Goal: Task Accomplishment & Management: Use online tool/utility

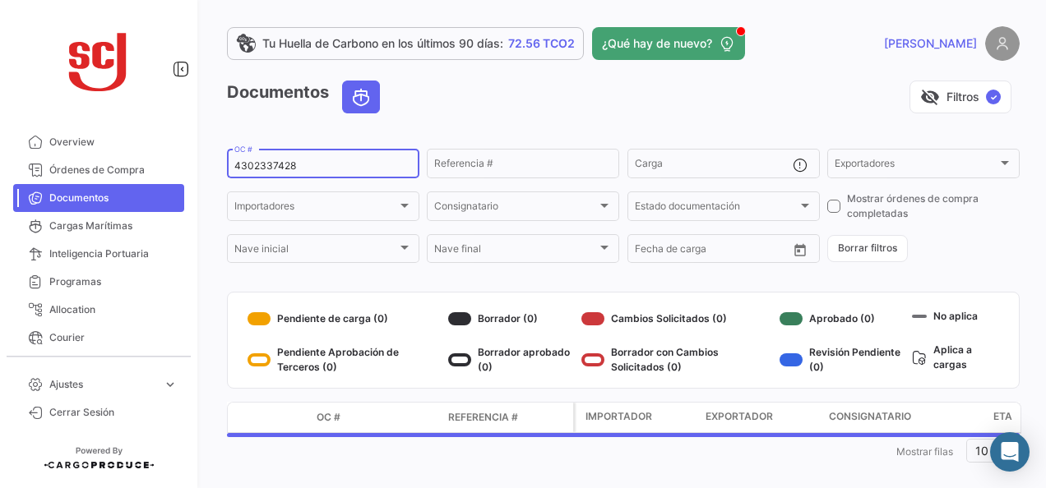
click at [281, 161] on input "4302337428" at bounding box center [323, 166] width 178 height 12
click at [281, 163] on input "4302337428" at bounding box center [323, 166] width 178 height 12
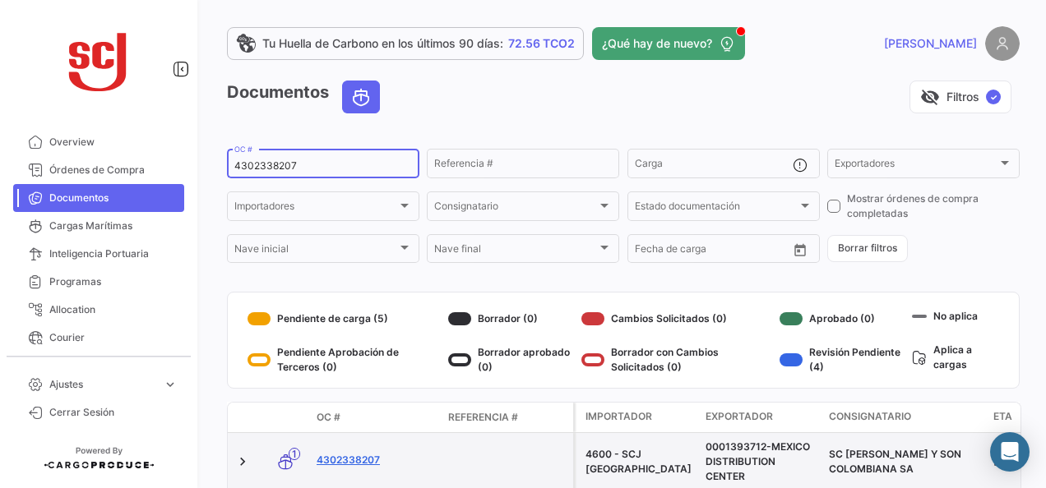
type input "4302338207"
click at [359, 462] on link "4302338207" at bounding box center [376, 460] width 118 height 15
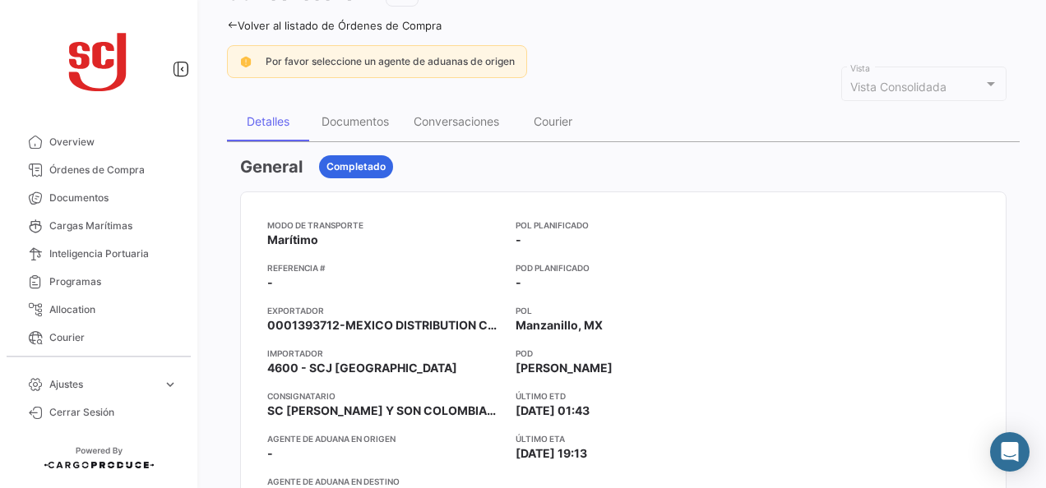
scroll to position [82, 0]
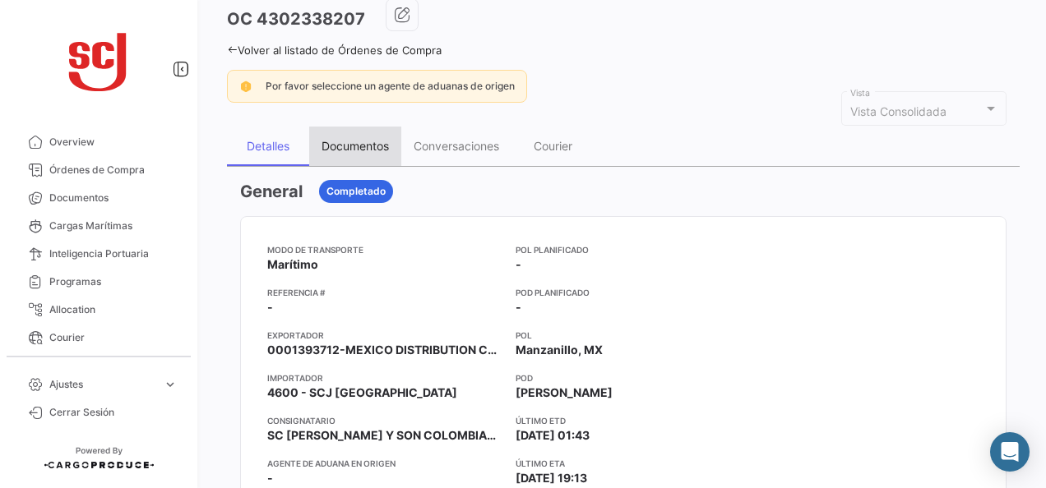
click at [361, 153] on div "Documentos" at bounding box center [355, 146] width 92 height 39
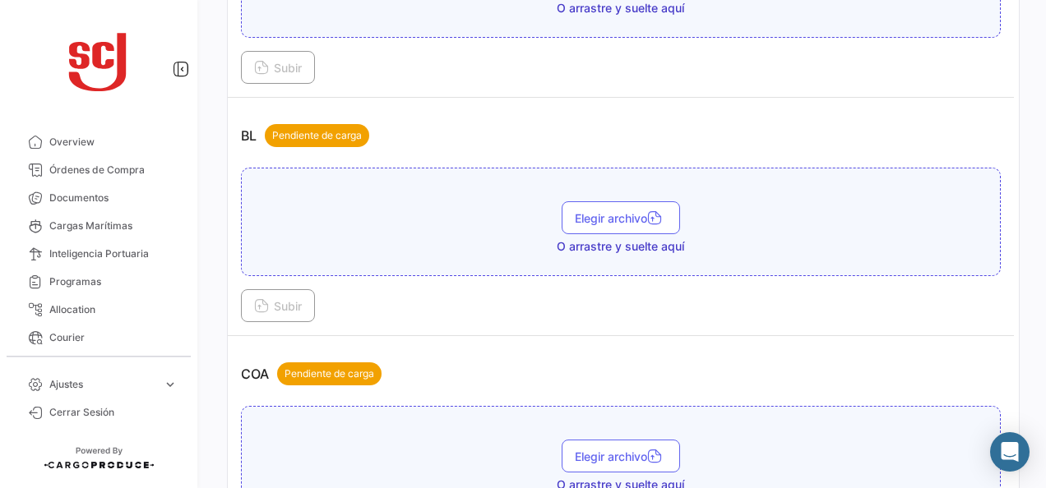
scroll to position [576, 0]
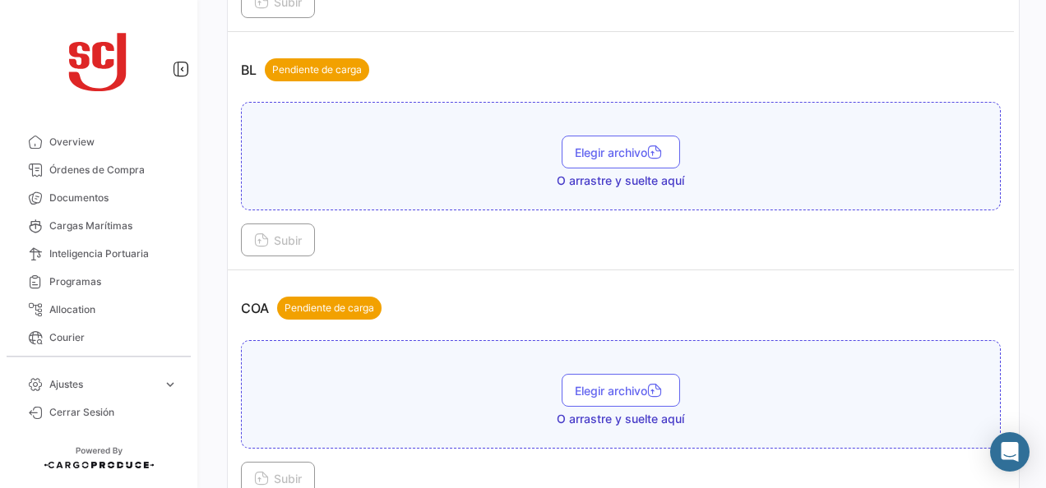
click at [651, 127] on div "Elegir archivo O arrastre y suelte aquí" at bounding box center [621, 156] width 760 height 109
click at [648, 148] on icon "button" at bounding box center [654, 153] width 15 height 15
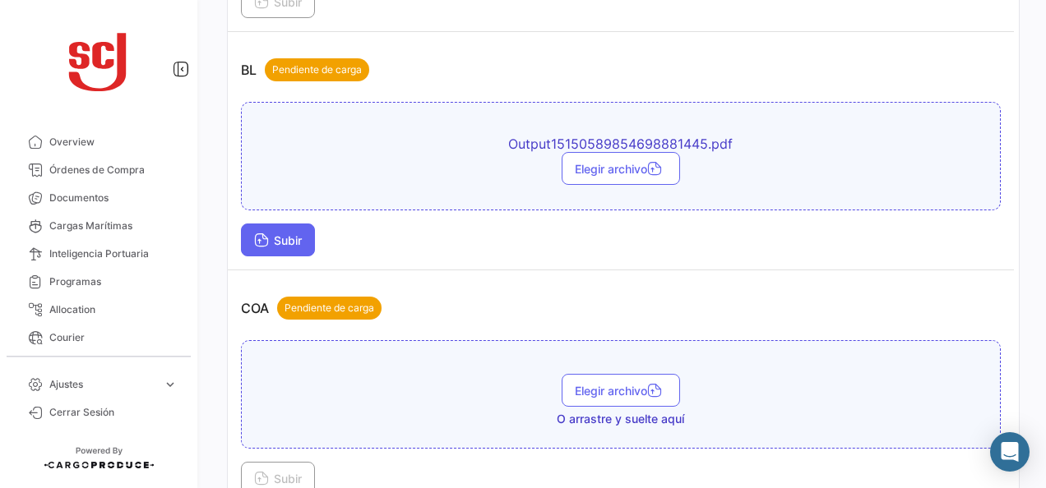
click at [273, 234] on span "Subir" at bounding box center [278, 241] width 48 height 14
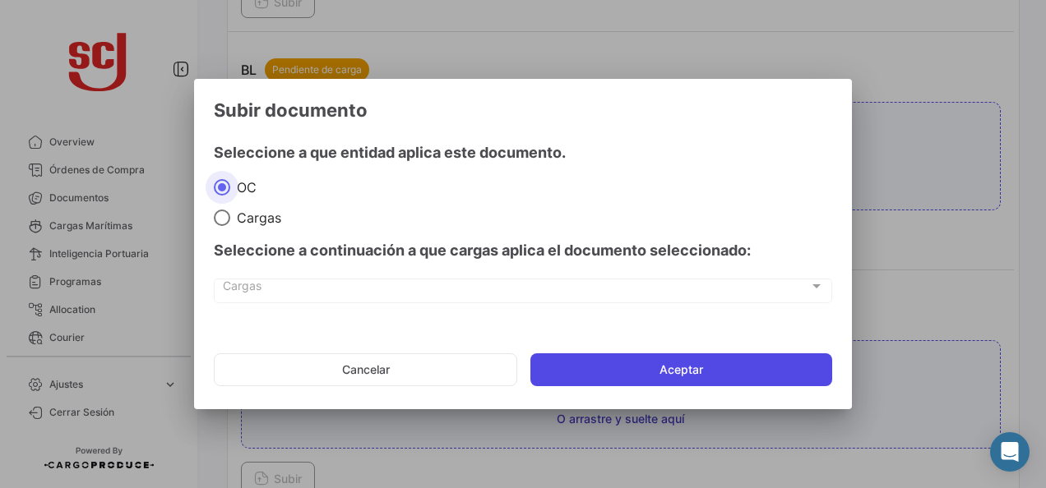
click at [730, 383] on button "Aceptar" at bounding box center [681, 370] width 302 height 33
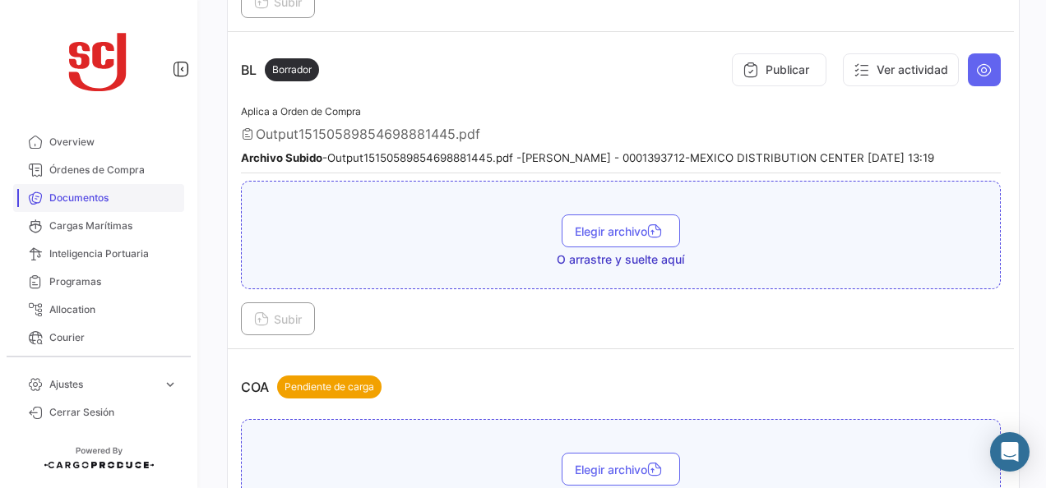
drag, startPoint x: 94, startPoint y: 201, endPoint x: 127, endPoint y: 187, distance: 35.4
click at [94, 201] on span "Documentos" at bounding box center [113, 198] width 128 height 15
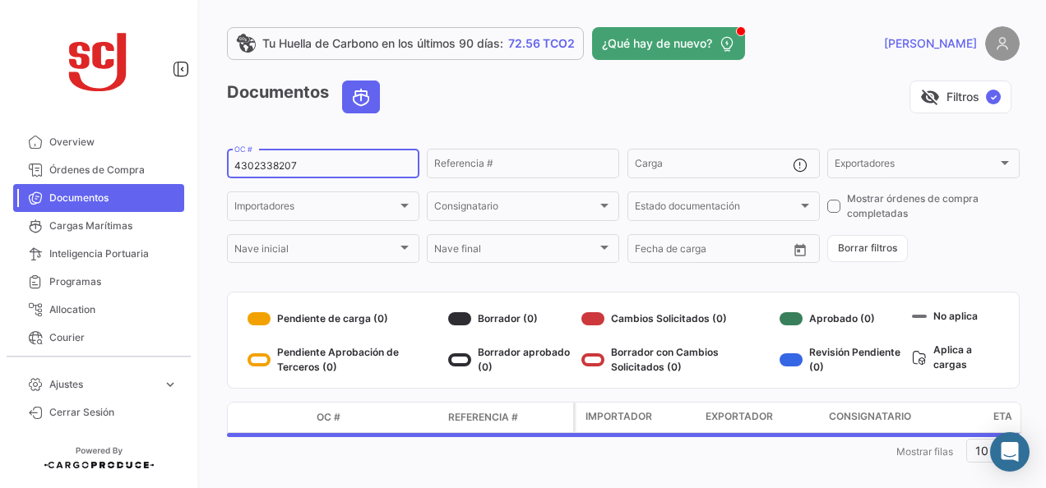
click at [288, 166] on input "4302338207" at bounding box center [323, 166] width 178 height 12
paste input "7429"
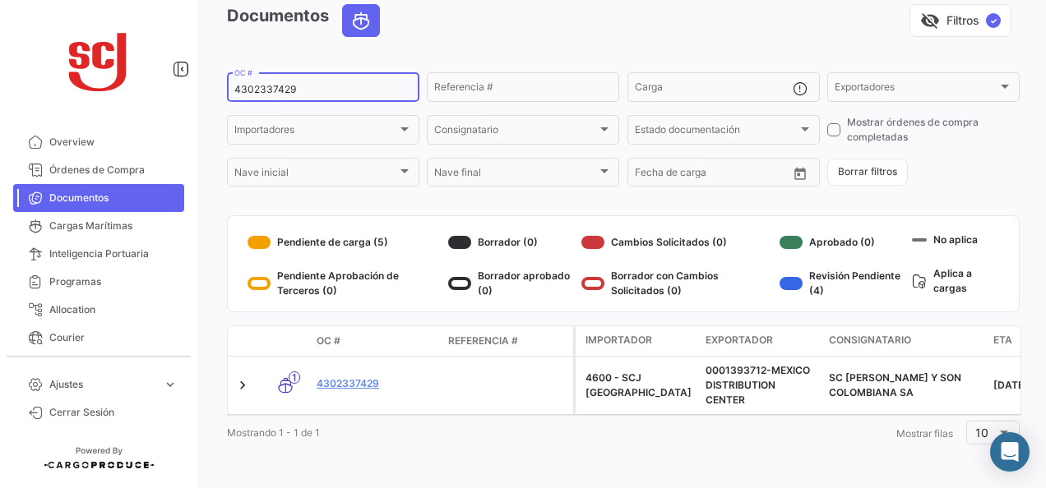
scroll to position [89, 0]
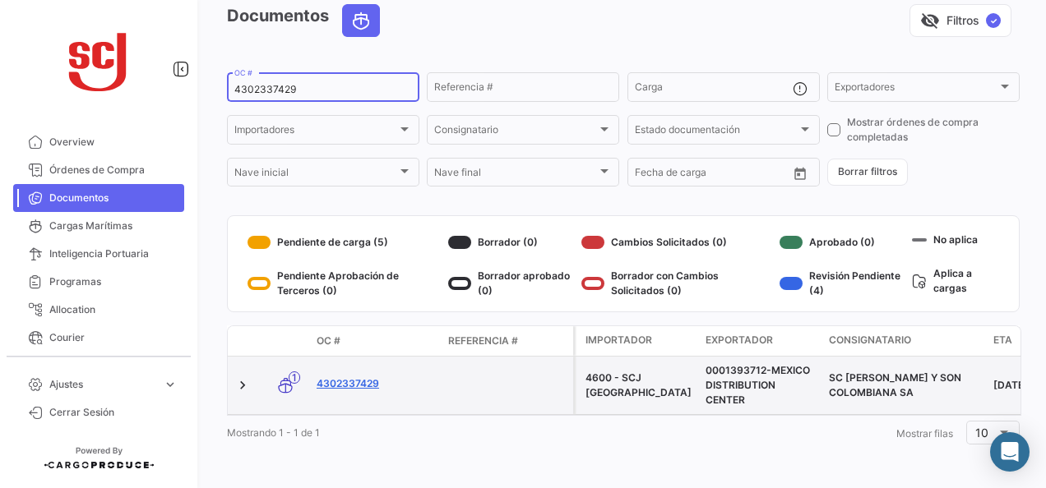
type input "4302337429"
click at [358, 377] on link "4302337429" at bounding box center [376, 384] width 118 height 15
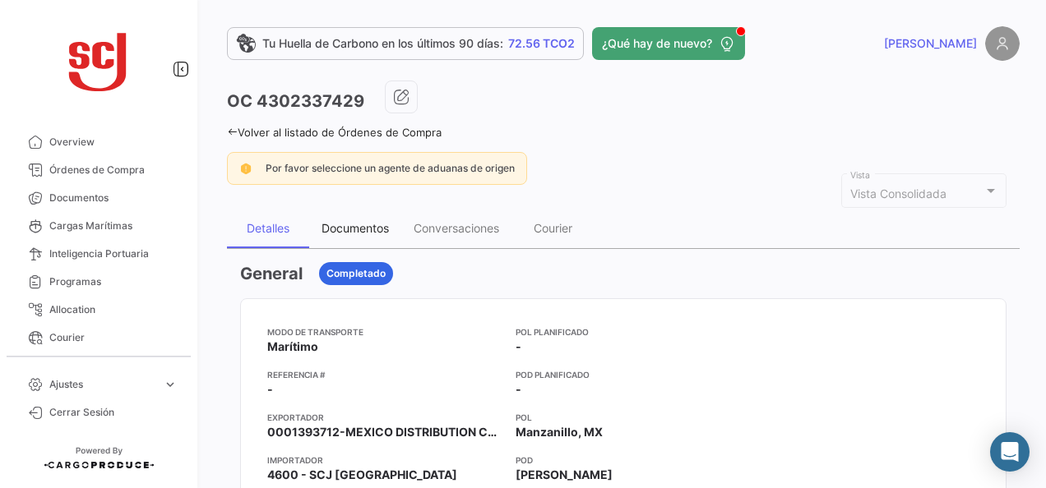
click at [385, 235] on div "Documentos" at bounding box center [355, 228] width 92 height 39
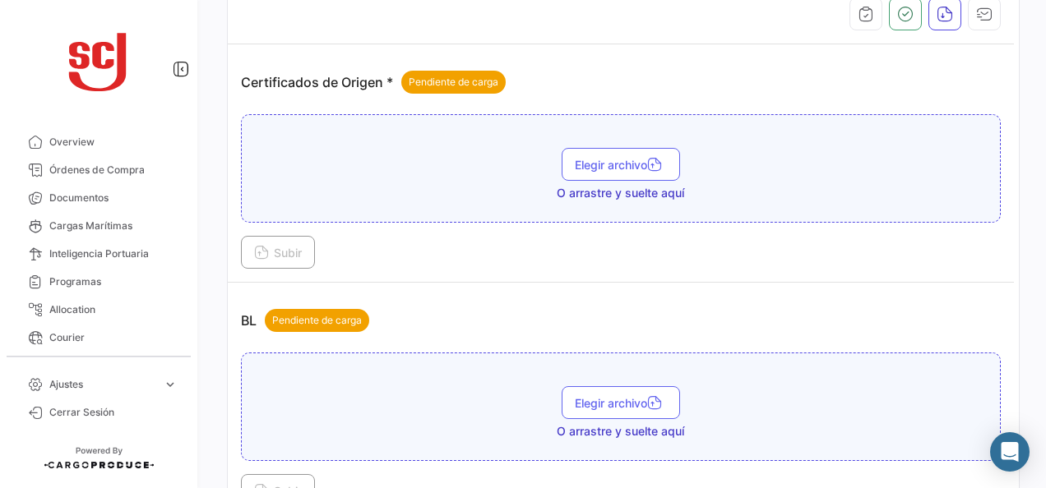
scroll to position [411, 0]
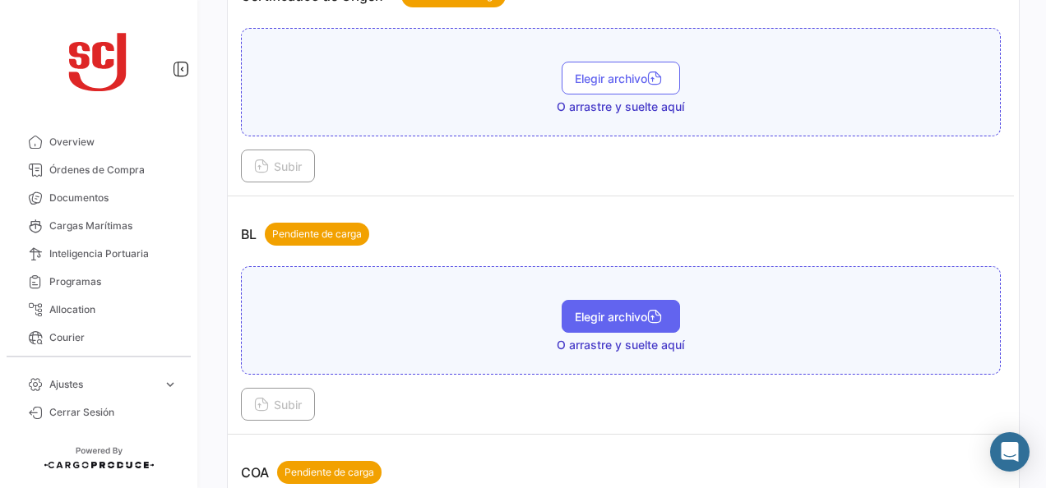
click at [613, 310] on span "Elegir archivo" at bounding box center [621, 317] width 92 height 14
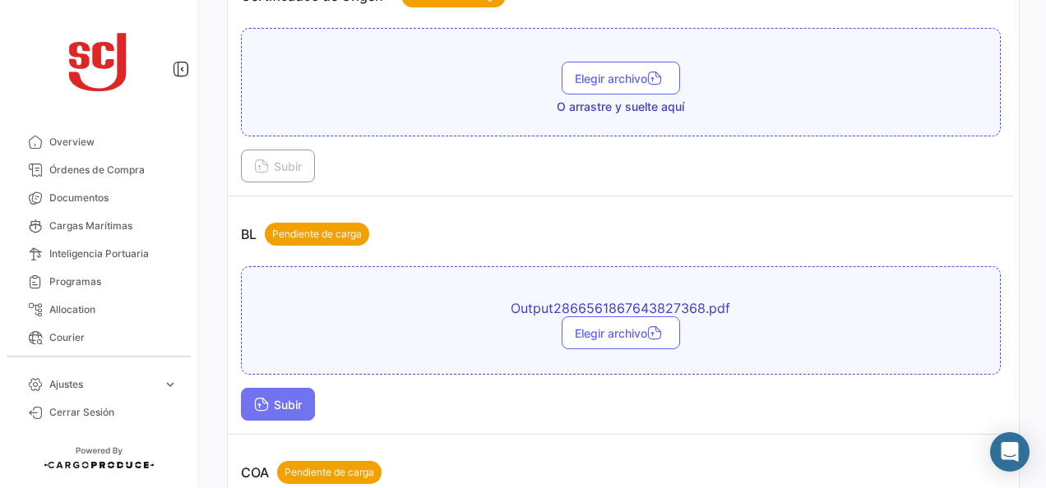
click at [282, 408] on button "Subir" at bounding box center [278, 404] width 74 height 33
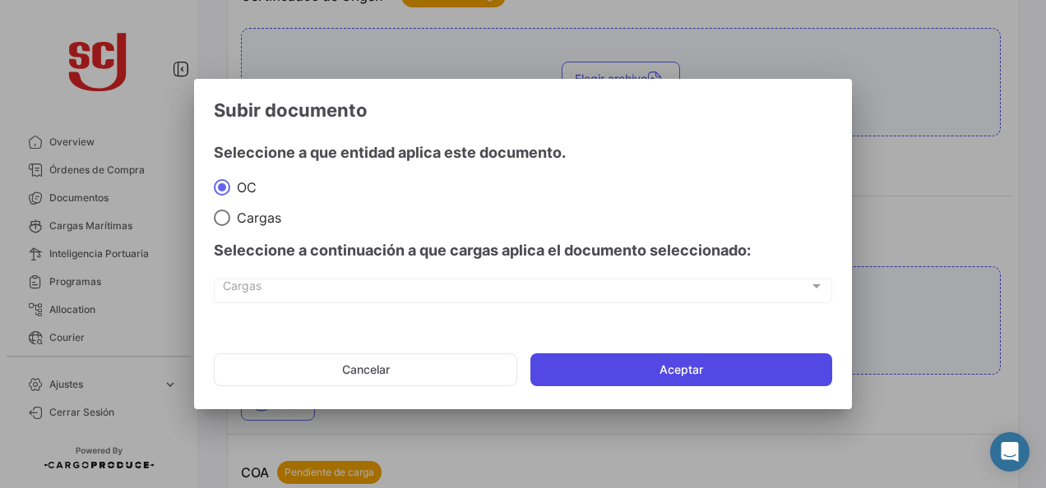
click at [654, 359] on button "Aceptar" at bounding box center [681, 370] width 302 height 33
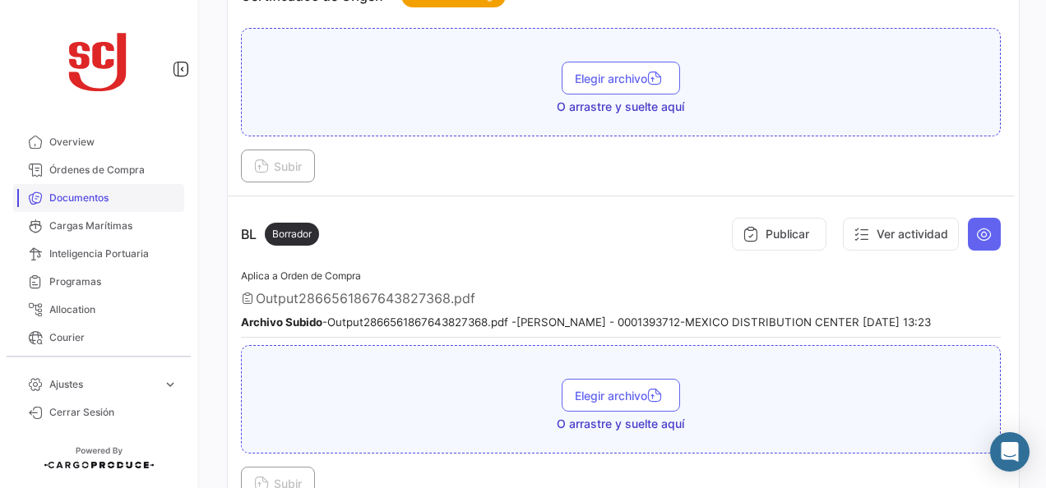
click at [104, 194] on span "Documentos" at bounding box center [113, 198] width 128 height 15
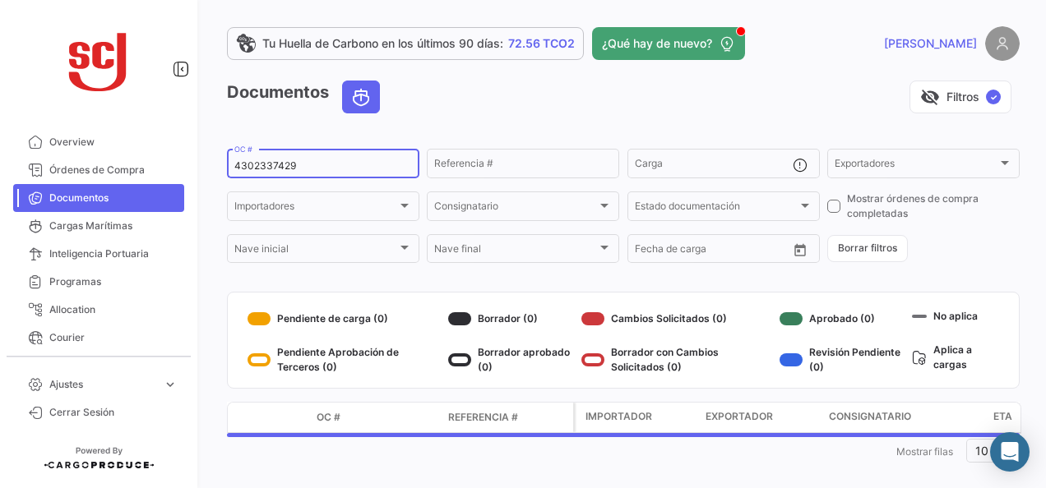
click at [281, 169] on input "4302337429" at bounding box center [323, 166] width 178 height 12
click at [278, 169] on input "4302337429" at bounding box center [323, 166] width 178 height 12
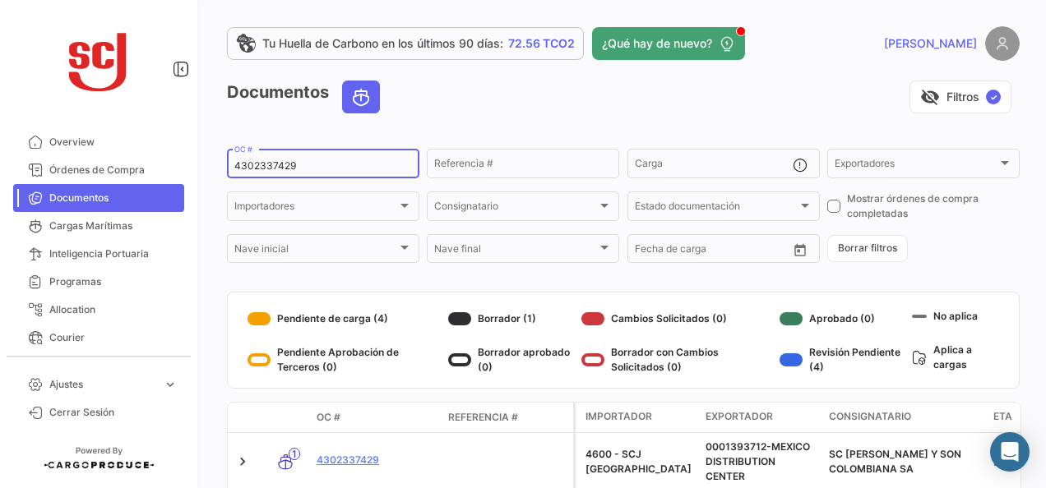
click at [279, 164] on input "4302337429" at bounding box center [323, 166] width 178 height 12
paste input "44227"
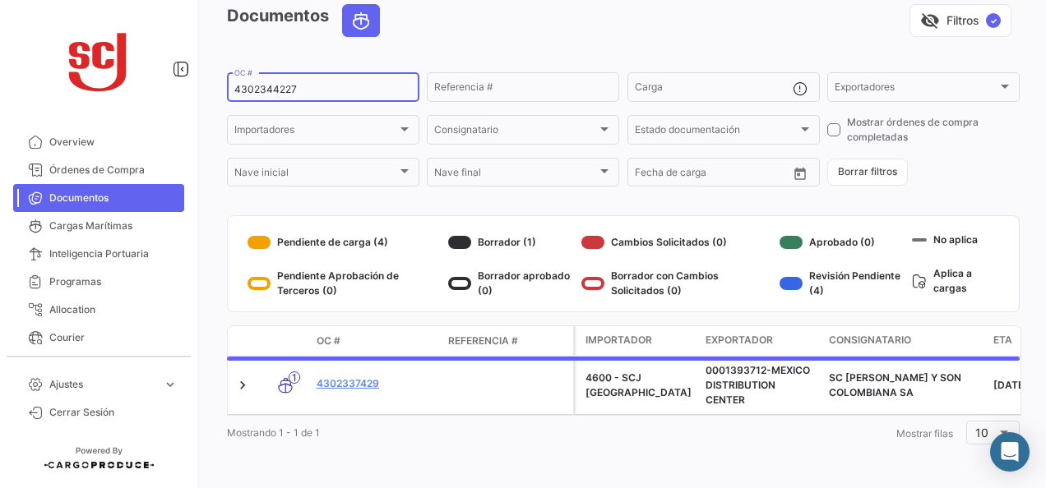
scroll to position [74, 0]
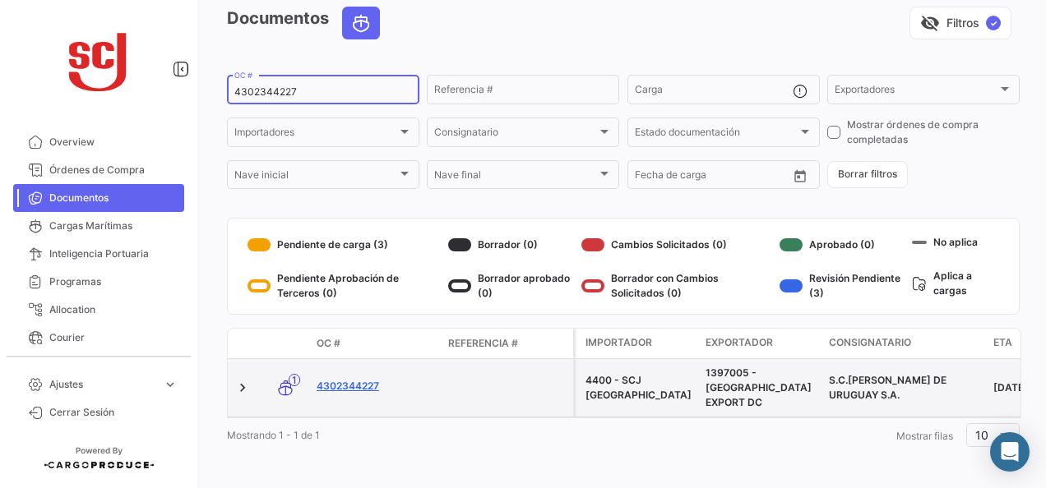
type input "4302344227"
click at [362, 380] on link "4302344227" at bounding box center [376, 386] width 118 height 15
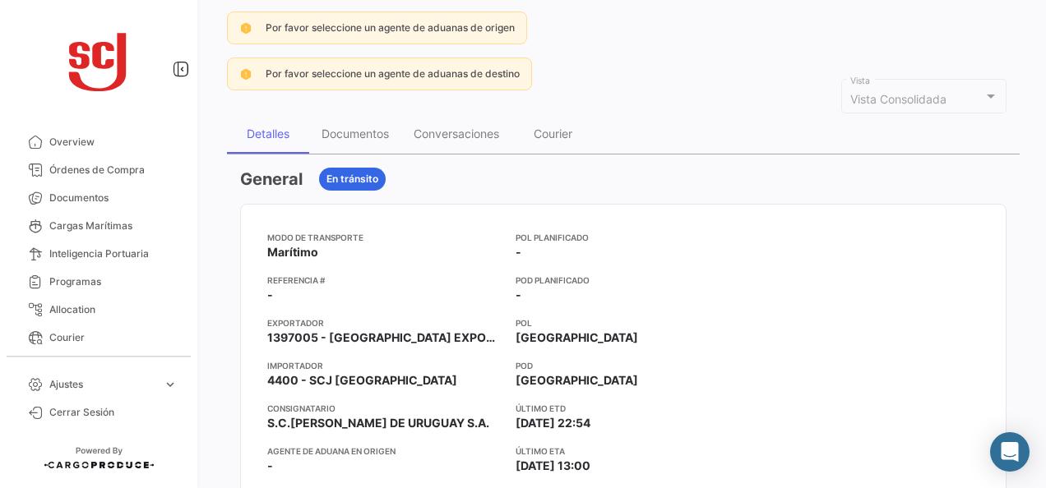
scroll to position [82, 0]
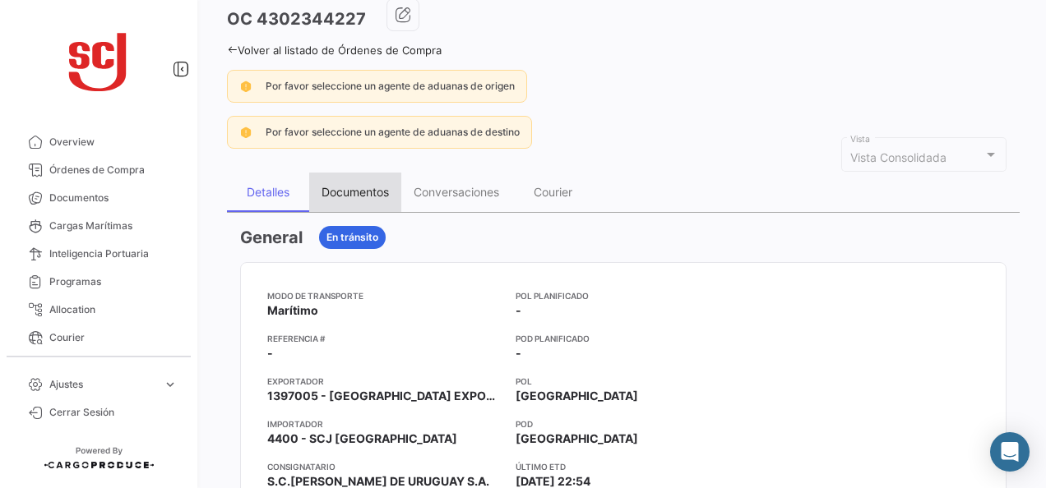
click at [372, 198] on div "Documentos" at bounding box center [355, 192] width 92 height 39
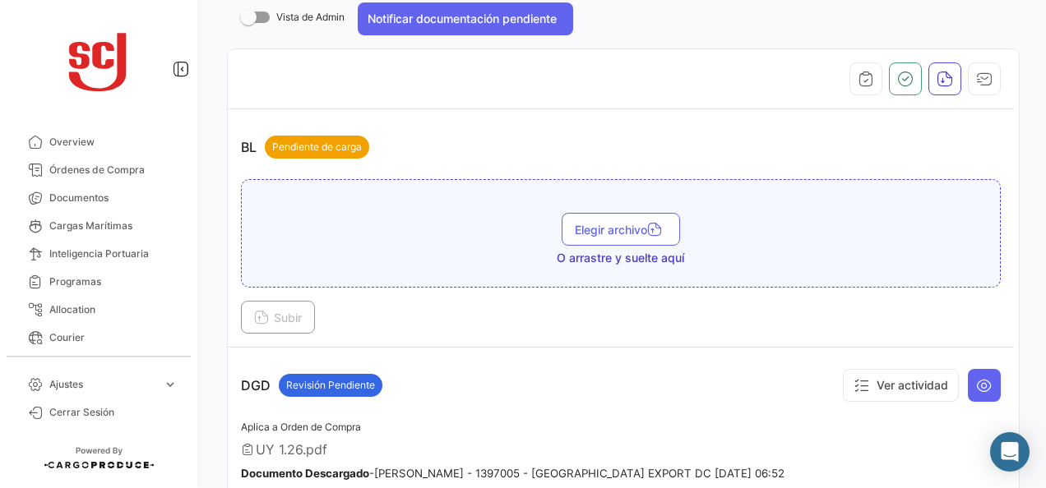
scroll to position [329, 0]
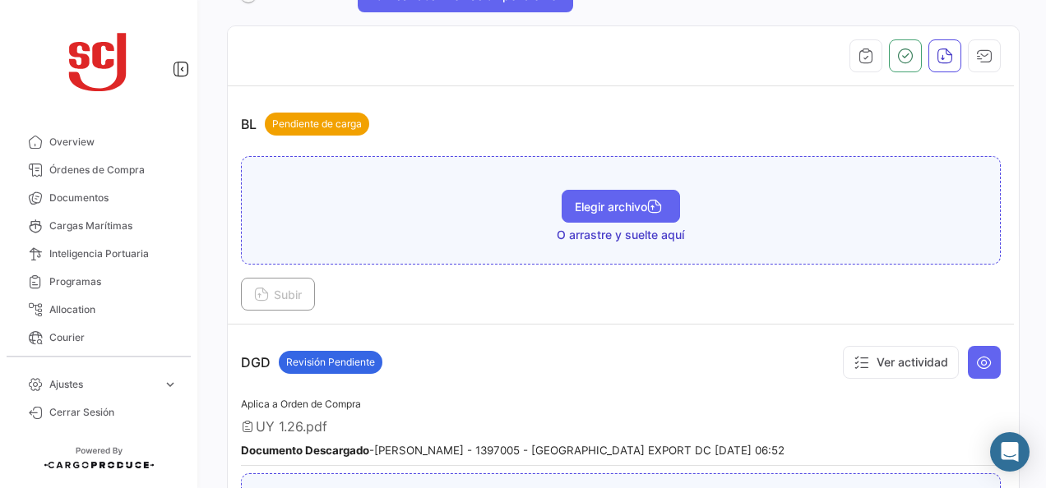
click at [605, 191] on button "Elegir archivo" at bounding box center [621, 206] width 118 height 33
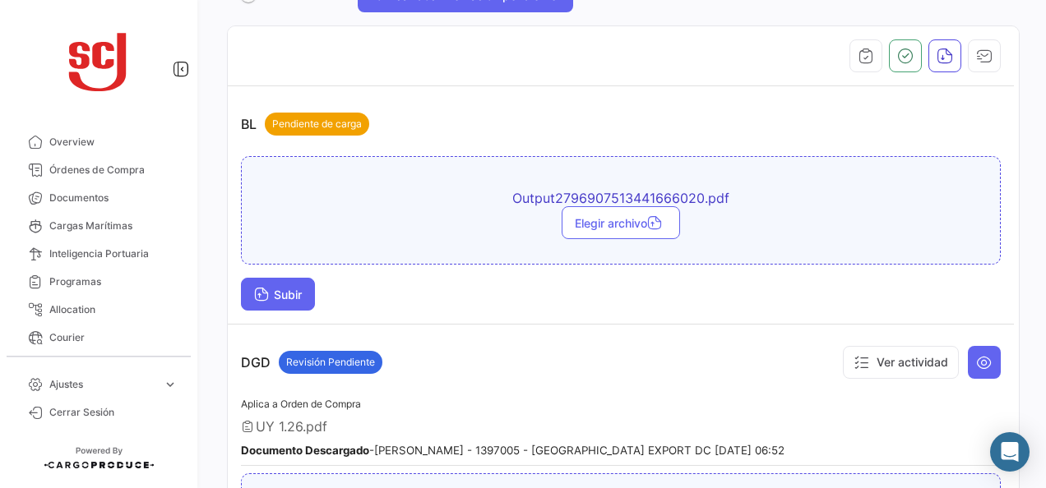
click at [280, 294] on span "Subir" at bounding box center [278, 295] width 48 height 14
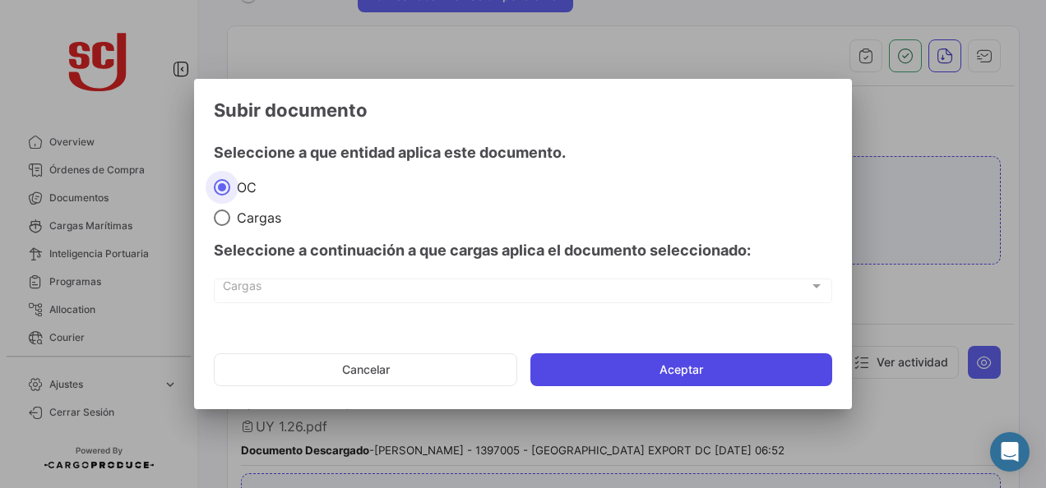
click at [616, 362] on button "Aceptar" at bounding box center [681, 370] width 302 height 33
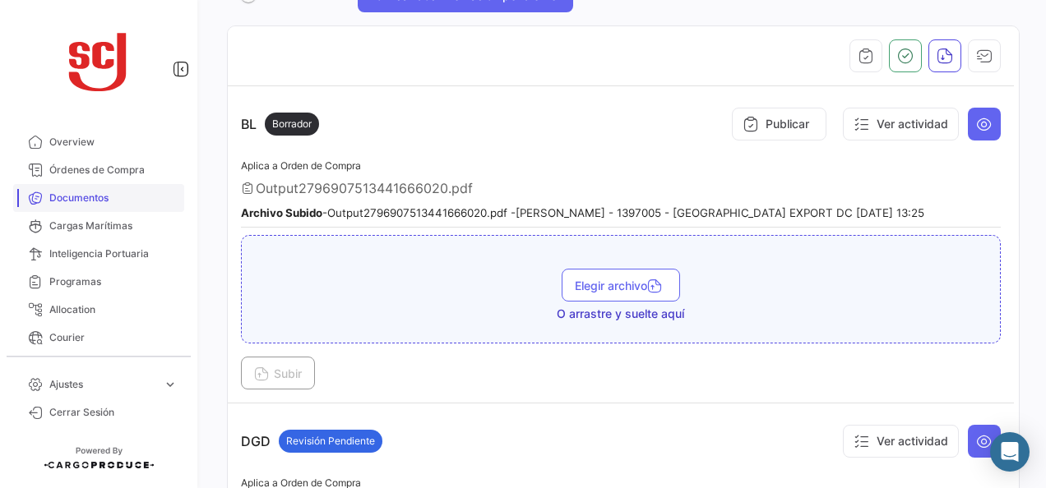
click at [69, 186] on link "Documentos" at bounding box center [98, 198] width 171 height 28
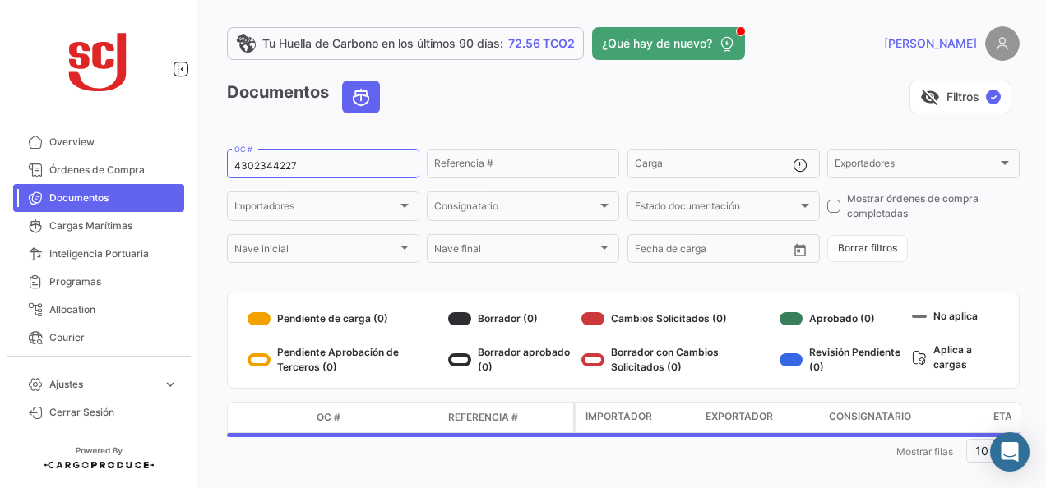
click at [224, 163] on div "Tu Huella de Carbono en los últimos 90 [PERSON_NAME]: 72.56 TCO2 ¿Qué hay de nu…" at bounding box center [623, 244] width 845 height 488
click at [245, 163] on input "4302344227" at bounding box center [323, 166] width 178 height 12
paste input "5140"
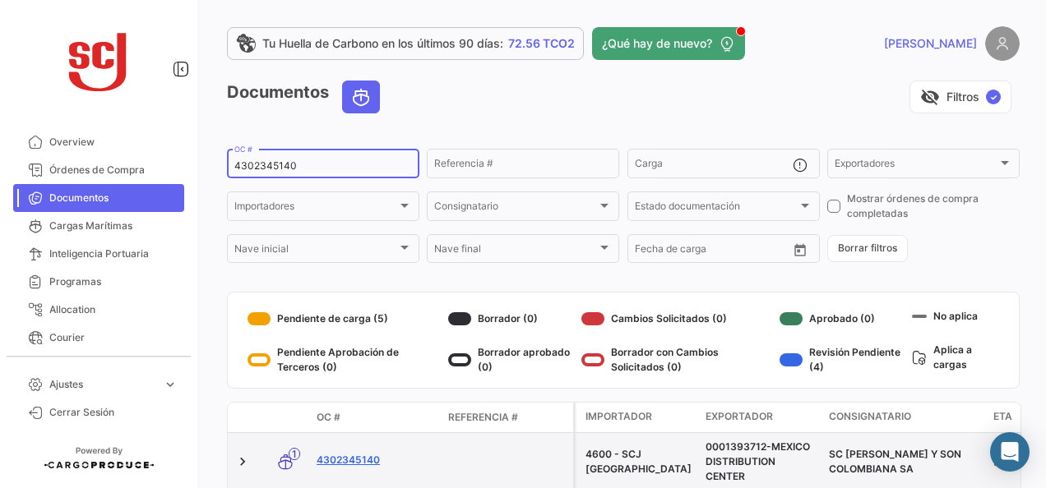
type input "4302345140"
click at [371, 454] on link "4302345140" at bounding box center [376, 460] width 118 height 15
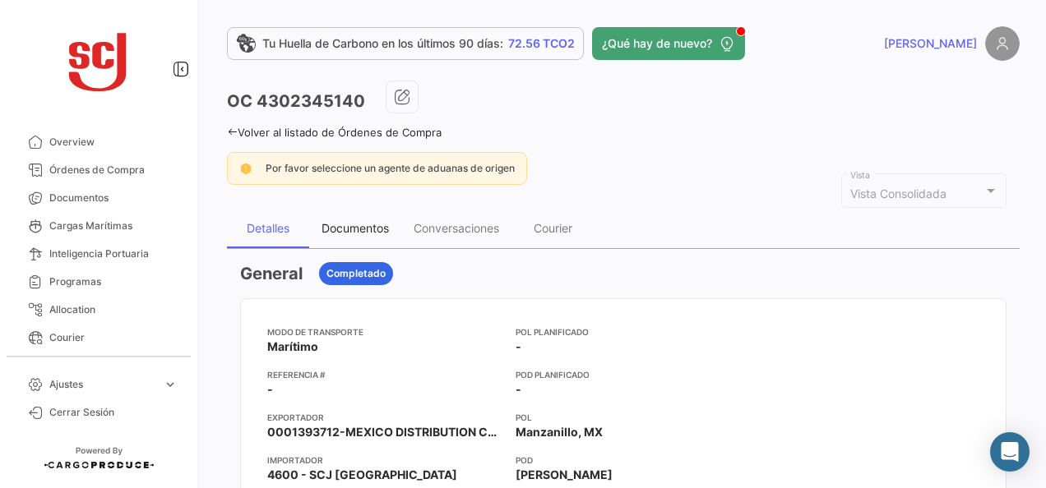
click at [365, 227] on div "Documentos" at bounding box center [355, 228] width 67 height 14
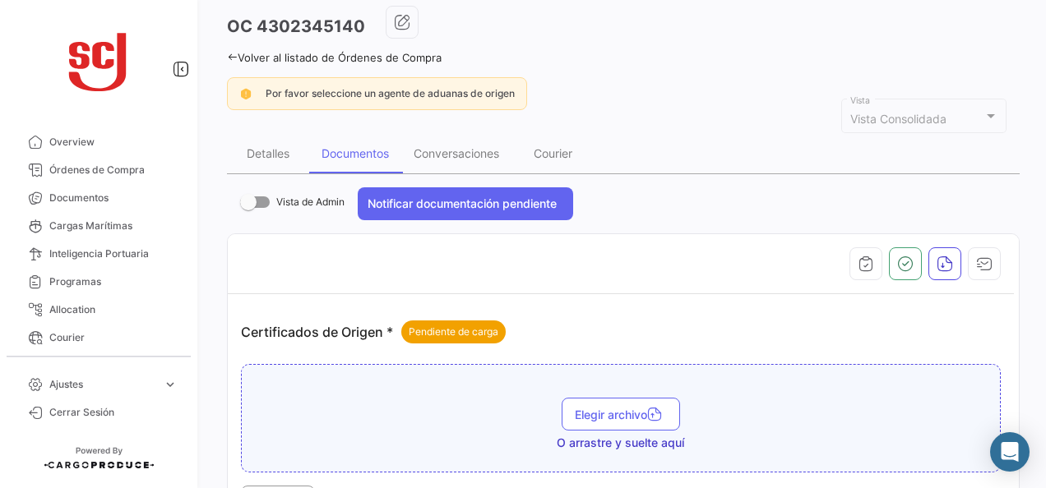
scroll to position [329, 0]
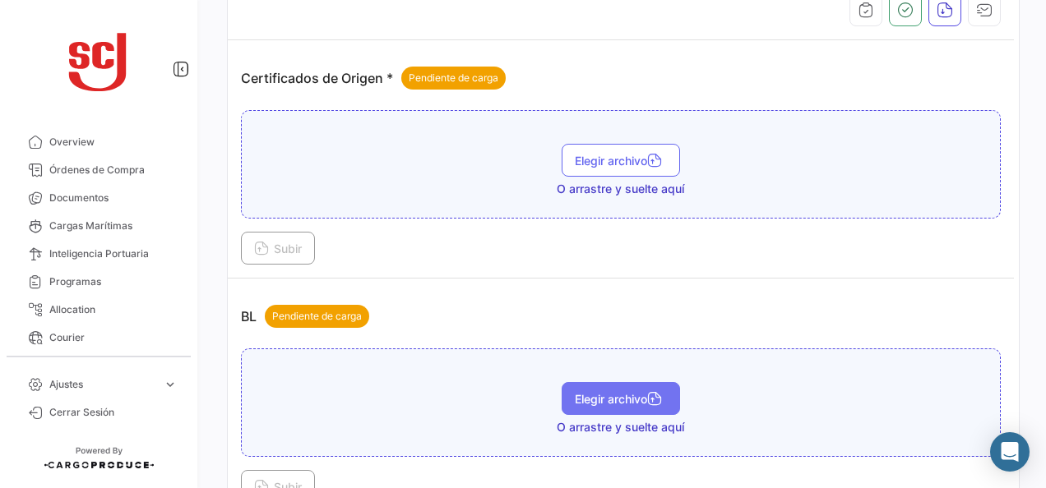
click at [589, 382] on button "Elegir archivo" at bounding box center [621, 398] width 118 height 33
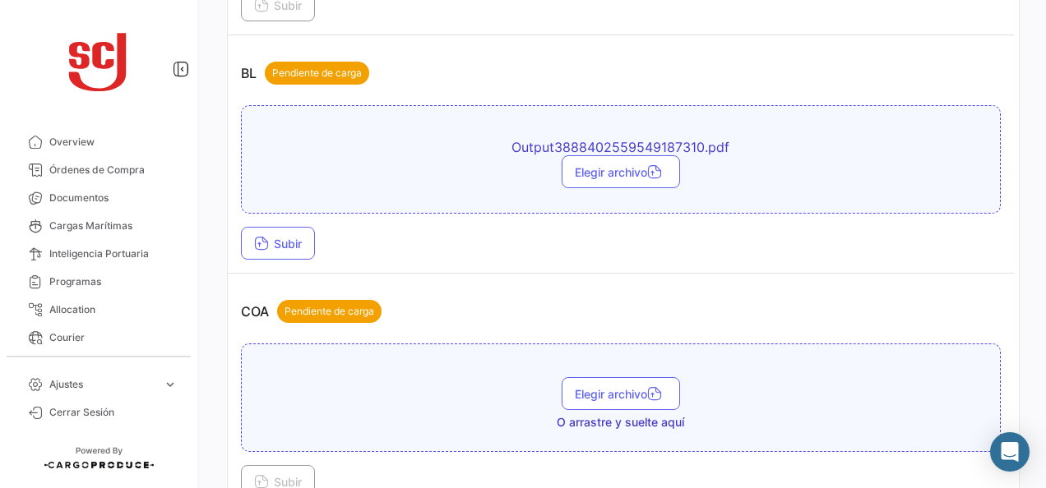
scroll to position [576, 0]
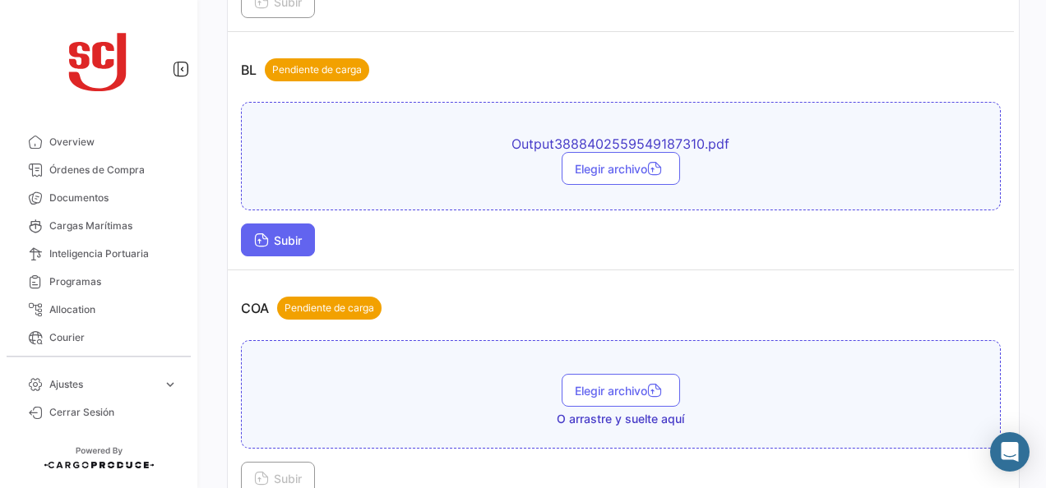
click at [271, 245] on button "Subir" at bounding box center [278, 240] width 74 height 33
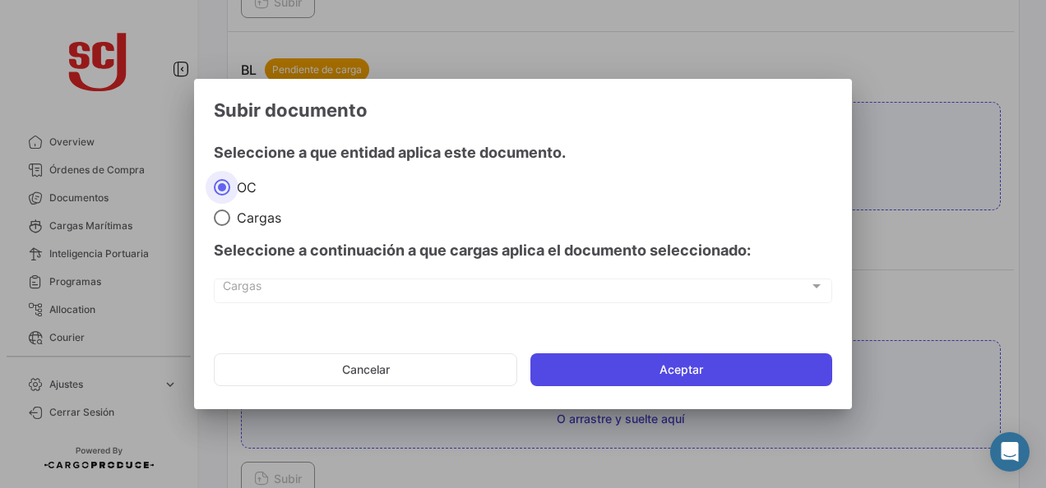
click at [786, 373] on button "Aceptar" at bounding box center [681, 370] width 302 height 33
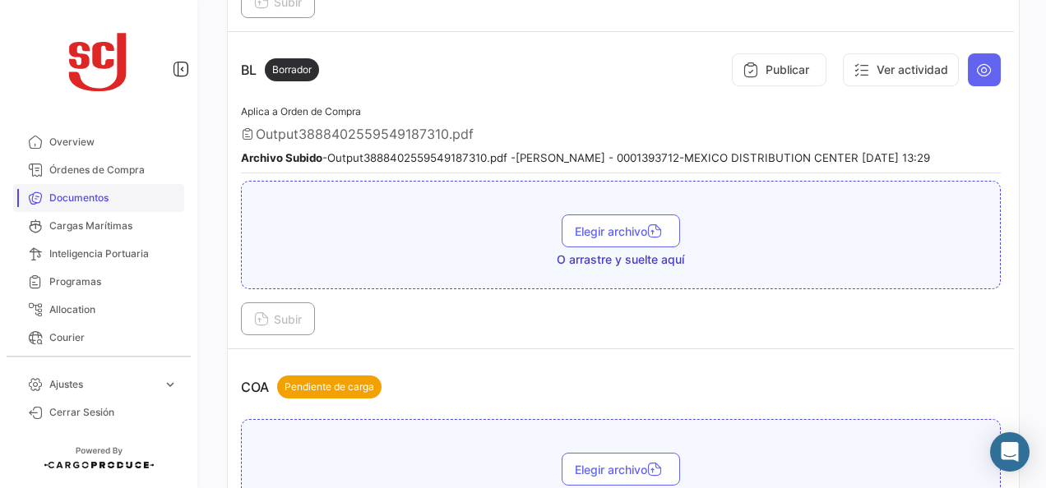
click at [104, 211] on link "Documentos" at bounding box center [98, 198] width 171 height 28
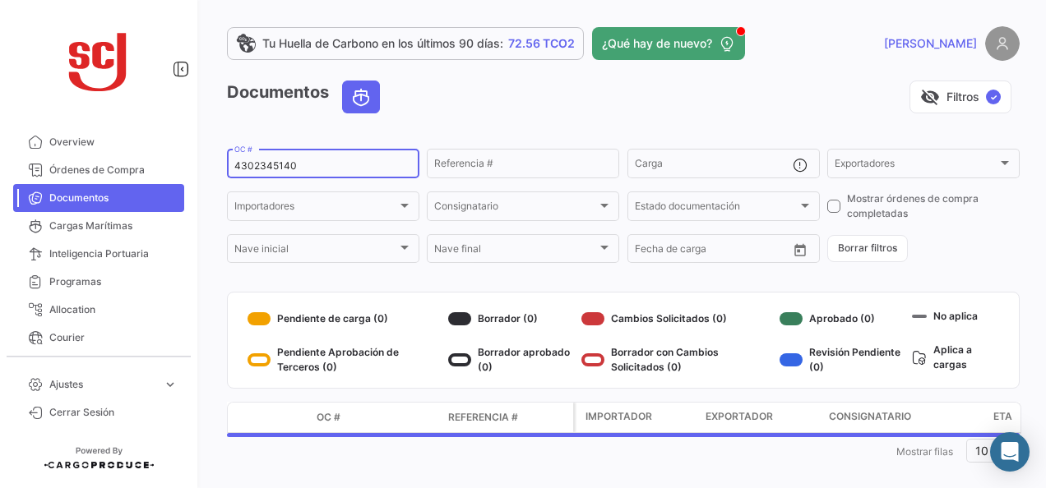
click at [261, 158] on div "4302345140 OC #" at bounding box center [323, 162] width 178 height 32
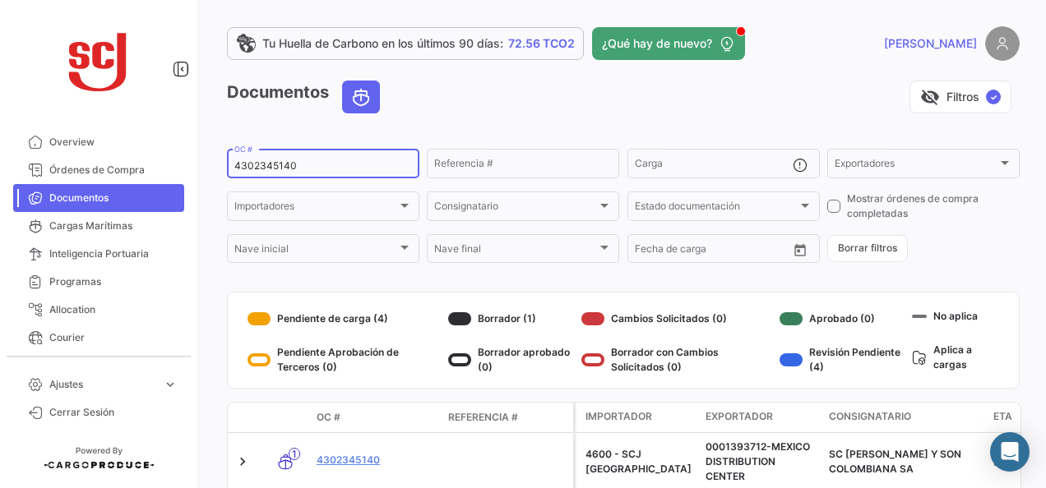
click at [264, 167] on input "4302345140" at bounding box center [323, 166] width 178 height 12
paste input "2"
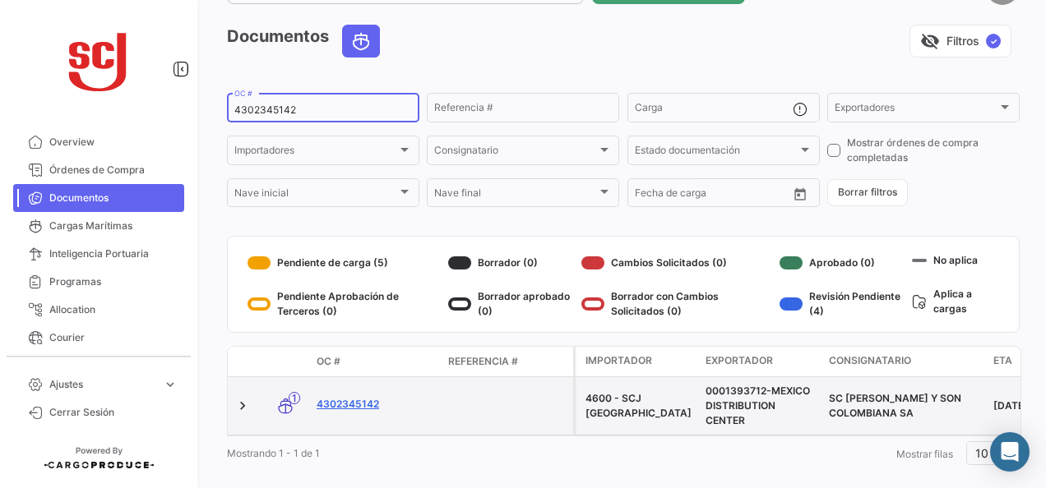
scroll to position [82, 0]
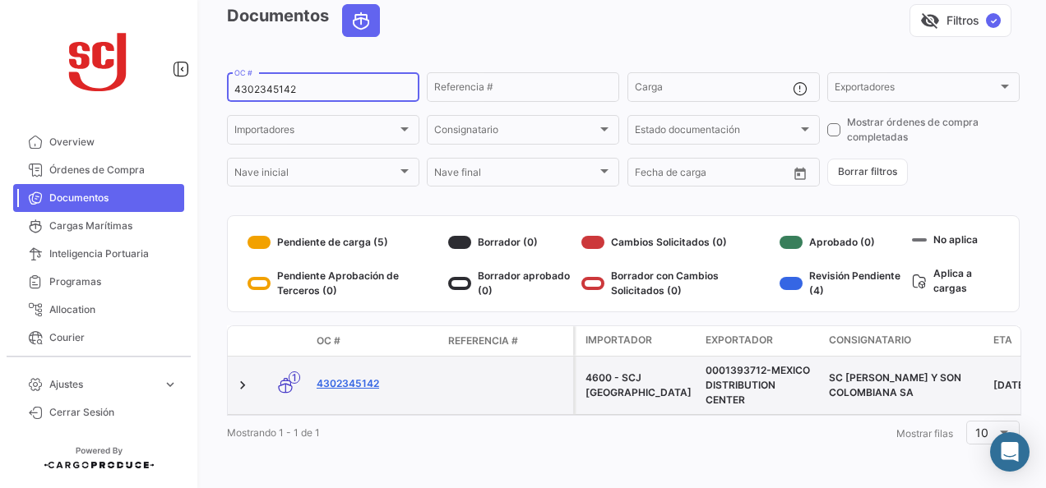
type input "4302345142"
click at [356, 377] on link "4302345142" at bounding box center [376, 384] width 118 height 15
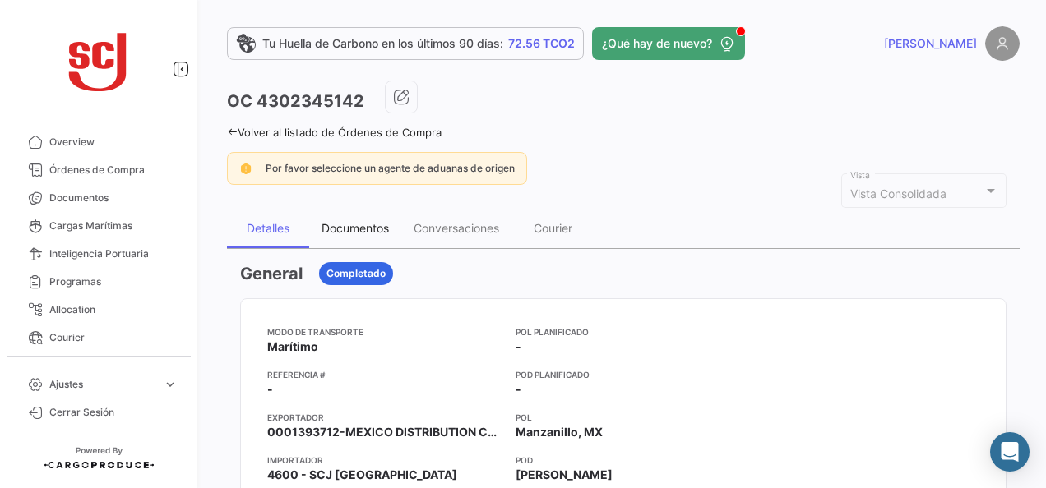
click at [327, 239] on div "Documentos" at bounding box center [355, 228] width 92 height 39
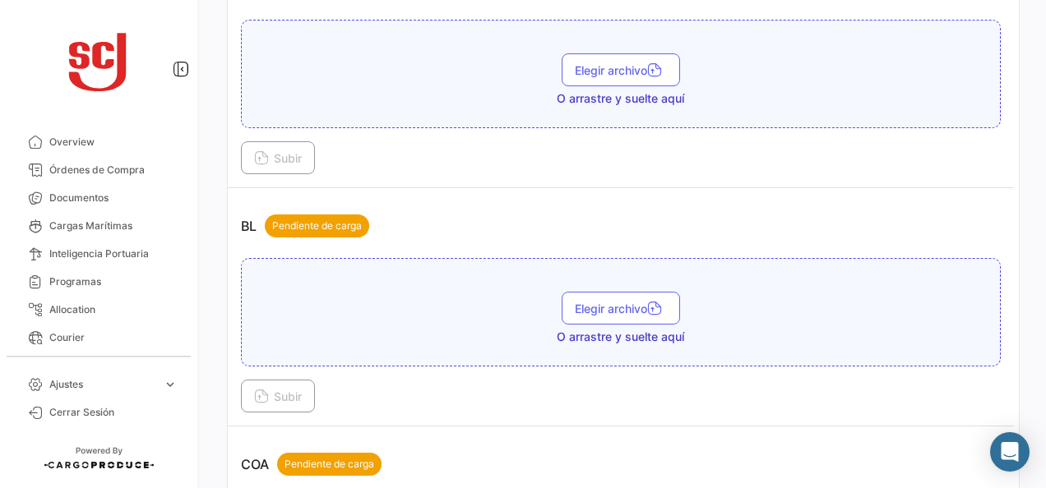
scroll to position [493, 0]
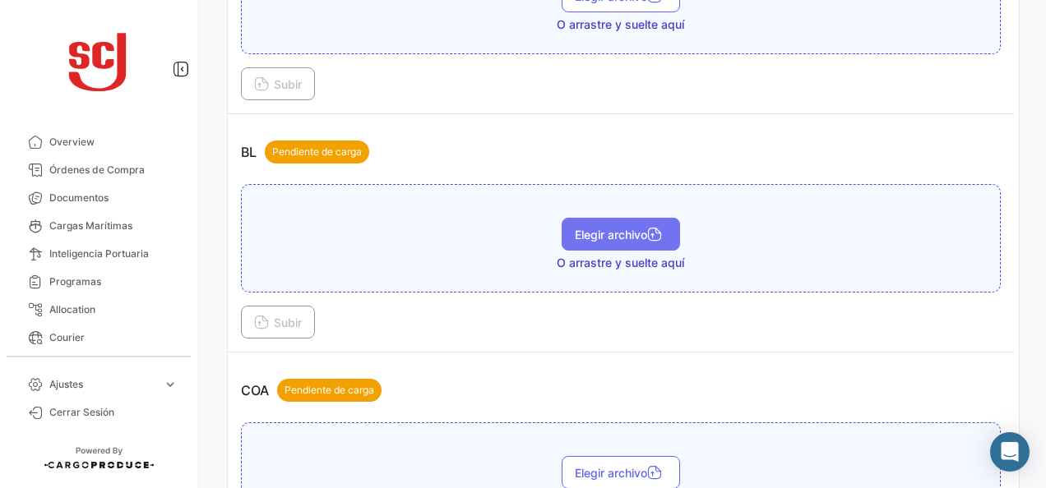
click at [575, 228] on span "Elegir archivo" at bounding box center [621, 235] width 92 height 14
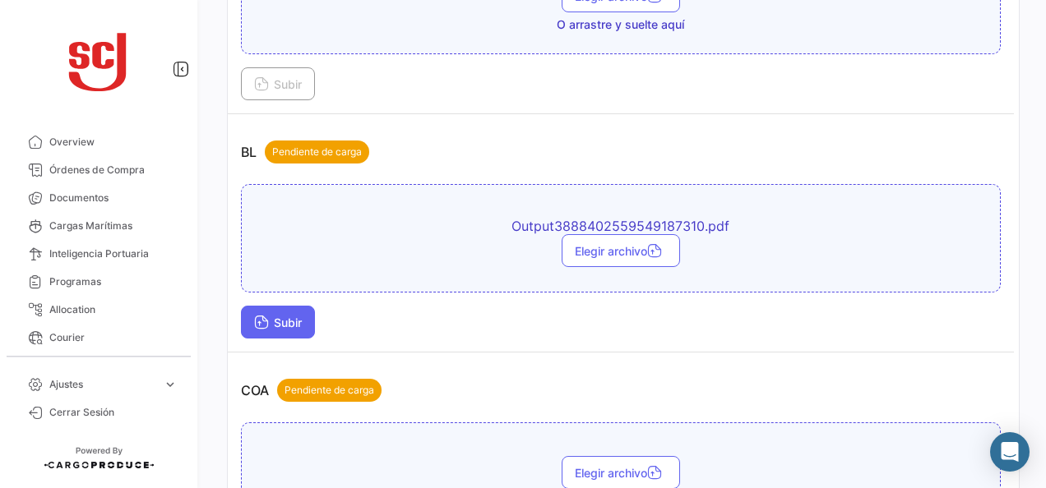
click at [276, 323] on span "Subir" at bounding box center [278, 323] width 48 height 14
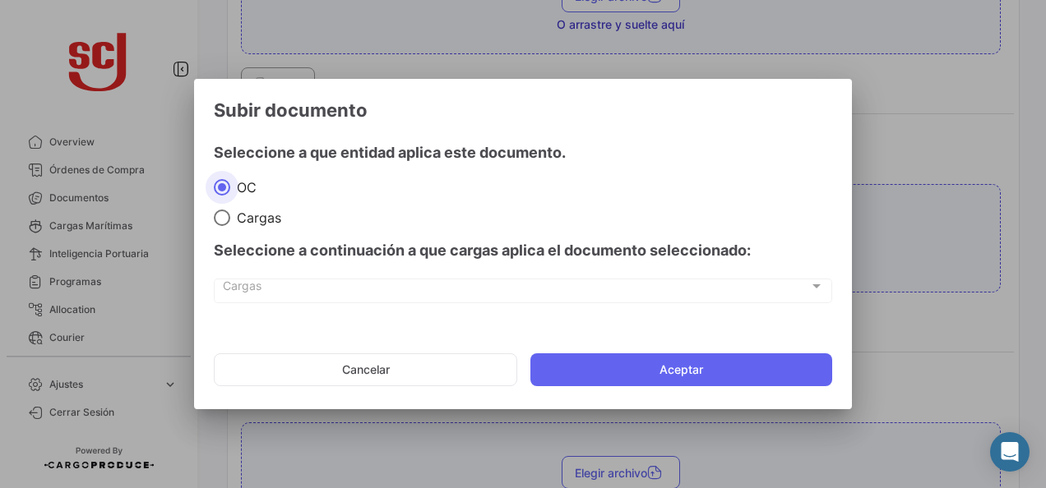
drag, startPoint x: 602, startPoint y: 362, endPoint x: 556, endPoint y: 322, distance: 60.6
click at [602, 363] on button "Aceptar" at bounding box center [681, 370] width 302 height 33
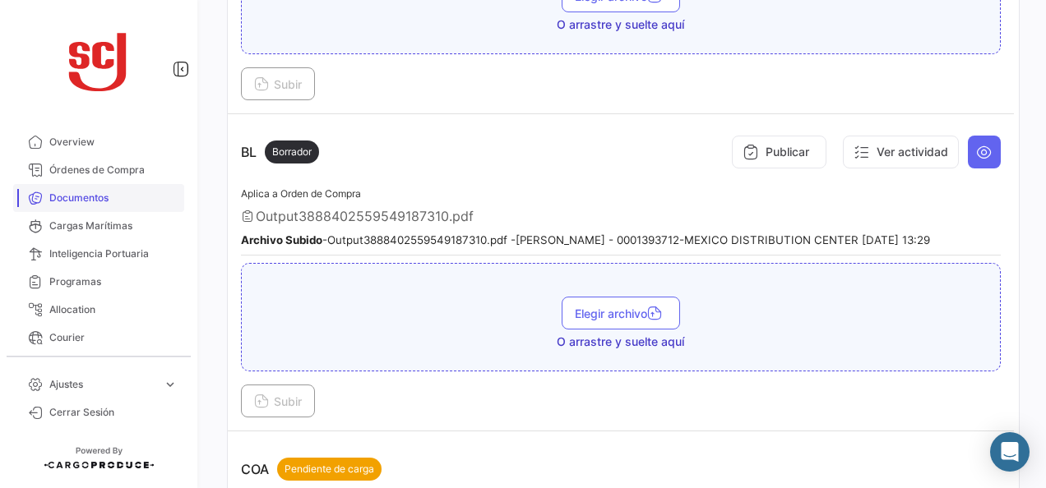
drag, startPoint x: 100, startPoint y: 190, endPoint x: 161, endPoint y: 197, distance: 61.3
click at [100, 190] on link "Documentos" at bounding box center [98, 198] width 171 height 28
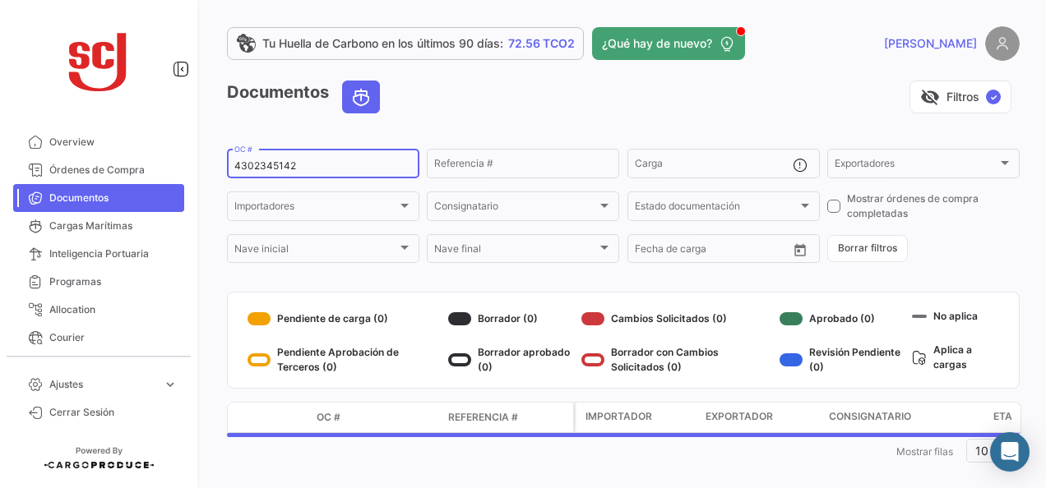
click at [268, 160] on div "4302345142 OC #" at bounding box center [323, 162] width 178 height 32
click at [268, 166] on input "4302345142" at bounding box center [323, 166] width 178 height 12
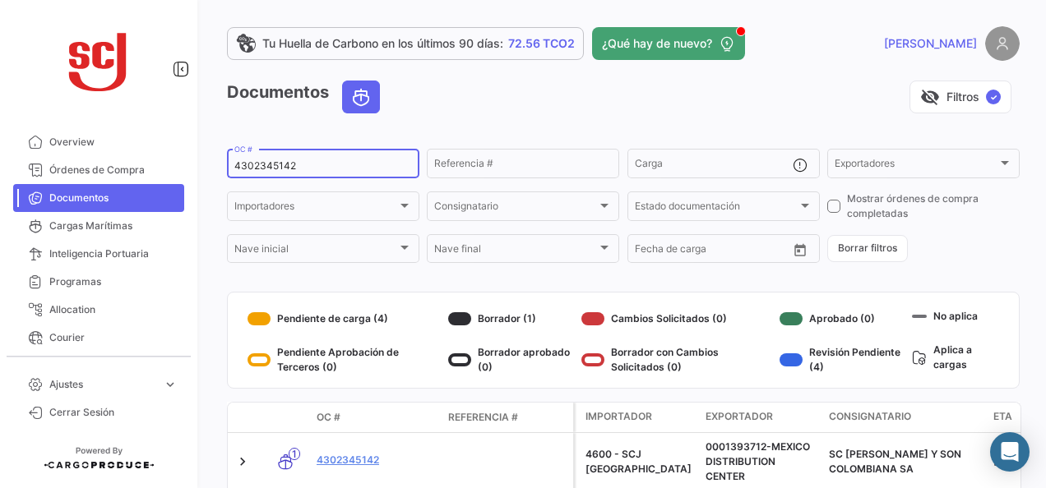
click at [268, 168] on input "4302345142" at bounding box center [323, 166] width 178 height 12
paste input "9"
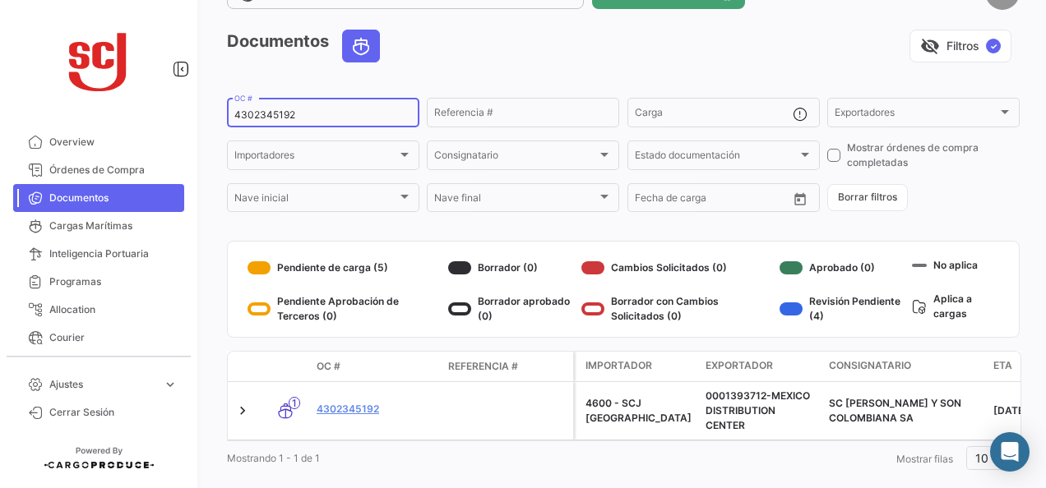
scroll to position [89, 0]
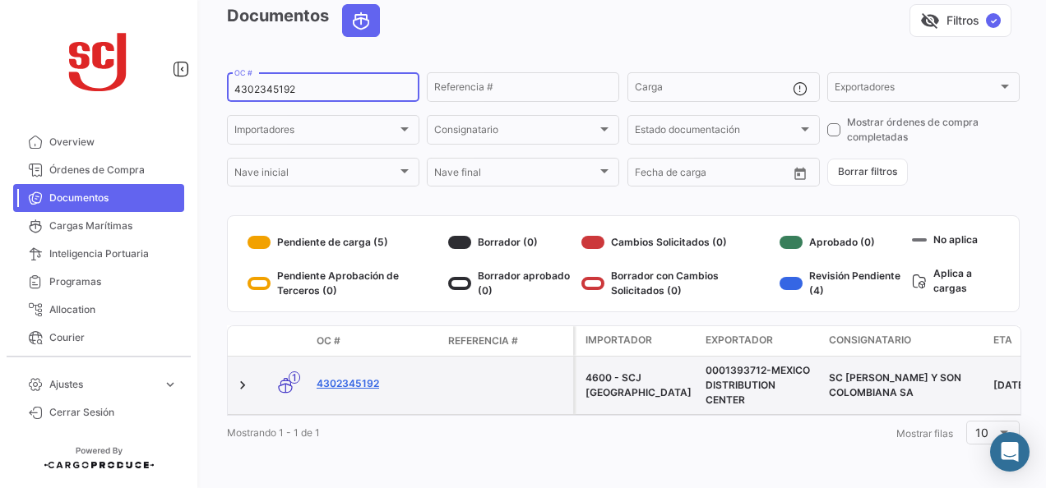
type input "4302345192"
click at [361, 377] on link "4302345192" at bounding box center [376, 384] width 118 height 15
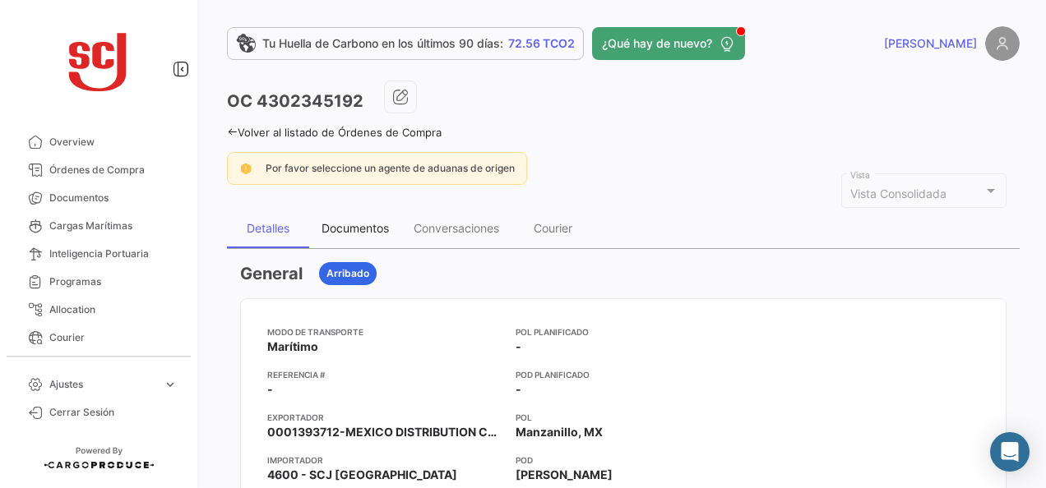
click at [389, 229] on div "Documentos" at bounding box center [355, 228] width 67 height 14
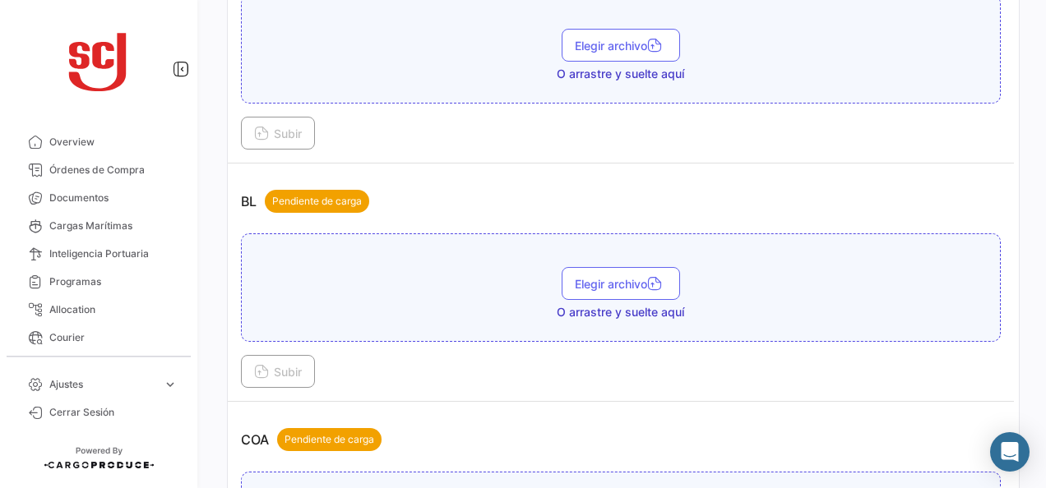
scroll to position [493, 0]
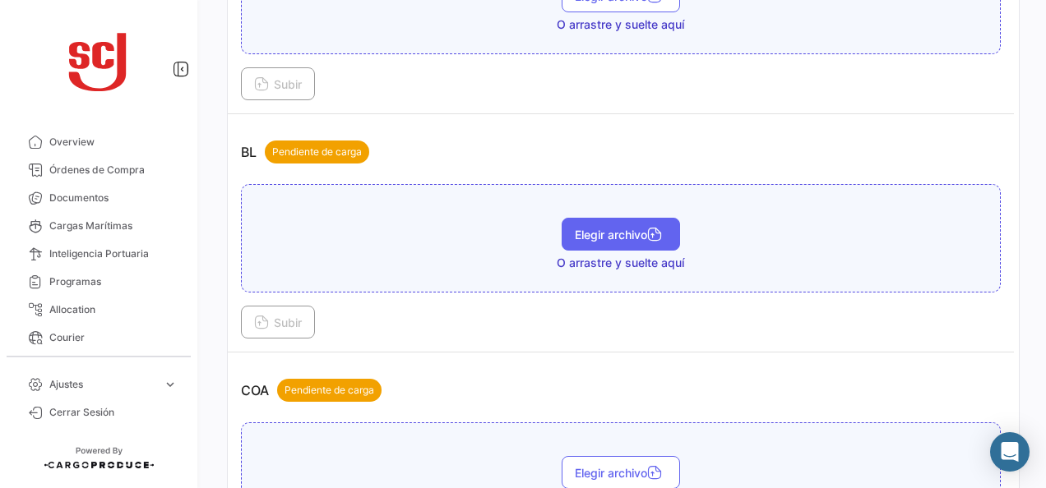
click at [556, 229] on div "Elegir archivo O arrastre y suelte aquí" at bounding box center [621, 244] width 742 height 53
click at [575, 231] on span "Elegir archivo" at bounding box center [621, 235] width 92 height 14
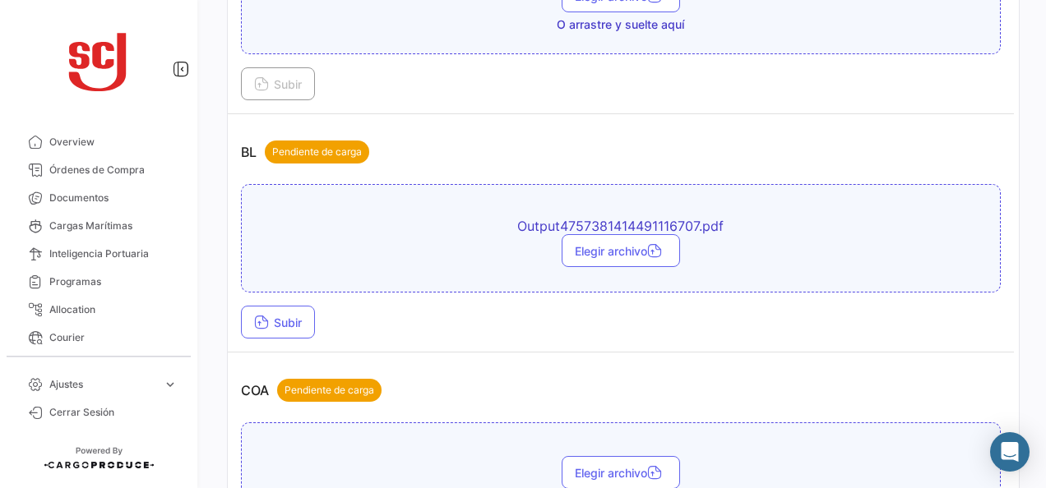
click at [266, 334] on td "BL Pendiente de carga Output4757381414491116707.pdf Elegir archivo Subir" at bounding box center [621, 233] width 786 height 238
click at [268, 306] on button "Subir" at bounding box center [278, 322] width 74 height 33
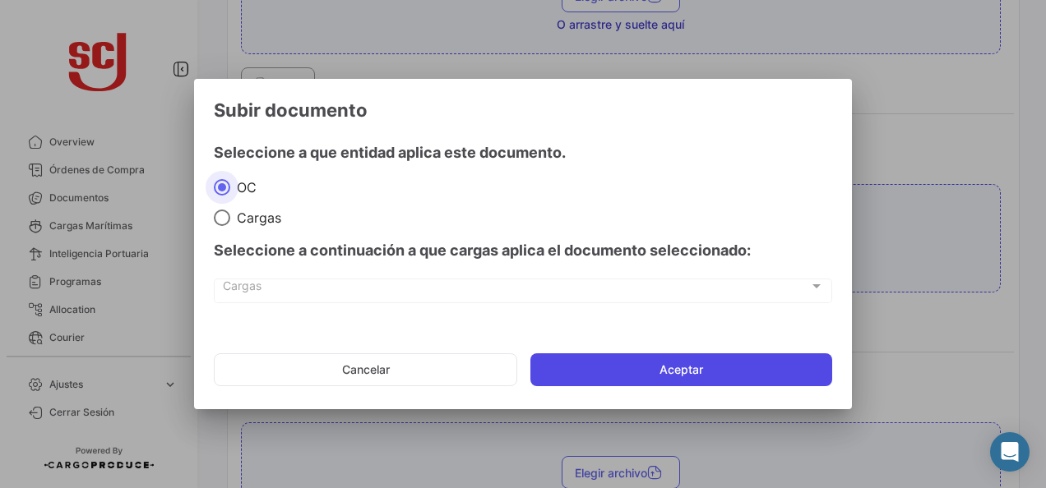
click at [710, 368] on button "Aceptar" at bounding box center [681, 370] width 302 height 33
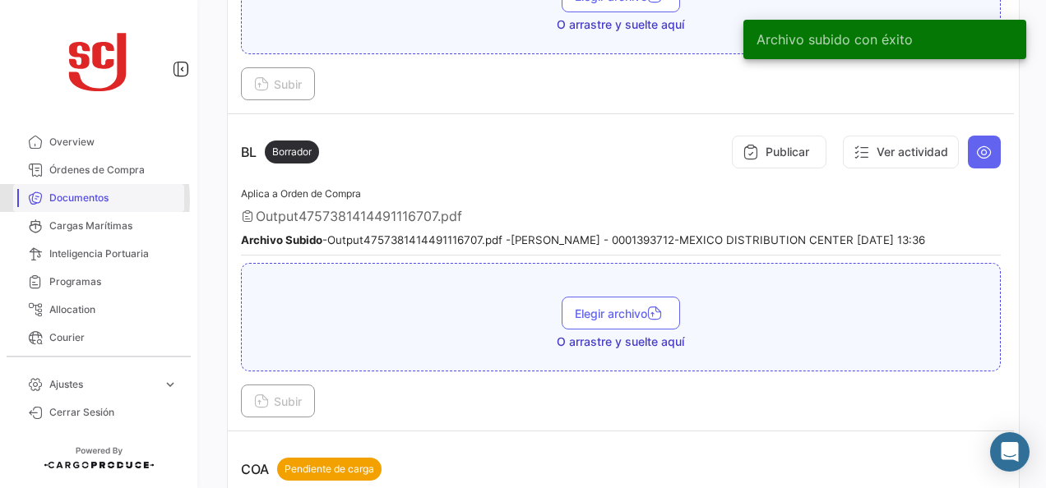
click at [63, 200] on span "Documentos" at bounding box center [113, 198] width 128 height 15
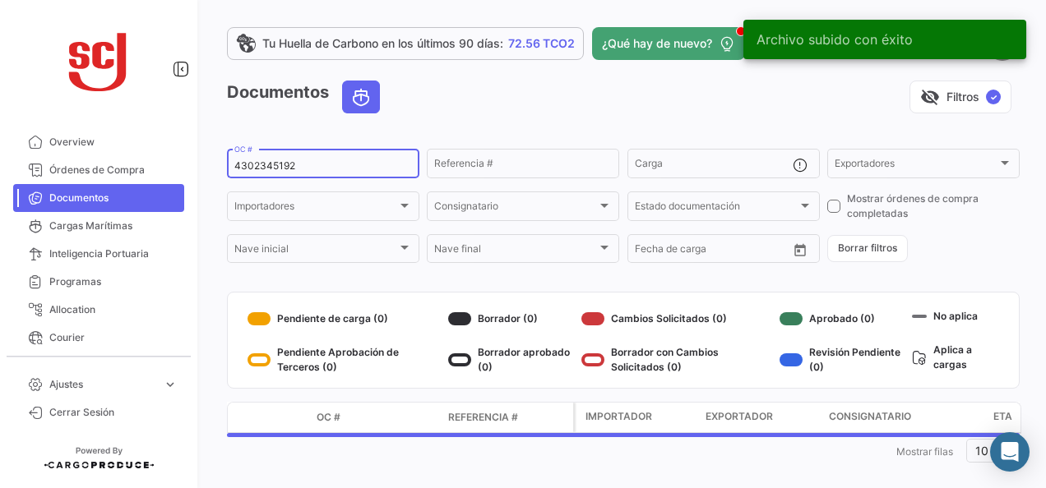
click at [279, 169] on input "4302345192" at bounding box center [323, 166] width 178 height 12
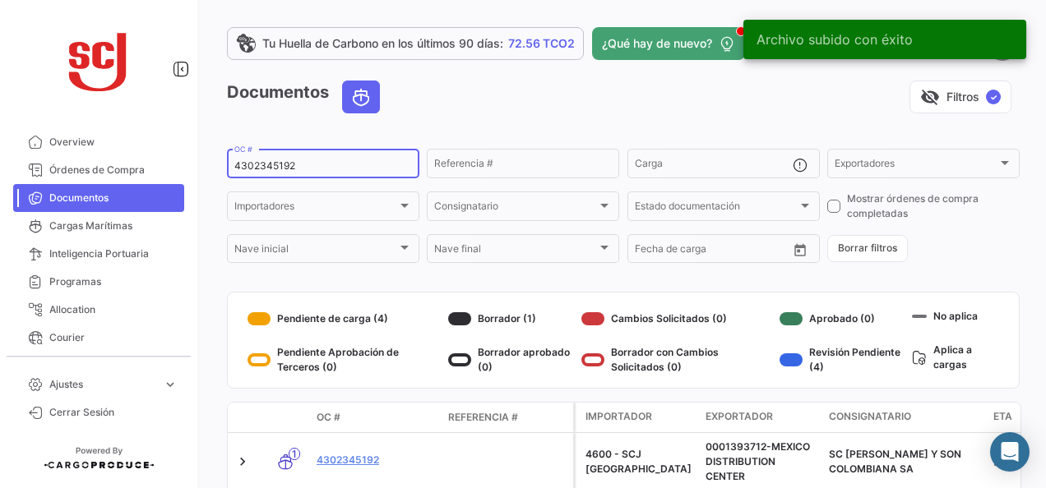
paste input "4"
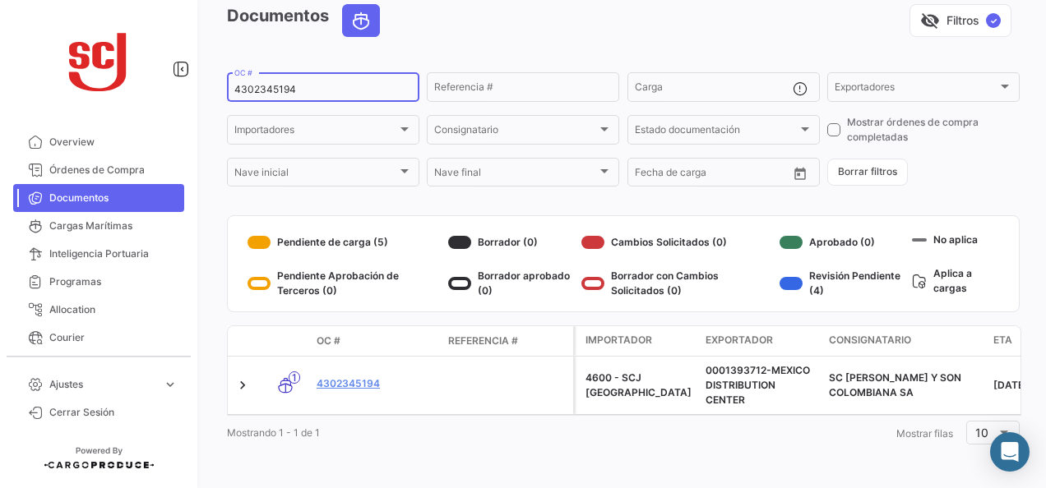
scroll to position [89, 0]
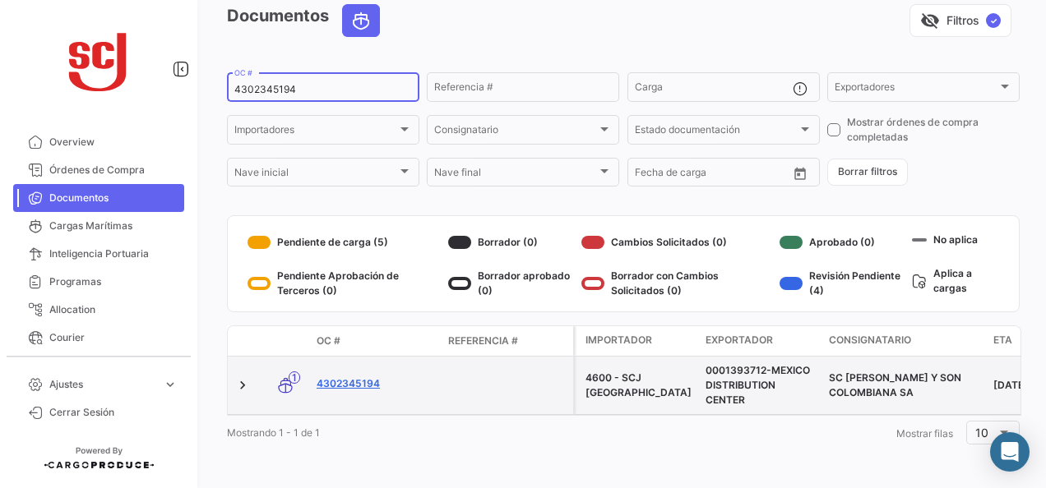
type input "4302345194"
click at [363, 377] on link "4302345194" at bounding box center [376, 384] width 118 height 15
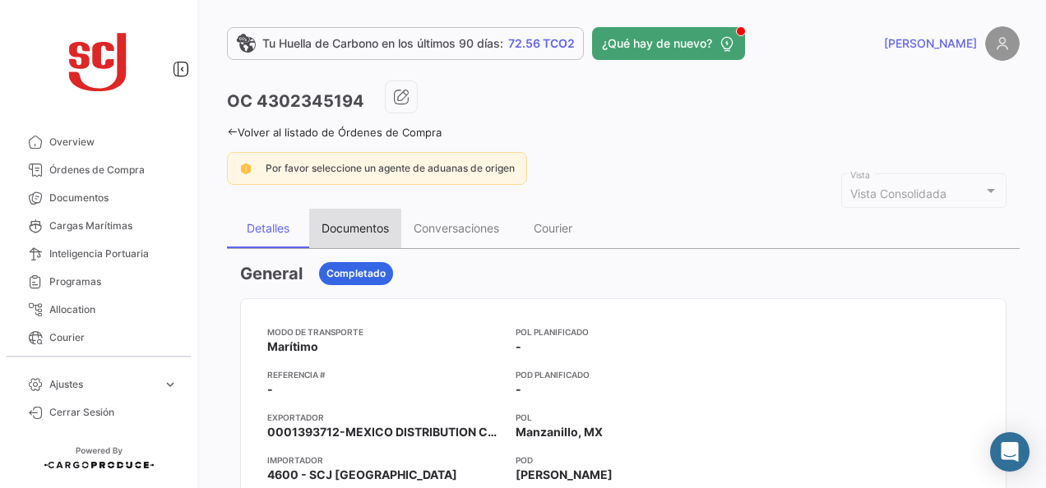
click at [357, 232] on div "Documentos" at bounding box center [355, 228] width 67 height 14
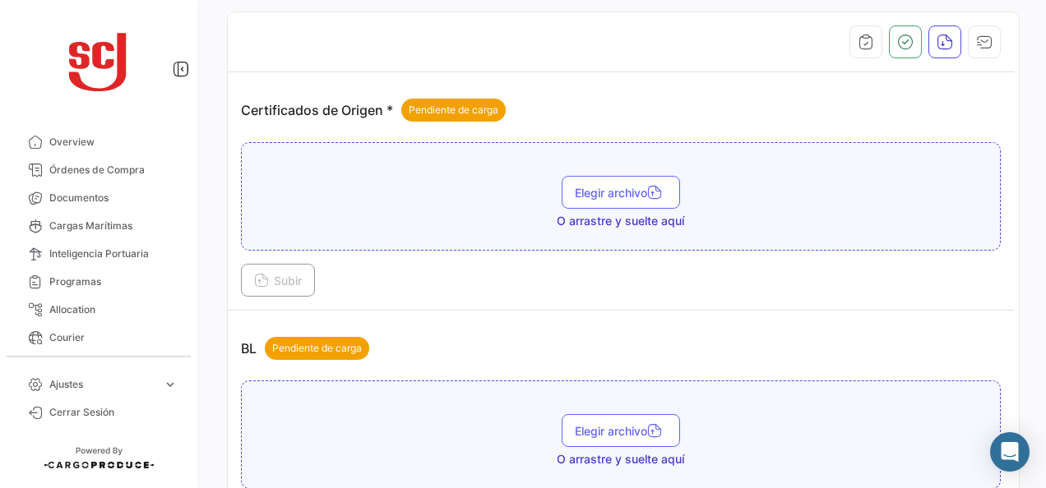
scroll to position [411, 0]
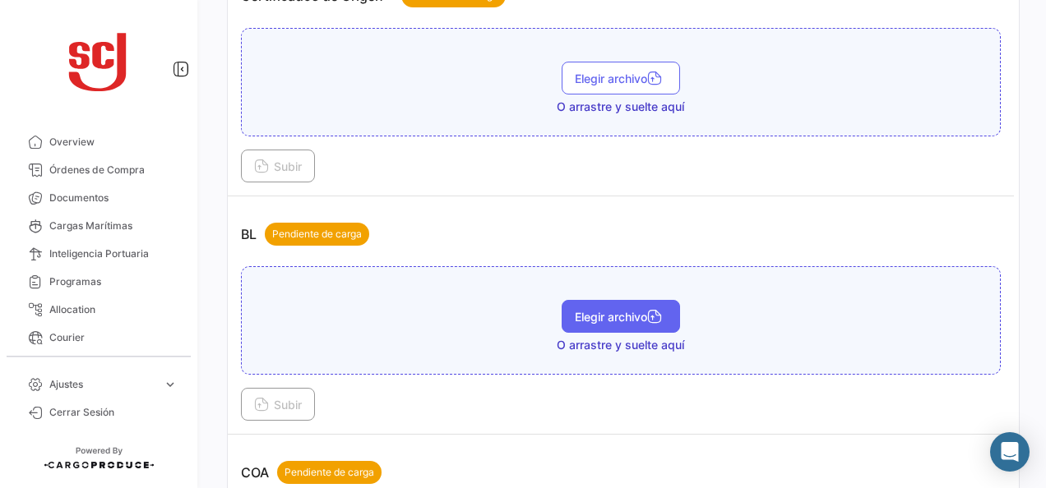
click at [626, 304] on button "Elegir archivo" at bounding box center [621, 316] width 118 height 33
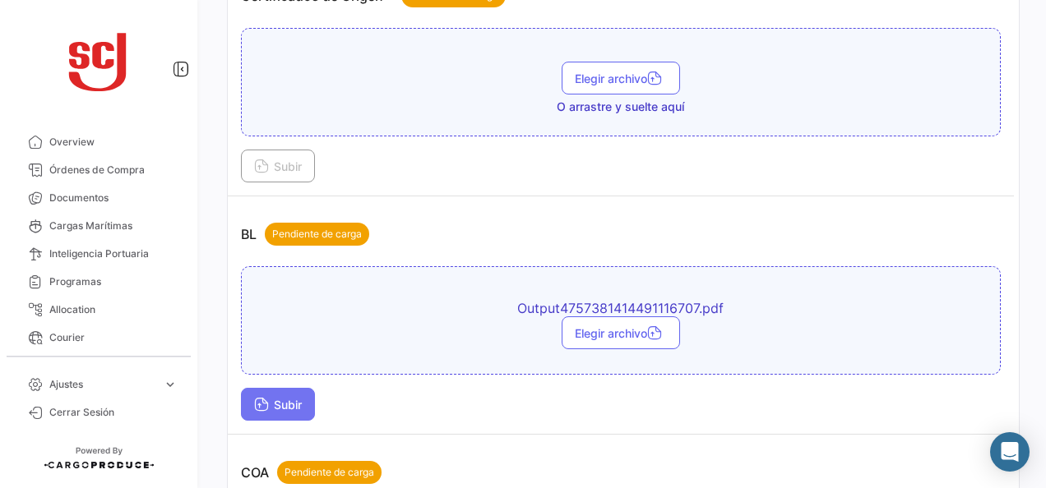
click at [286, 391] on button "Subir" at bounding box center [278, 404] width 74 height 33
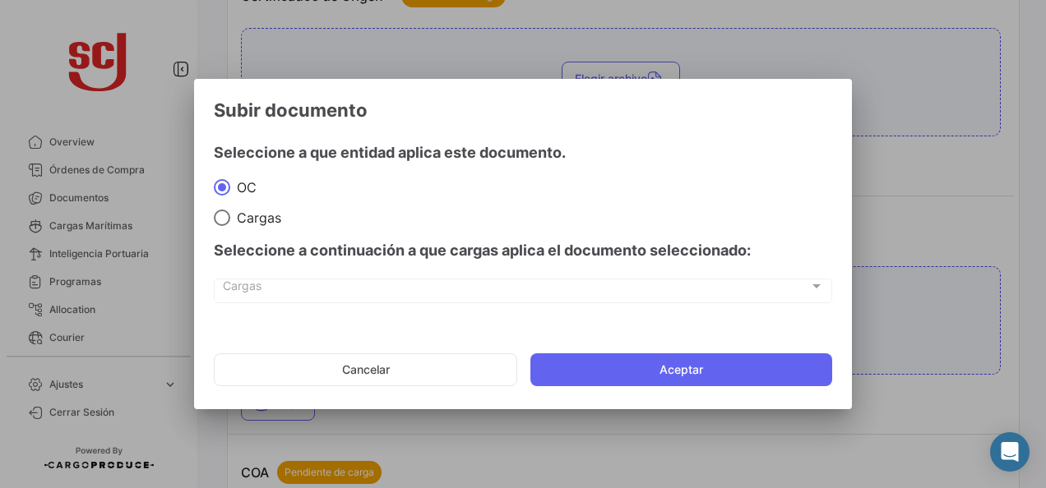
drag, startPoint x: 572, startPoint y: 363, endPoint x: 536, endPoint y: 357, distance: 36.6
click at [570, 365] on button "Aceptar" at bounding box center [681, 370] width 302 height 33
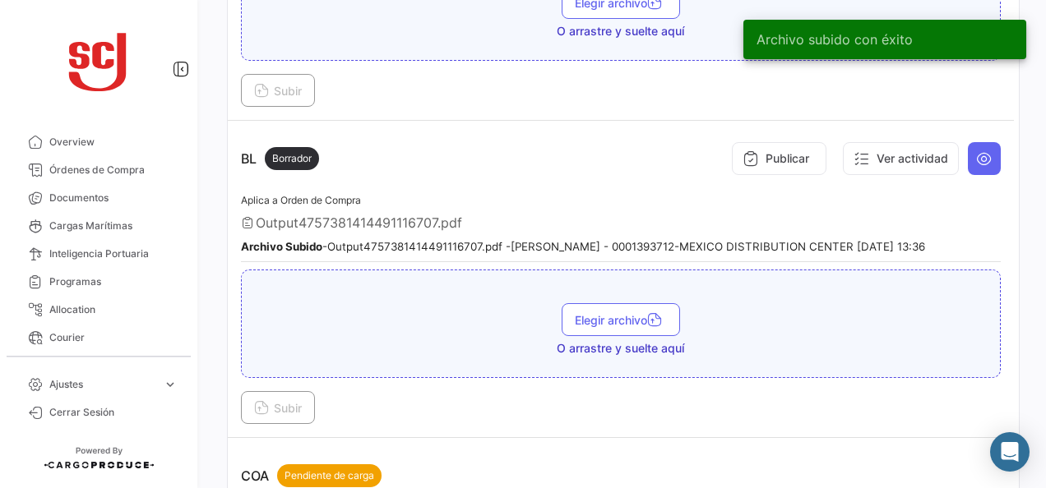
scroll to position [576, 0]
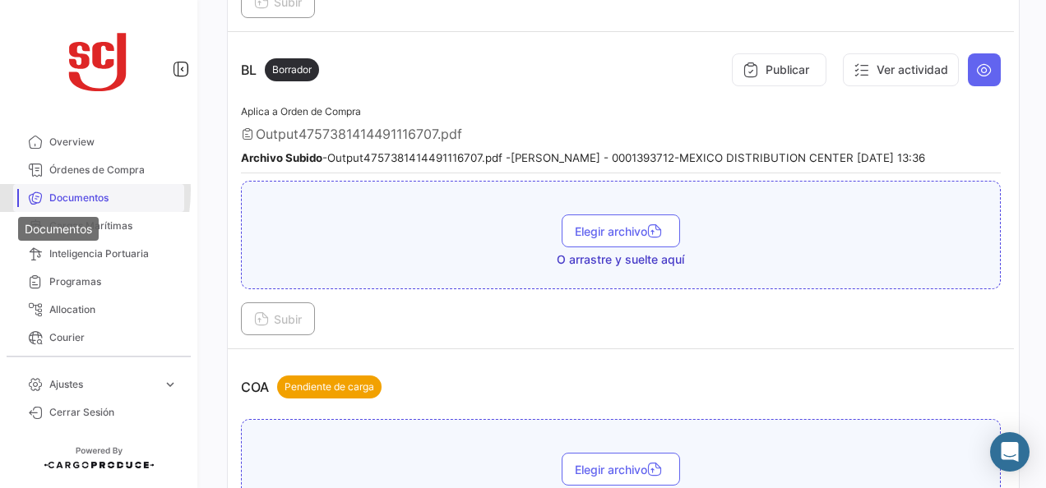
click at [35, 191] on icon at bounding box center [35, 198] width 15 height 15
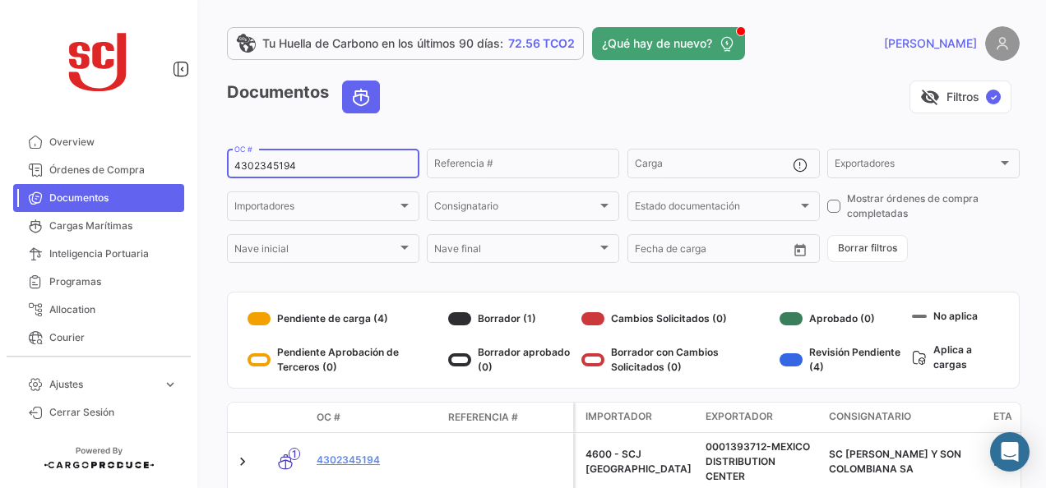
click at [273, 164] on input "4302345194" at bounding box center [323, 166] width 178 height 12
paste input "45"
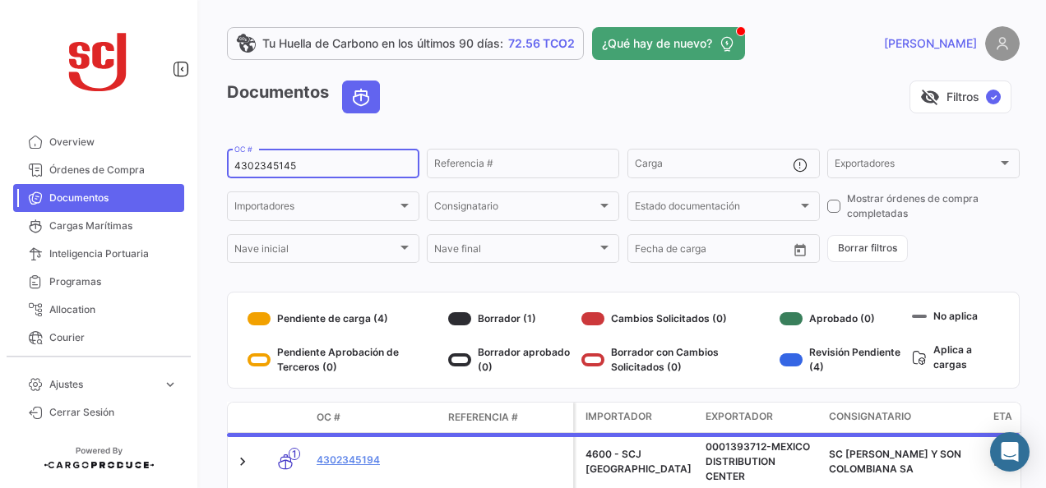
type input "4302345145"
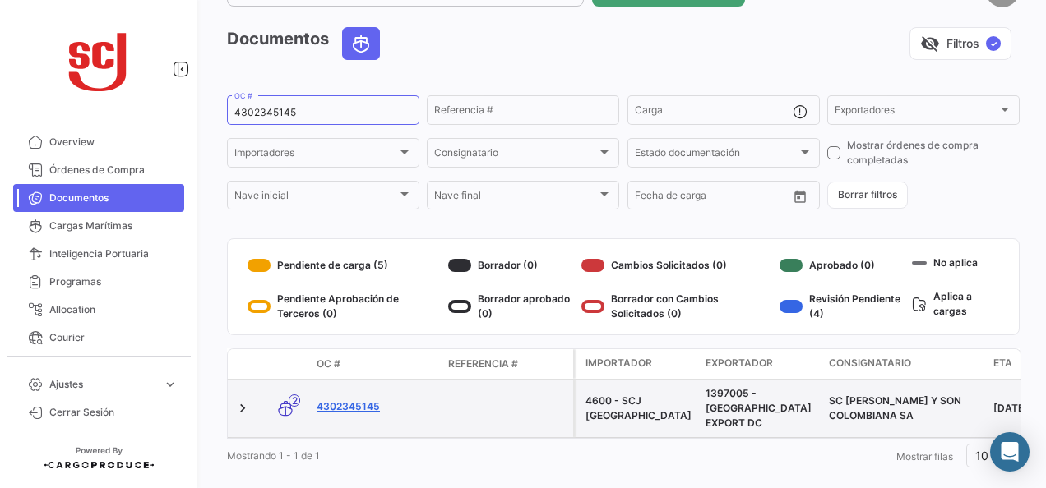
scroll to position [74, 0]
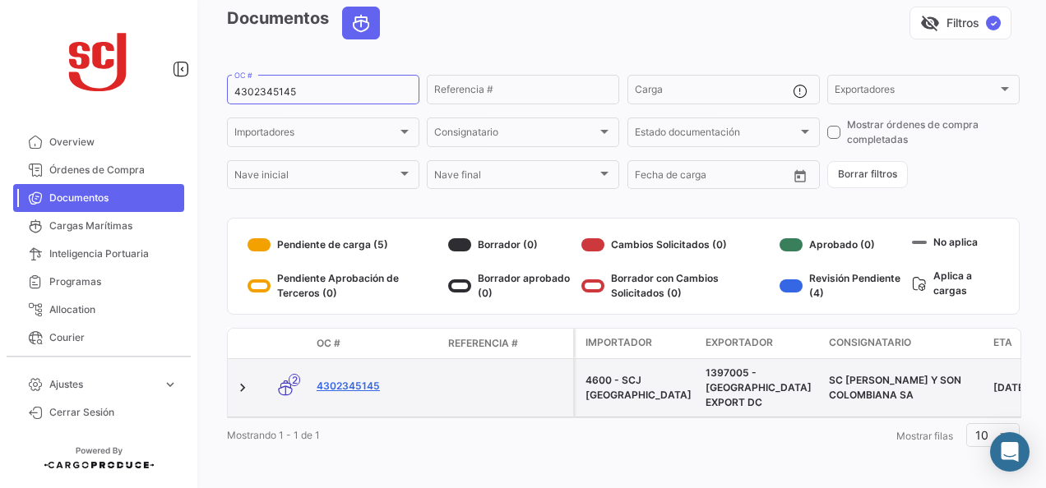
click at [368, 380] on link "4302345145" at bounding box center [376, 386] width 118 height 15
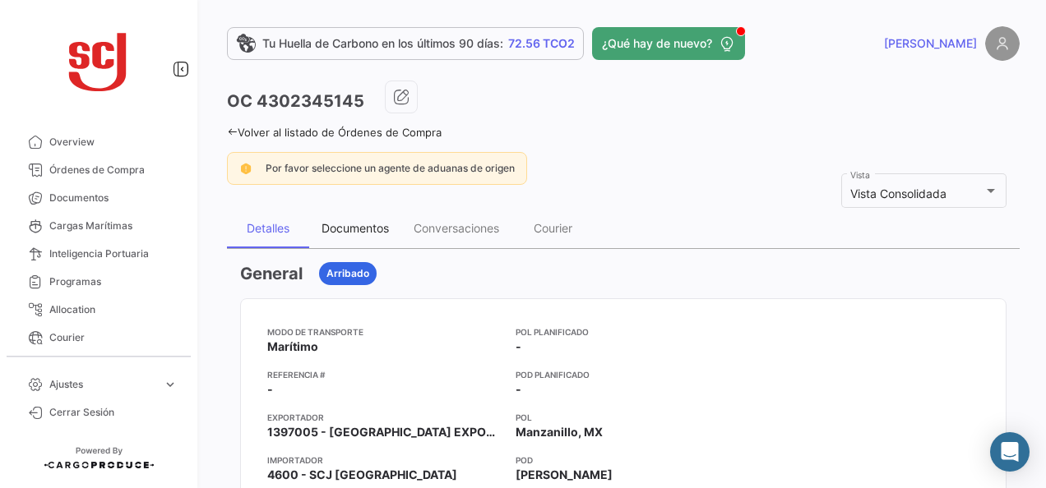
click at [363, 222] on div "Documentos" at bounding box center [355, 228] width 67 height 14
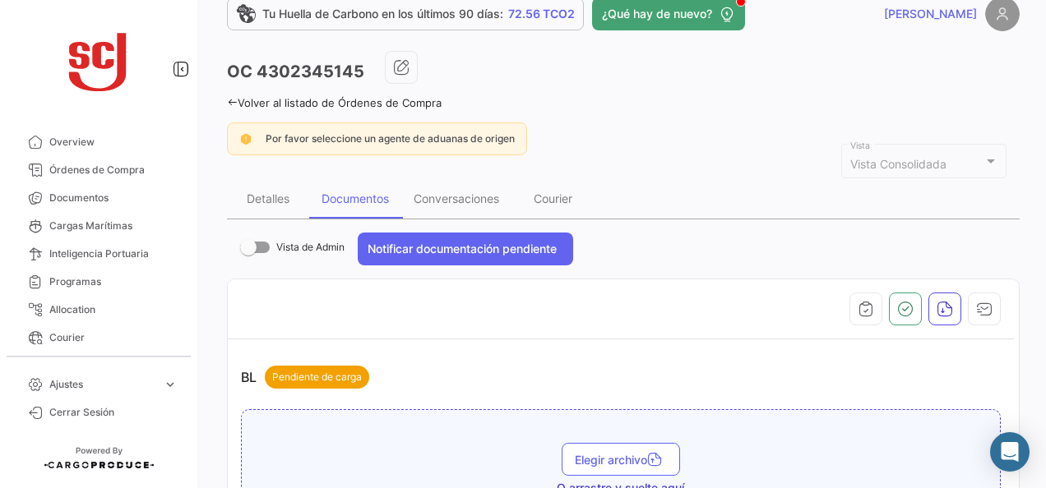
scroll to position [329, 0]
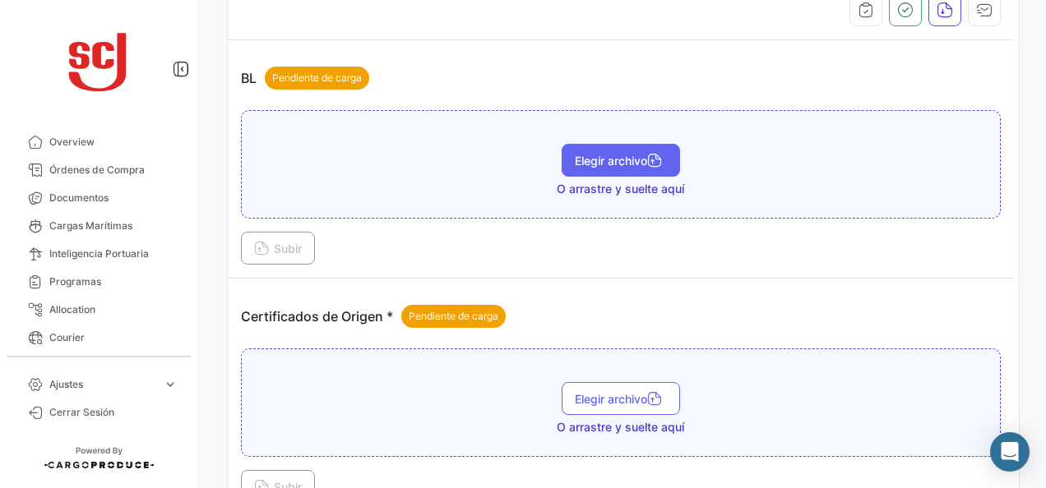
click at [605, 150] on button "Elegir archivo" at bounding box center [621, 160] width 118 height 33
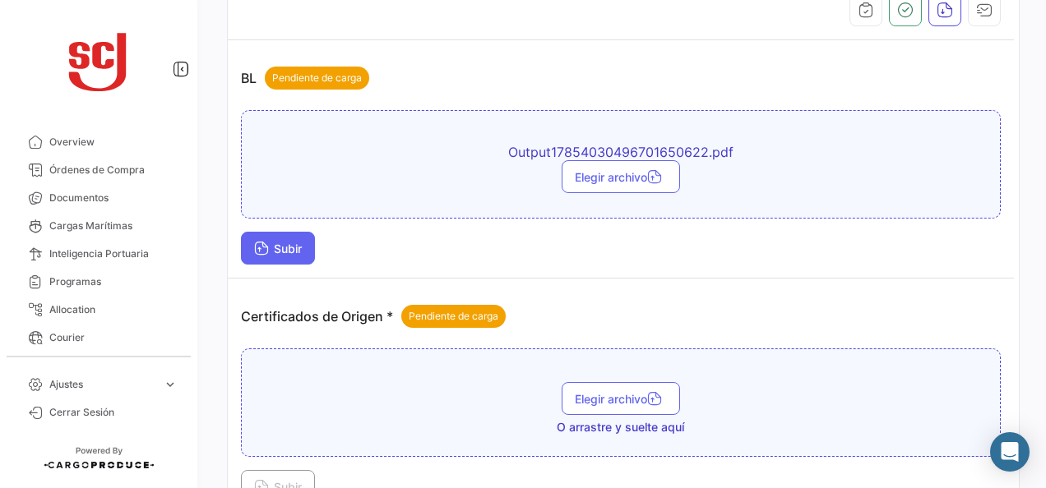
click at [294, 242] on span "Subir" at bounding box center [278, 249] width 48 height 14
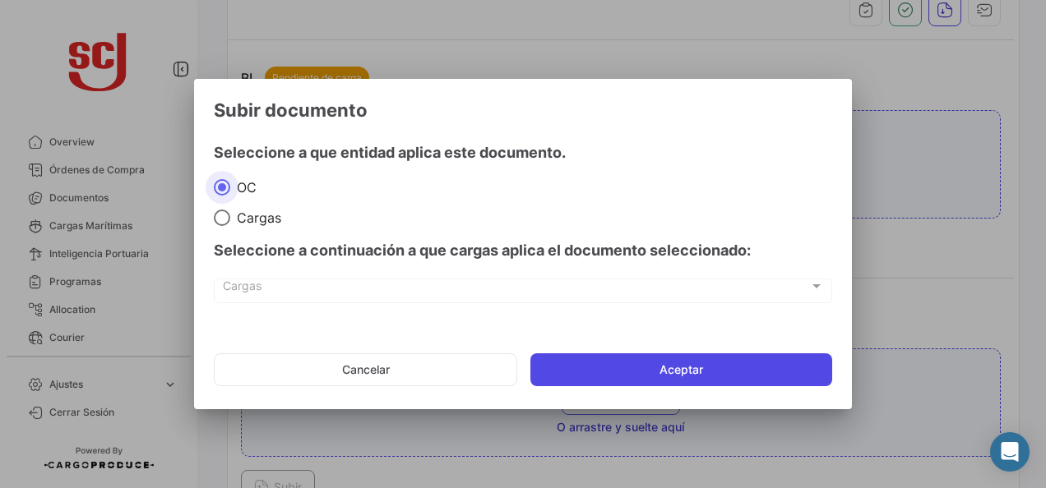
click at [655, 367] on button "Aceptar" at bounding box center [681, 370] width 302 height 33
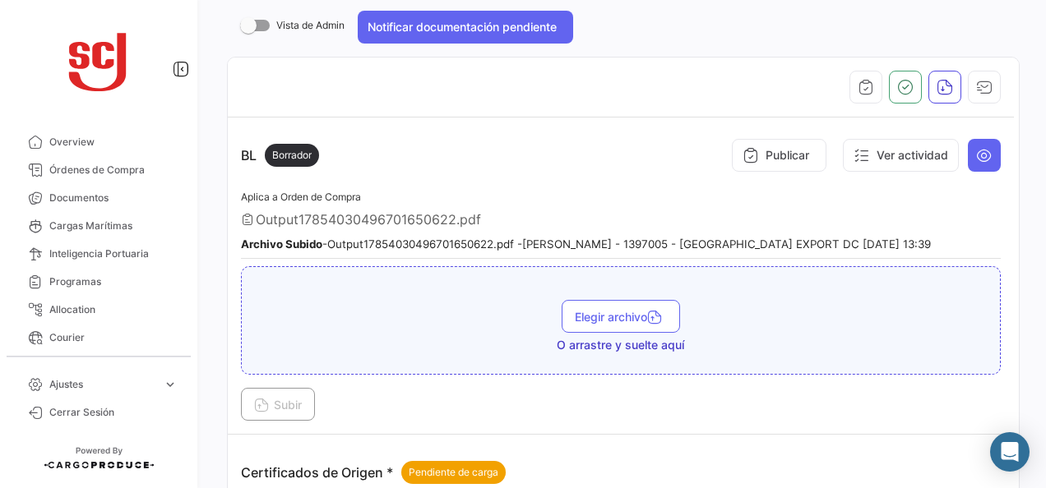
scroll to position [411, 0]
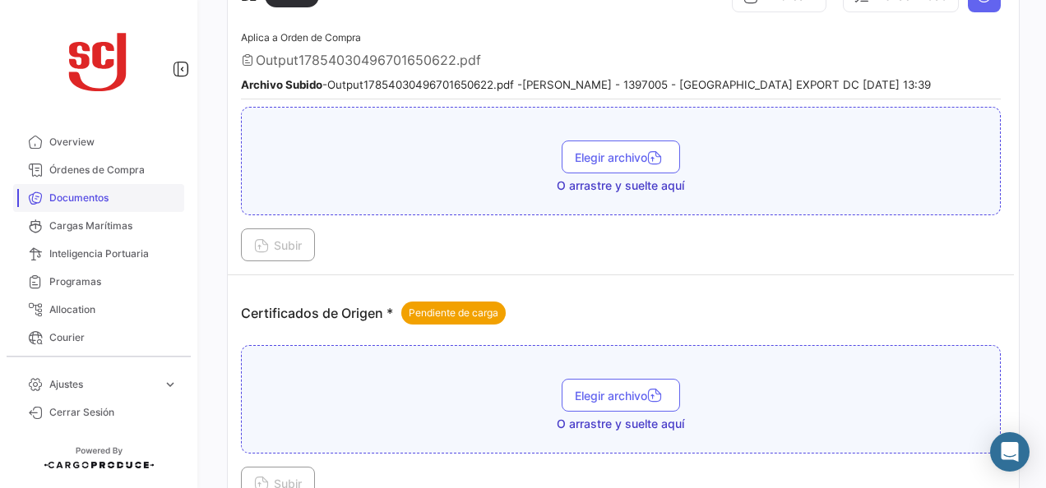
click at [107, 205] on span "Documentos" at bounding box center [113, 198] width 128 height 15
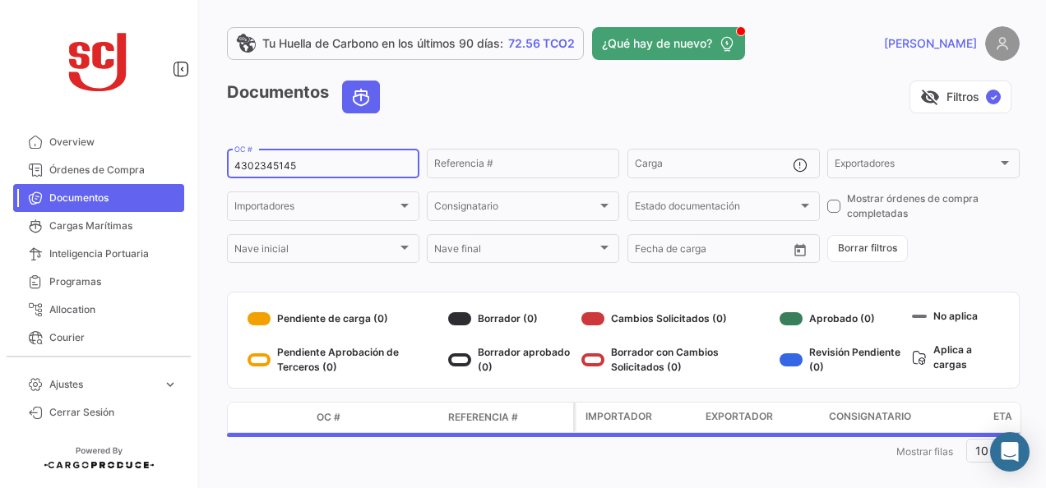
click at [271, 166] on input "4302345145" at bounding box center [323, 166] width 178 height 12
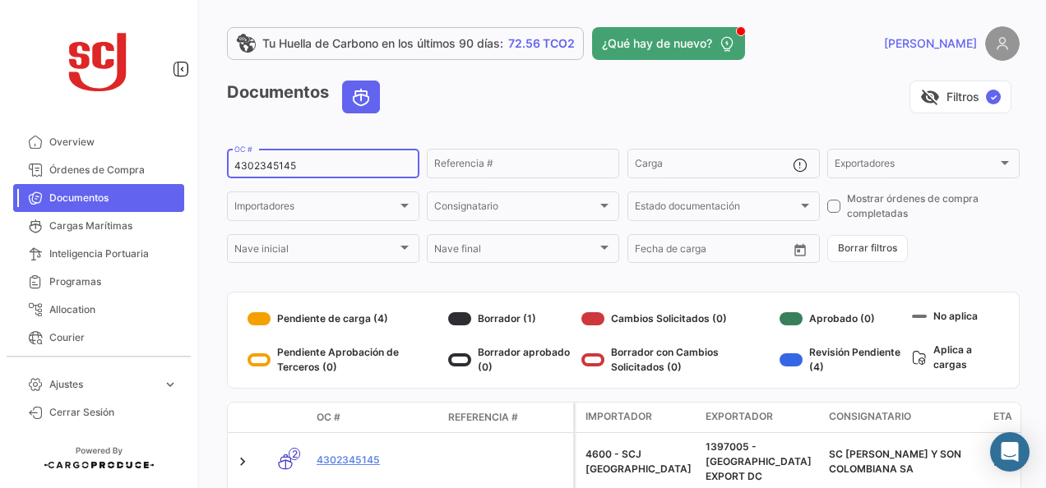
paste input "73"
type input "4302345173"
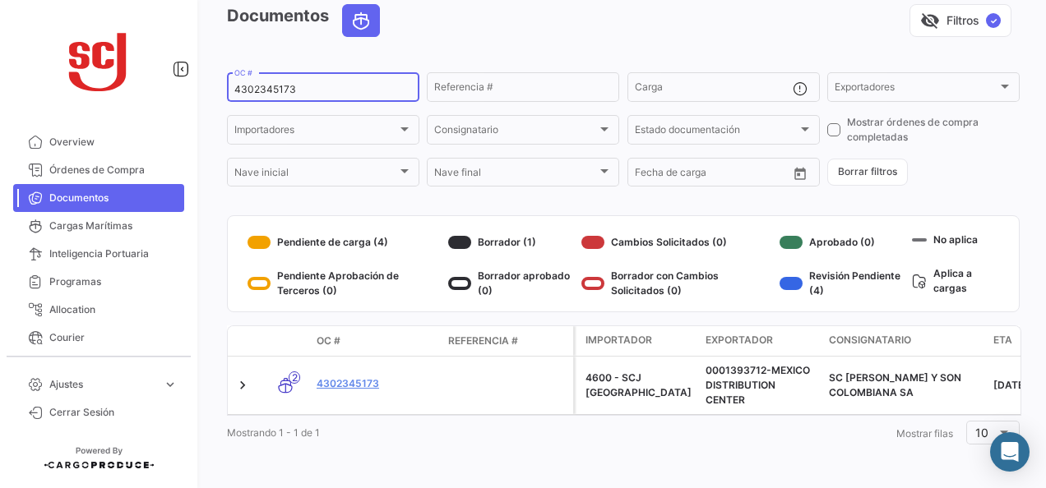
scroll to position [89, 0]
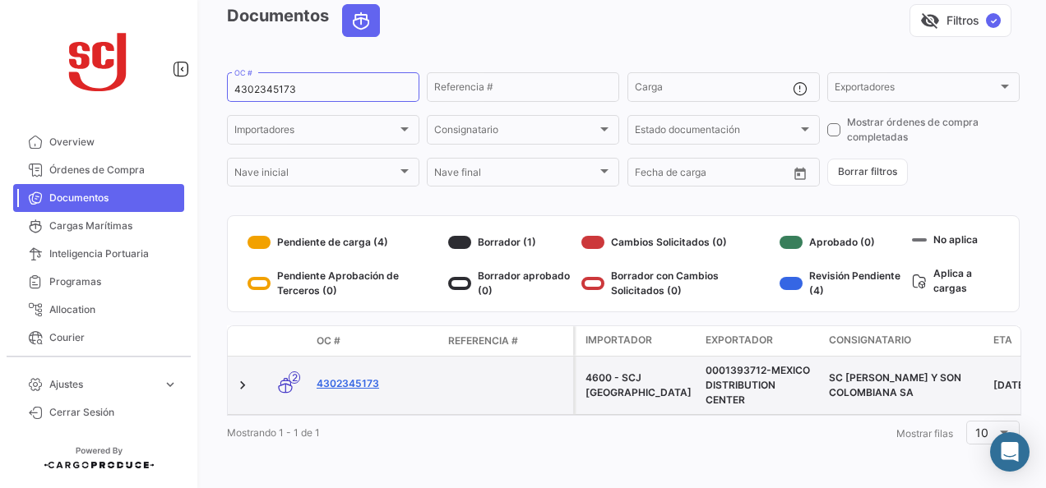
click at [358, 377] on link "4302345173" at bounding box center [376, 384] width 118 height 15
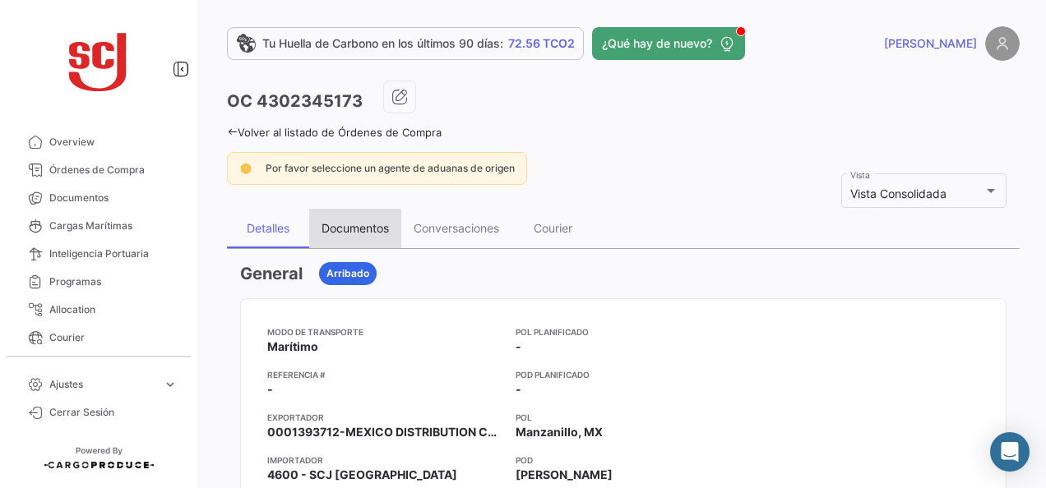
click at [378, 229] on div "Documentos" at bounding box center [355, 228] width 67 height 14
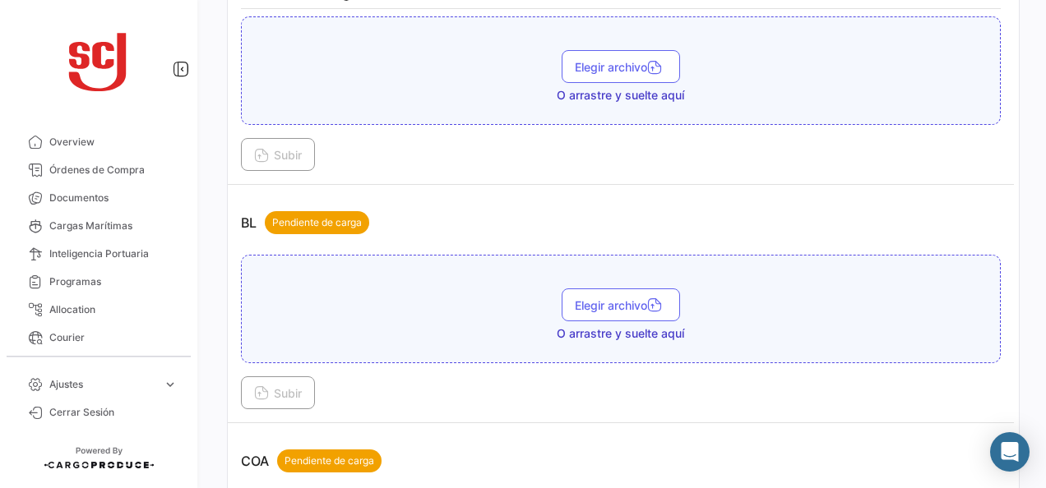
scroll to position [576, 0]
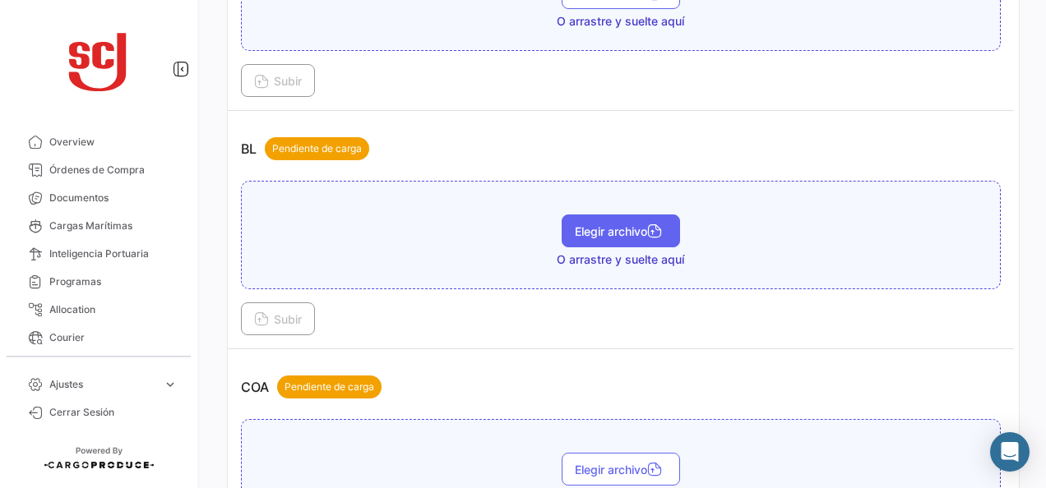
click at [562, 235] on button "Elegir archivo" at bounding box center [621, 231] width 118 height 33
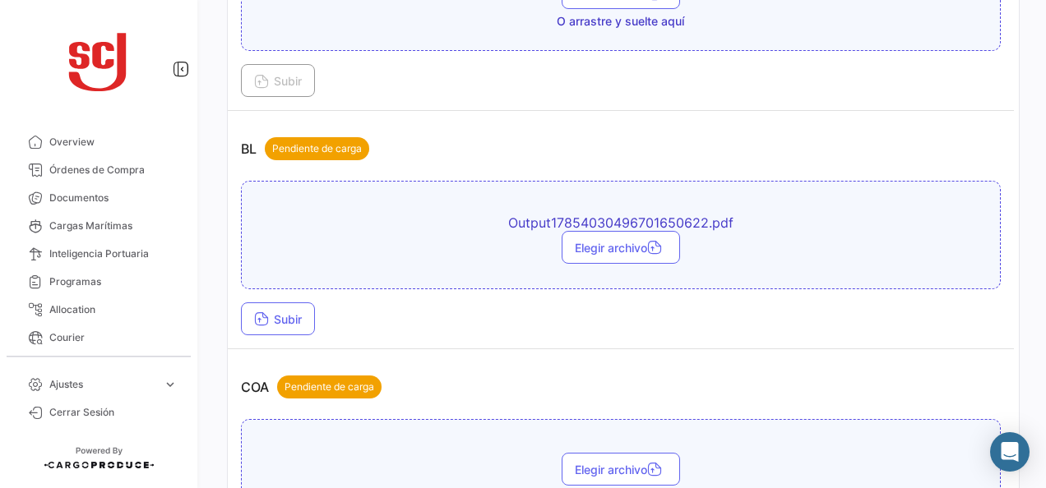
click at [292, 295] on div "Output17854030496701650622.pdf Elegir archivo Subir" at bounding box center [621, 258] width 760 height 155
click at [290, 303] on button "Subir" at bounding box center [278, 319] width 74 height 33
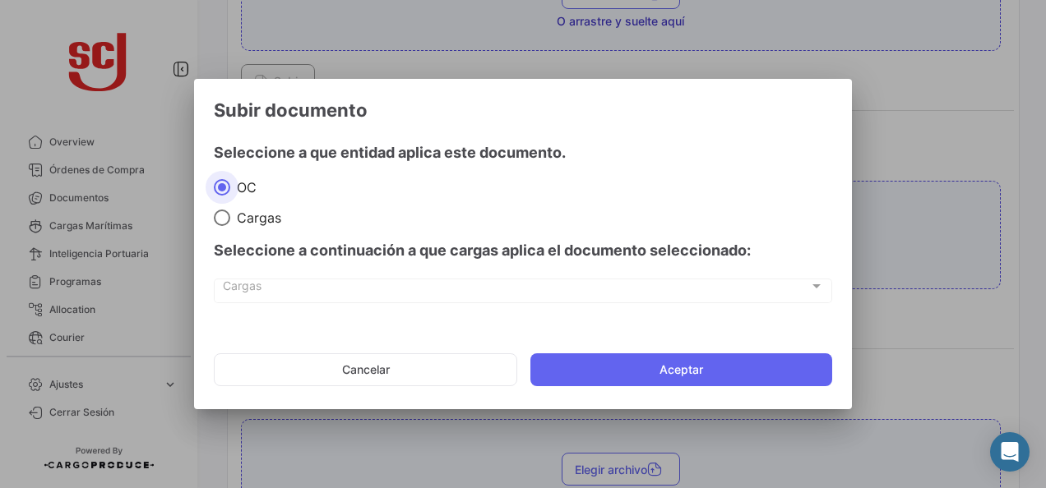
click at [600, 389] on mat-dialog-actions "Cancelar Aceptar" at bounding box center [523, 370] width 618 height 56
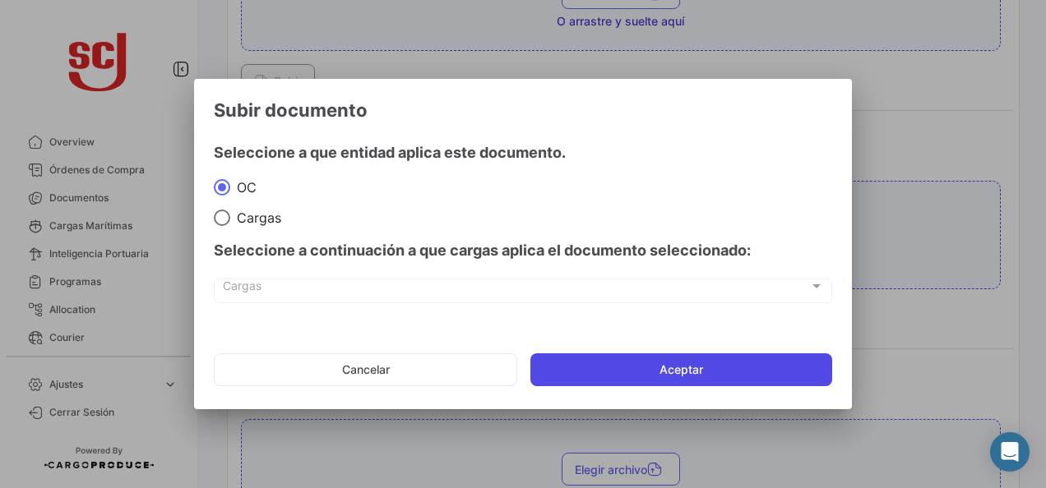
click at [578, 363] on button "Aceptar" at bounding box center [681, 370] width 302 height 33
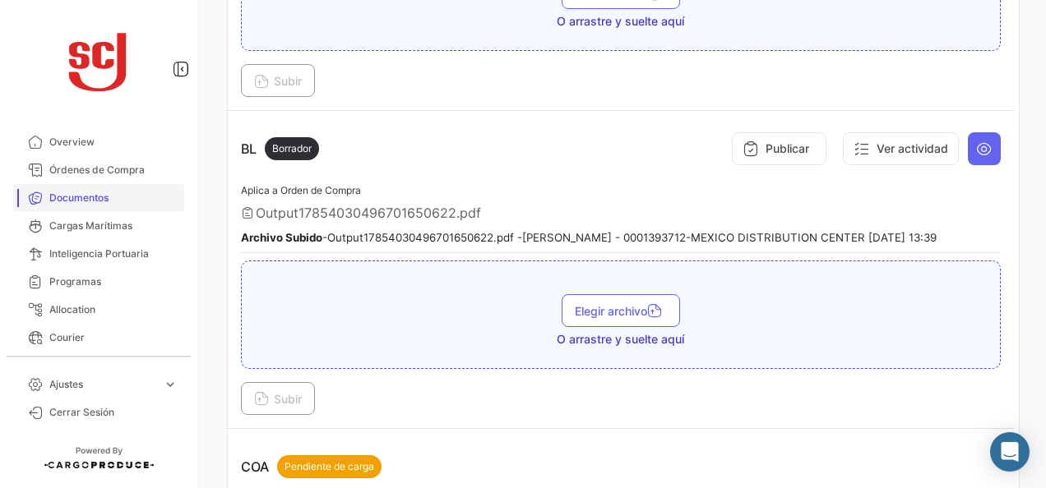
click at [125, 192] on span "Documentos" at bounding box center [113, 198] width 128 height 15
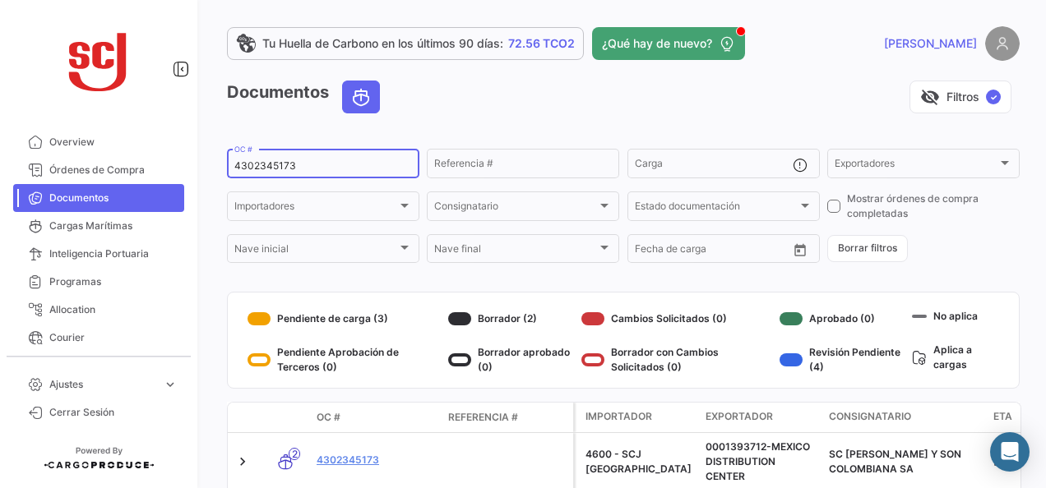
click at [279, 171] on input "4302345173" at bounding box center [323, 166] width 178 height 12
paste input "502811124"
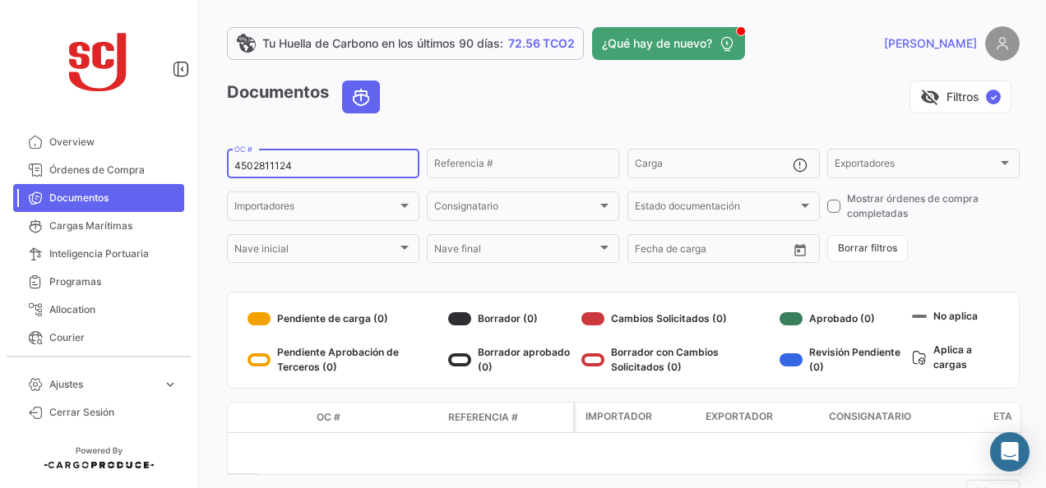
click at [260, 163] on input "4502811124" at bounding box center [323, 166] width 178 height 12
paste input "302339620"
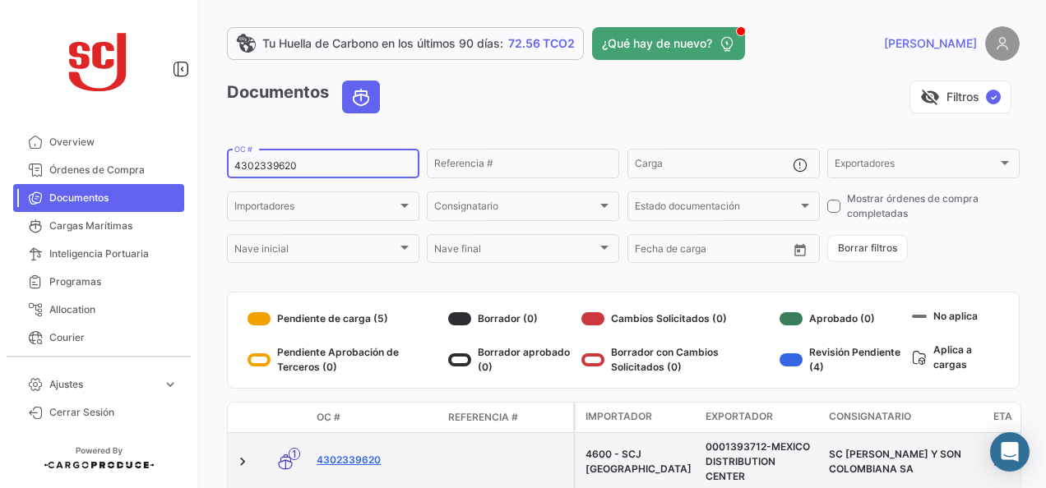
type input "4302339620"
click at [326, 464] on link "4302339620" at bounding box center [376, 460] width 118 height 15
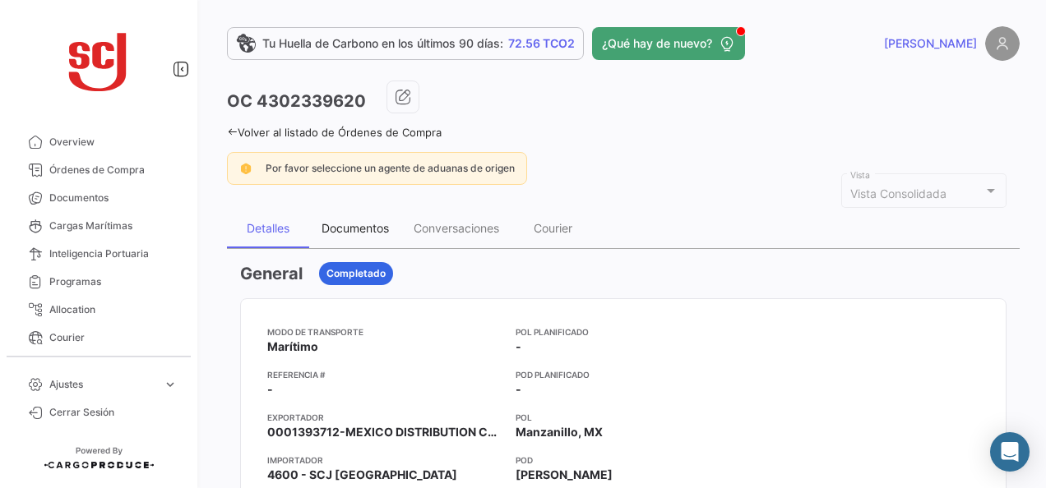
click at [337, 229] on div "Documentos" at bounding box center [355, 228] width 67 height 14
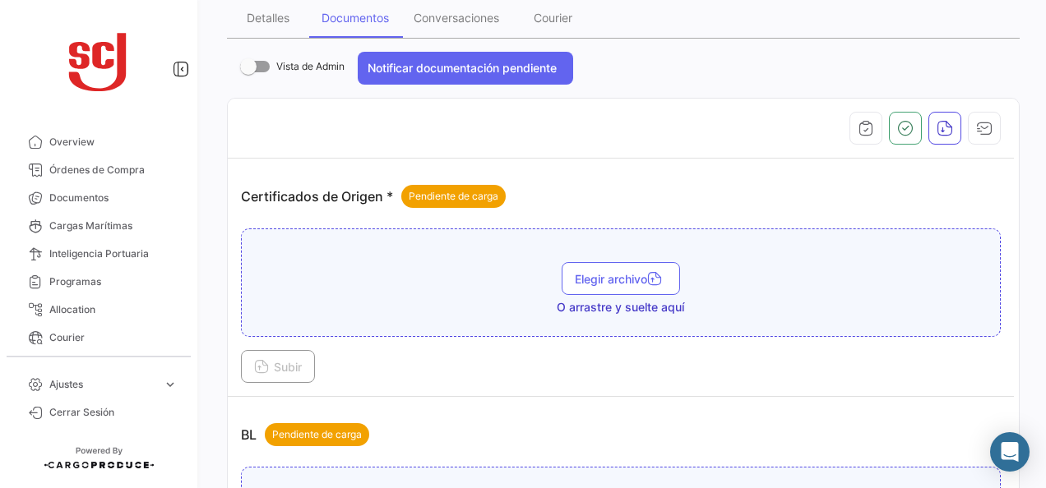
scroll to position [329, 0]
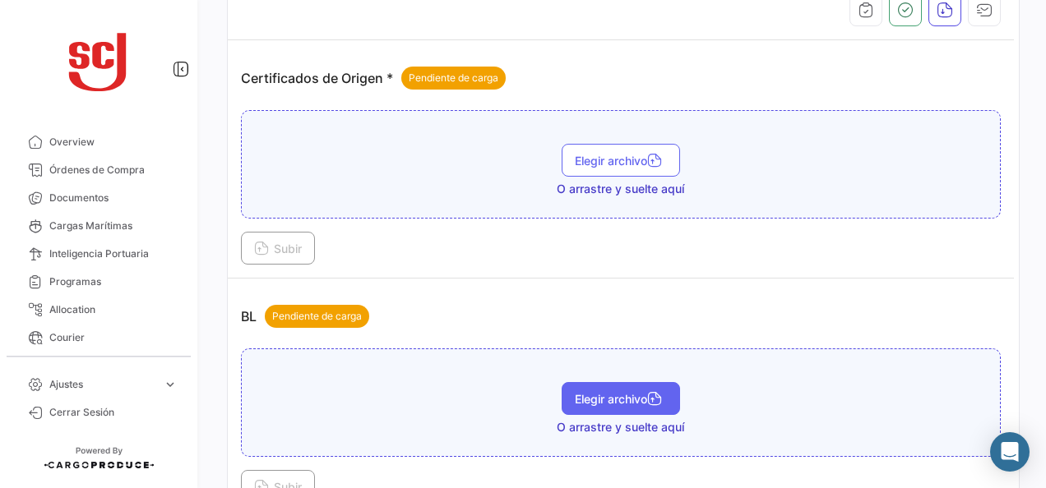
click at [574, 402] on button "Elegir archivo" at bounding box center [621, 398] width 118 height 33
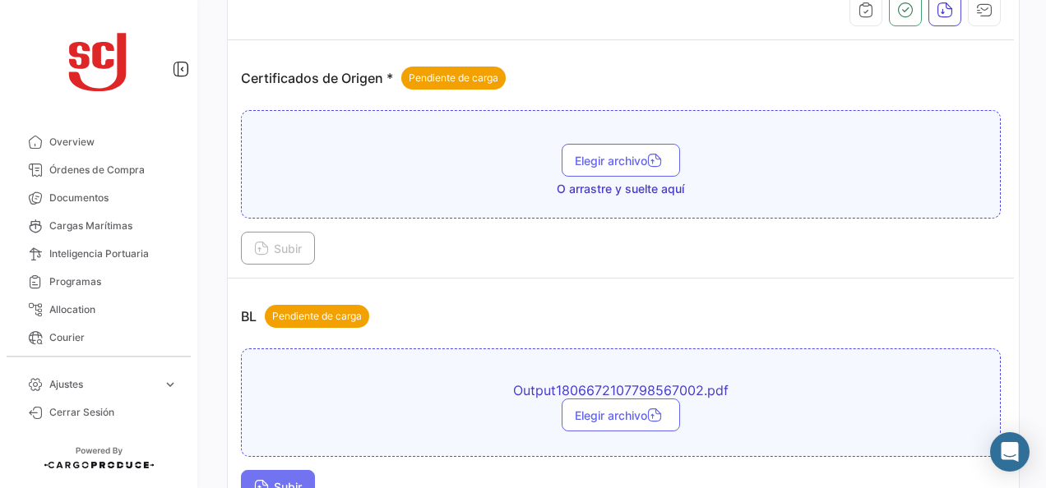
click at [304, 470] on button "Subir" at bounding box center [278, 486] width 74 height 33
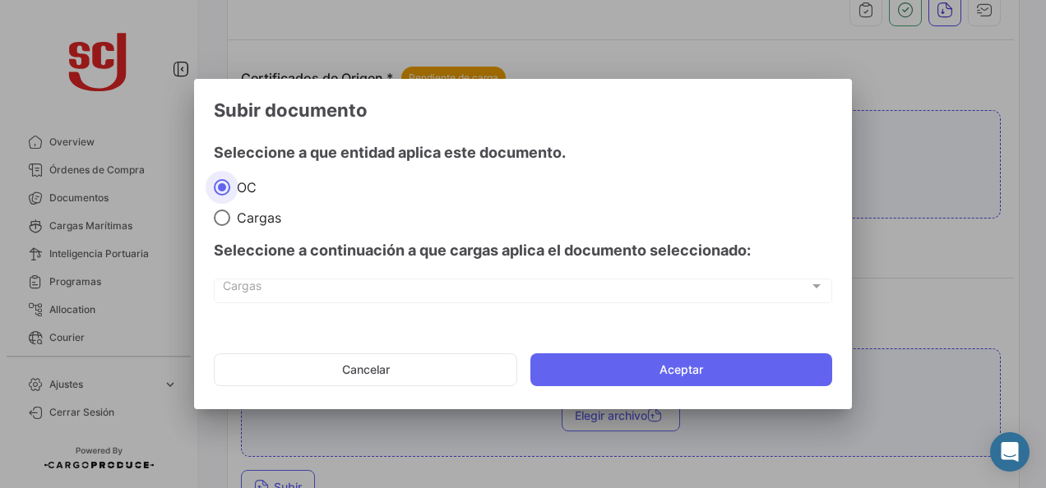
click at [592, 380] on button "Aceptar" at bounding box center [681, 370] width 302 height 33
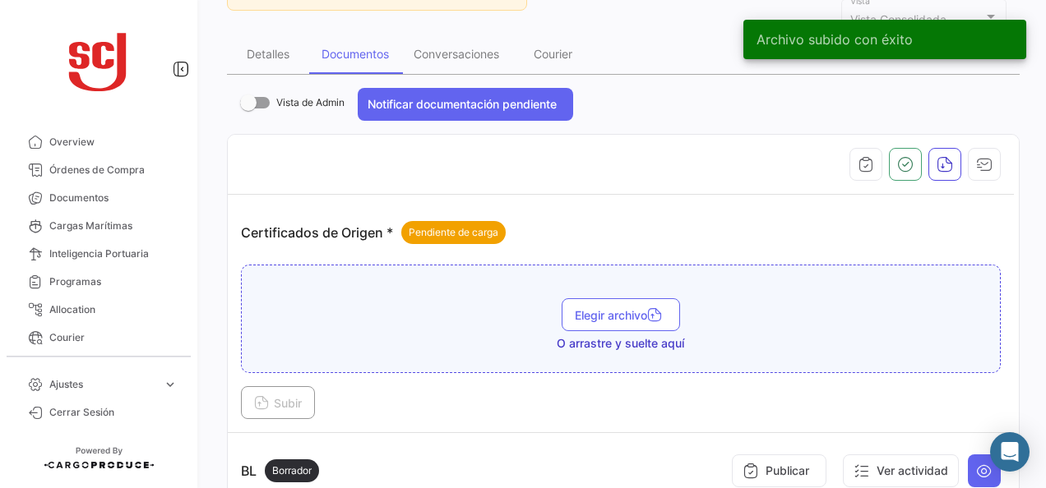
scroll to position [0, 0]
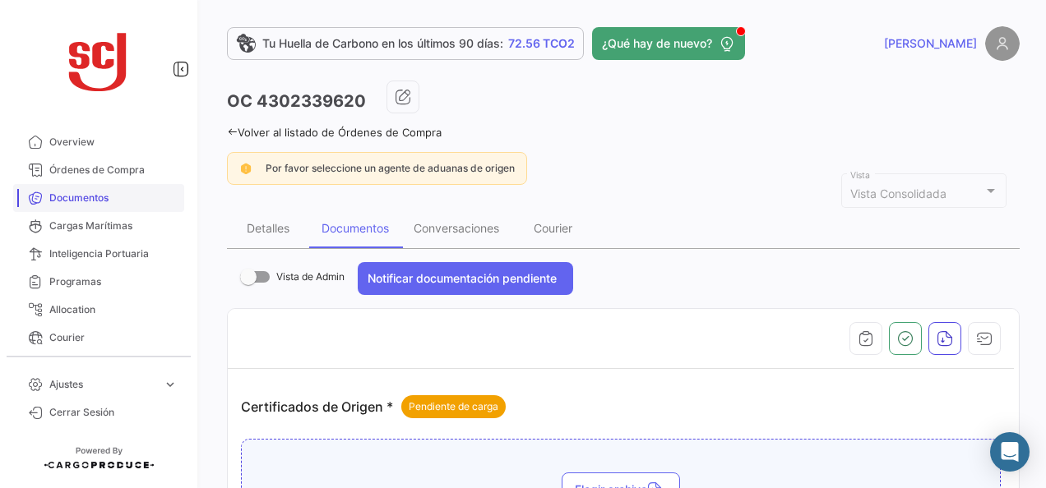
click at [71, 207] on link "Documentos" at bounding box center [98, 198] width 171 height 28
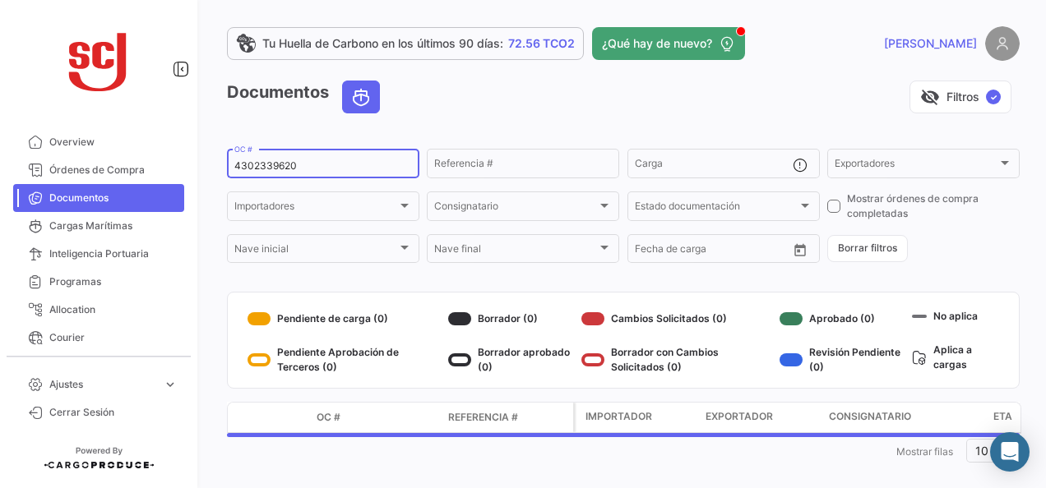
click at [294, 167] on input "4302339620" at bounding box center [323, 166] width 178 height 12
click at [291, 168] on input "4302339620" at bounding box center [323, 166] width 178 height 12
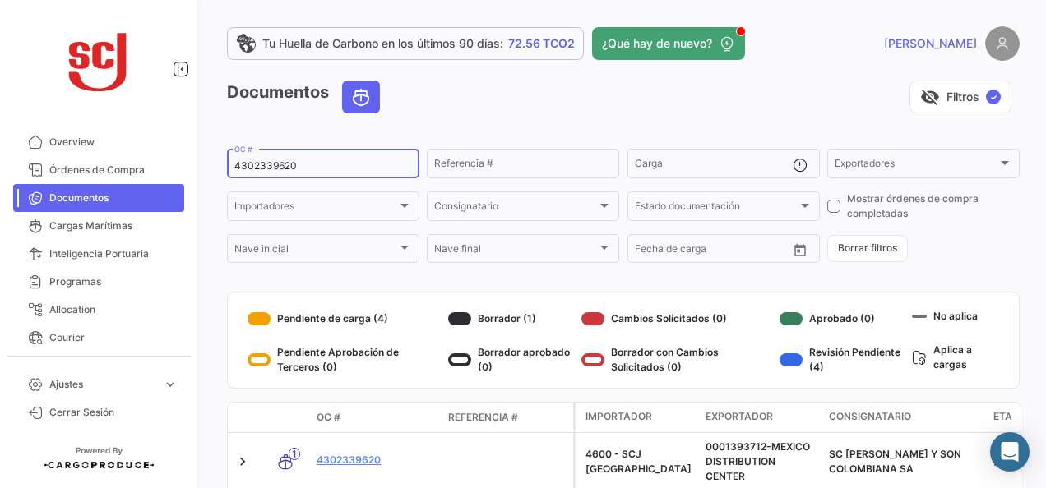
click at [291, 168] on input "4302339620" at bounding box center [323, 166] width 178 height 12
paste input "43946"
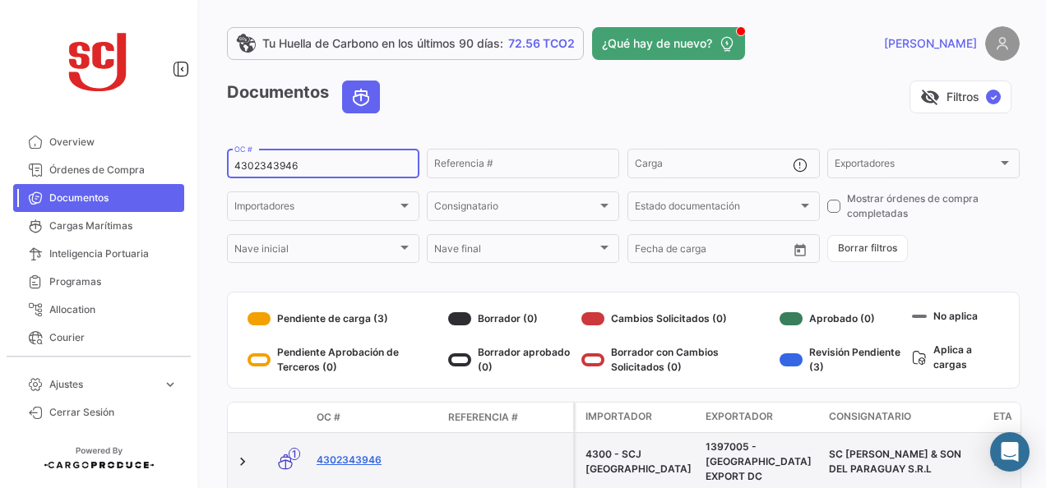
type input "4302343946"
click at [363, 454] on link "4302343946" at bounding box center [376, 460] width 118 height 15
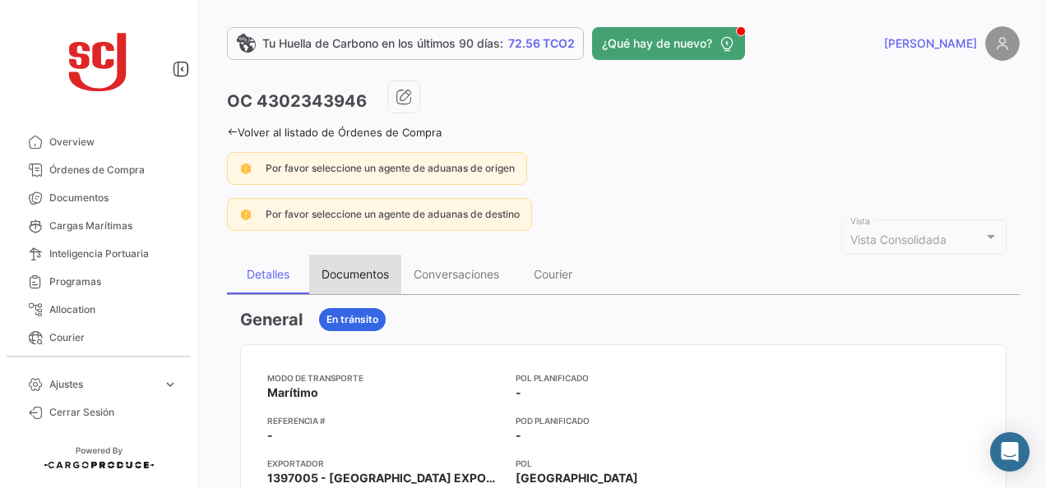
click at [352, 278] on div "Documentos" at bounding box center [355, 274] width 67 height 14
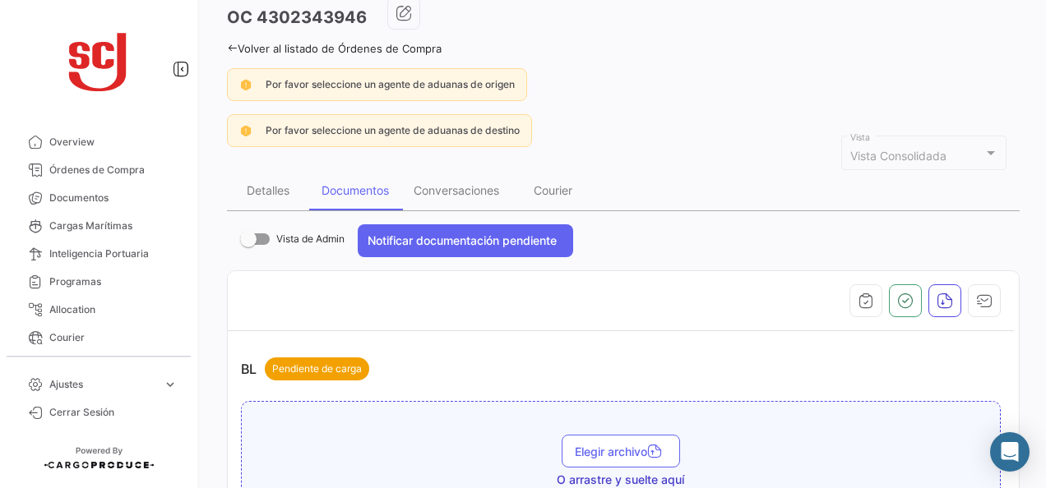
scroll to position [247, 0]
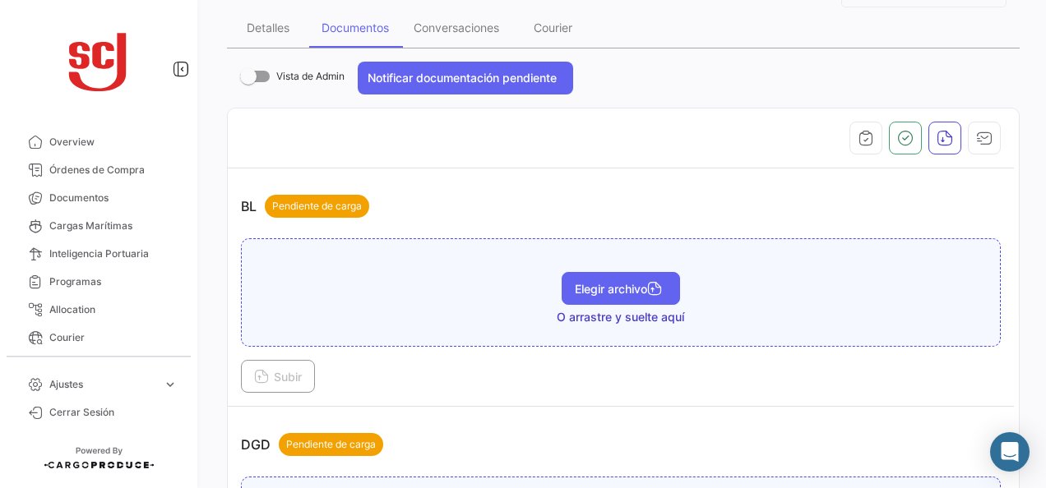
click at [595, 299] on button "Elegir archivo" at bounding box center [621, 288] width 118 height 33
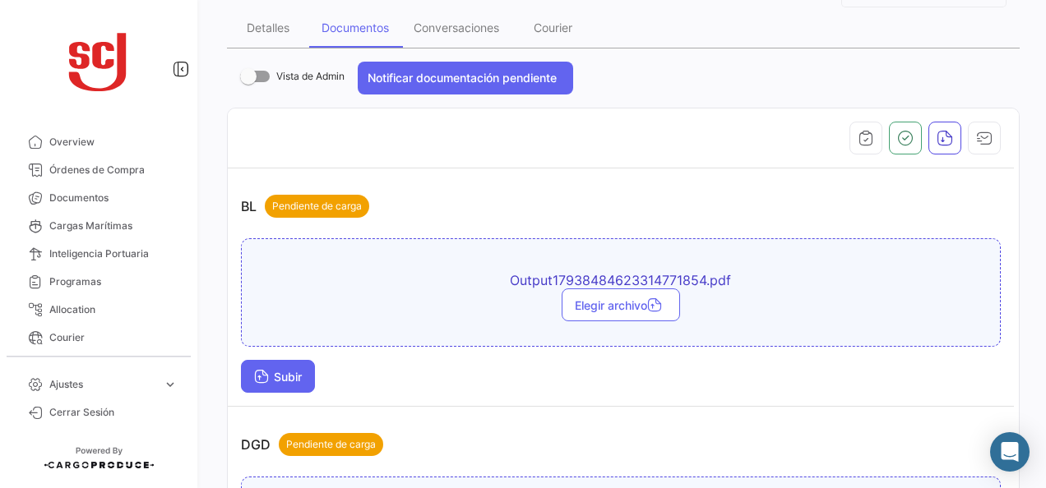
click at [286, 373] on span "Subir" at bounding box center [278, 377] width 48 height 14
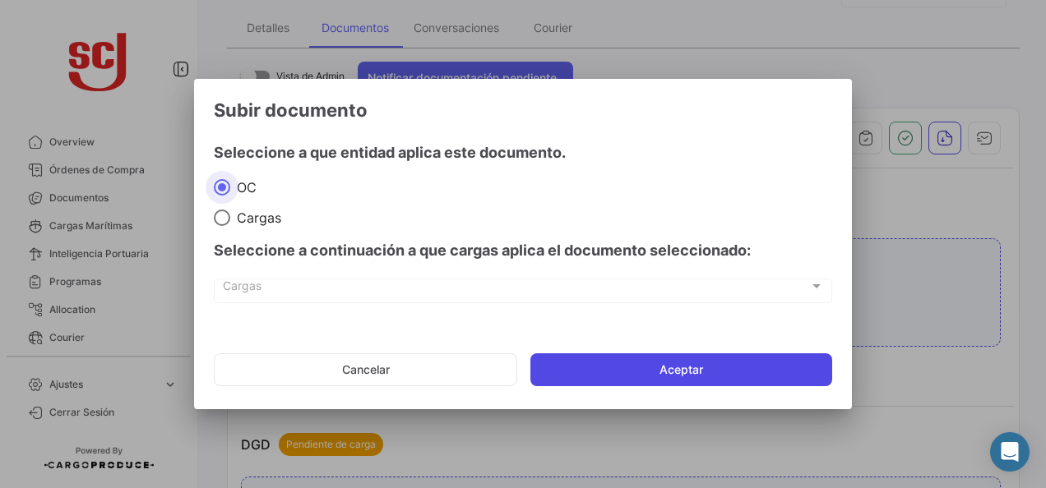
click at [596, 359] on button "Aceptar" at bounding box center [681, 370] width 302 height 33
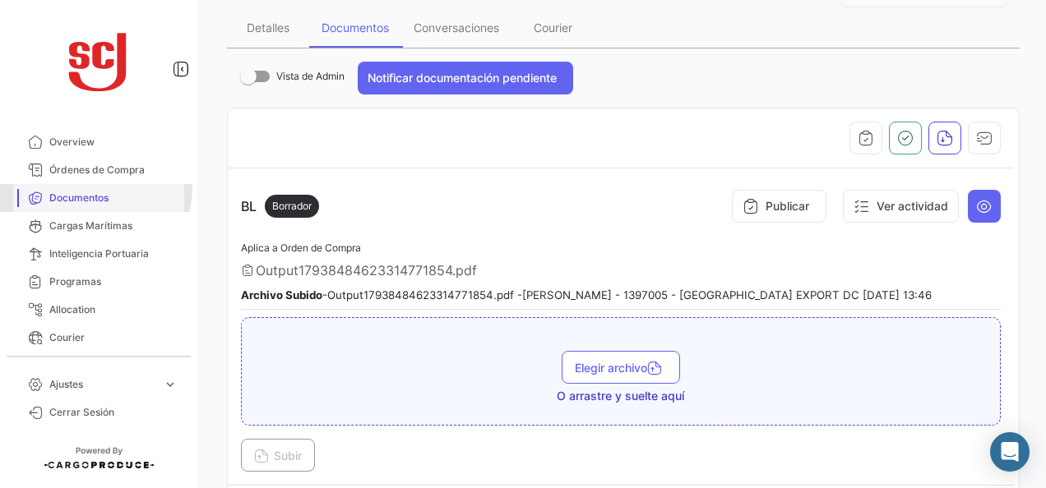
drag, startPoint x: 86, startPoint y: 187, endPoint x: 107, endPoint y: 189, distance: 21.5
click at [86, 187] on link "Documentos" at bounding box center [98, 198] width 171 height 28
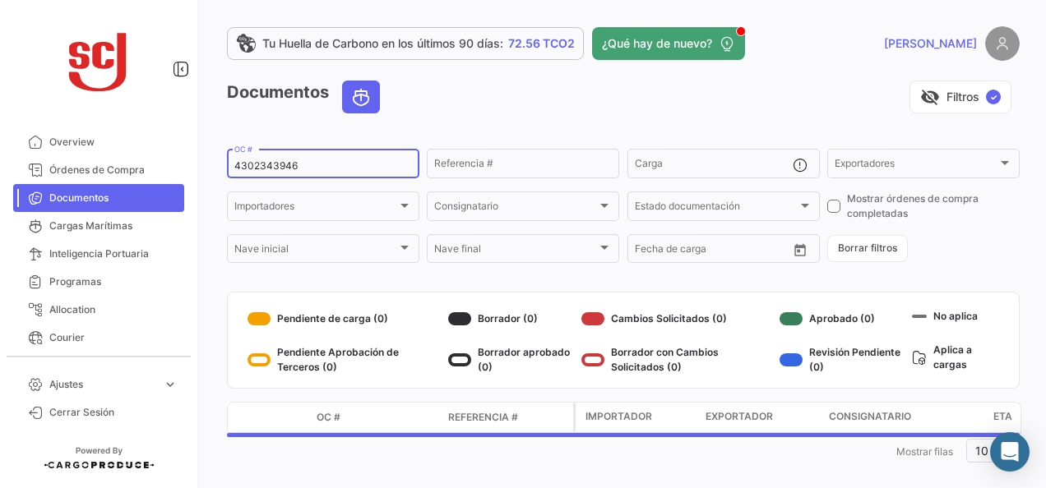
click at [250, 174] on div "4302343946 OC #" at bounding box center [323, 162] width 178 height 32
click at [249, 173] on div "4302343946 OC #" at bounding box center [323, 162] width 178 height 32
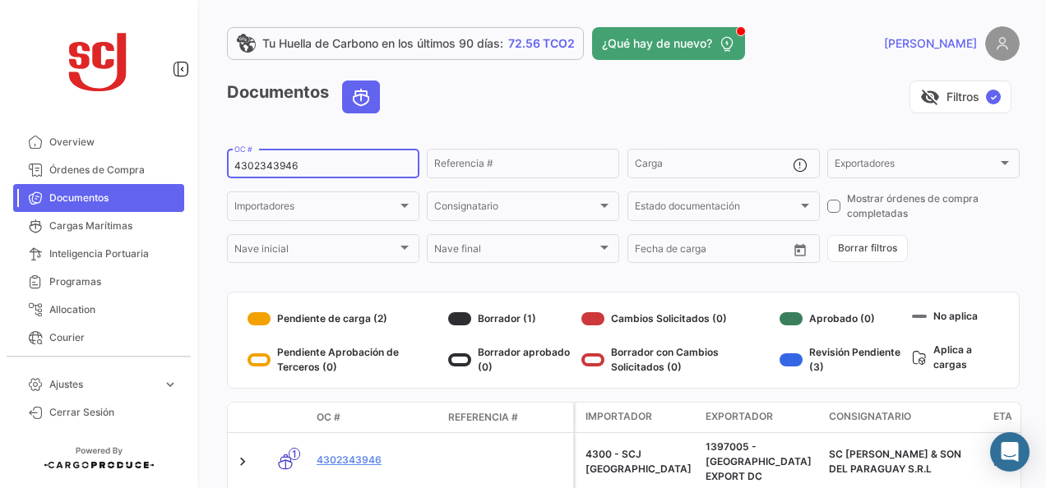
click at [264, 164] on input "4302343946" at bounding box center [323, 166] width 178 height 12
paste input "37420"
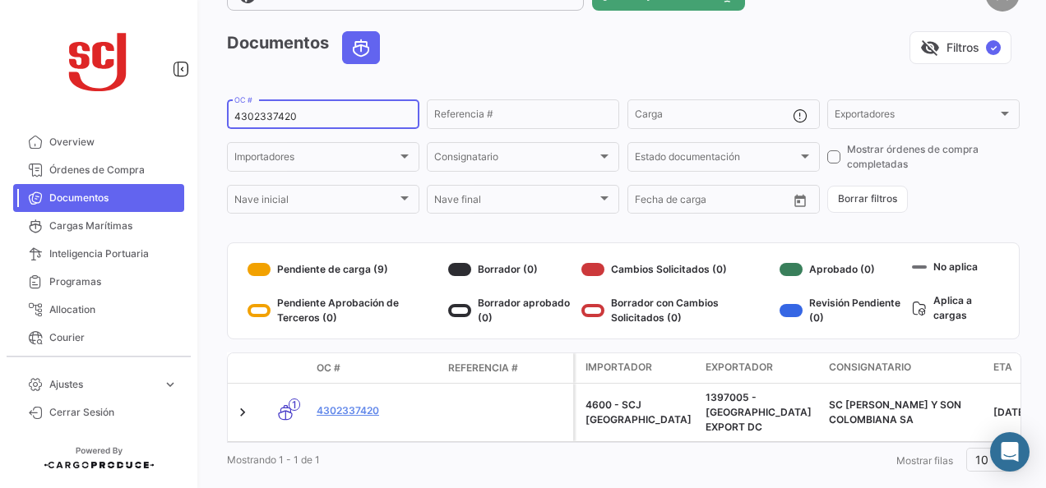
scroll to position [74, 0]
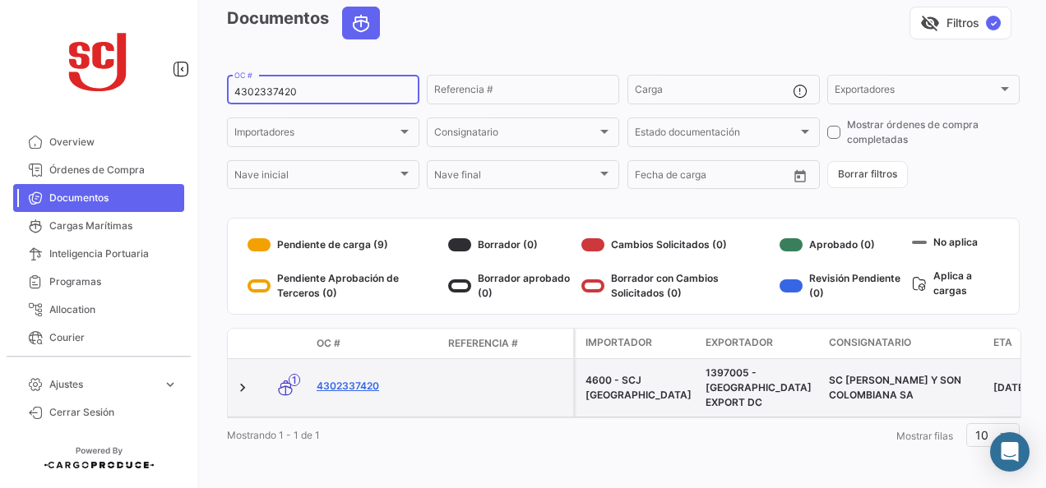
type input "4302337420"
click at [345, 379] on link "4302337420" at bounding box center [376, 386] width 118 height 15
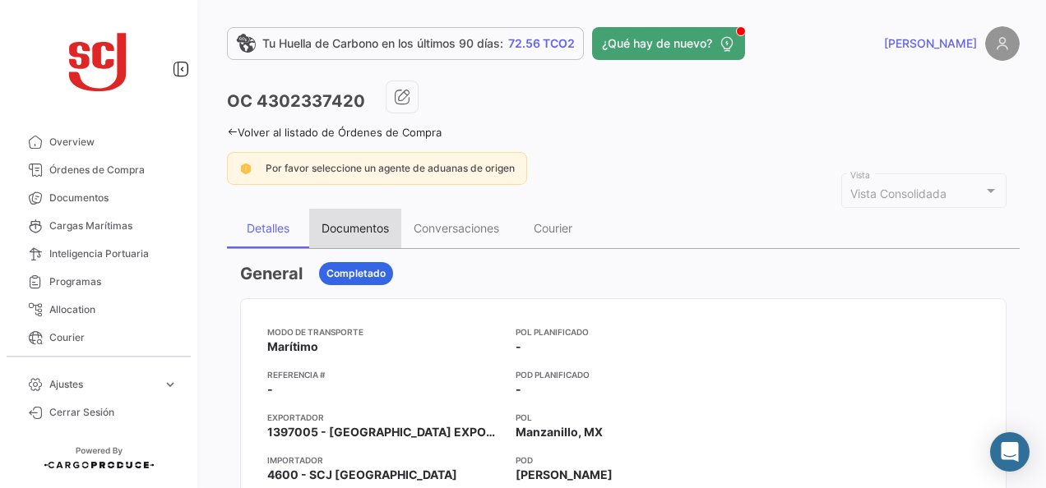
click at [366, 230] on div "Documentos" at bounding box center [355, 228] width 67 height 14
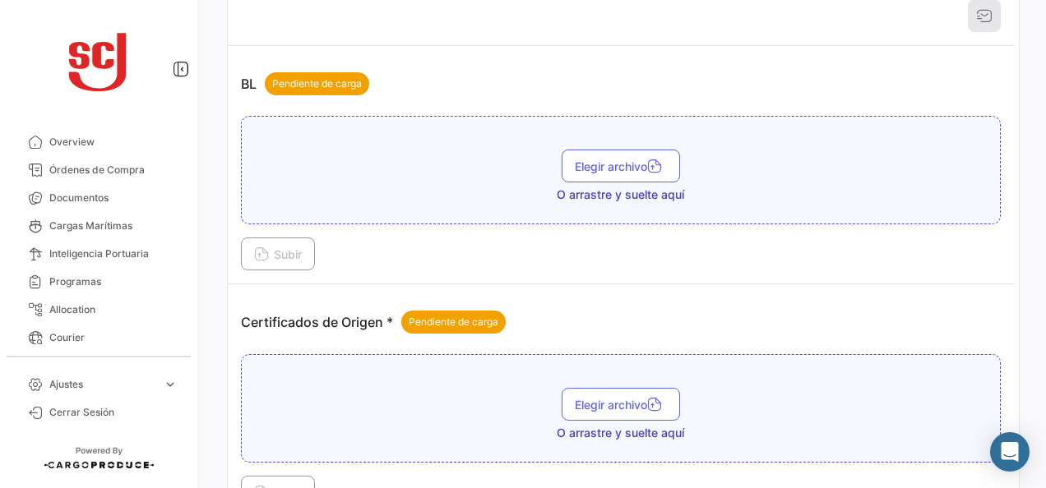
scroll to position [329, 0]
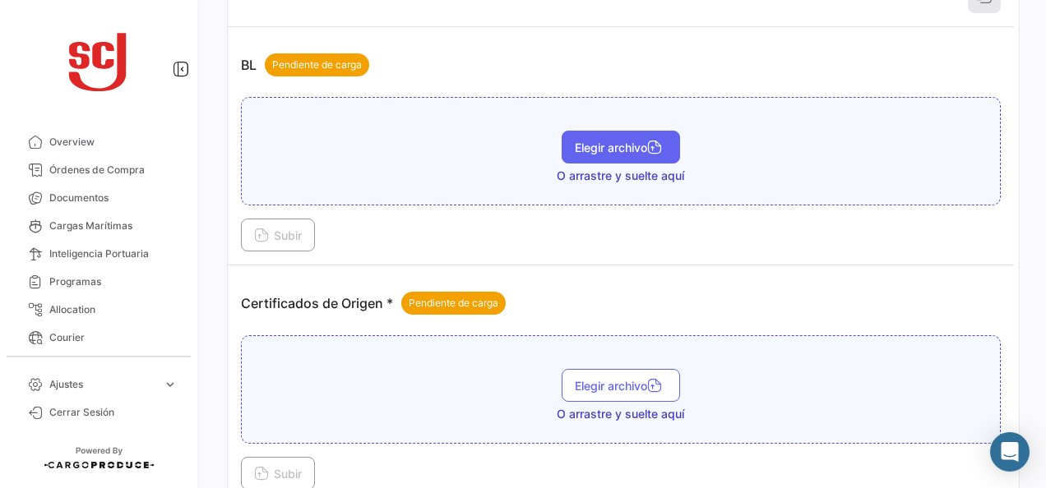
click at [587, 151] on button "Elegir archivo" at bounding box center [621, 147] width 118 height 33
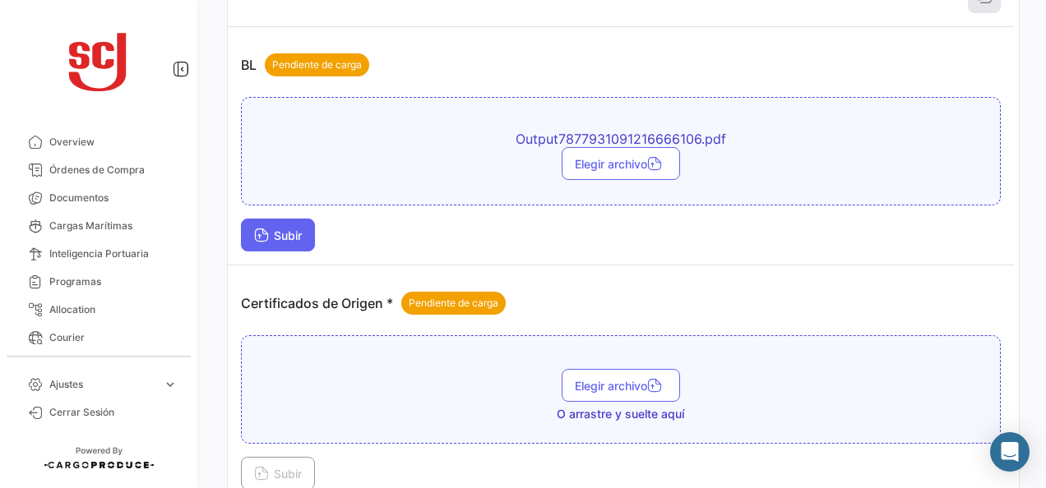
click at [303, 241] on button "Subir" at bounding box center [278, 235] width 74 height 33
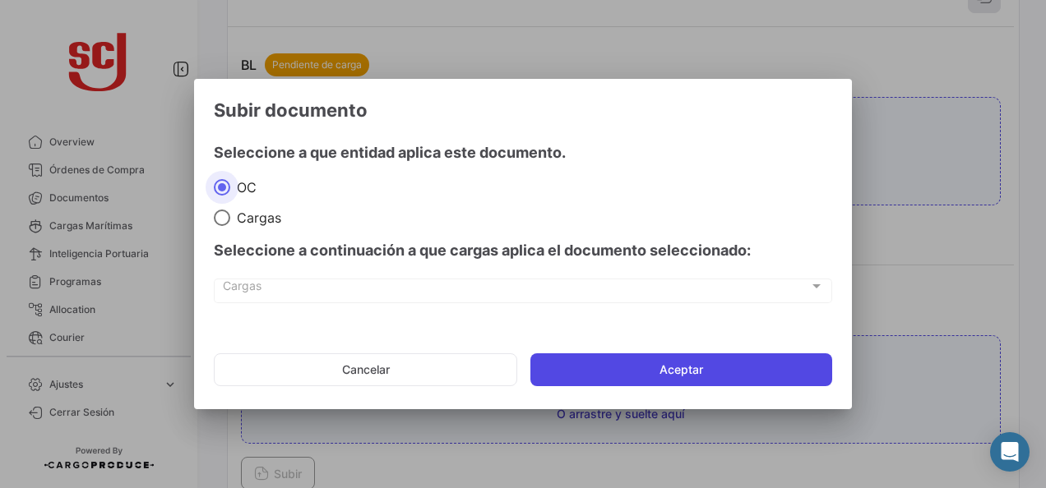
click at [580, 367] on button "Aceptar" at bounding box center [681, 370] width 302 height 33
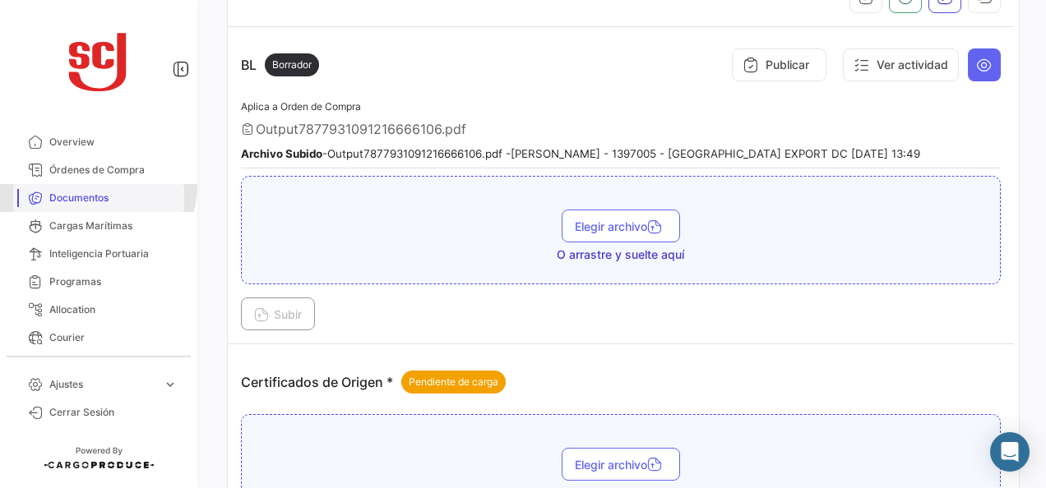
click at [99, 186] on link "Documentos" at bounding box center [98, 198] width 171 height 28
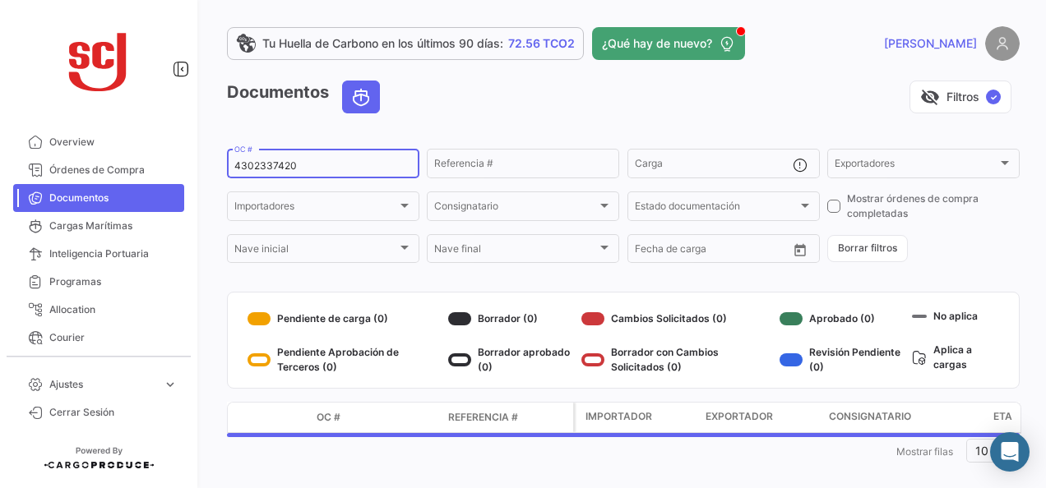
click at [268, 161] on input "4302337420" at bounding box center [323, 166] width 178 height 12
paste input "9618"
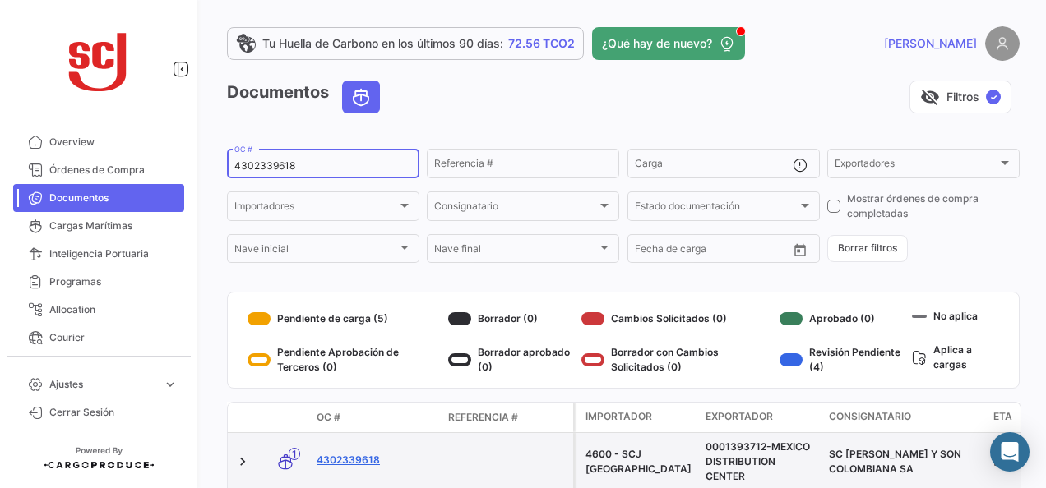
type input "4302339618"
click at [370, 454] on link "4302339618" at bounding box center [376, 460] width 118 height 15
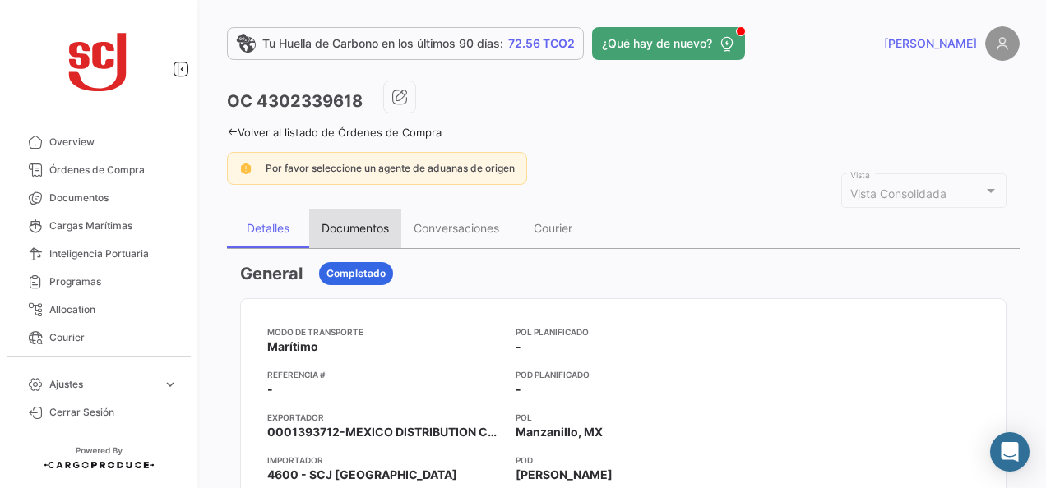
click at [383, 217] on div "Documentos" at bounding box center [355, 228] width 92 height 39
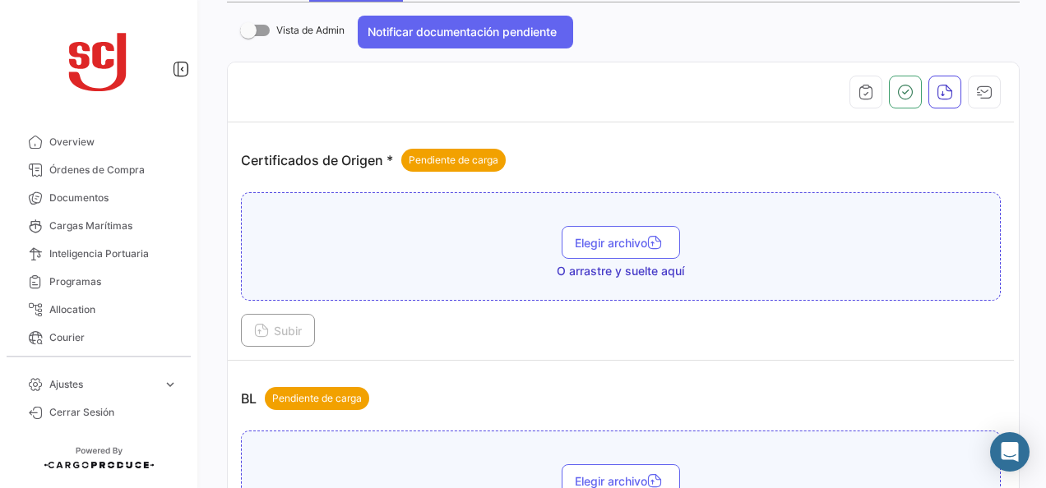
scroll to position [493, 0]
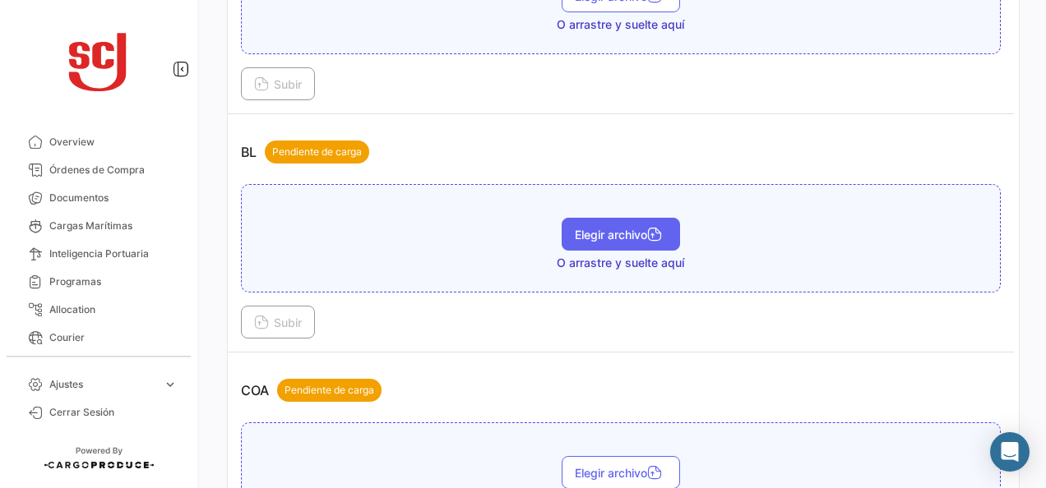
click at [612, 235] on span "Elegir archivo" at bounding box center [621, 235] width 92 height 14
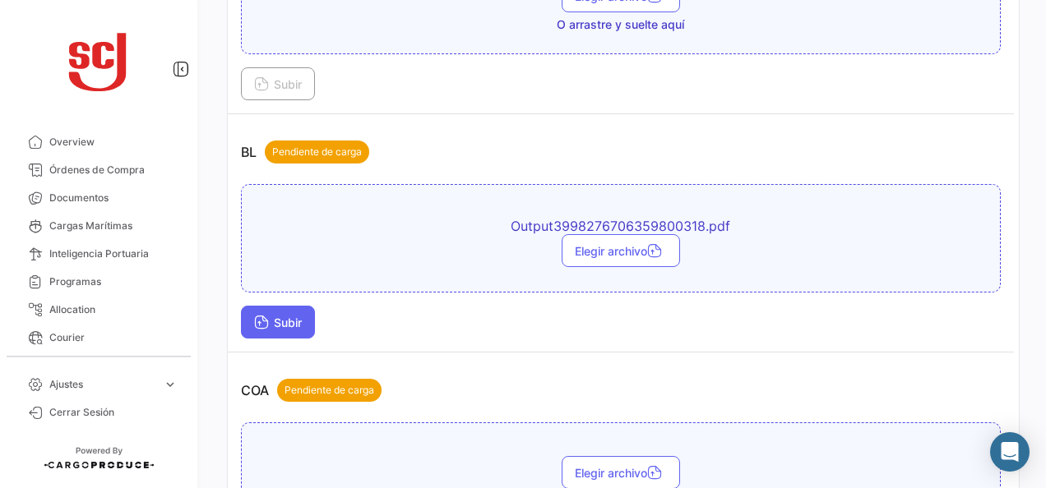
click at [276, 323] on span "Subir" at bounding box center [278, 323] width 48 height 14
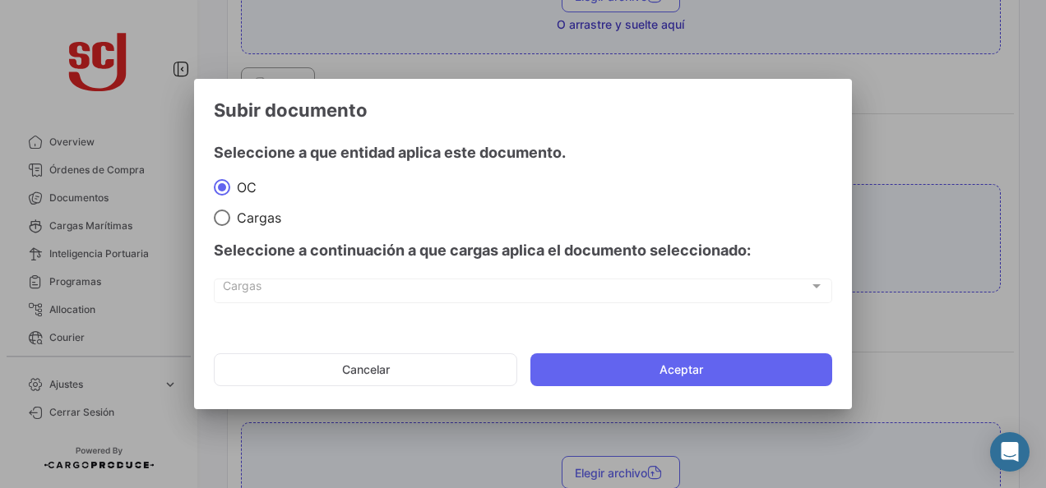
drag, startPoint x: 752, startPoint y: 377, endPoint x: 997, endPoint y: 245, distance: 278.1
click at [752, 376] on button "Aceptar" at bounding box center [681, 370] width 302 height 33
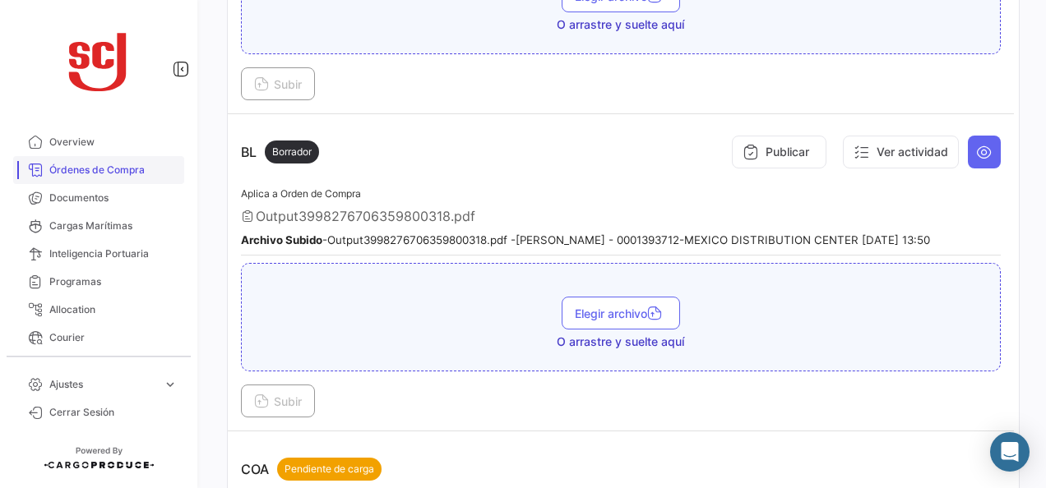
click at [77, 170] on span "Órdenes de Compra" at bounding box center [113, 170] width 128 height 15
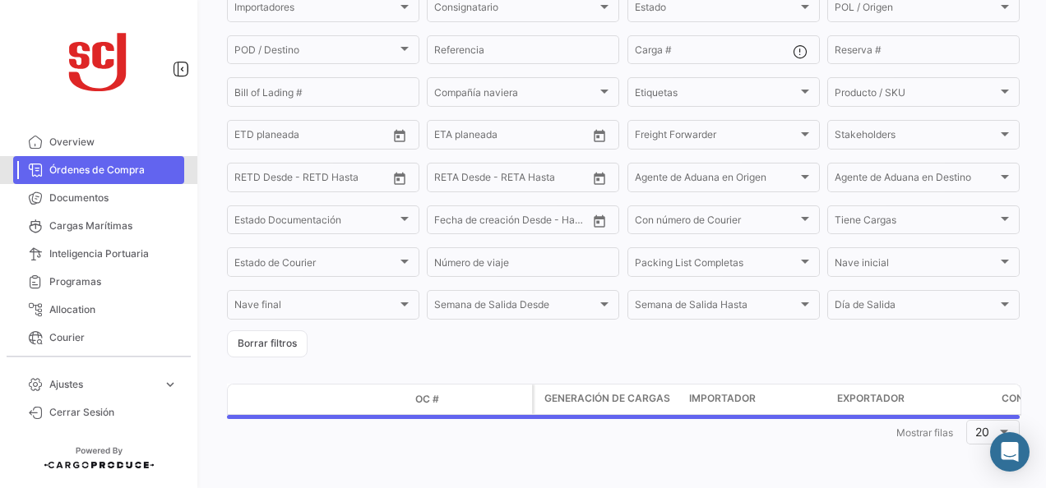
click at [115, 180] on link "Órdenes de Compra" at bounding box center [98, 170] width 171 height 28
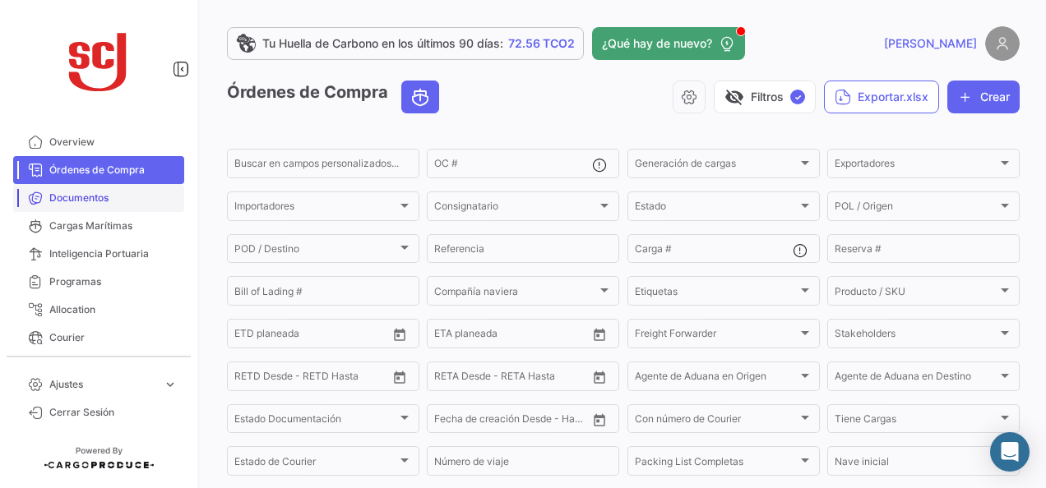
click at [95, 192] on span "Documentos" at bounding box center [113, 198] width 128 height 15
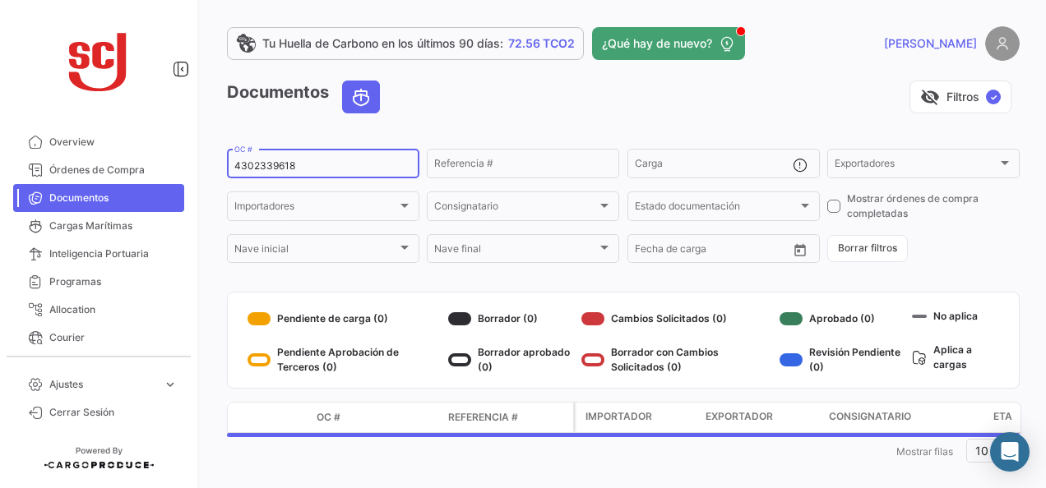
click at [295, 165] on input "4302339618" at bounding box center [323, 166] width 178 height 12
paste input "21"
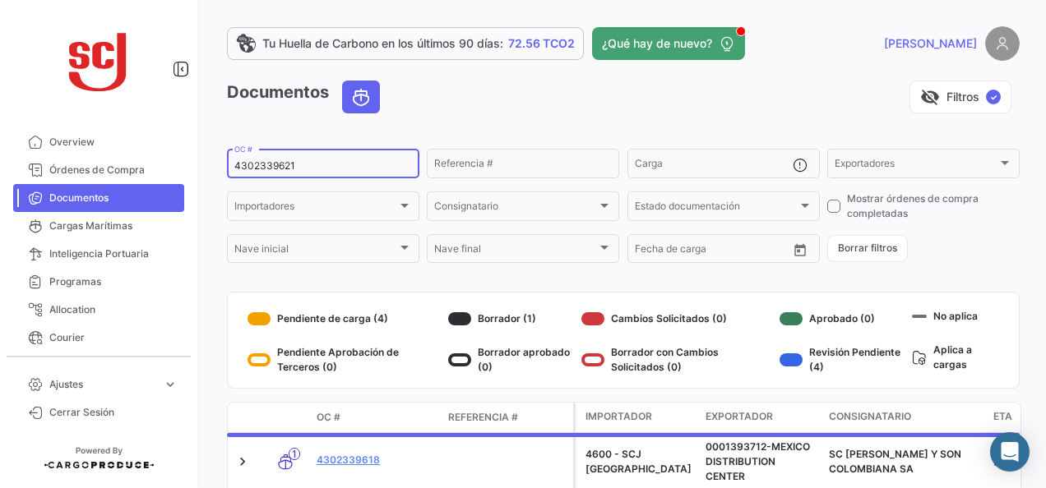
type input "4302339621"
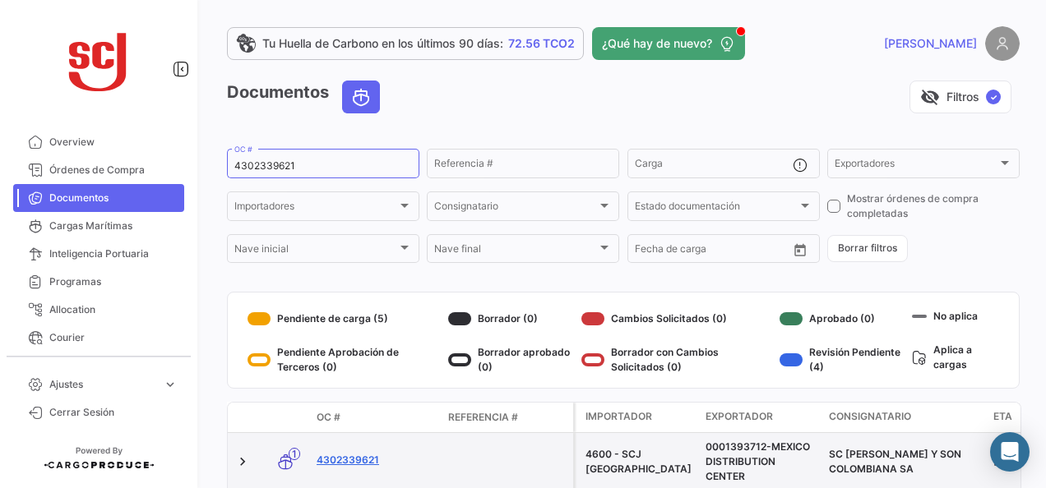
click at [331, 460] on link "4302339621" at bounding box center [376, 460] width 118 height 15
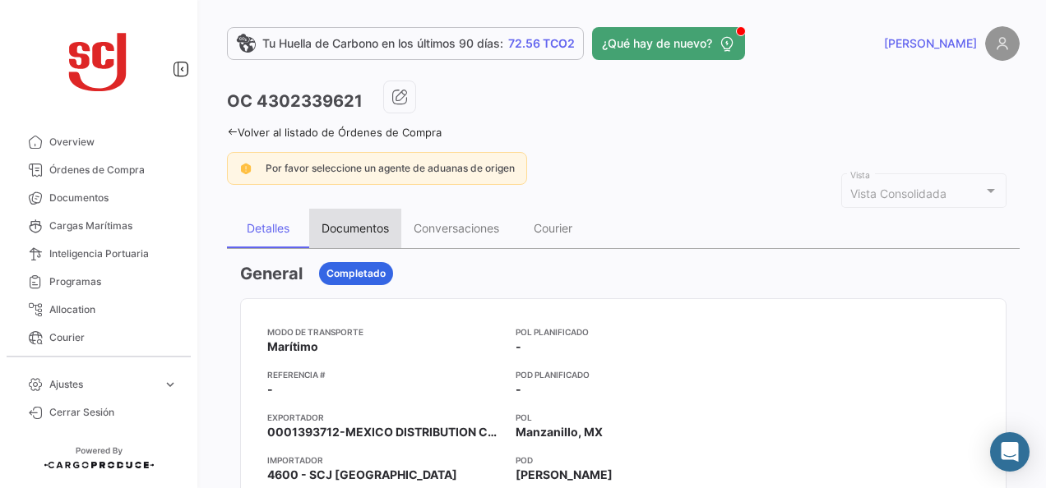
click at [368, 225] on div "Documentos" at bounding box center [355, 228] width 67 height 14
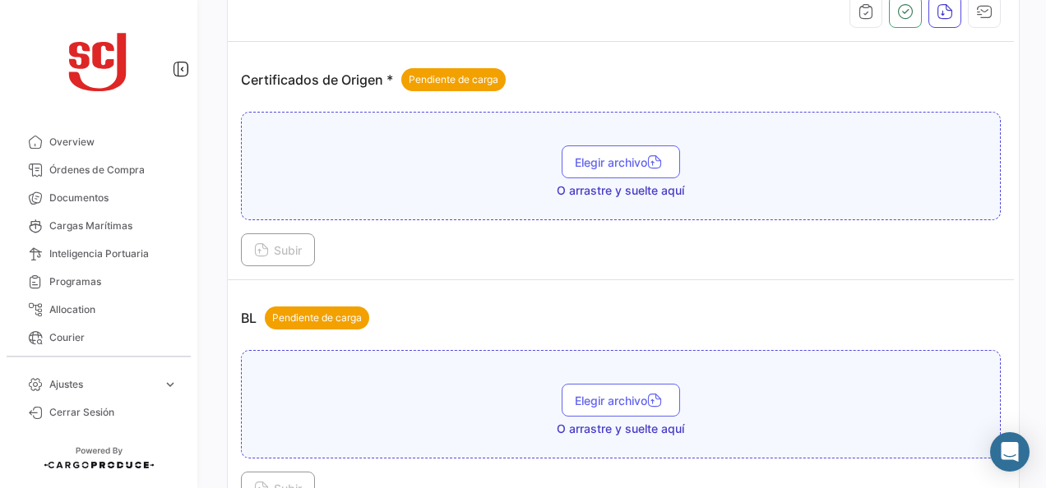
scroll to position [329, 0]
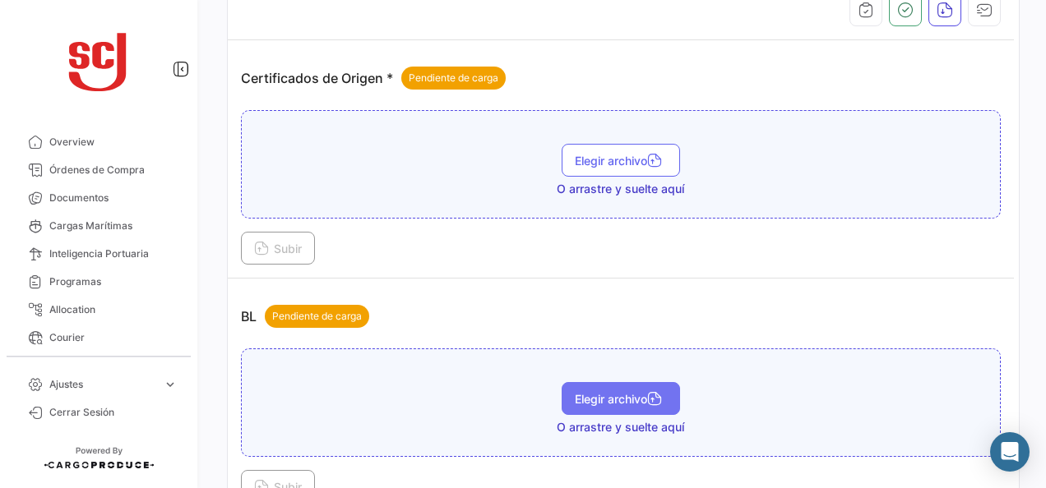
click at [581, 400] on span "Elegir archivo" at bounding box center [621, 399] width 92 height 14
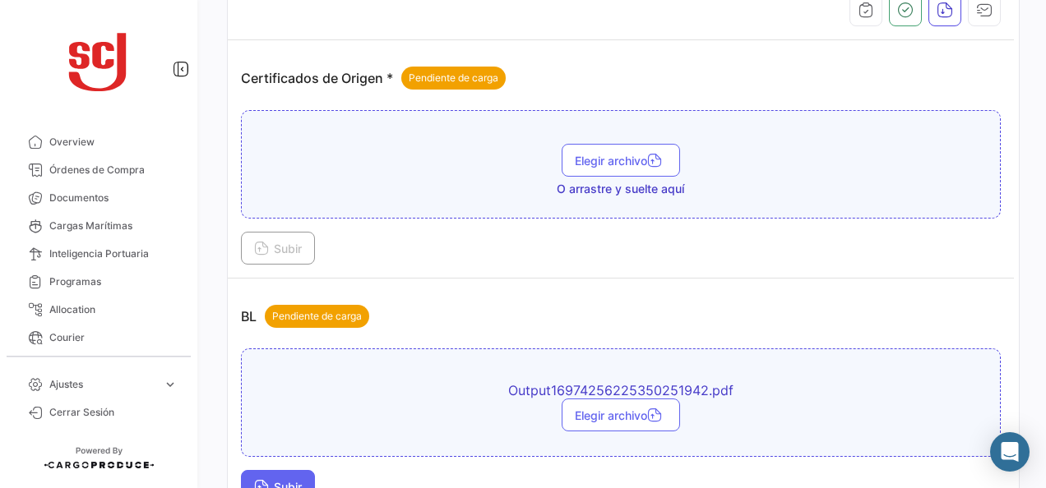
click at [299, 480] on span "Subir" at bounding box center [278, 487] width 48 height 14
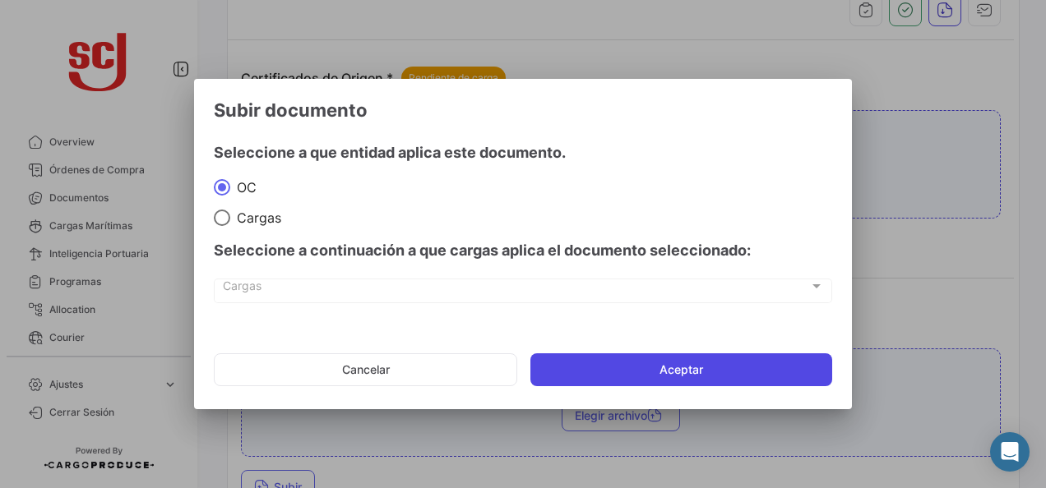
click at [611, 375] on button "Aceptar" at bounding box center [681, 370] width 302 height 33
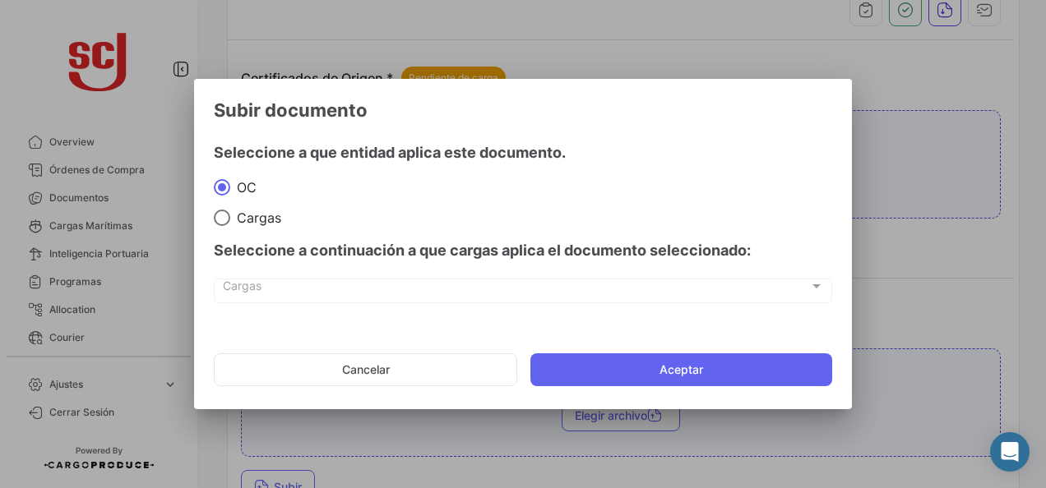
scroll to position [339, 0]
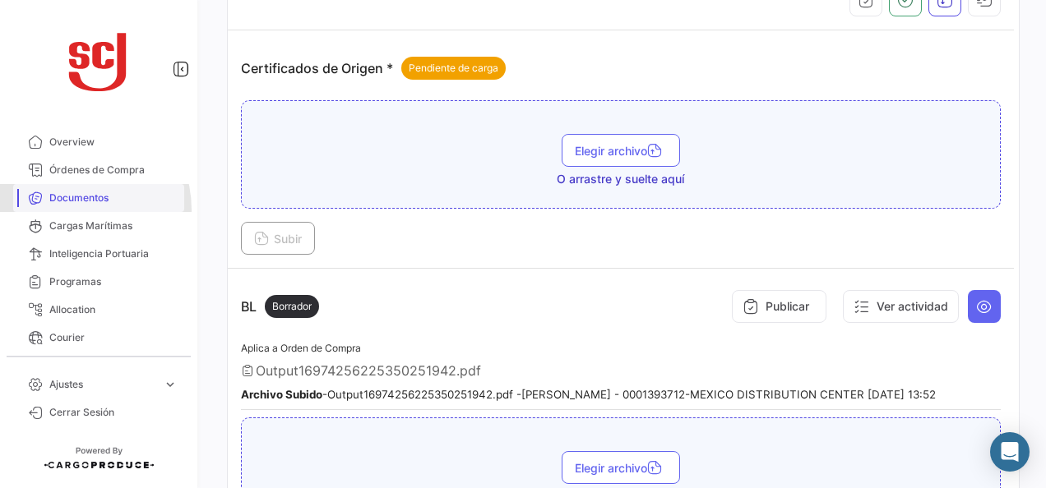
click at [71, 210] on link "Documentos" at bounding box center [98, 198] width 171 height 28
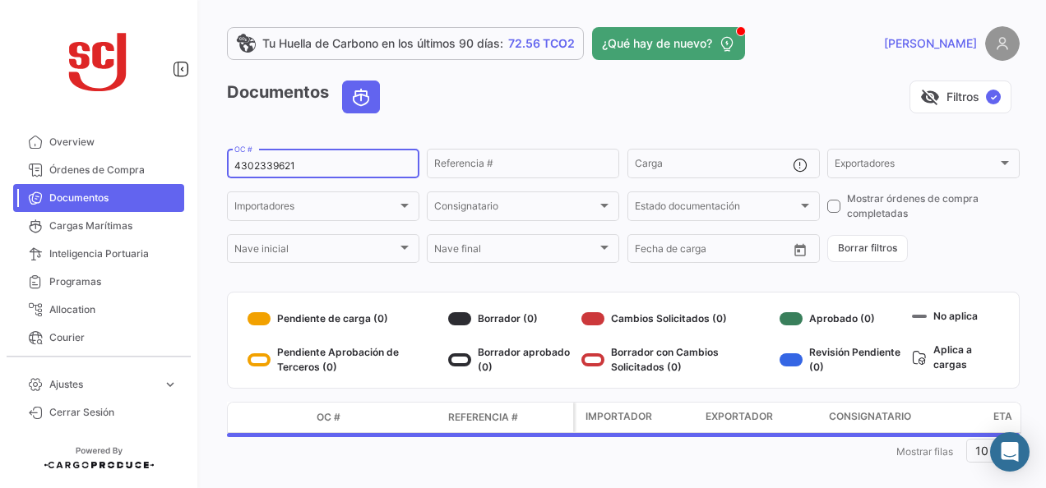
click at [261, 164] on input "4302339621" at bounding box center [323, 166] width 178 height 12
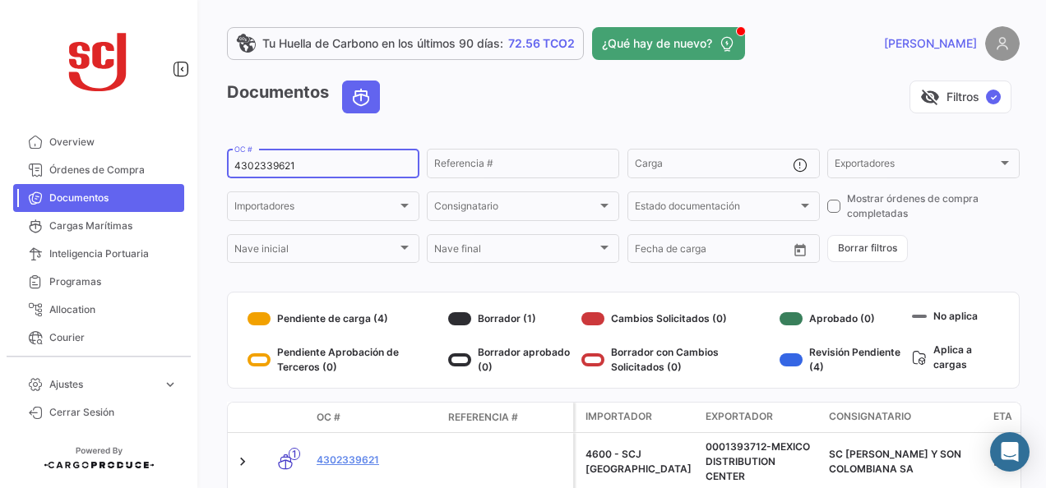
paste input "19"
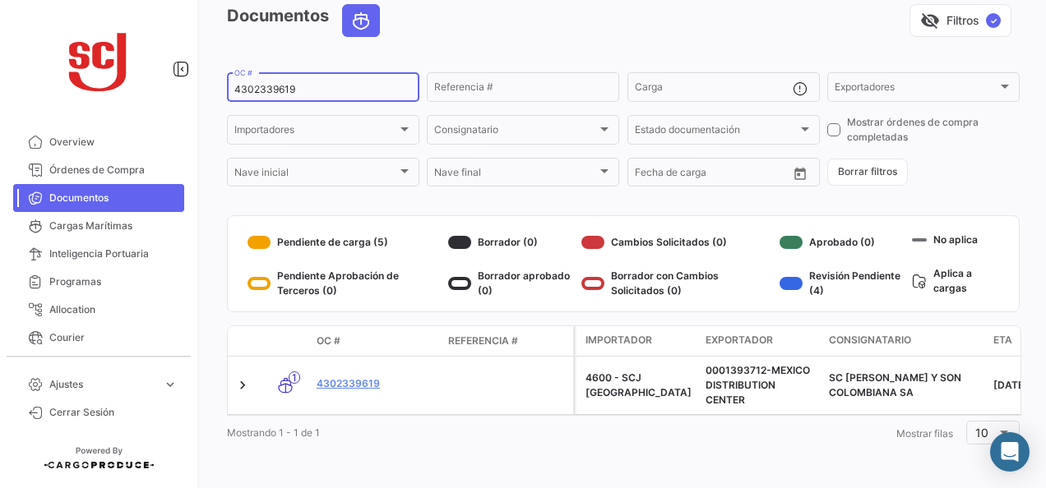
scroll to position [89, 0]
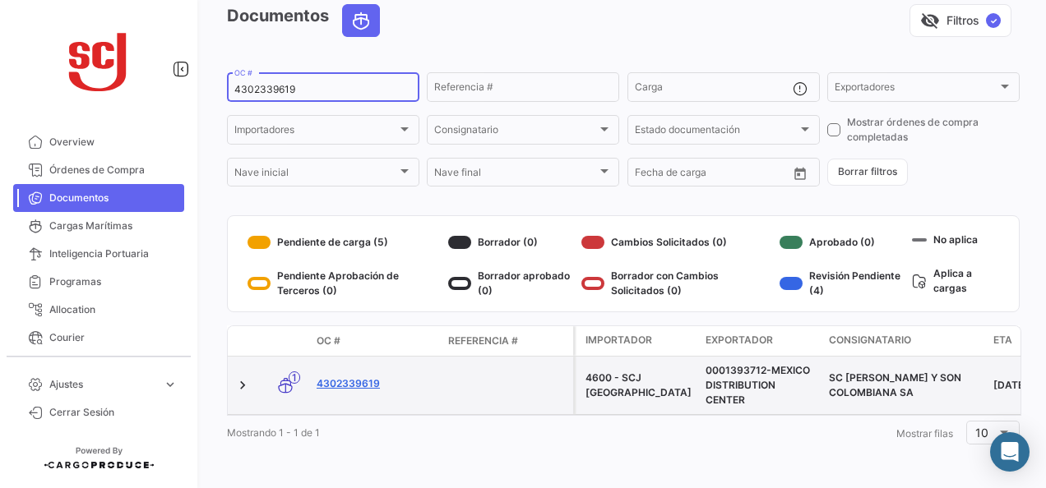
type input "4302339619"
click at [365, 377] on link "4302339619" at bounding box center [376, 384] width 118 height 15
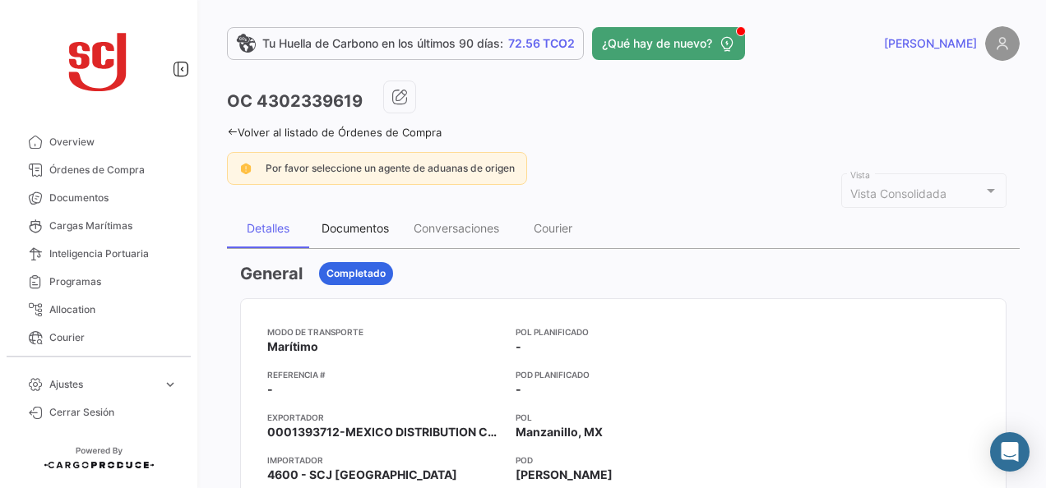
click at [382, 229] on div "Documentos" at bounding box center [355, 228] width 67 height 14
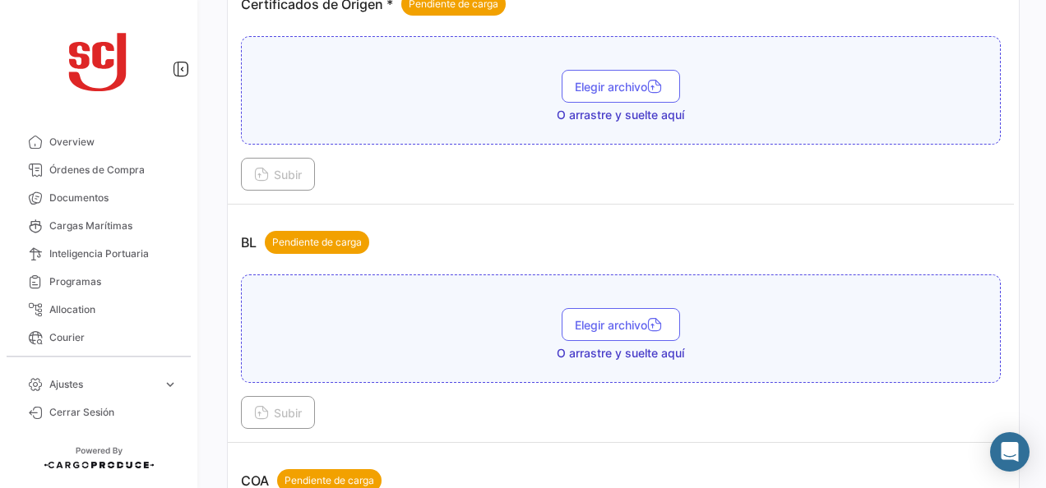
scroll to position [493, 0]
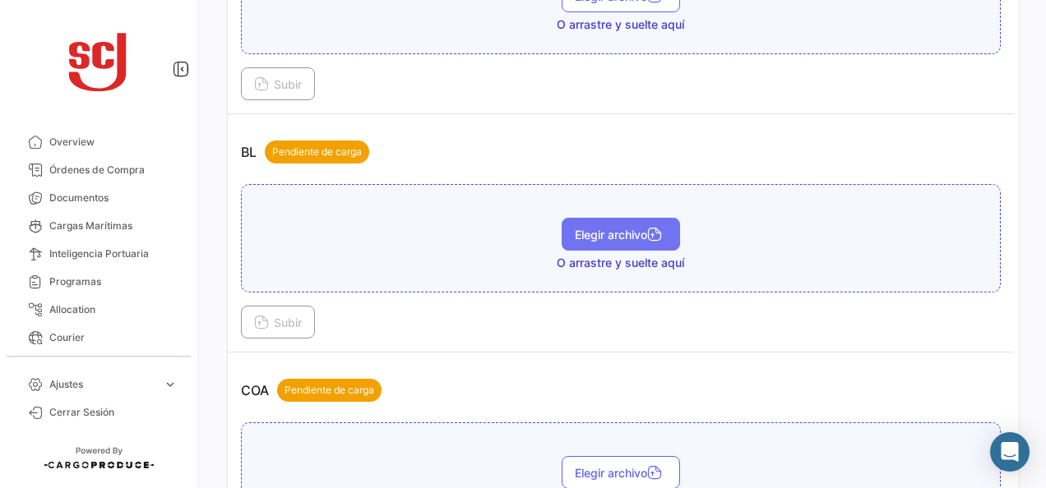
click at [610, 241] on button "Elegir archivo" at bounding box center [621, 234] width 118 height 33
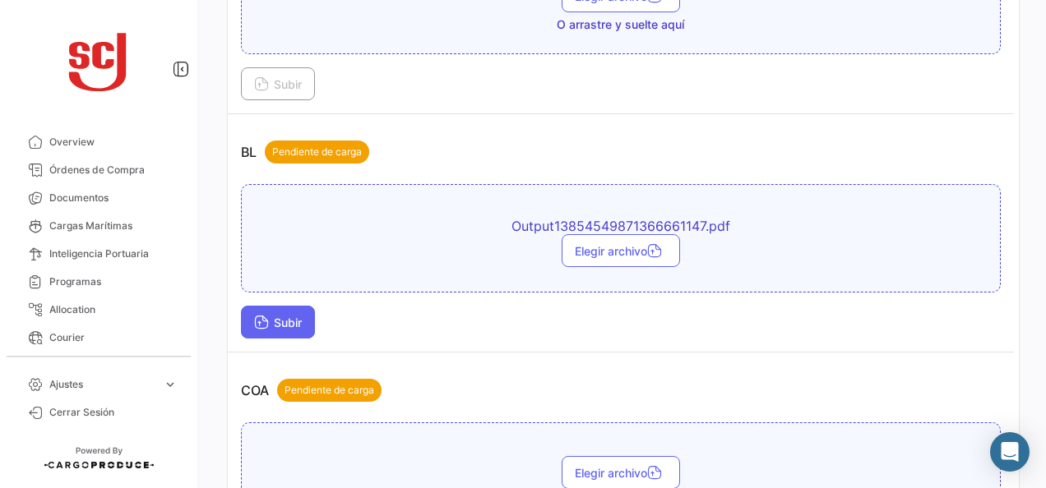
click at [276, 317] on span "Subir" at bounding box center [278, 323] width 48 height 14
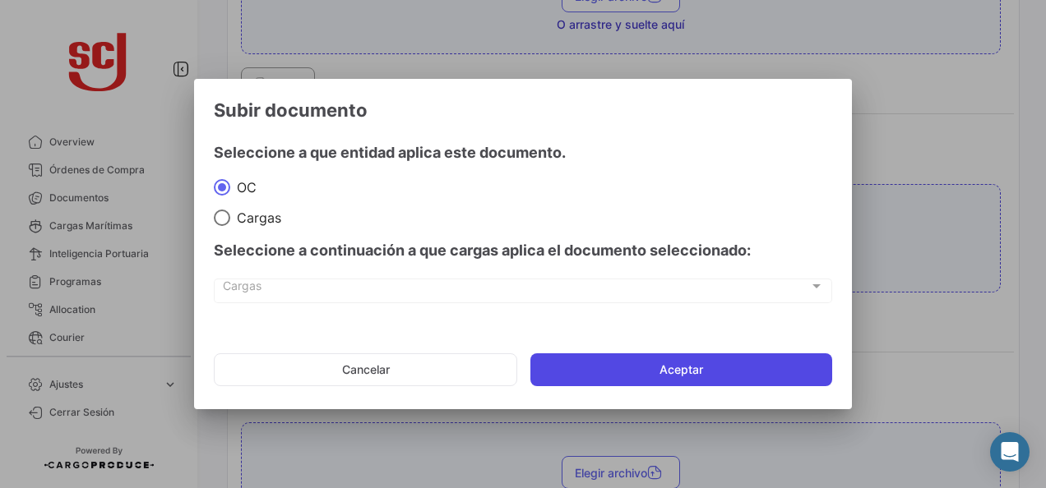
click at [623, 356] on button "Aceptar" at bounding box center [681, 370] width 302 height 33
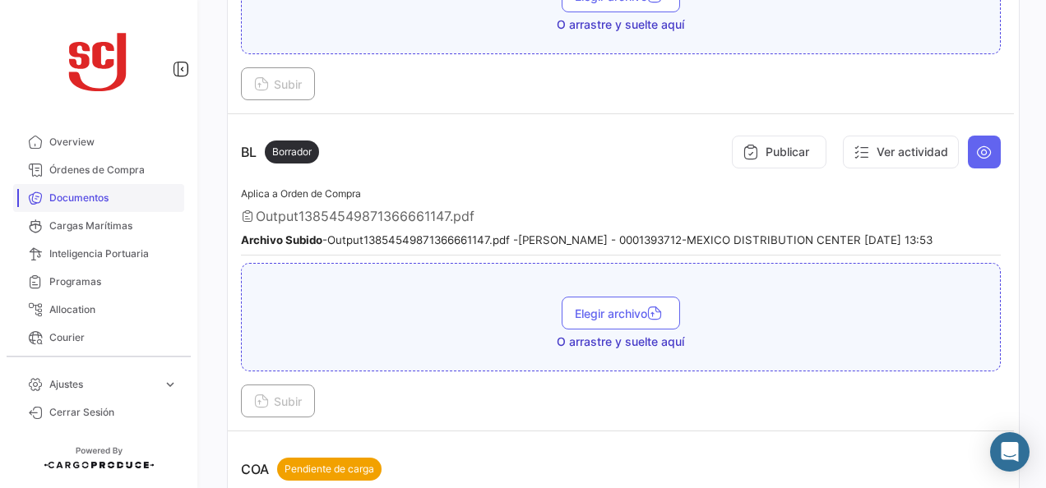
click at [86, 187] on link "Documentos" at bounding box center [98, 198] width 171 height 28
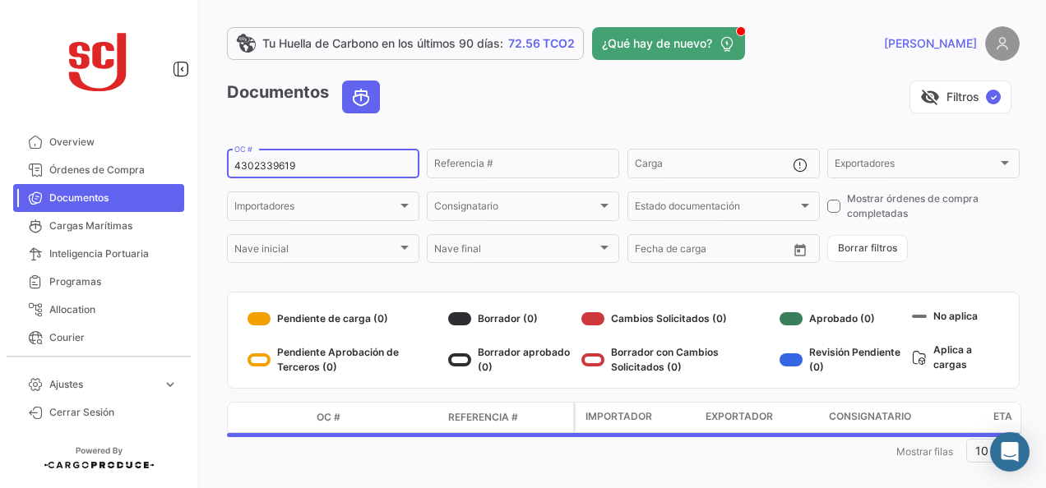
click at [260, 170] on input "4302339619" at bounding box center [323, 166] width 178 height 12
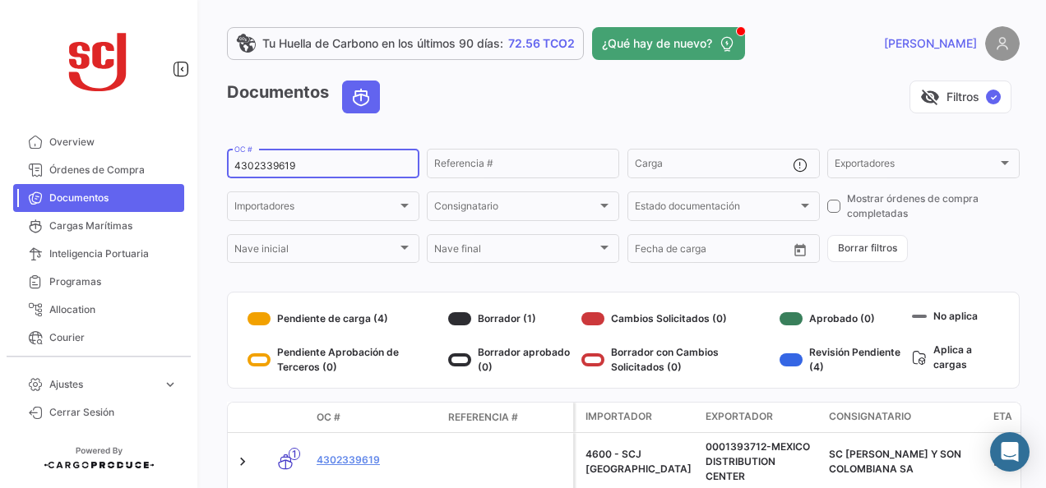
paste input "7421"
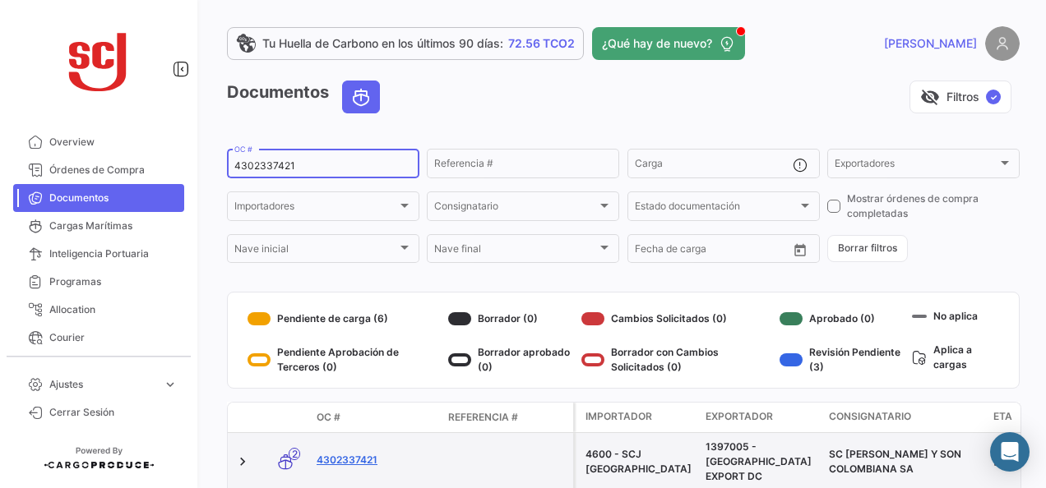
type input "4302337421"
click at [349, 456] on link "4302337421" at bounding box center [376, 460] width 118 height 15
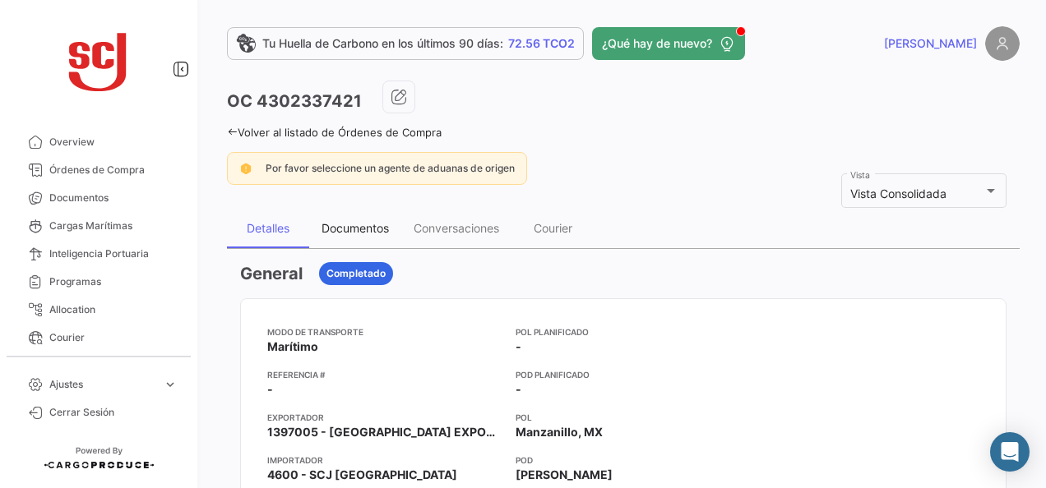
click at [330, 225] on div "Documentos" at bounding box center [355, 228] width 67 height 14
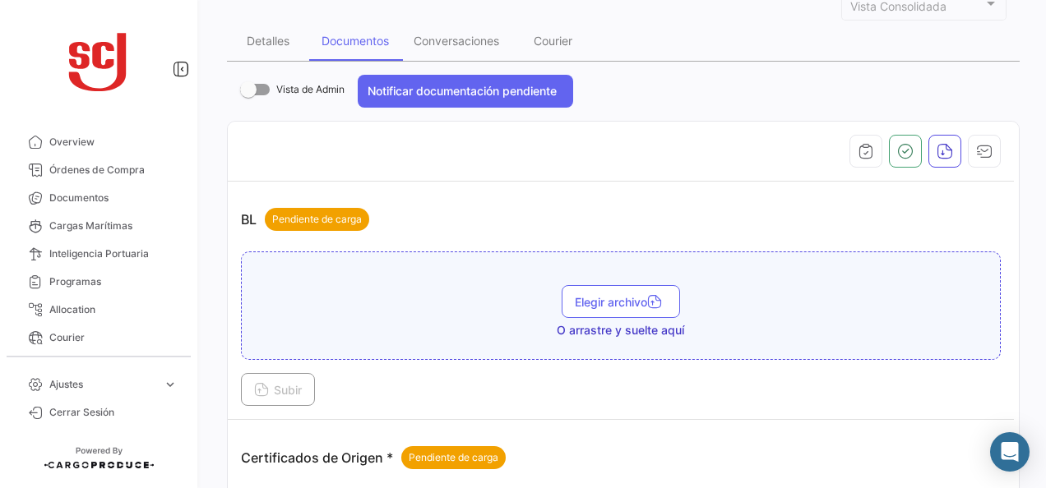
scroll to position [493, 0]
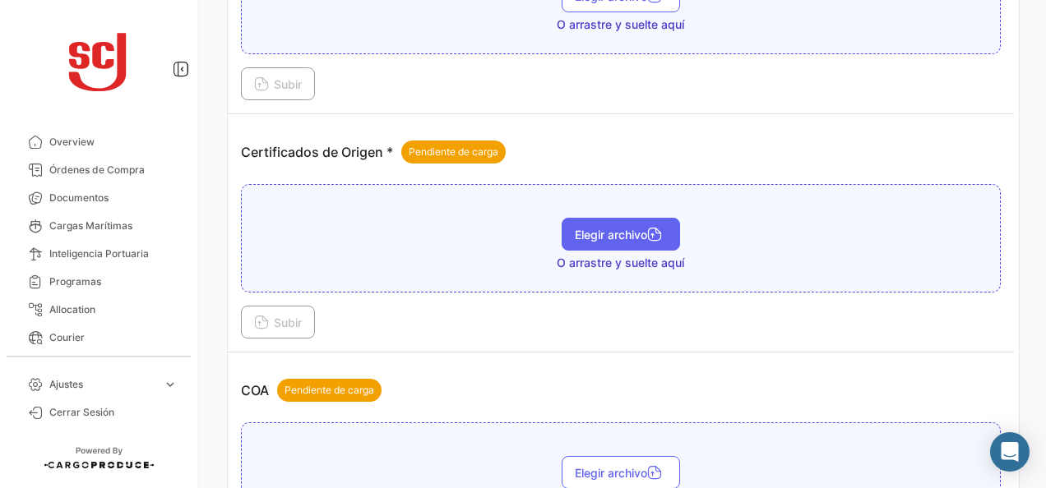
click at [588, 234] on span "Elegir archivo" at bounding box center [621, 235] width 92 height 14
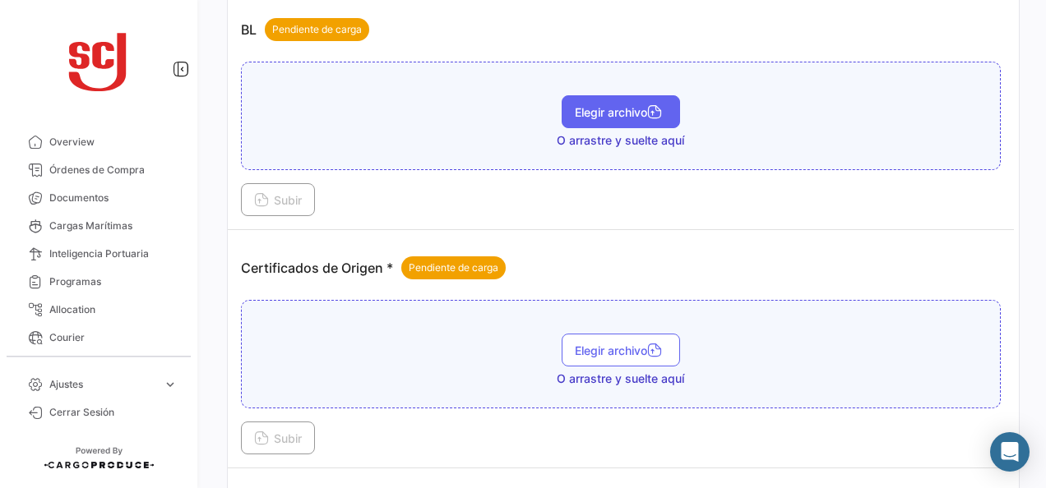
scroll to position [329, 0]
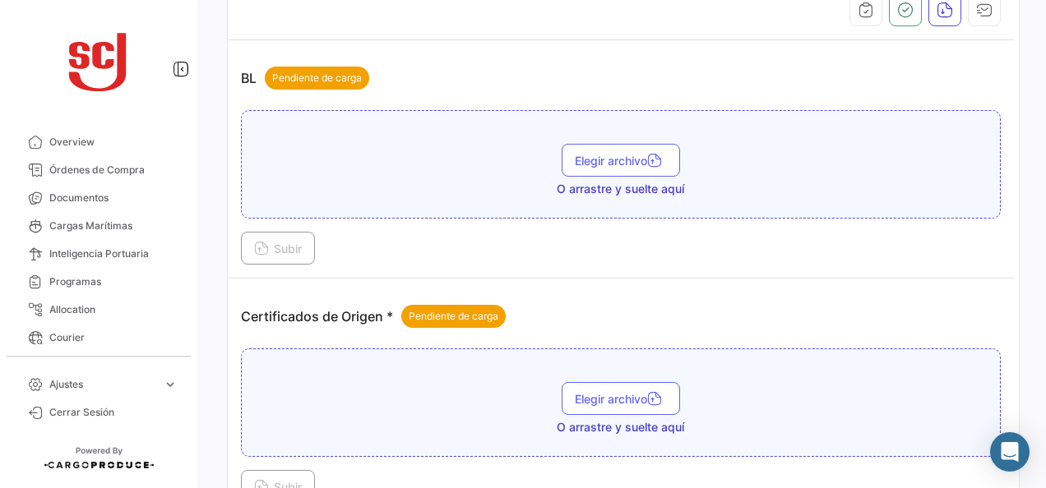
click at [593, 177] on div "Elegir archivo O arrastre y suelte aquí" at bounding box center [621, 170] width 742 height 53
click at [596, 164] on button "Elegir archivo" at bounding box center [621, 160] width 118 height 33
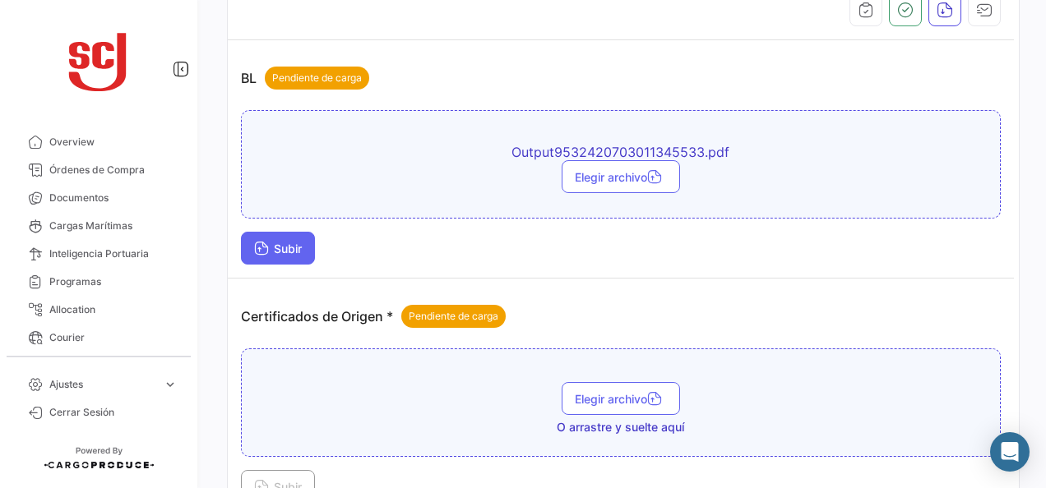
click at [298, 238] on button "Subir" at bounding box center [278, 248] width 74 height 33
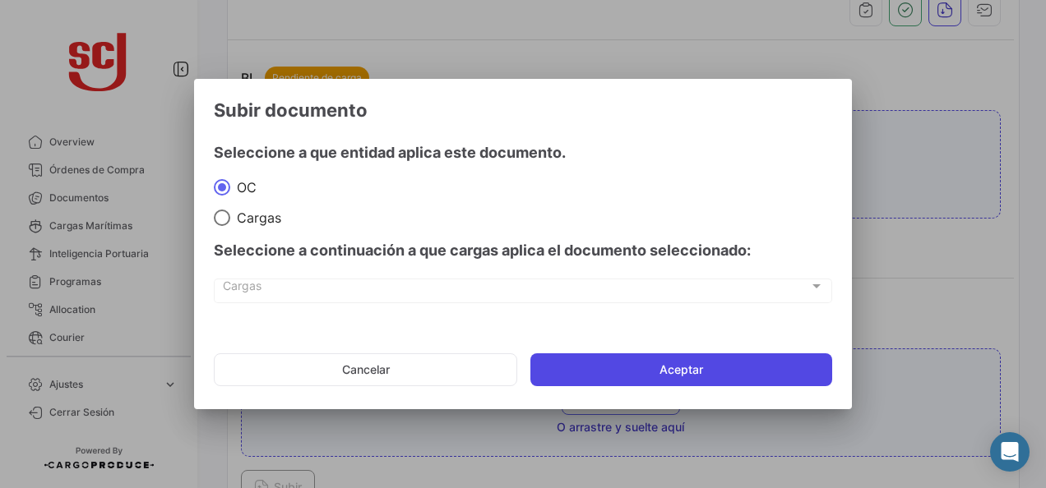
click at [584, 365] on button "Aceptar" at bounding box center [681, 370] width 302 height 33
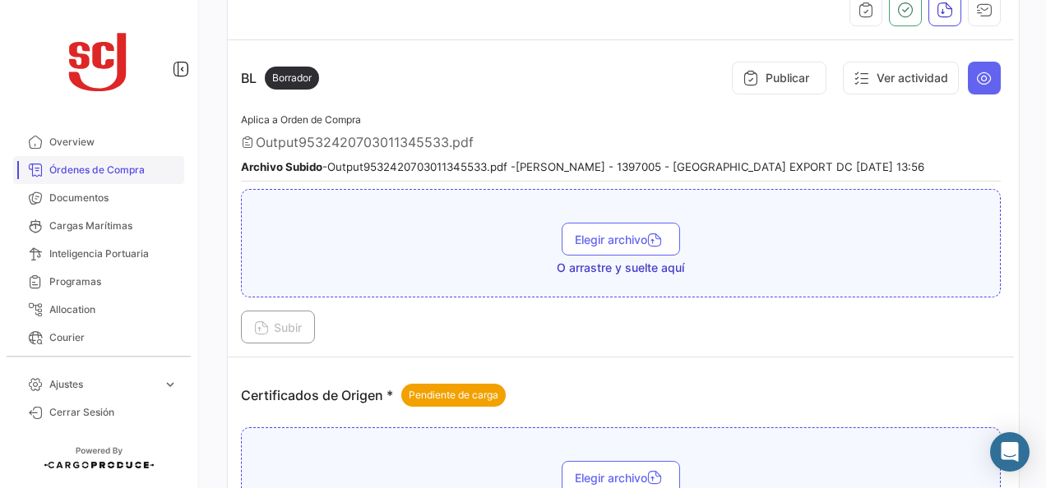
drag, startPoint x: 116, startPoint y: 192, endPoint x: 141, endPoint y: 178, distance: 28.8
click at [116, 192] on span "Documentos" at bounding box center [113, 198] width 128 height 15
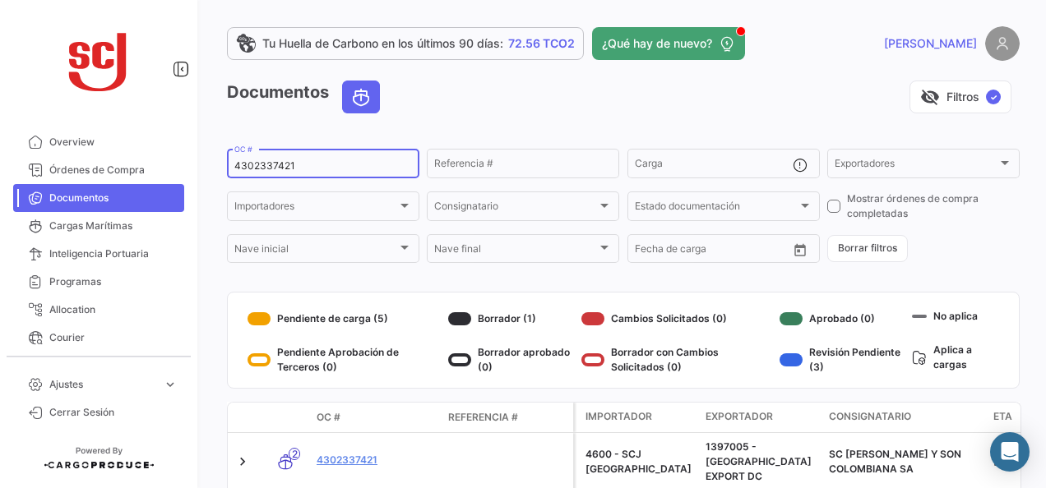
click at [296, 166] on input "4302337421" at bounding box center [323, 166] width 178 height 12
click at [294, 166] on input "4302337421" at bounding box center [323, 166] width 178 height 12
paste input "2"
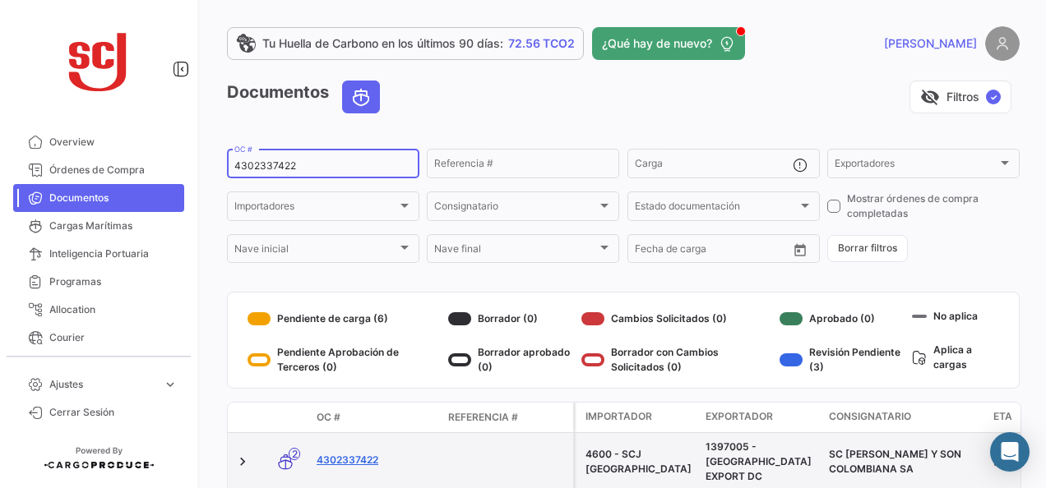
type input "4302337422"
click at [356, 453] on link "4302337422" at bounding box center [376, 460] width 118 height 15
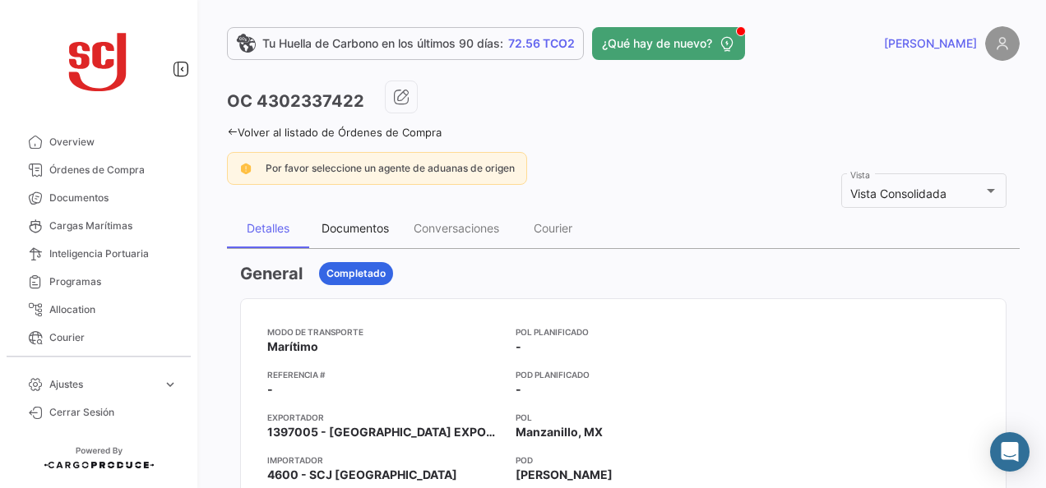
click at [368, 235] on div "Documentos" at bounding box center [355, 228] width 92 height 39
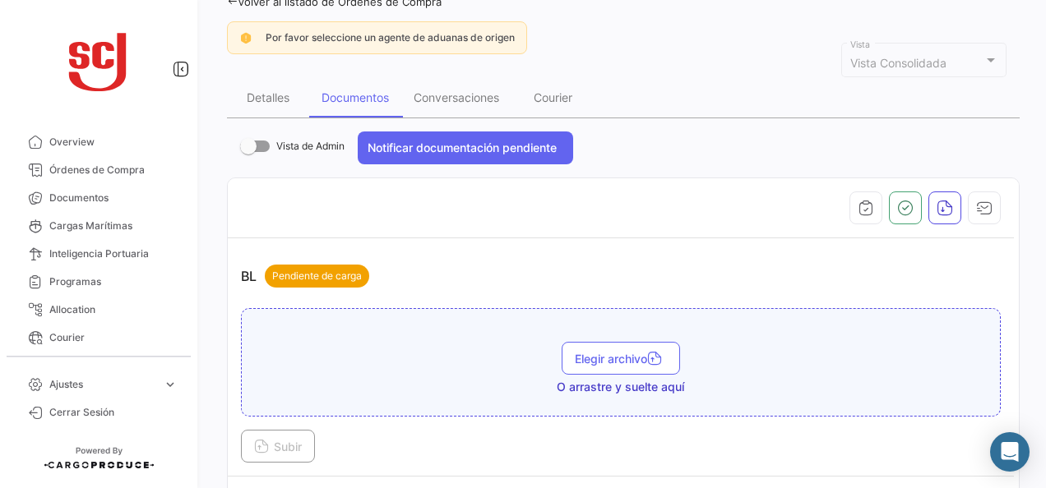
scroll to position [247, 0]
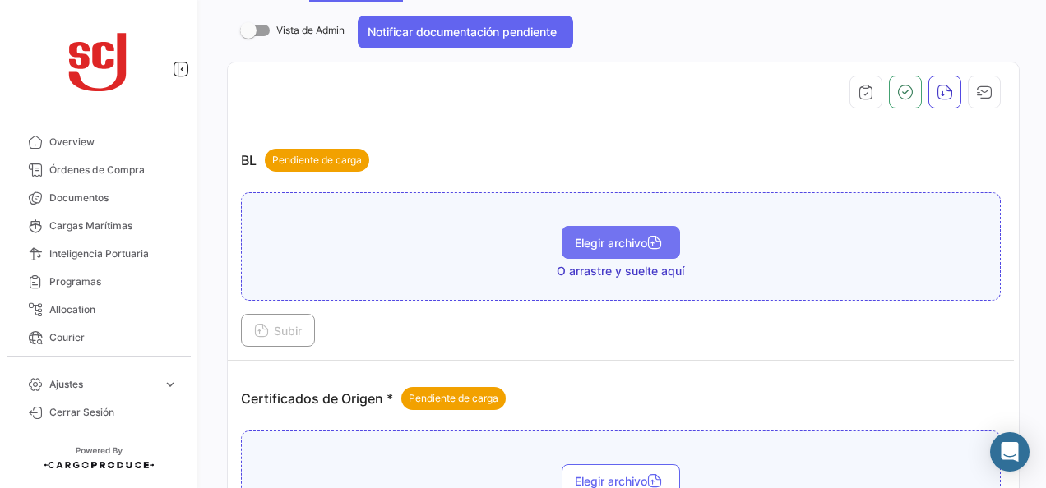
click at [598, 239] on span "Elegir archivo" at bounding box center [621, 243] width 92 height 14
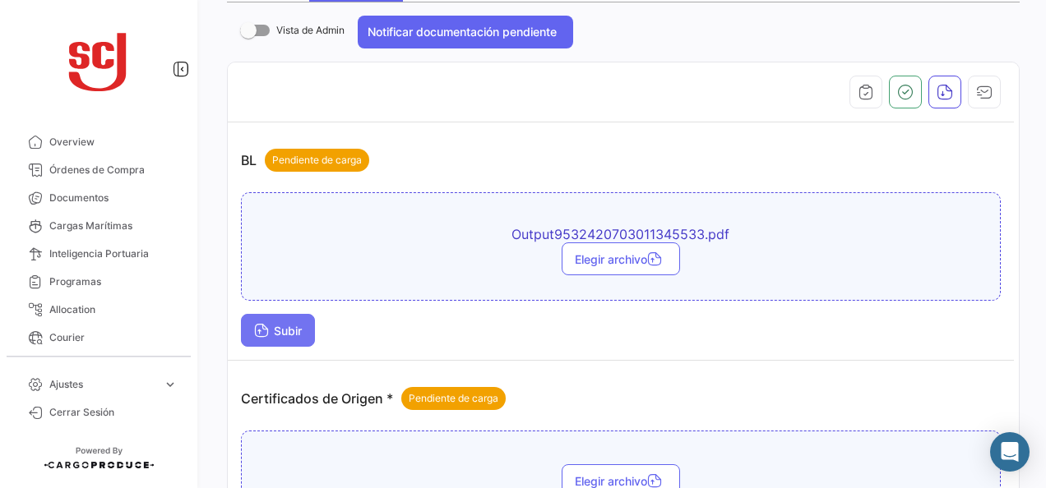
click at [297, 321] on button "Subir" at bounding box center [278, 330] width 74 height 33
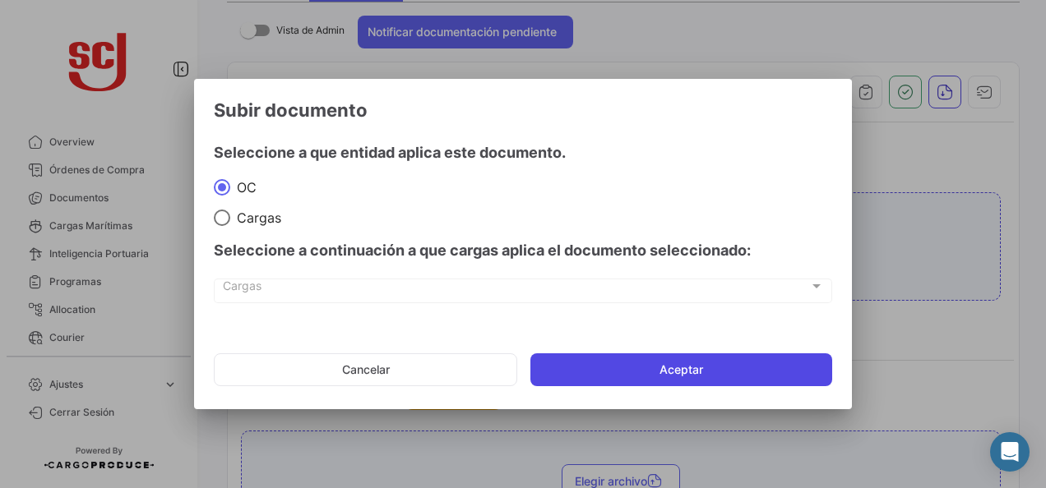
click at [623, 375] on button "Aceptar" at bounding box center [681, 370] width 302 height 33
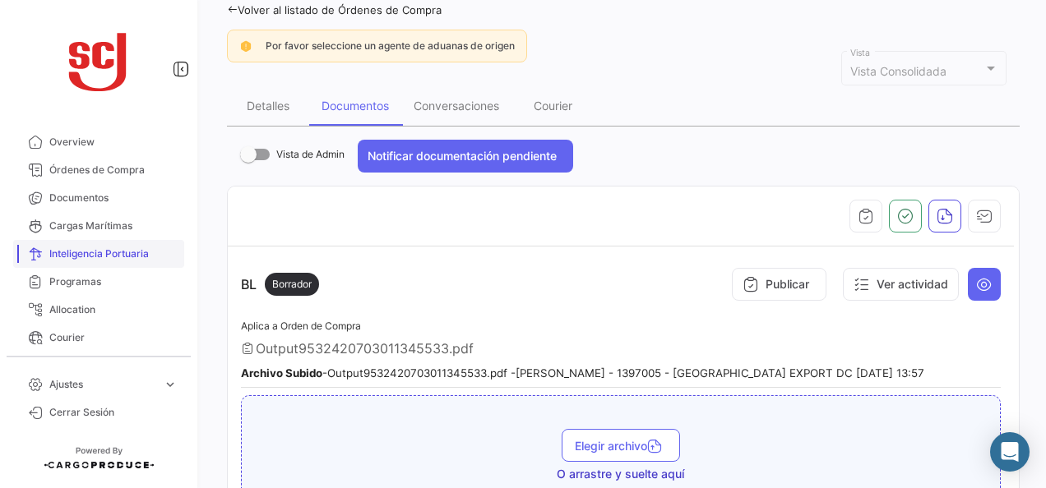
scroll to position [0, 0]
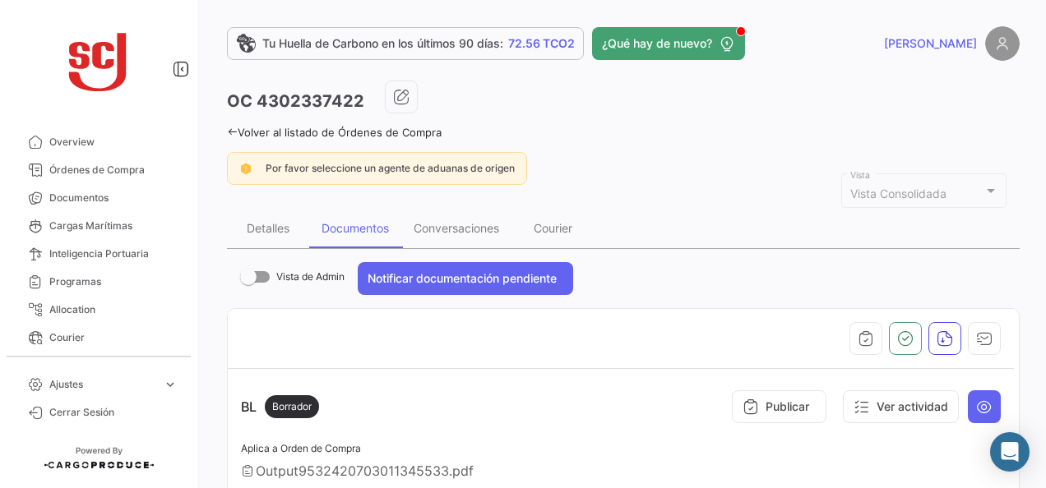
drag, startPoint x: 112, startPoint y: 194, endPoint x: 192, endPoint y: 197, distance: 80.6
click at [113, 194] on span "Documentos" at bounding box center [113, 198] width 128 height 15
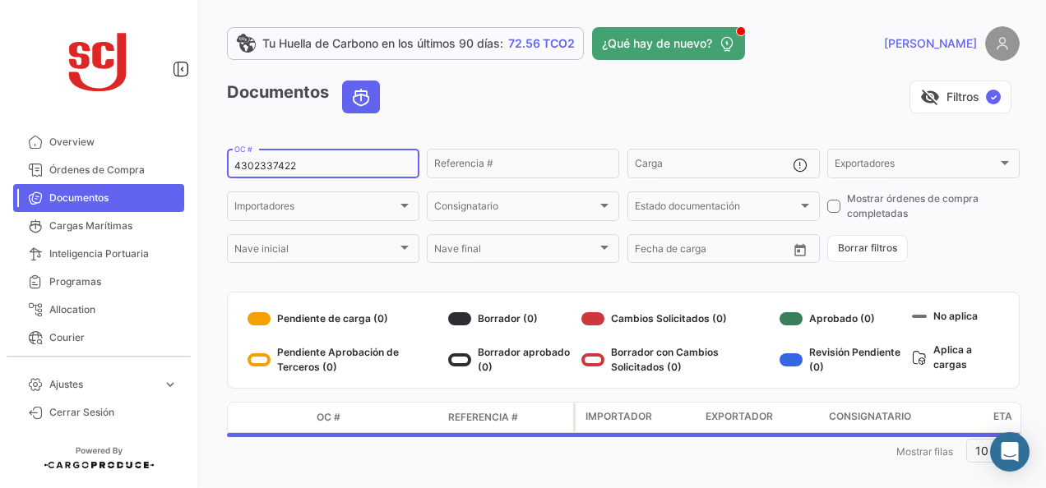
click at [245, 169] on input "4302337422" at bounding box center [323, 166] width 178 height 12
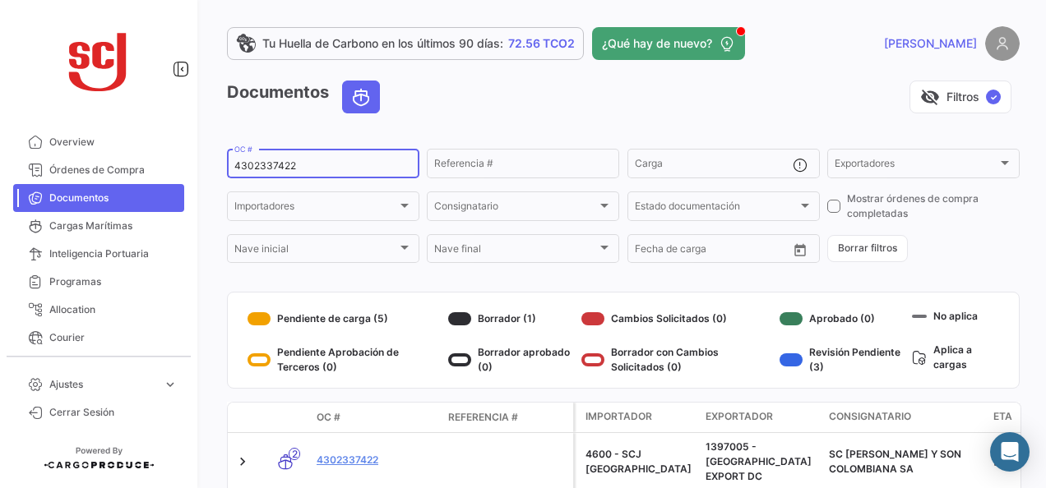
paste input "6"
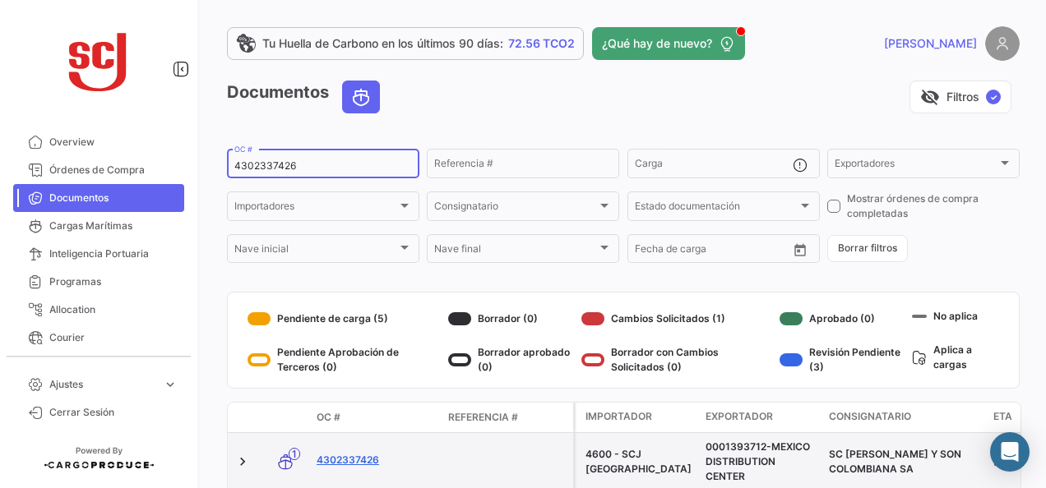
type input "4302337426"
click at [383, 455] on link "4302337426" at bounding box center [376, 460] width 118 height 15
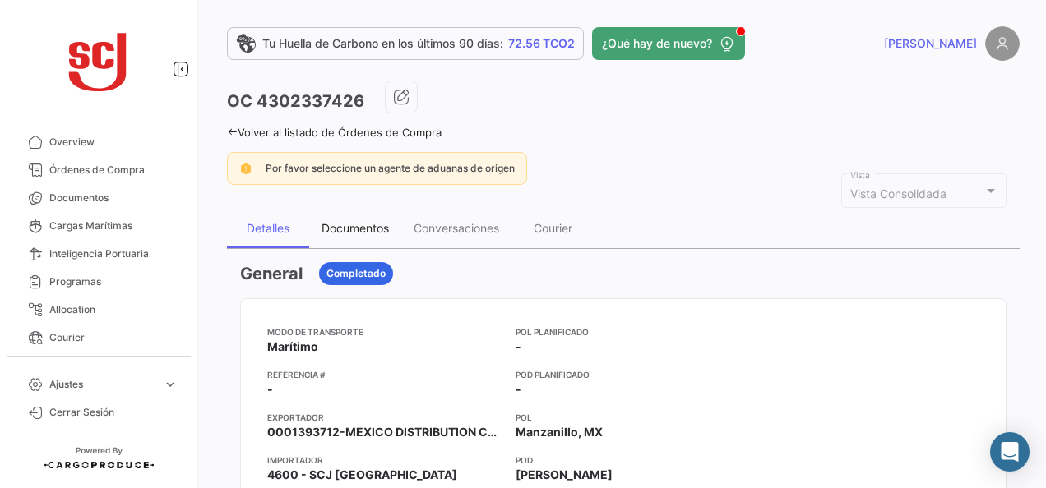
drag, startPoint x: 400, startPoint y: 231, endPoint x: 372, endPoint y: 230, distance: 28.0
click at [399, 230] on div "Documentos" at bounding box center [355, 228] width 92 height 39
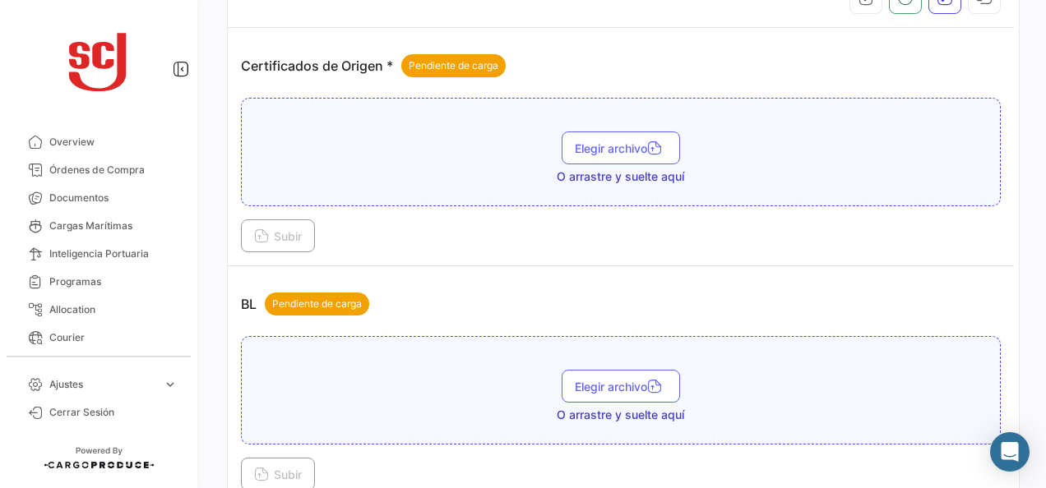
scroll to position [367, 0]
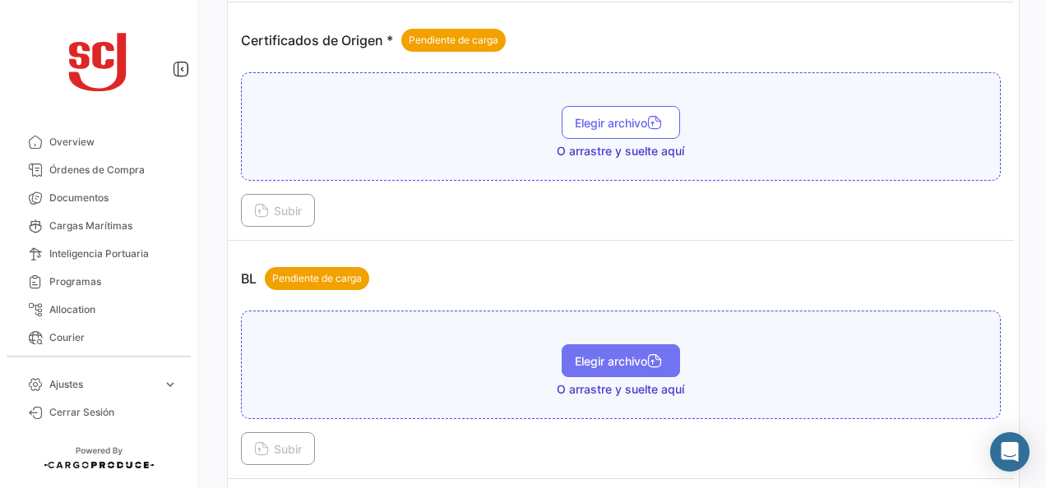
click at [627, 354] on span "Elegir archivo" at bounding box center [621, 361] width 92 height 14
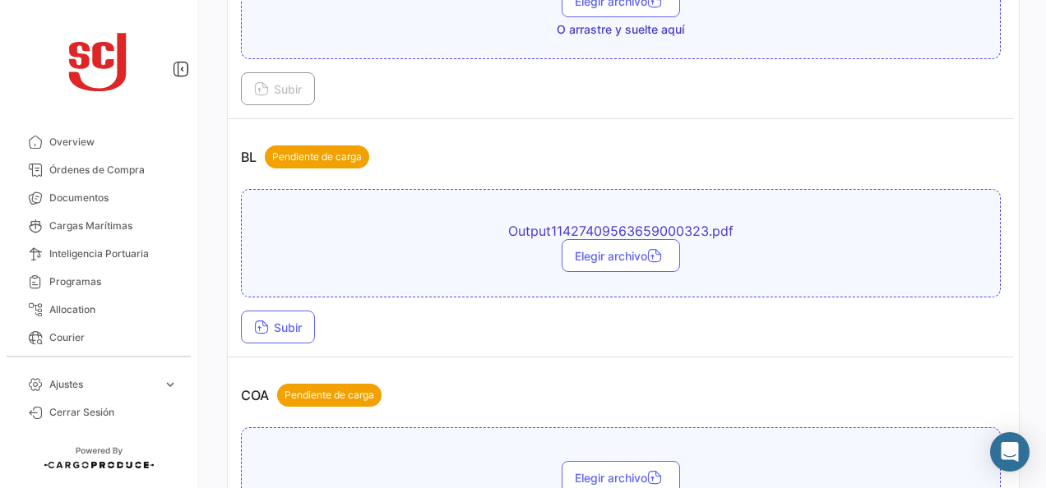
scroll to position [696, 0]
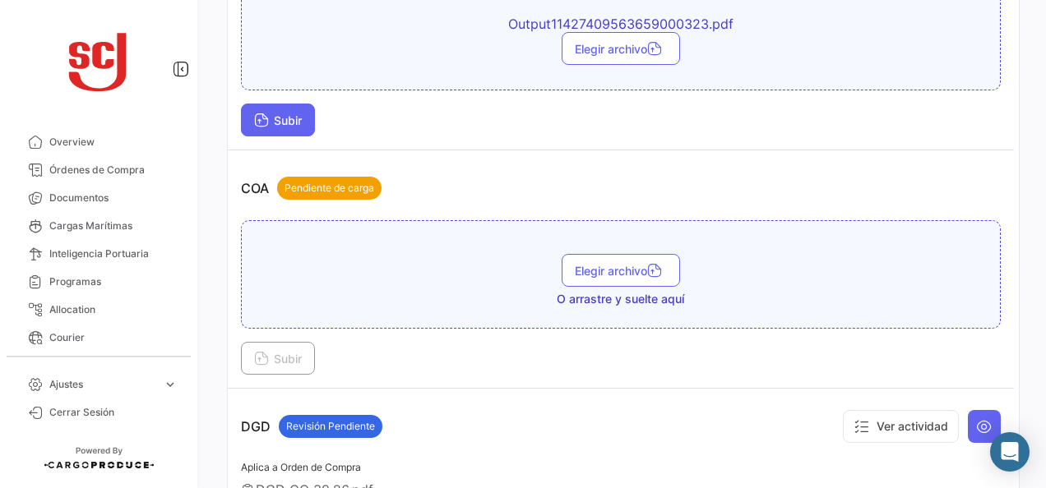
click at [306, 127] on button "Subir" at bounding box center [278, 120] width 74 height 33
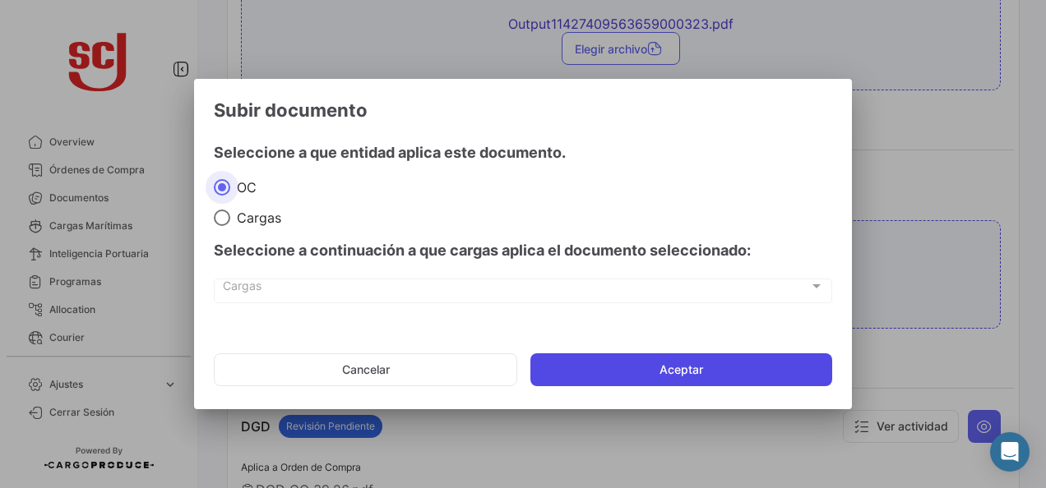
click at [618, 369] on button "Aceptar" at bounding box center [681, 370] width 302 height 33
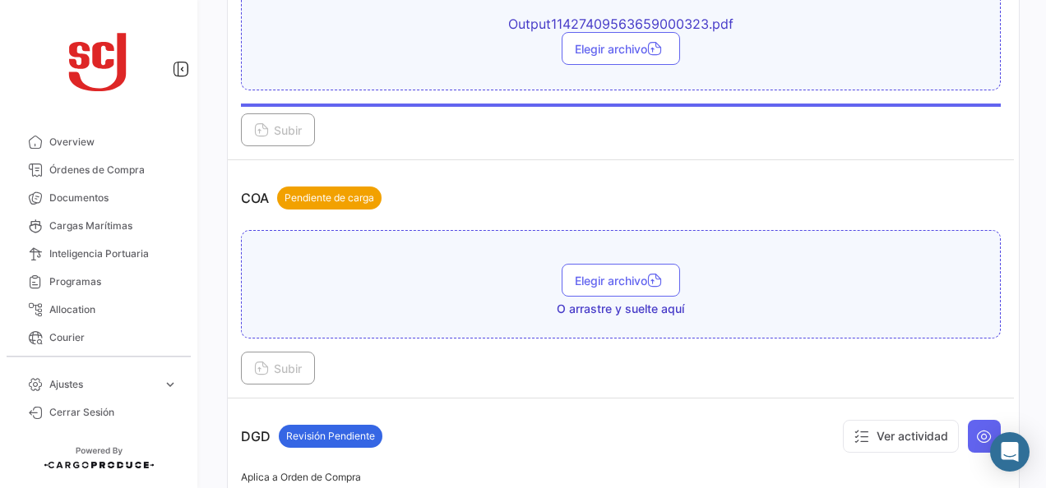
scroll to position [531, 0]
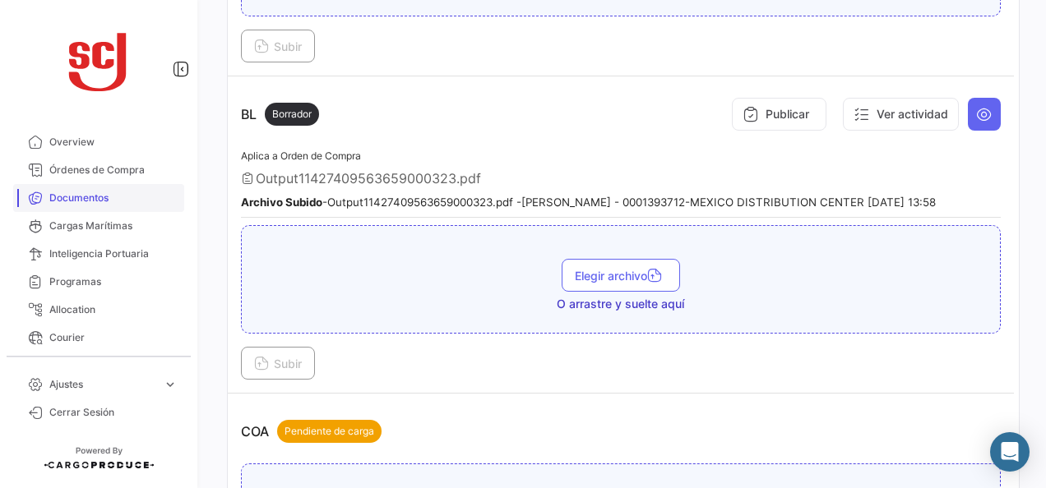
drag, startPoint x: 90, startPoint y: 203, endPoint x: 118, endPoint y: 187, distance: 31.7
click at [90, 203] on span "Documentos" at bounding box center [113, 198] width 128 height 15
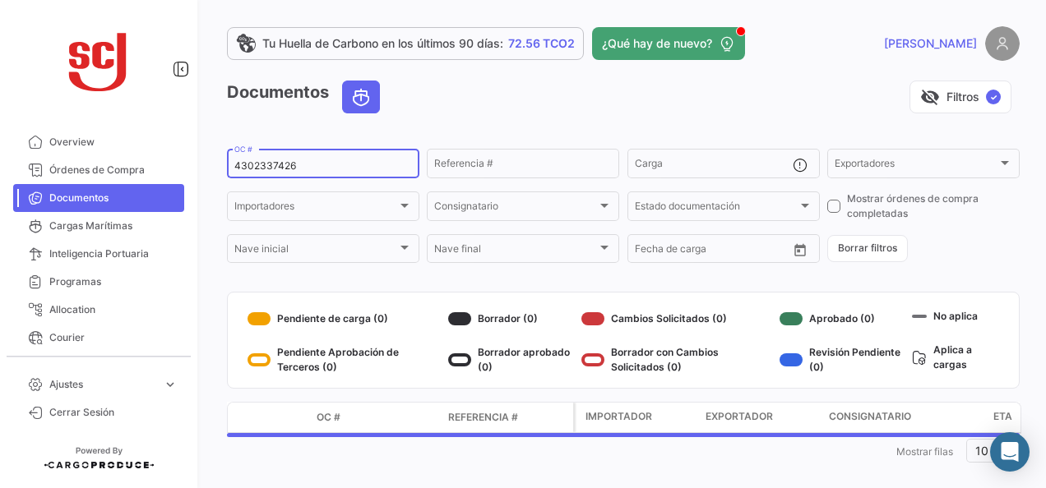
click at [271, 163] on input "4302337426" at bounding box center [323, 166] width 178 height 12
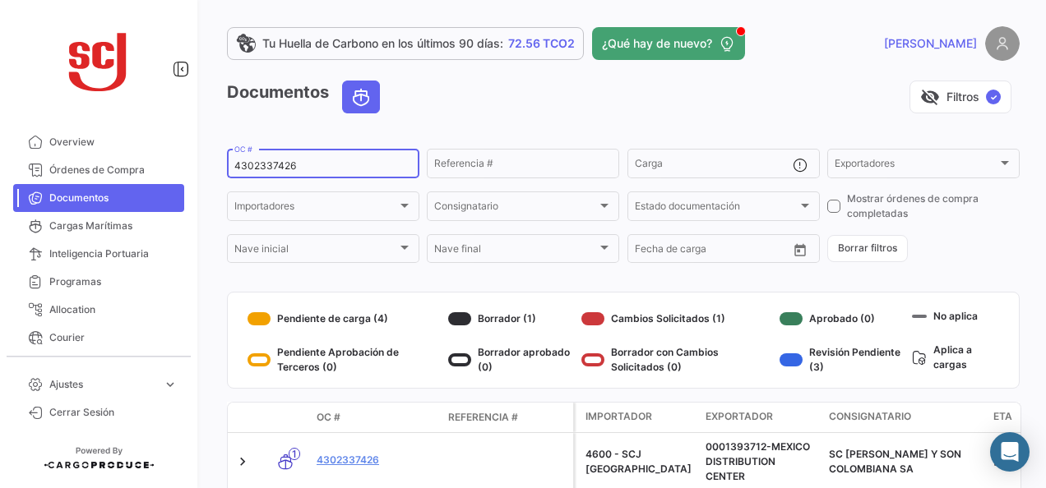
paste input "43710"
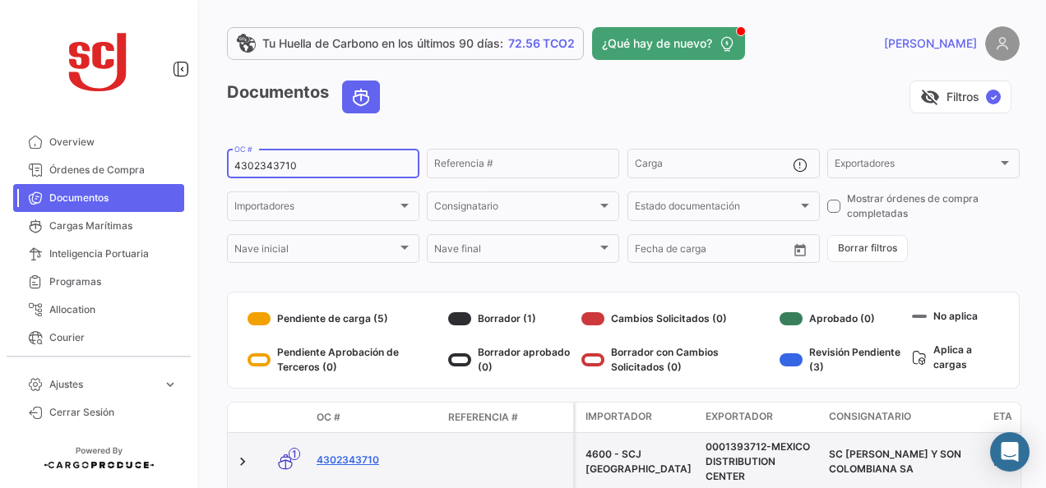
type input "4302343710"
click at [367, 460] on link "4302343710" at bounding box center [376, 460] width 118 height 15
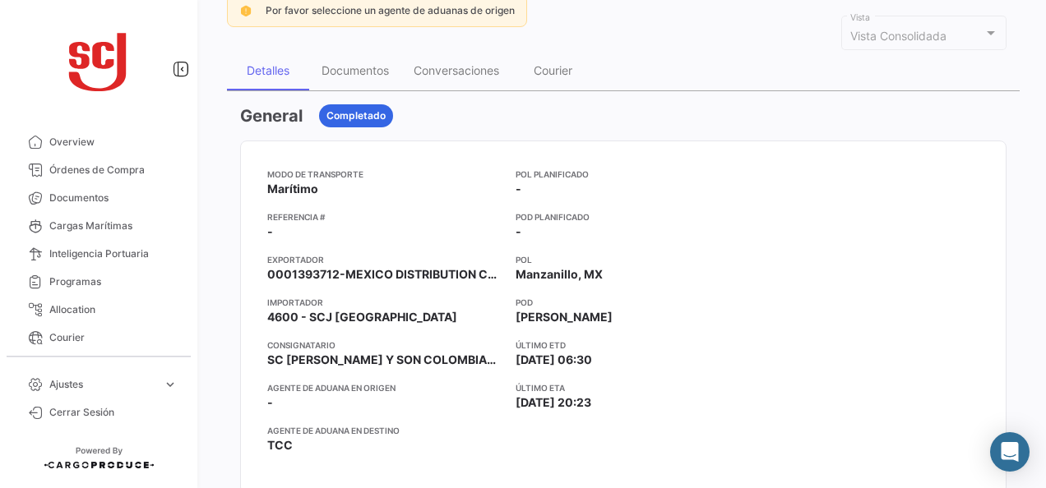
scroll to position [82, 0]
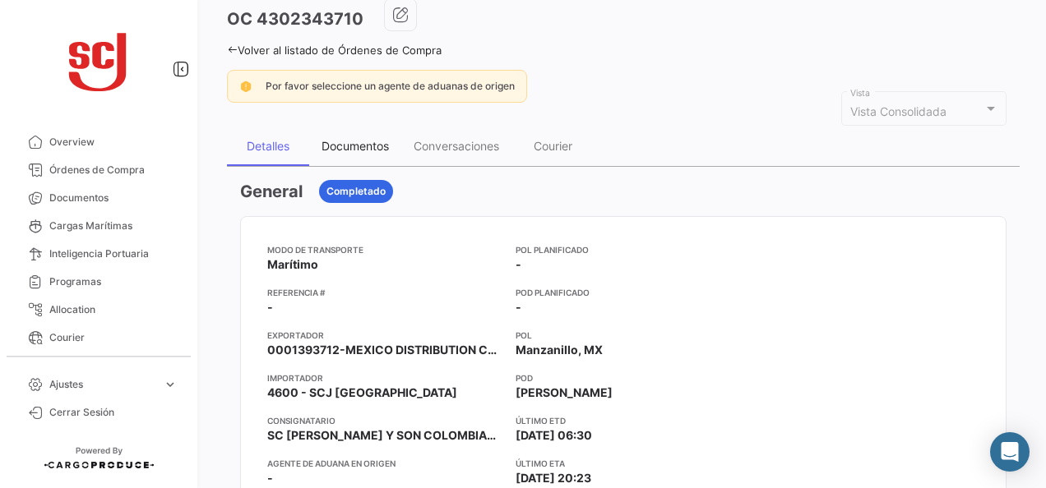
click at [367, 149] on div "Documentos" at bounding box center [355, 146] width 67 height 14
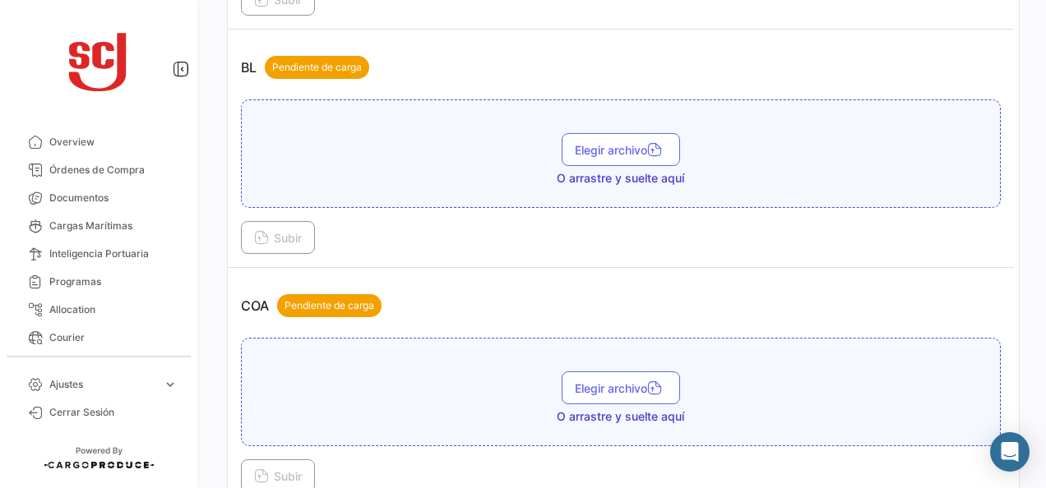
scroll to position [658, 0]
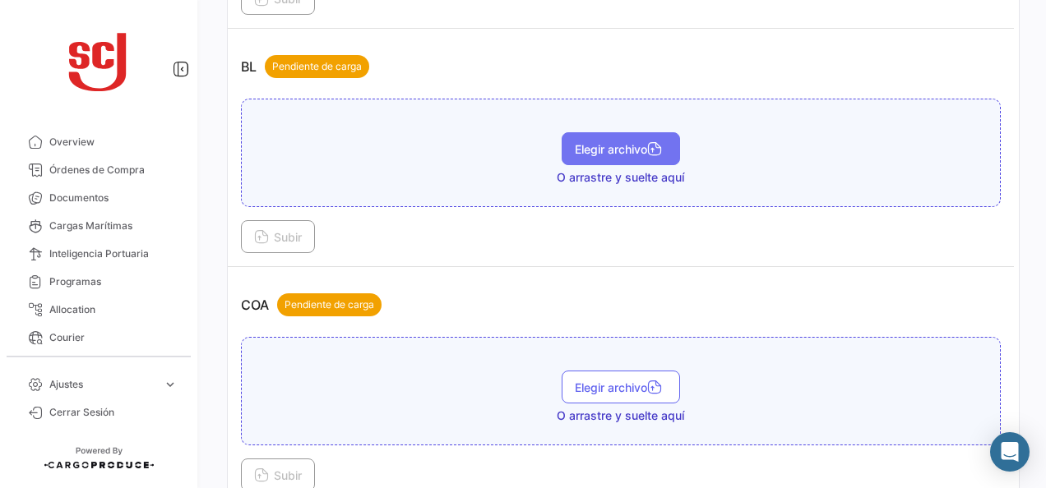
click at [609, 136] on button "Elegir archivo" at bounding box center [621, 148] width 118 height 33
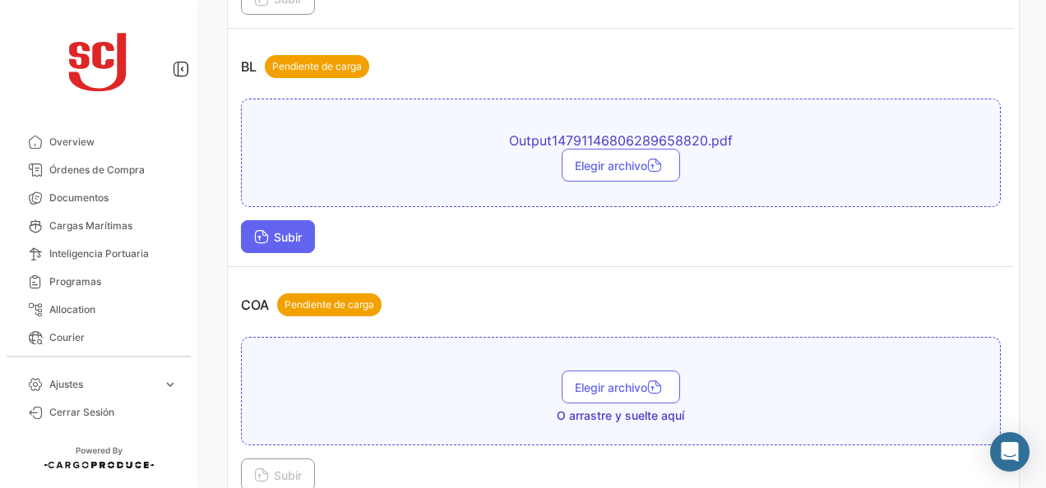
click at [283, 240] on button "Subir" at bounding box center [278, 236] width 74 height 33
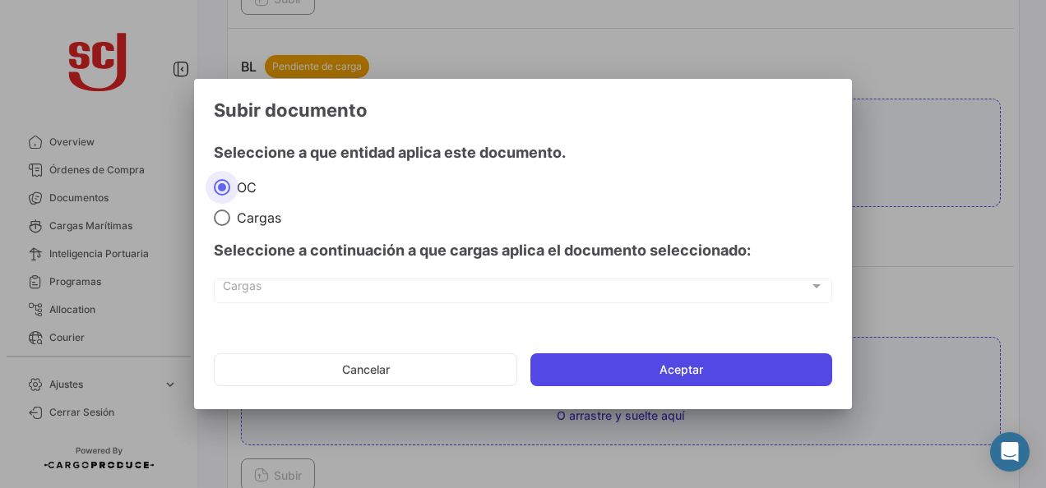
click at [579, 362] on button "Aceptar" at bounding box center [681, 370] width 302 height 33
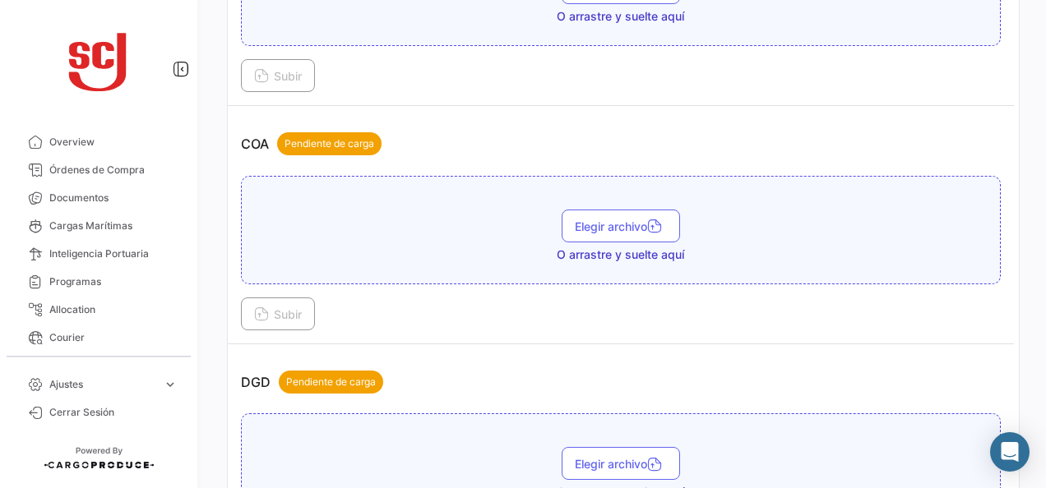
scroll to position [740, 0]
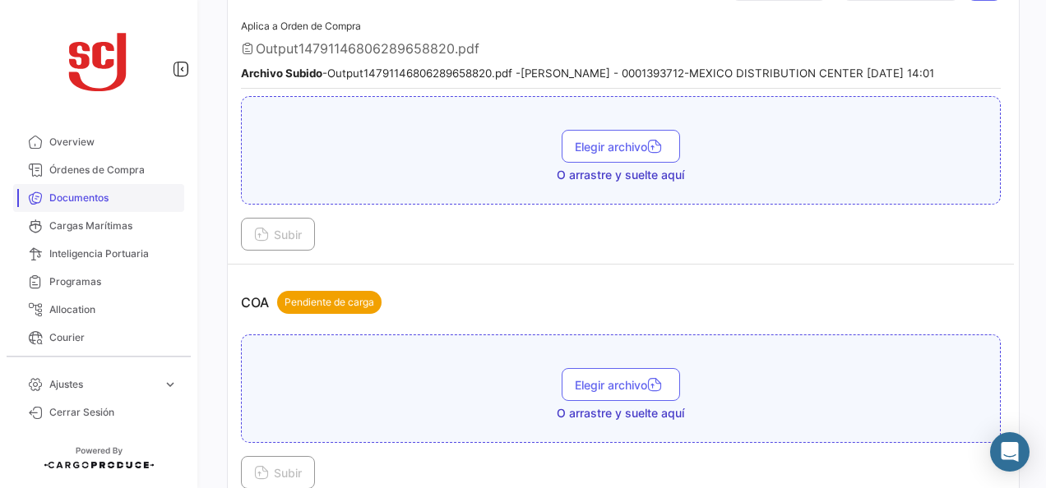
click at [95, 197] on span "Documentos" at bounding box center [113, 198] width 128 height 15
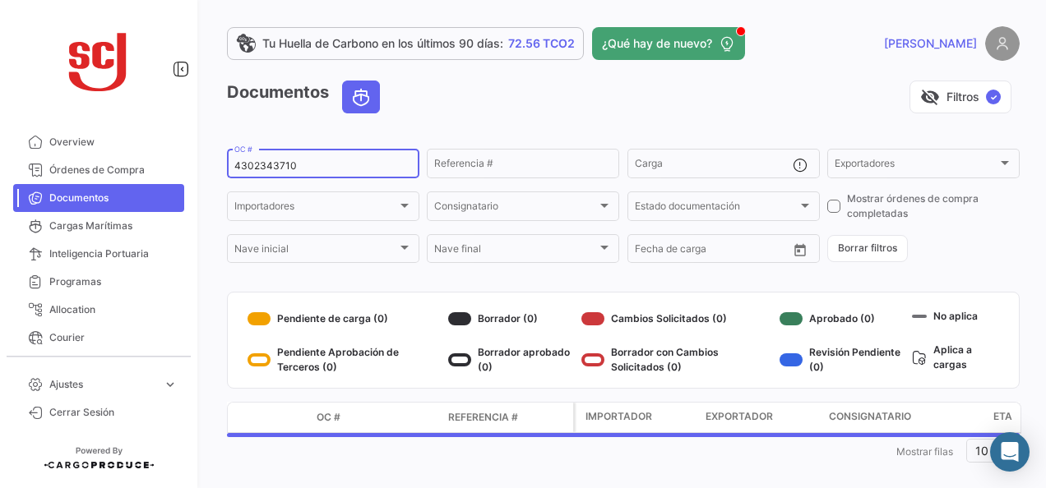
click at [254, 169] on input "4302343710" at bounding box center [323, 166] width 178 height 12
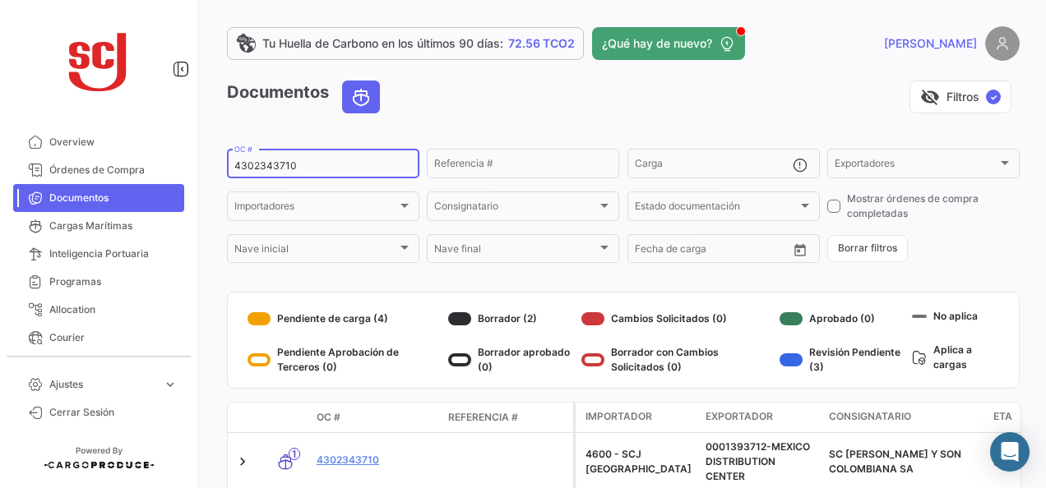
paste input "04"
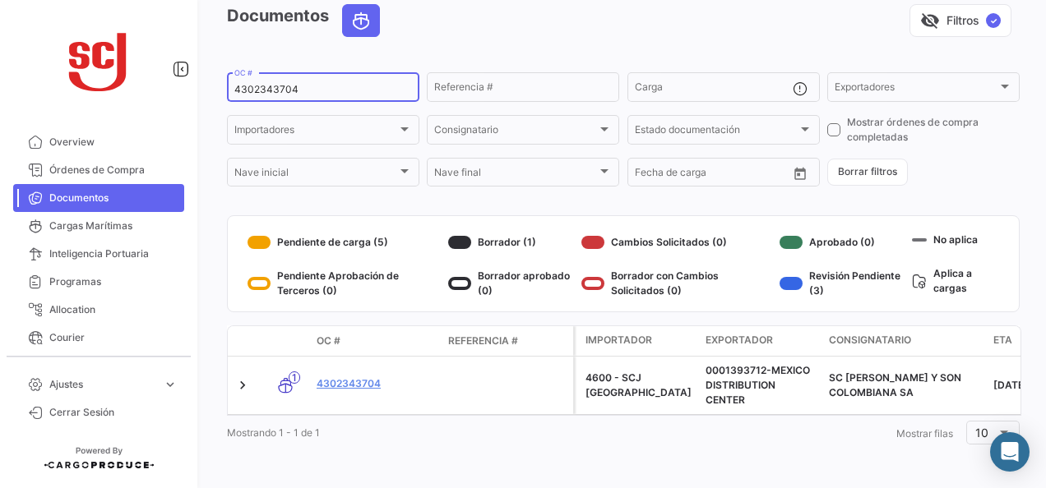
scroll to position [89, 0]
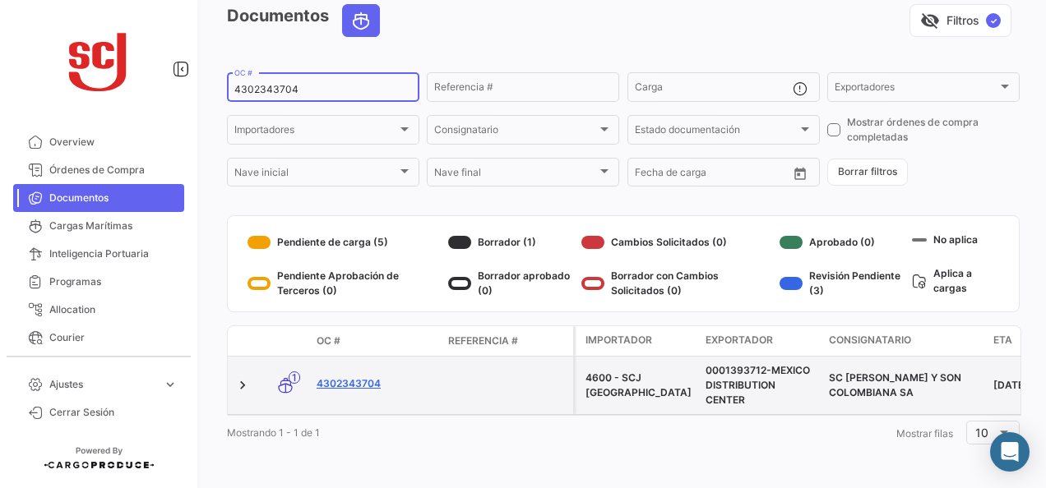
type input "4302343704"
click at [367, 377] on link "4302343704" at bounding box center [376, 384] width 118 height 15
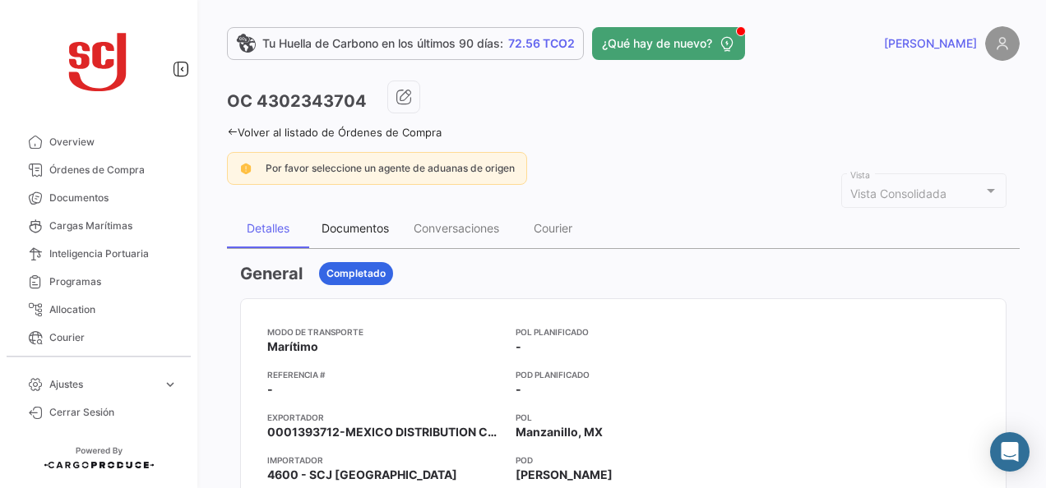
click at [371, 227] on div "Documentos" at bounding box center [355, 228] width 67 height 14
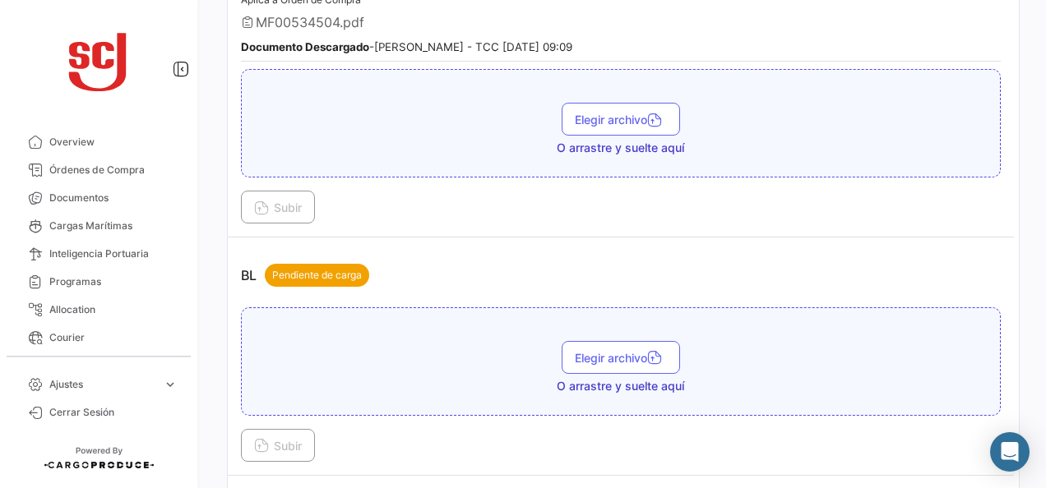
scroll to position [493, 0]
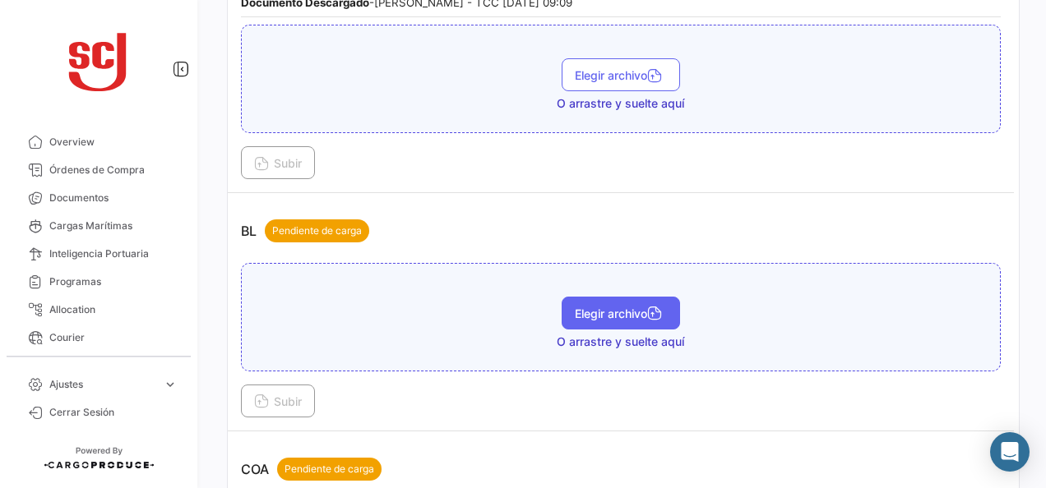
click at [563, 302] on button "Elegir archivo" at bounding box center [621, 313] width 118 height 33
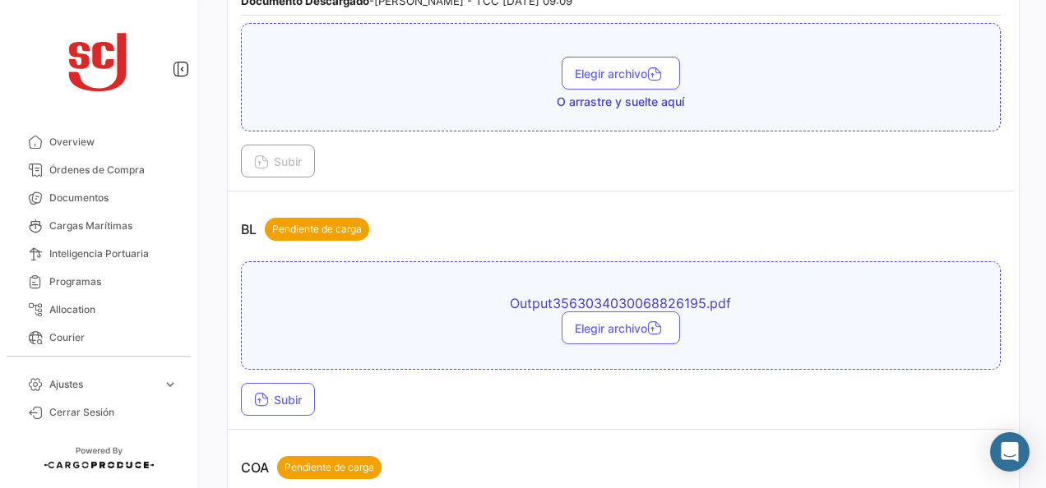
scroll to position [576, 0]
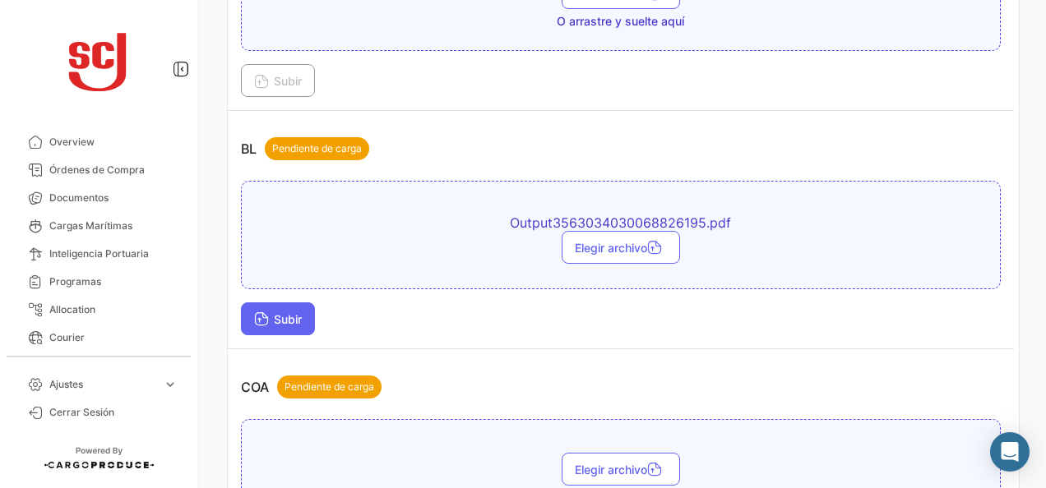
click at [287, 312] on span "Subir" at bounding box center [278, 319] width 48 height 14
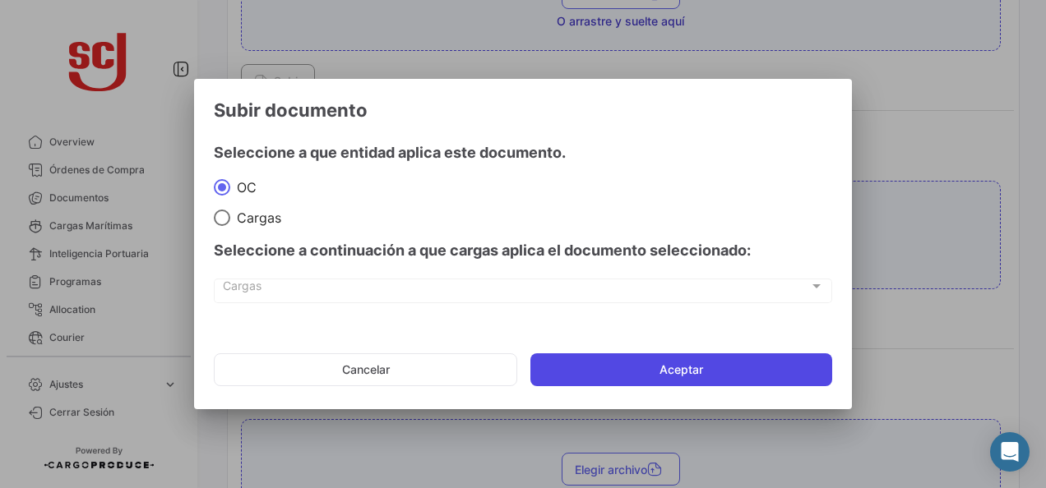
click at [579, 360] on button "Aceptar" at bounding box center [681, 370] width 302 height 33
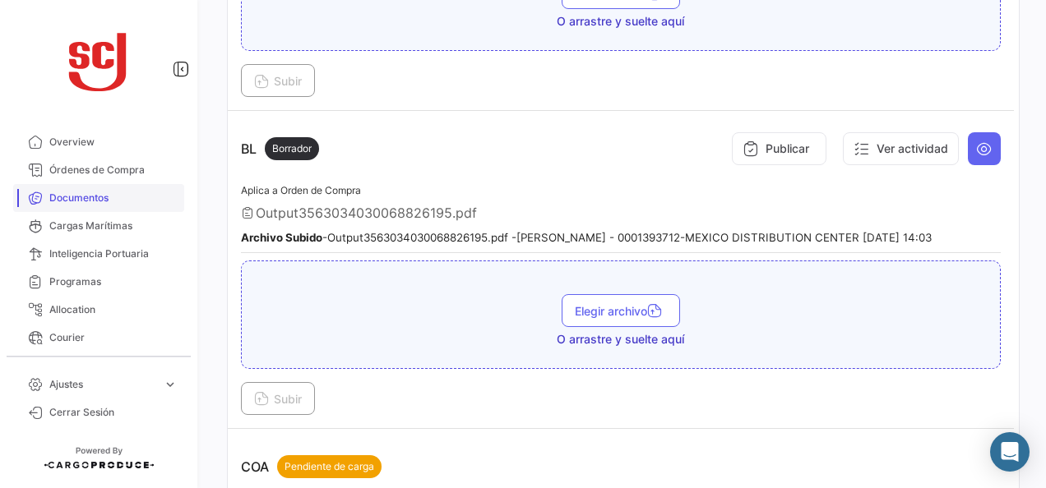
click at [84, 202] on span "Documentos" at bounding box center [113, 198] width 128 height 15
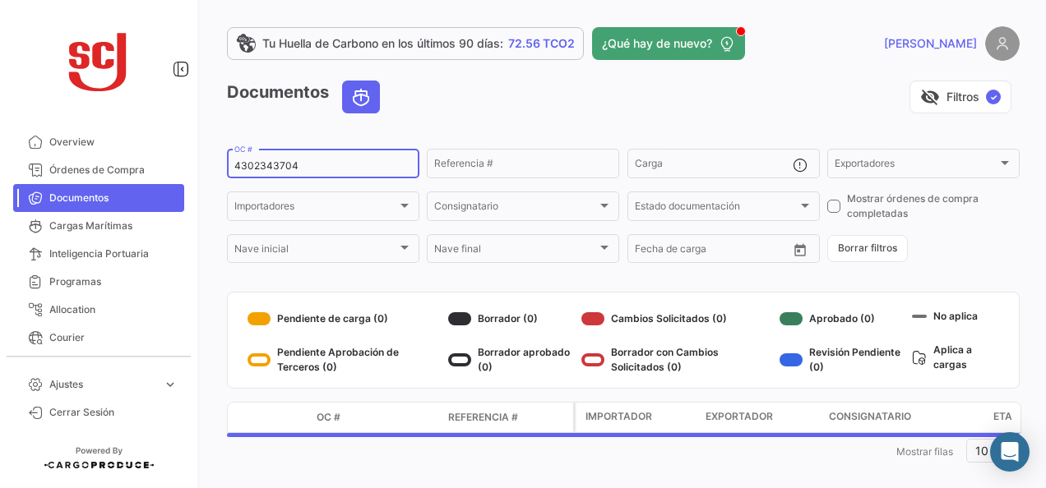
click at [273, 174] on div "4302343704 OC #" at bounding box center [323, 162] width 178 height 32
click at [280, 168] on input "4302343704" at bounding box center [323, 166] width 178 height 12
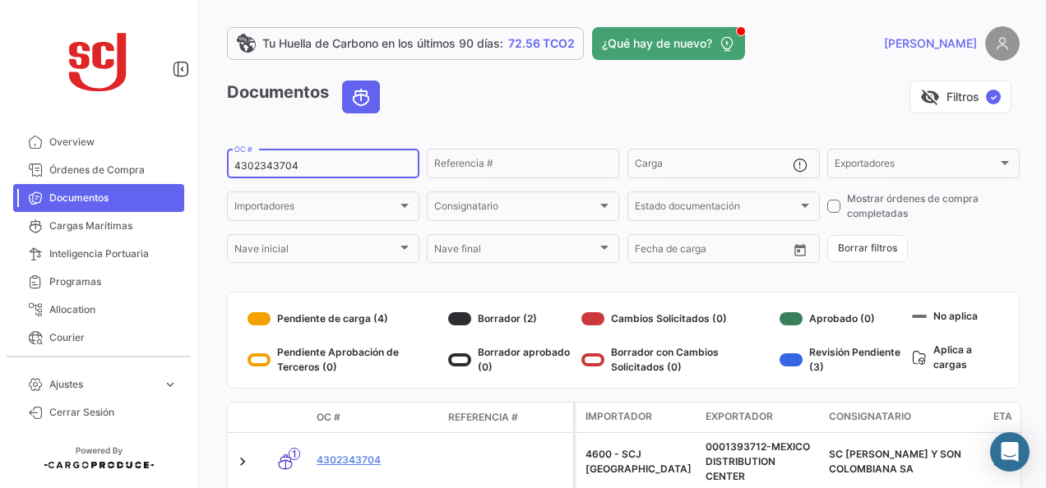
click at [280, 168] on input "4302343704" at bounding box center [323, 166] width 178 height 12
paste input "6"
type input "4302343706"
click at [365, 457] on link "4302343706" at bounding box center [376, 460] width 118 height 15
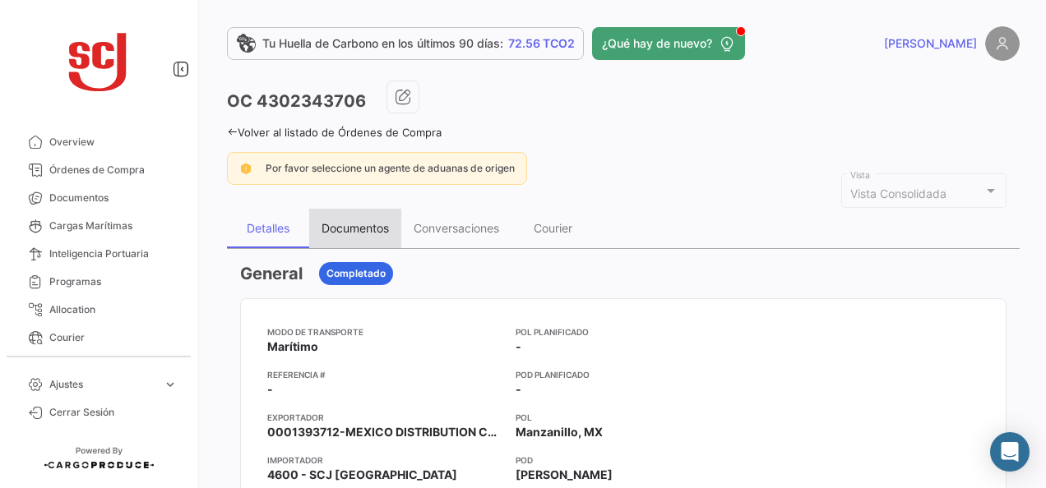
click at [360, 237] on div "Documentos" at bounding box center [355, 228] width 92 height 39
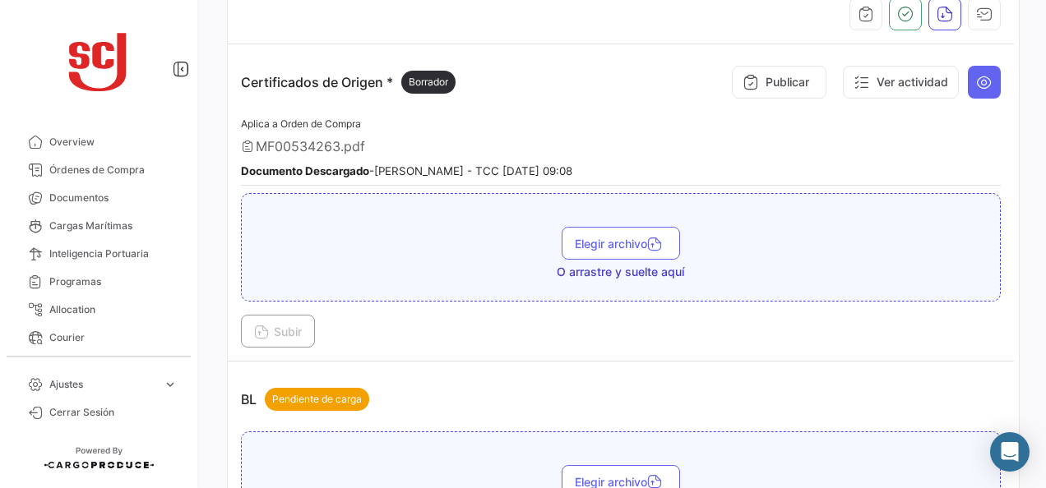
scroll to position [493, 0]
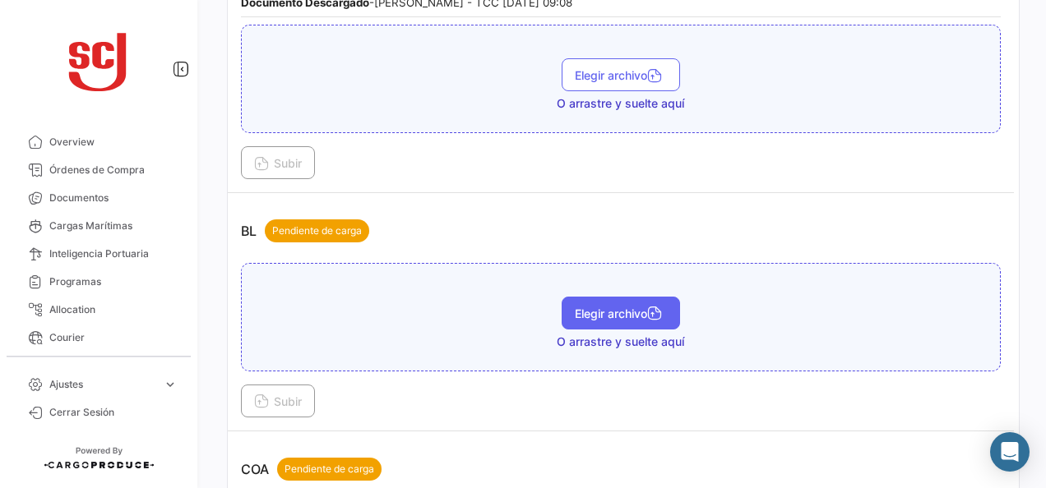
click at [618, 309] on span "Elegir archivo" at bounding box center [621, 314] width 92 height 14
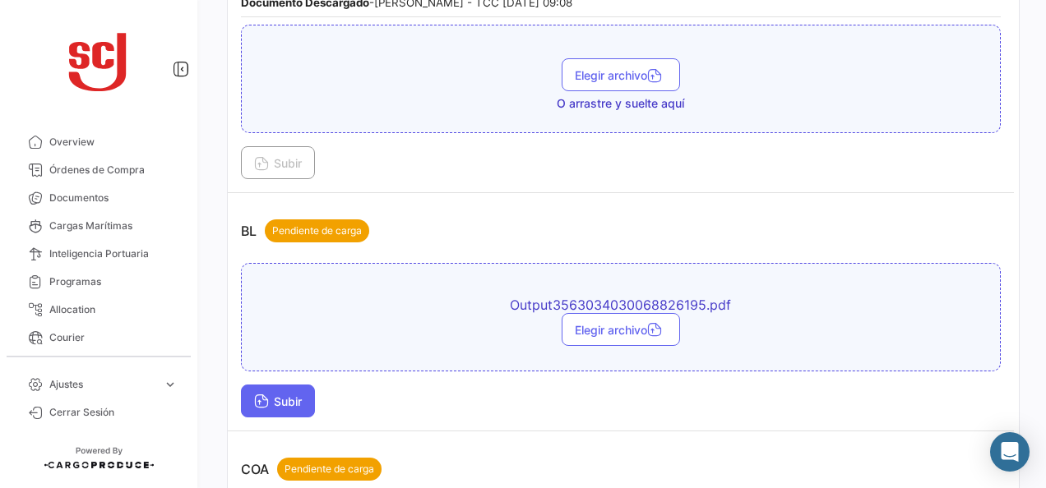
click at [304, 385] on button "Subir" at bounding box center [278, 401] width 74 height 33
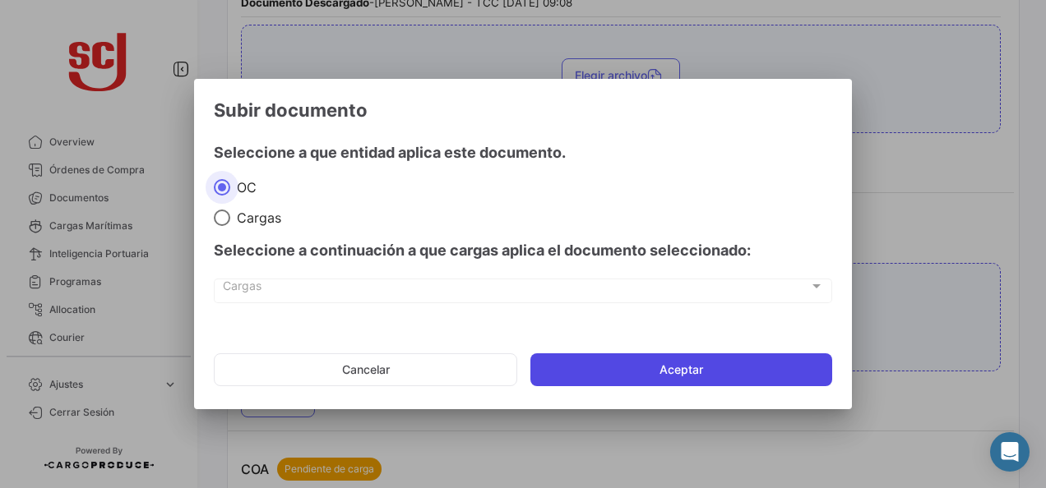
click at [737, 359] on button "Aceptar" at bounding box center [681, 370] width 302 height 33
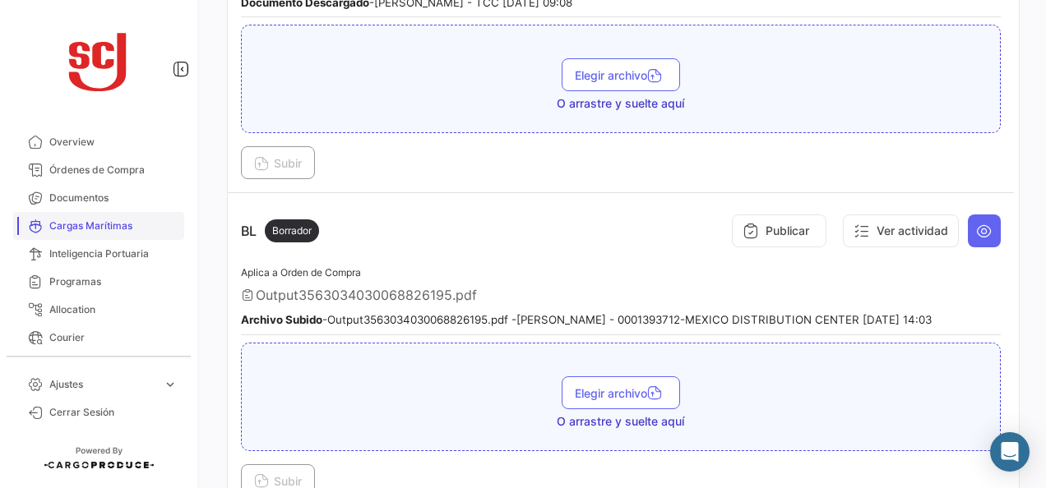
click at [56, 212] on link "Cargas Marítimas" at bounding box center [98, 226] width 171 height 28
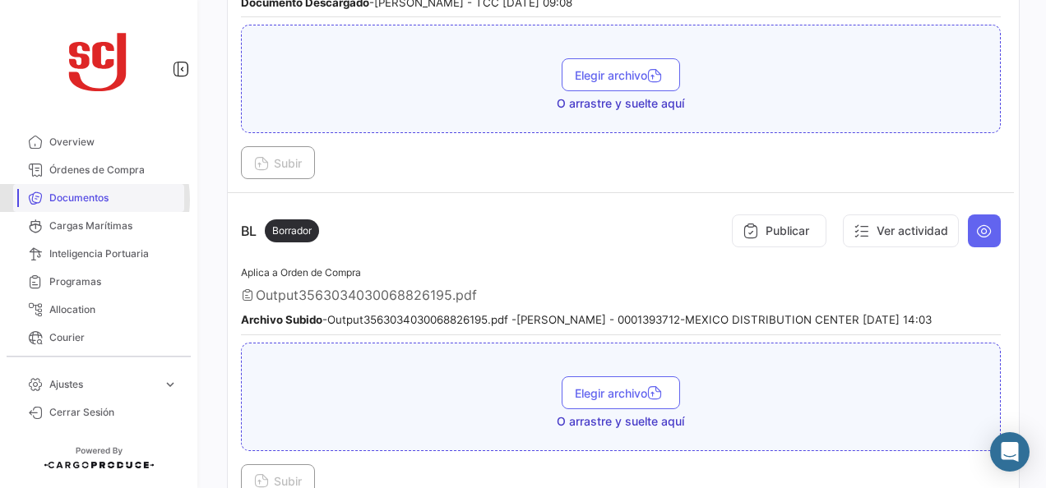
click at [79, 200] on span "Documentos" at bounding box center [113, 198] width 128 height 15
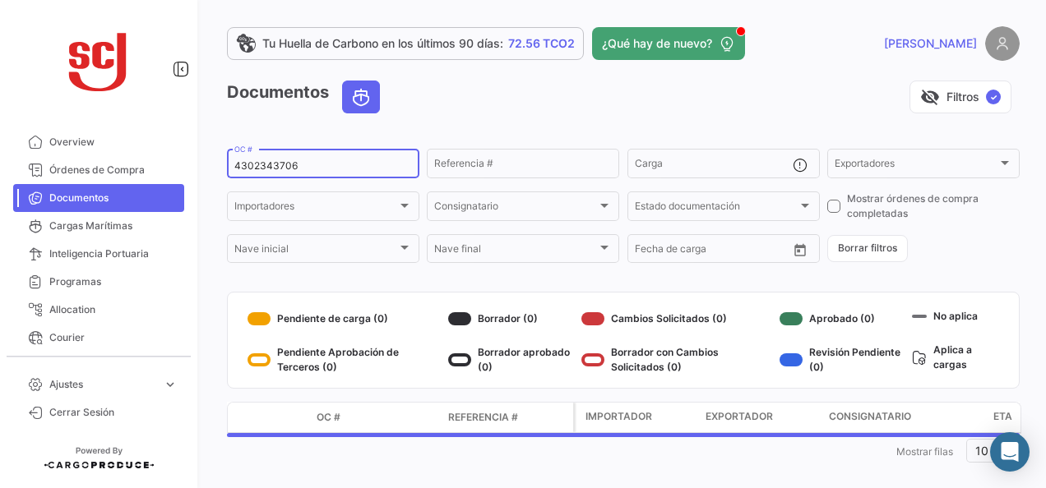
click at [288, 168] on input "4302343706" at bounding box center [323, 166] width 178 height 12
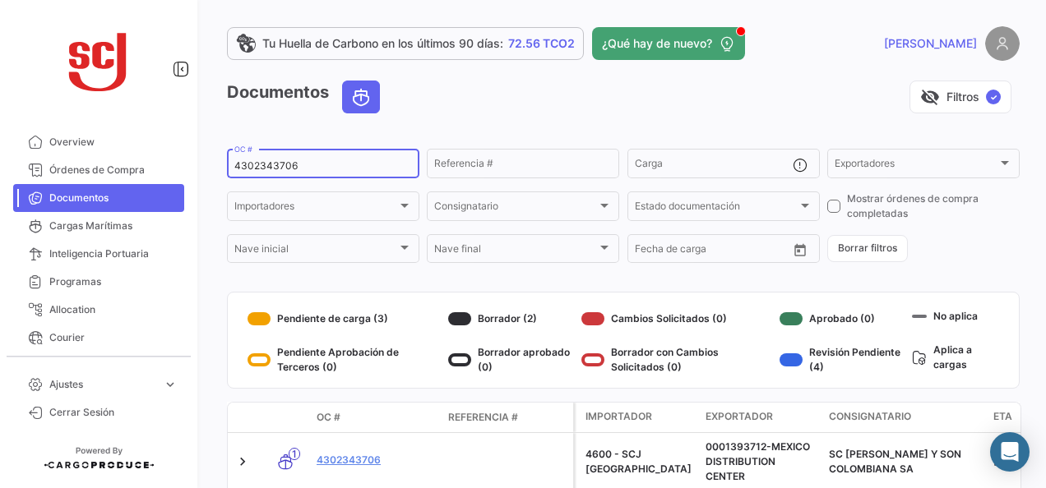
click at [288, 168] on input "4302343706" at bounding box center [323, 166] width 178 height 12
paste input "1128"
type input "4302341128"
click at [363, 458] on link "4302341128" at bounding box center [376, 460] width 118 height 15
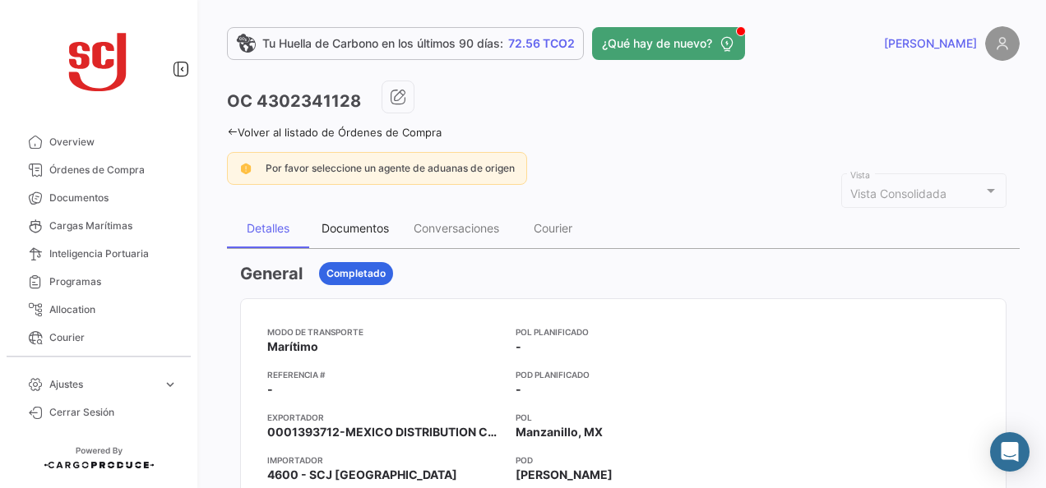
click at [363, 240] on div "Documentos" at bounding box center [355, 228] width 92 height 39
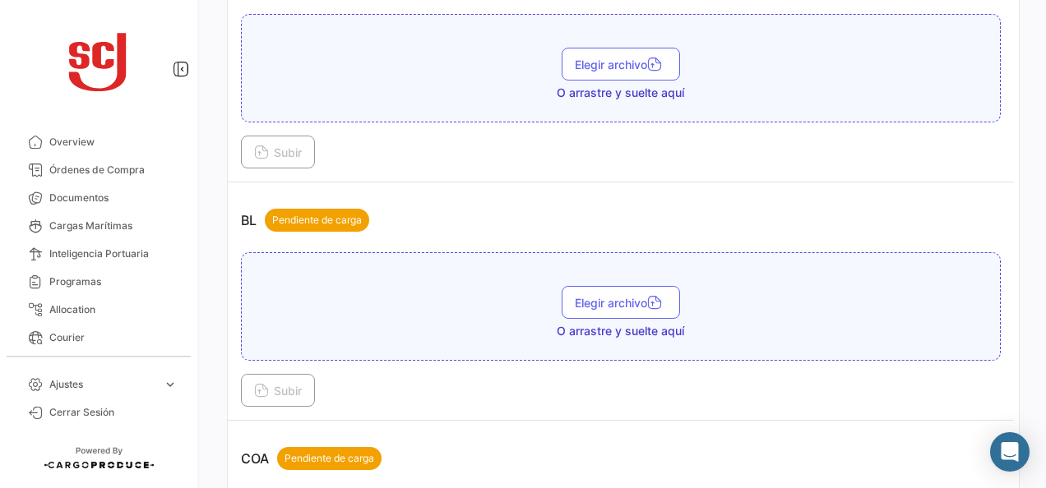
scroll to position [493, 0]
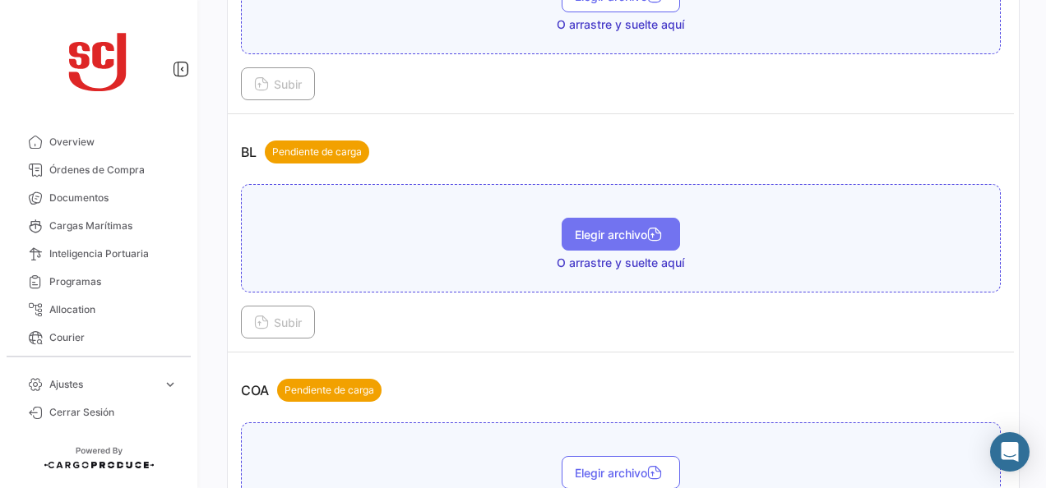
click at [622, 230] on span "Elegir archivo" at bounding box center [621, 235] width 92 height 14
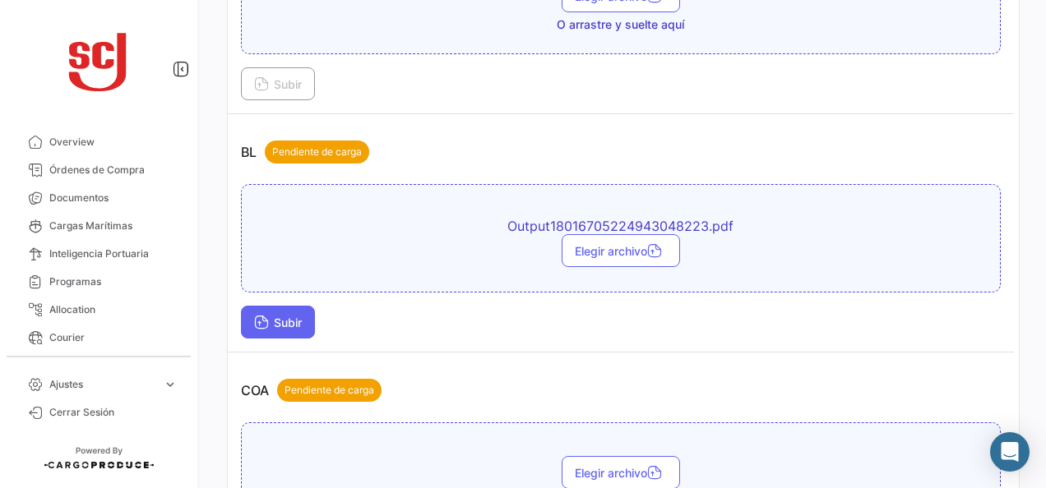
click at [288, 319] on span "Subir" at bounding box center [278, 323] width 48 height 14
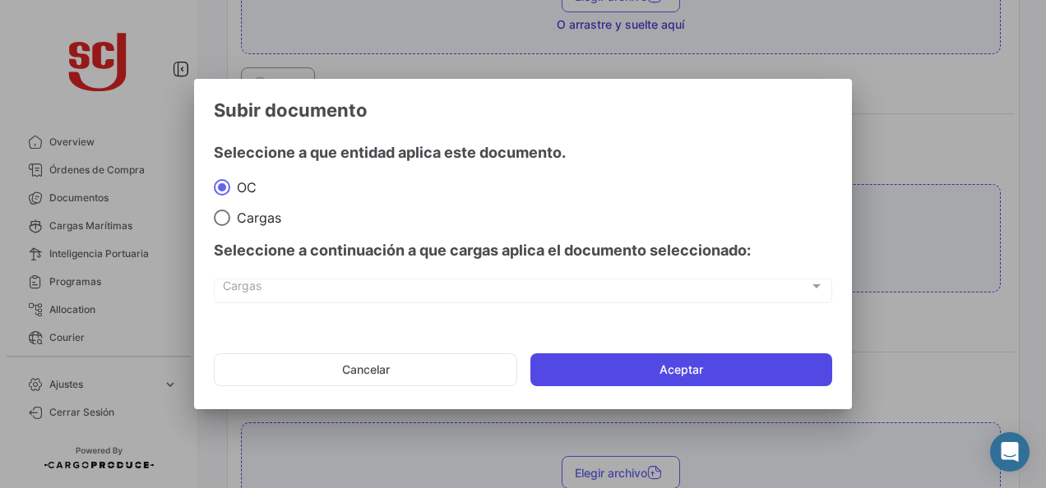
click at [607, 368] on button "Aceptar" at bounding box center [681, 370] width 302 height 33
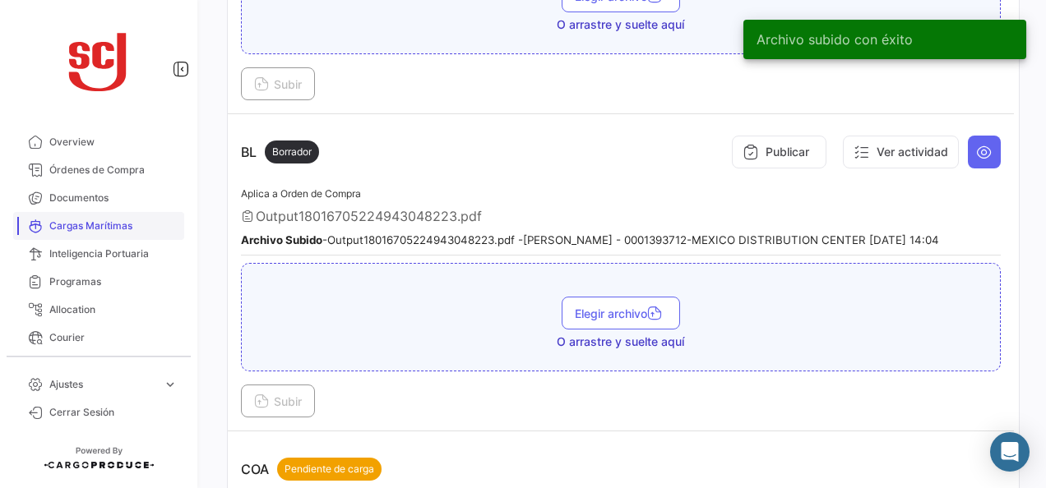
click at [100, 213] on link "Cargas Marítimas" at bounding box center [98, 226] width 171 height 28
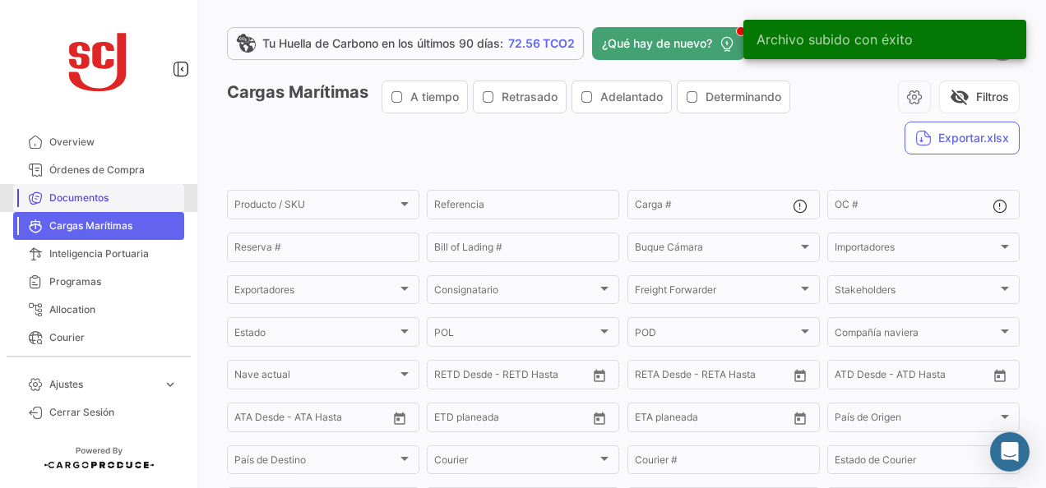
click at [100, 206] on link "Documentos" at bounding box center [98, 198] width 171 height 28
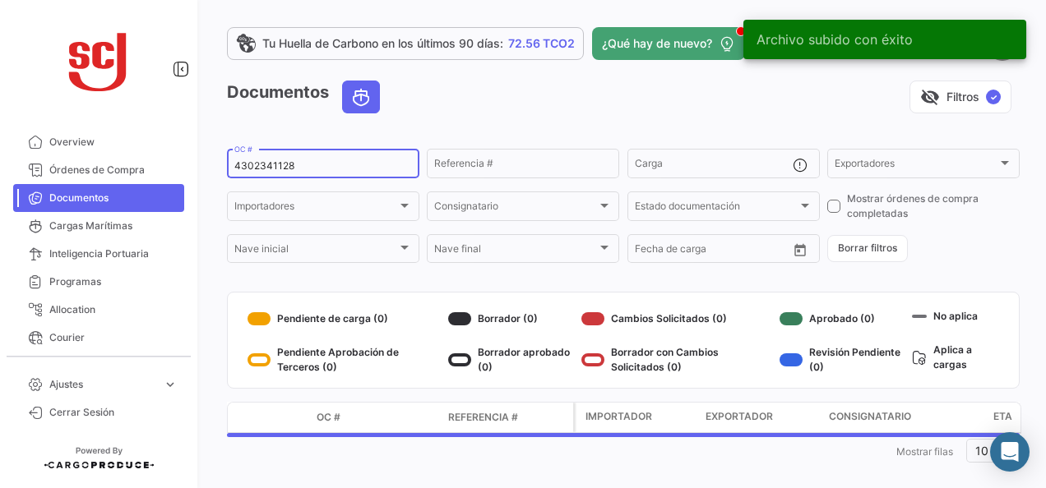
click at [317, 160] on div "4302341128 OC #" at bounding box center [323, 162] width 178 height 32
click at [275, 161] on input "4302341128" at bounding box center [323, 166] width 178 height 12
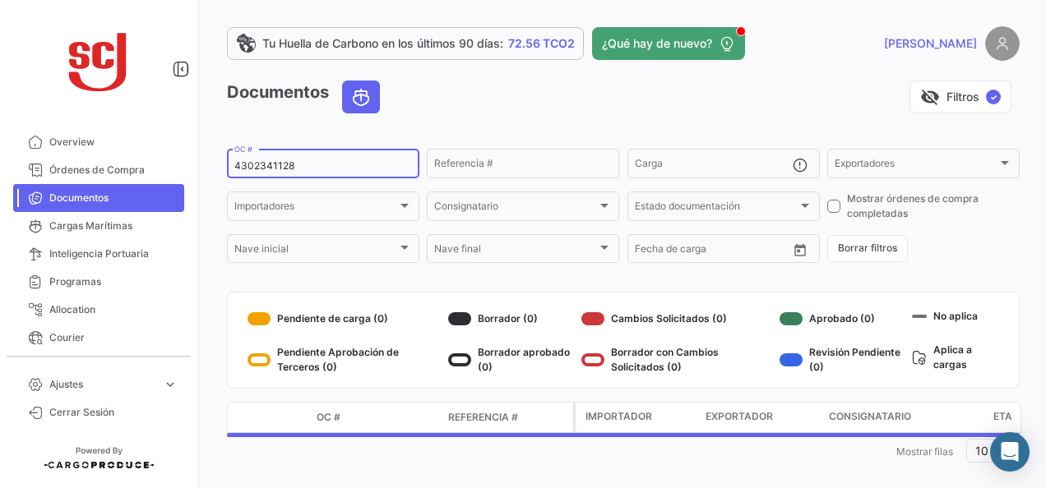
click at [275, 161] on input "4302341128" at bounding box center [323, 166] width 178 height 12
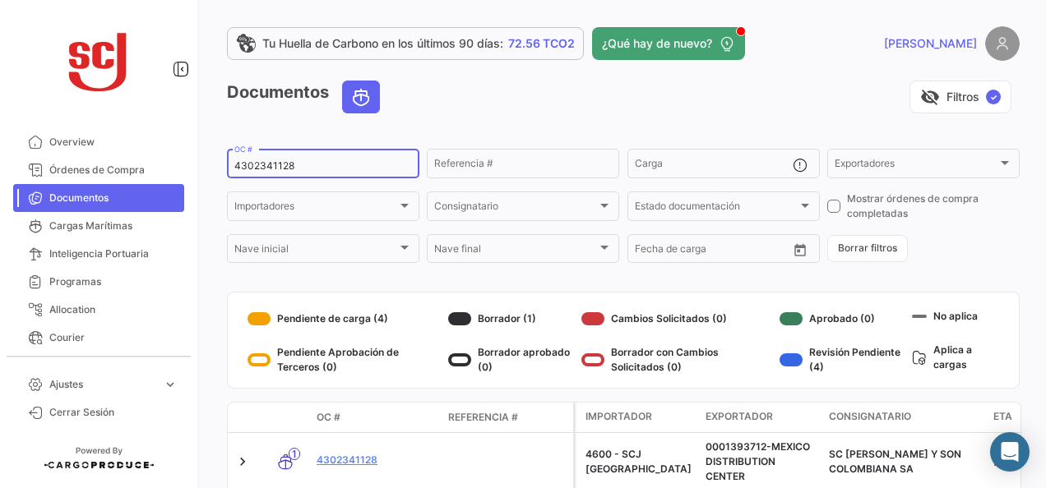
paste input "33"
type input "4302341133"
click at [355, 456] on link "4302341133" at bounding box center [376, 460] width 118 height 15
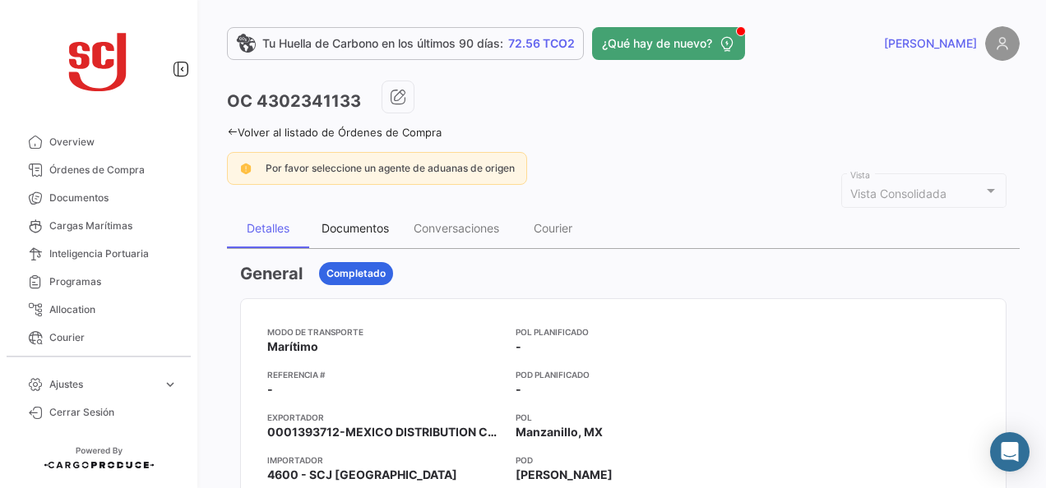
click at [359, 227] on div "Documentos" at bounding box center [355, 228] width 67 height 14
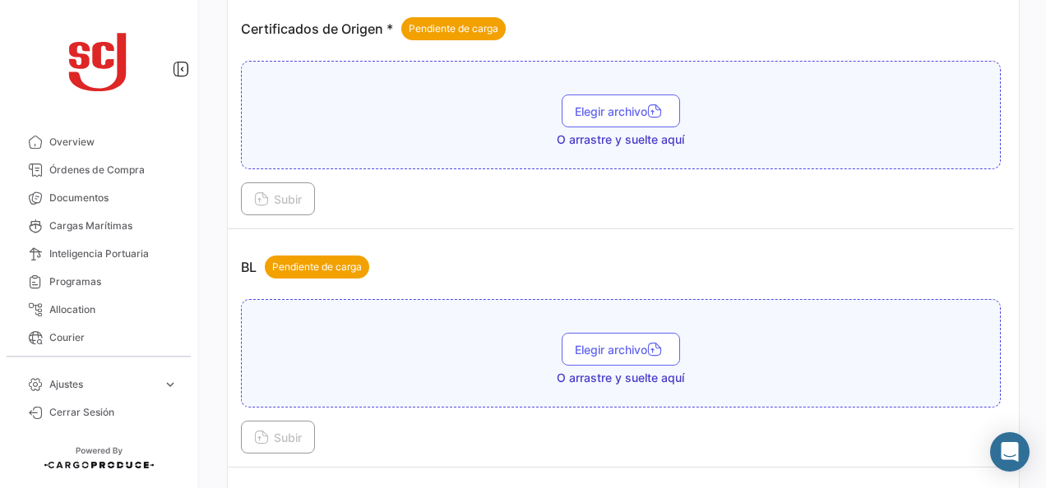
scroll to position [493, 0]
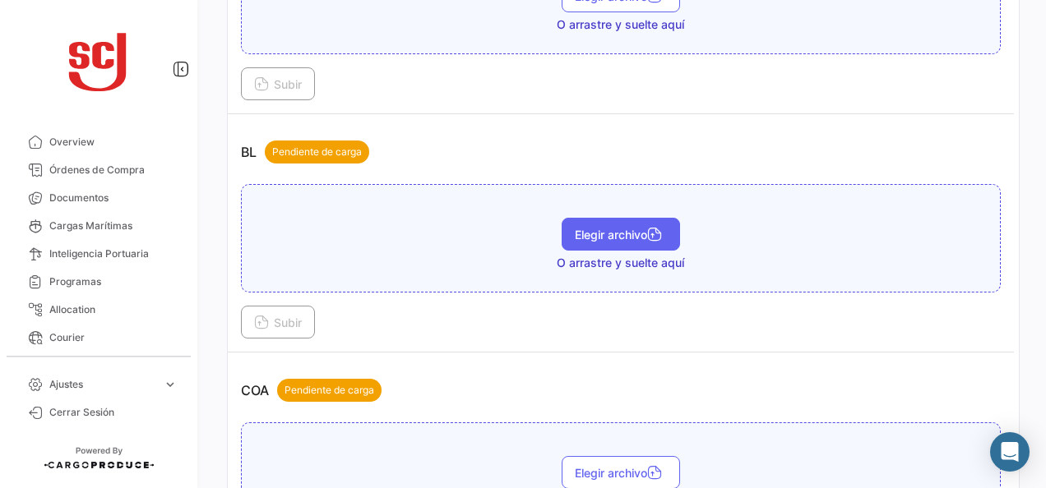
click at [586, 238] on button "Elegir archivo" at bounding box center [621, 234] width 118 height 33
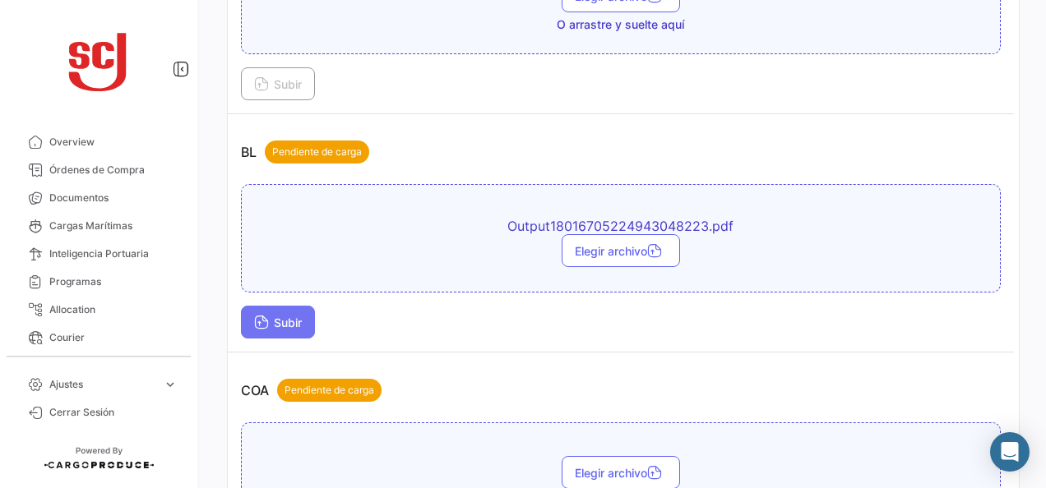
click at [289, 322] on span "Subir" at bounding box center [278, 323] width 48 height 14
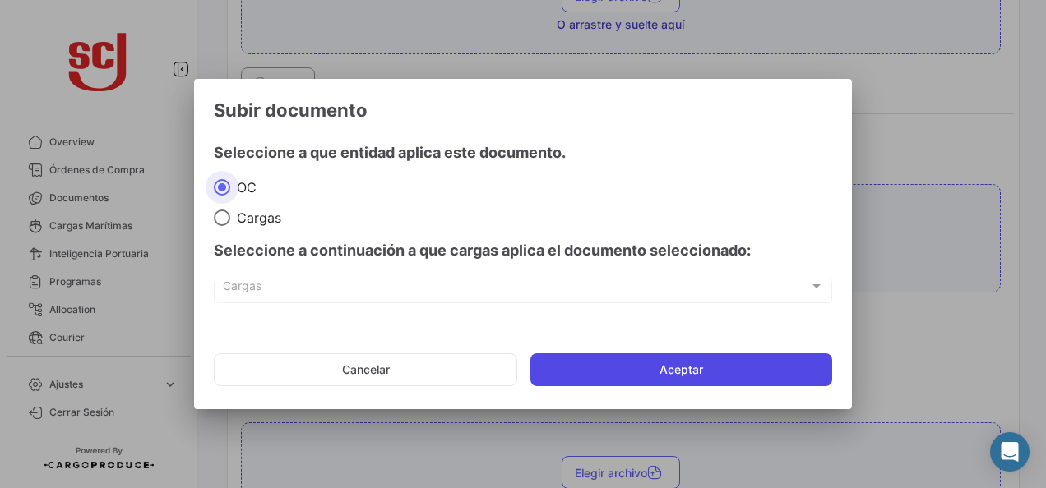
click at [671, 365] on button "Aceptar" at bounding box center [681, 370] width 302 height 33
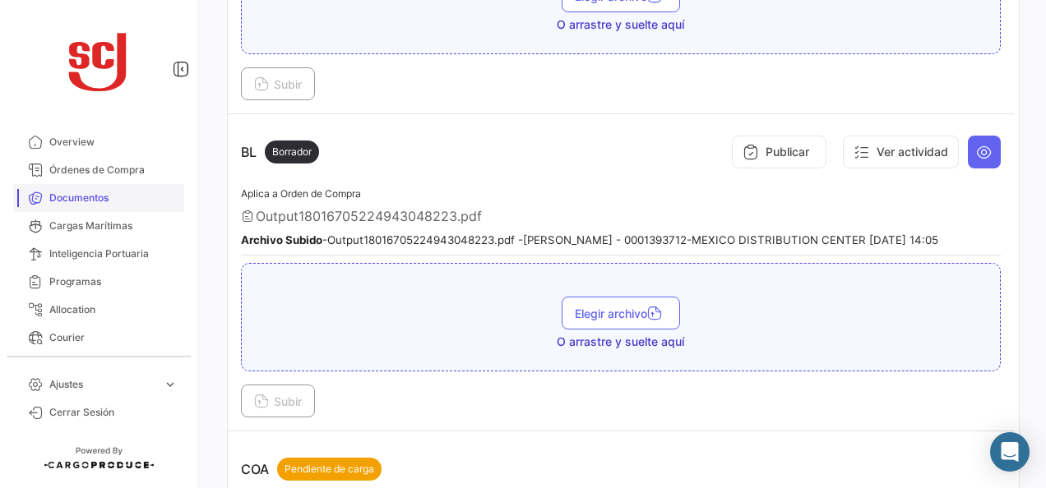
drag, startPoint x: 112, startPoint y: 209, endPoint x: 128, endPoint y: 208, distance: 16.5
click at [112, 209] on link "Documentos" at bounding box center [98, 198] width 171 height 28
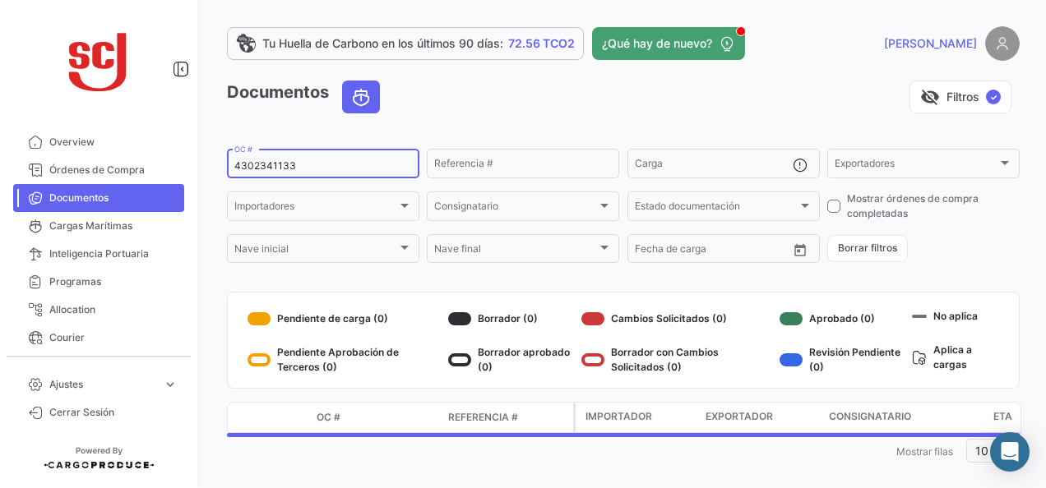
click at [274, 165] on input "4302341133" at bounding box center [323, 166] width 178 height 12
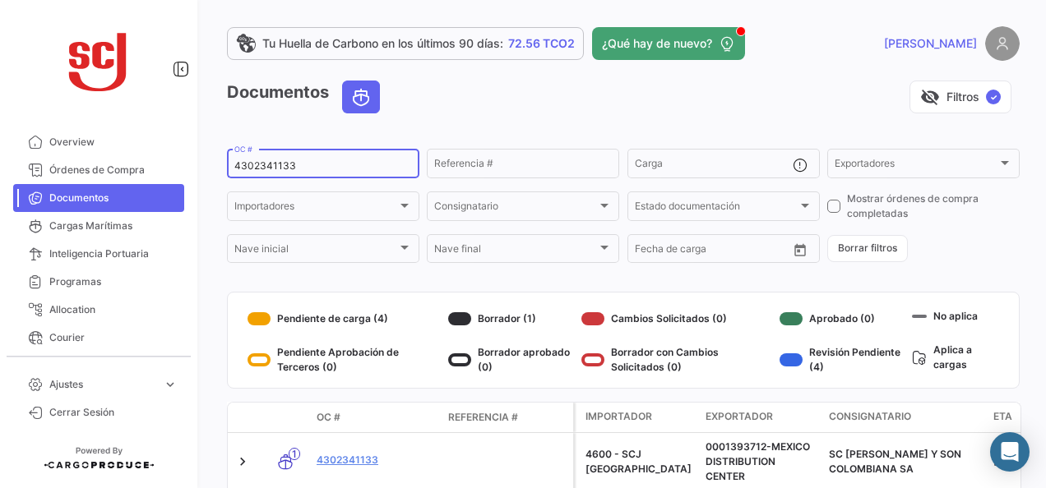
paste input "4"
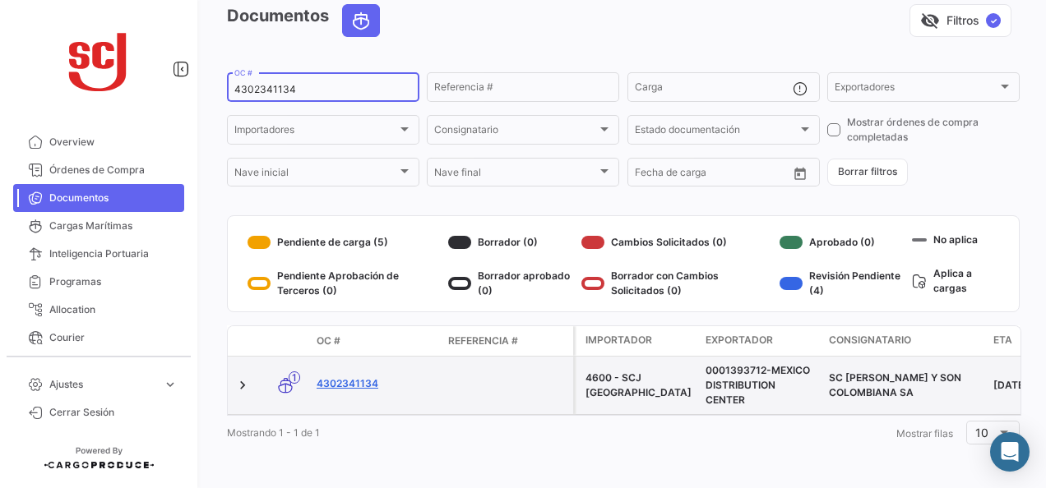
type input "4302341134"
click at [363, 377] on link "4302341134" at bounding box center [376, 384] width 118 height 15
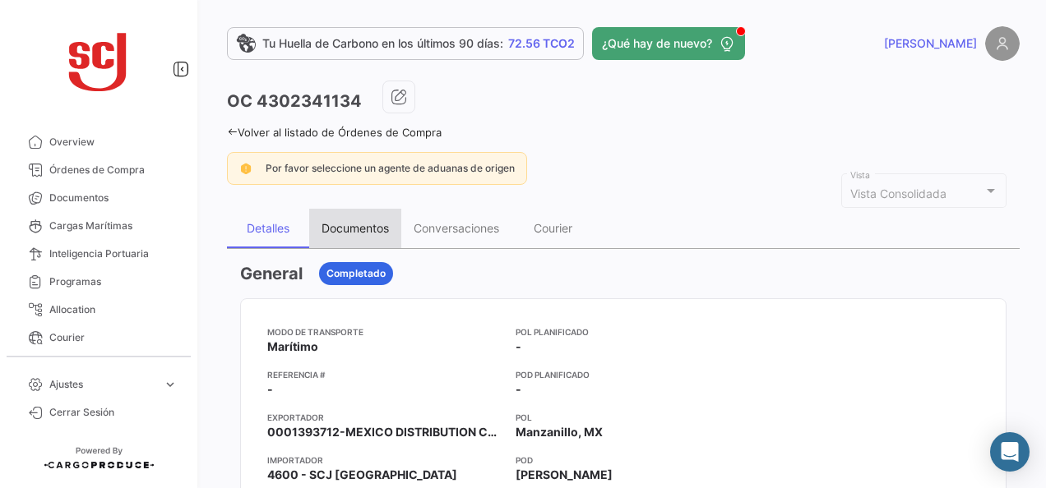
click at [377, 229] on div "Documentos" at bounding box center [355, 228] width 67 height 14
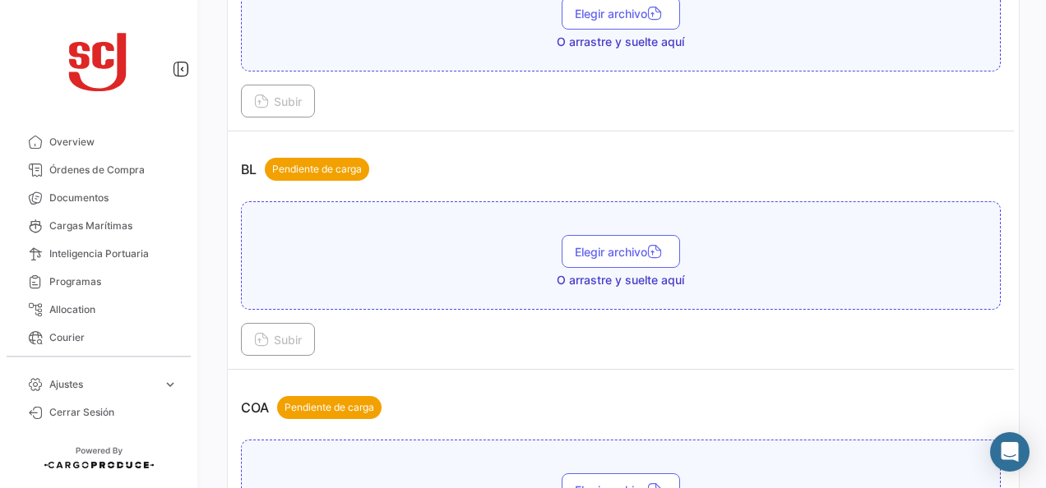
scroll to position [493, 0]
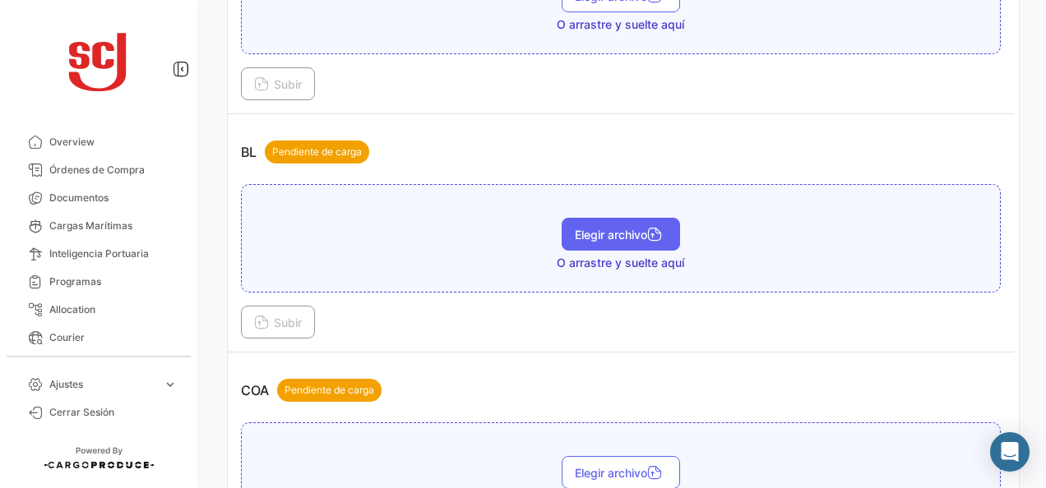
click at [608, 243] on button "Elegir archivo" at bounding box center [621, 234] width 118 height 33
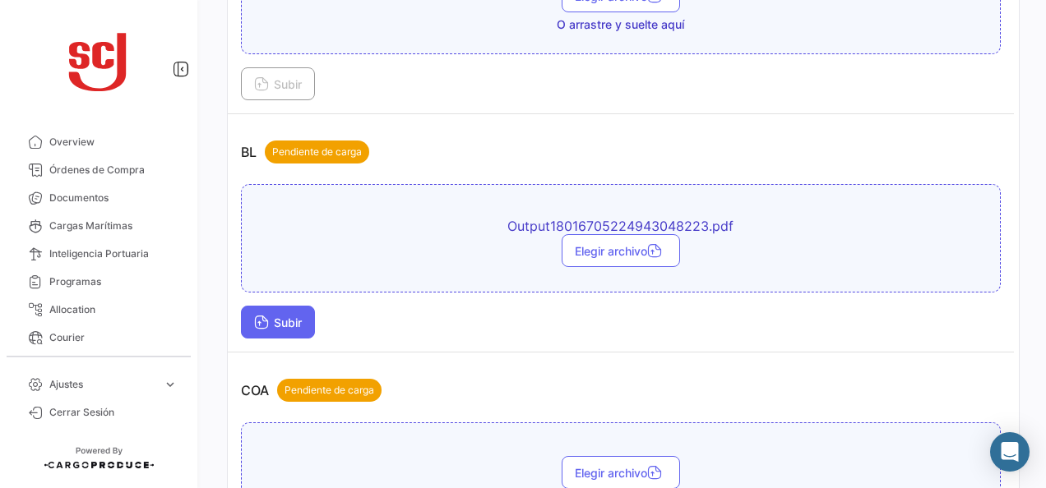
click at [301, 322] on span "Subir" at bounding box center [278, 323] width 48 height 14
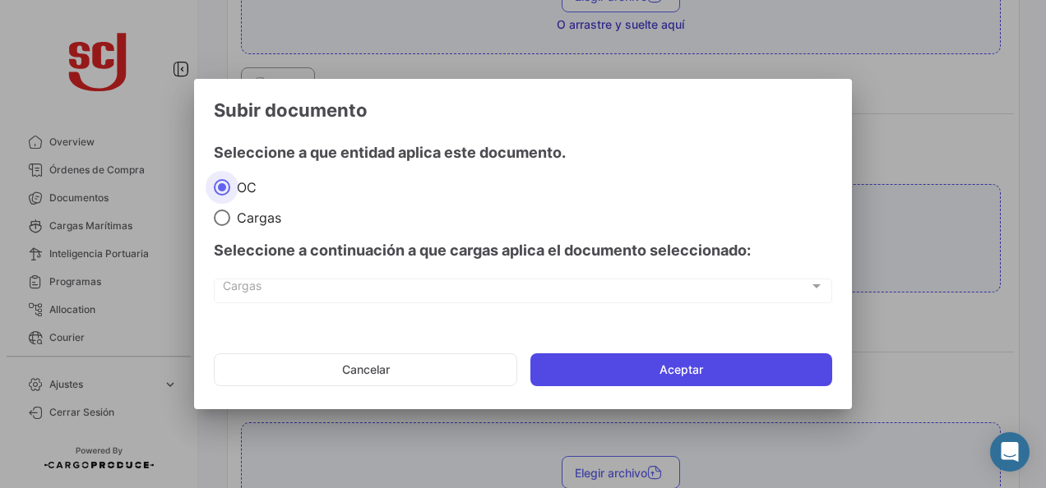
click at [622, 365] on button "Aceptar" at bounding box center [681, 370] width 302 height 33
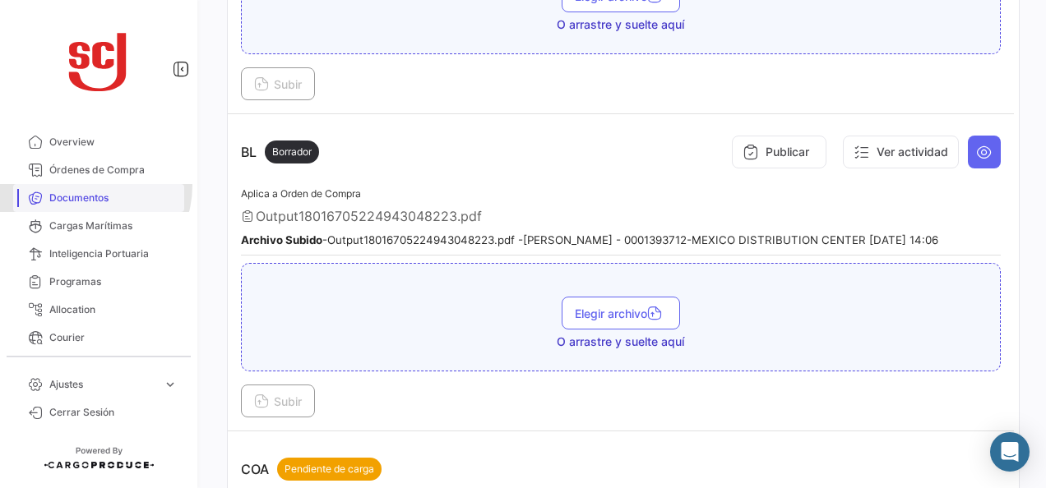
click at [87, 186] on link "Documentos" at bounding box center [98, 198] width 171 height 28
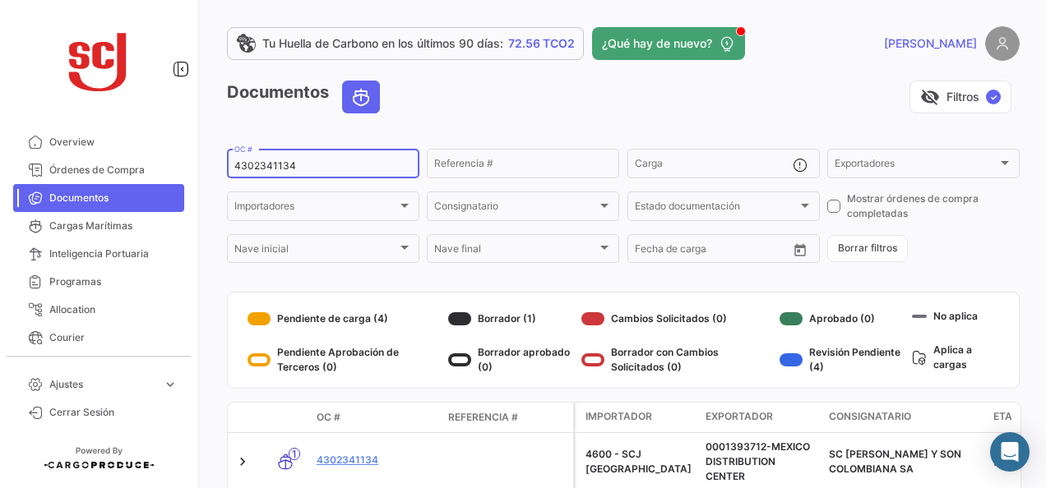
click at [263, 174] on div "4302341134 OC #" at bounding box center [323, 162] width 178 height 32
click at [261, 168] on input "4302341134" at bounding box center [323, 166] width 178 height 12
paste input "39622"
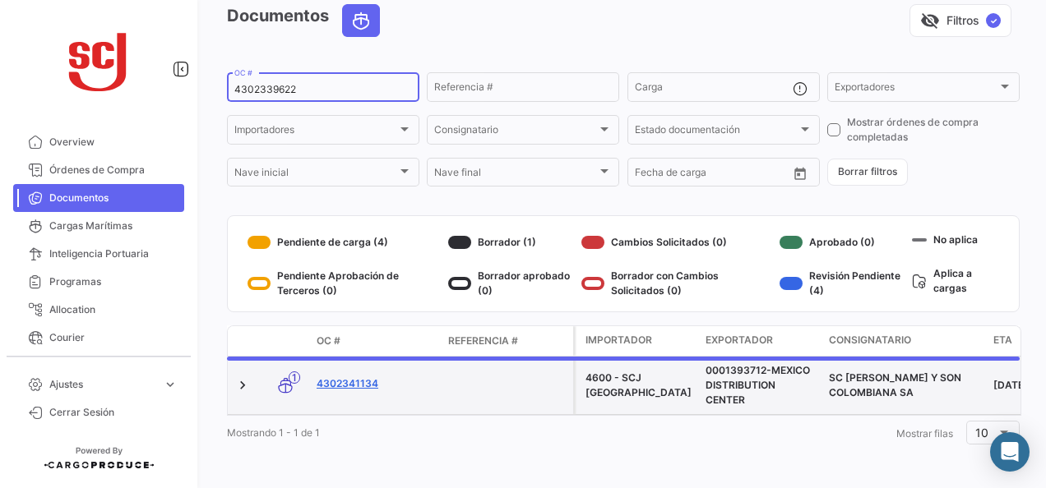
scroll to position [74, 0]
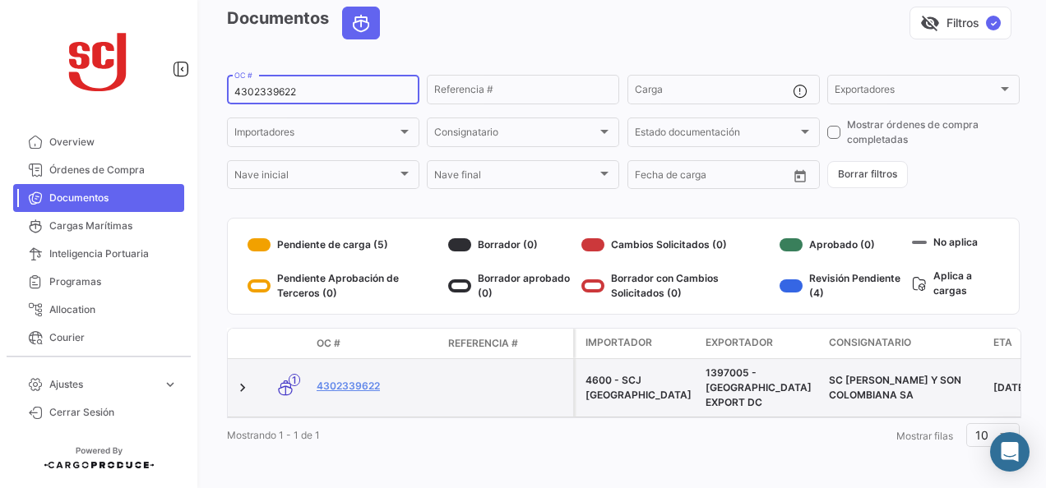
type input "4302339622"
click at [349, 379] on link "4302339622" at bounding box center [376, 386] width 118 height 15
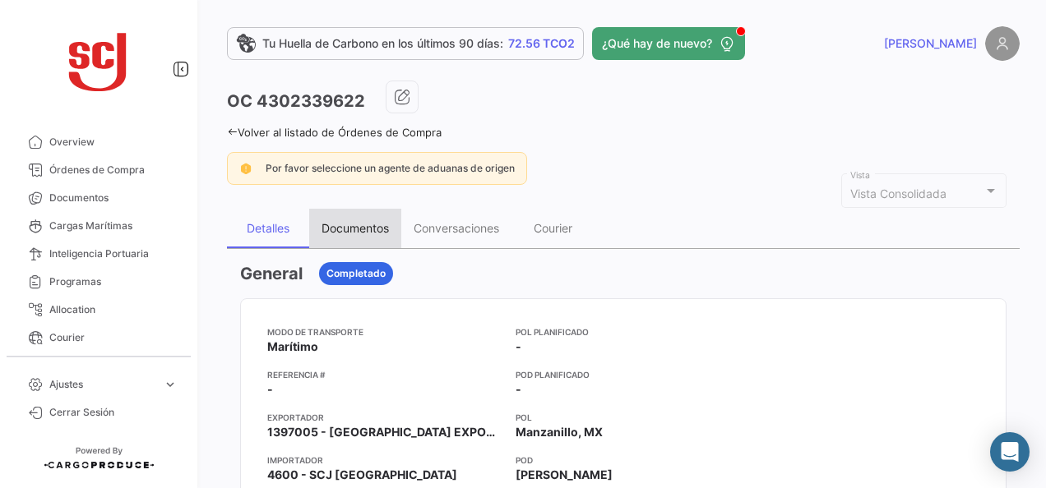
click at [332, 225] on div "Documentos" at bounding box center [355, 228] width 67 height 14
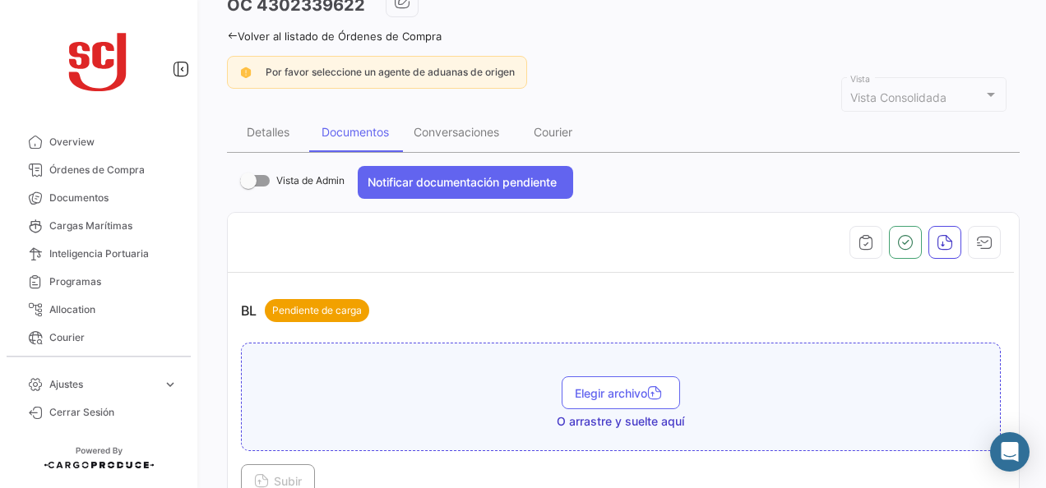
scroll to position [247, 0]
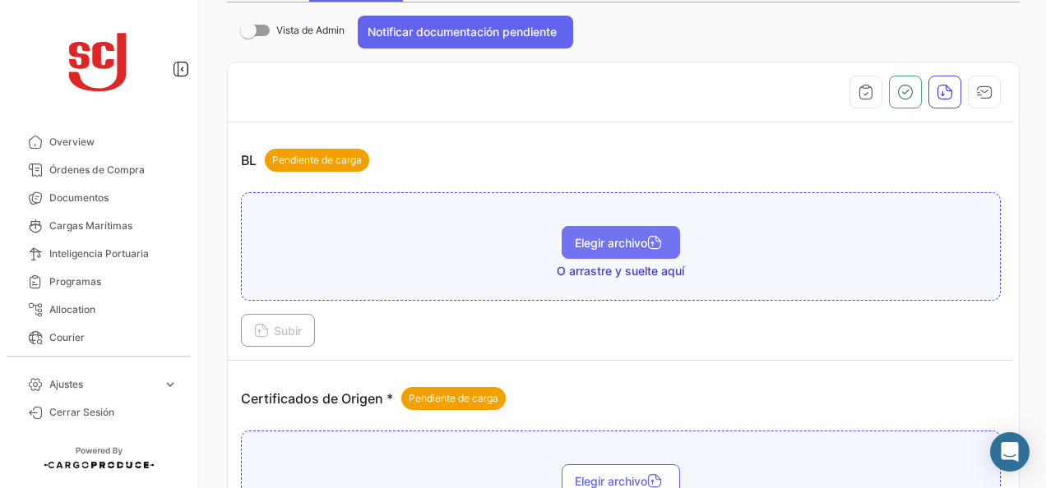
click at [620, 238] on span "Elegir archivo" at bounding box center [621, 243] width 92 height 14
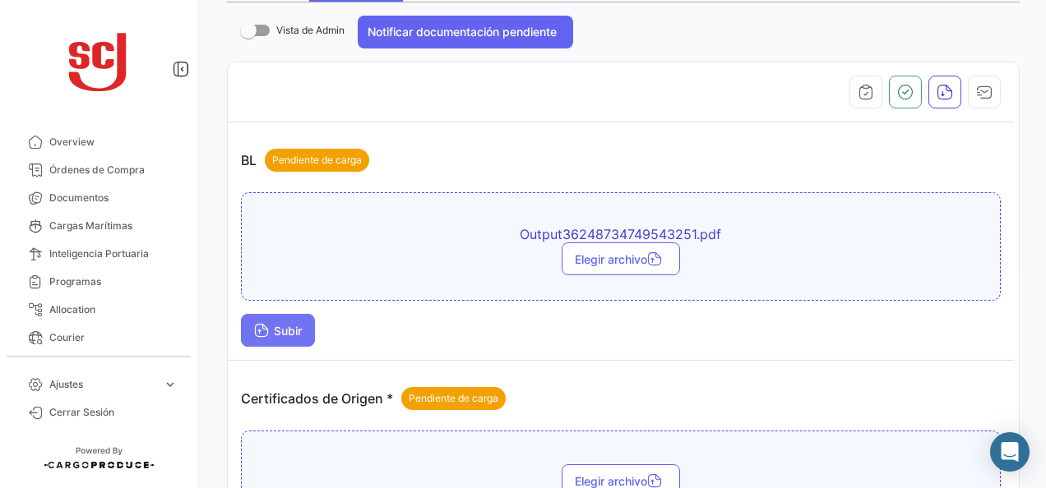
click at [294, 328] on span "Subir" at bounding box center [278, 331] width 48 height 14
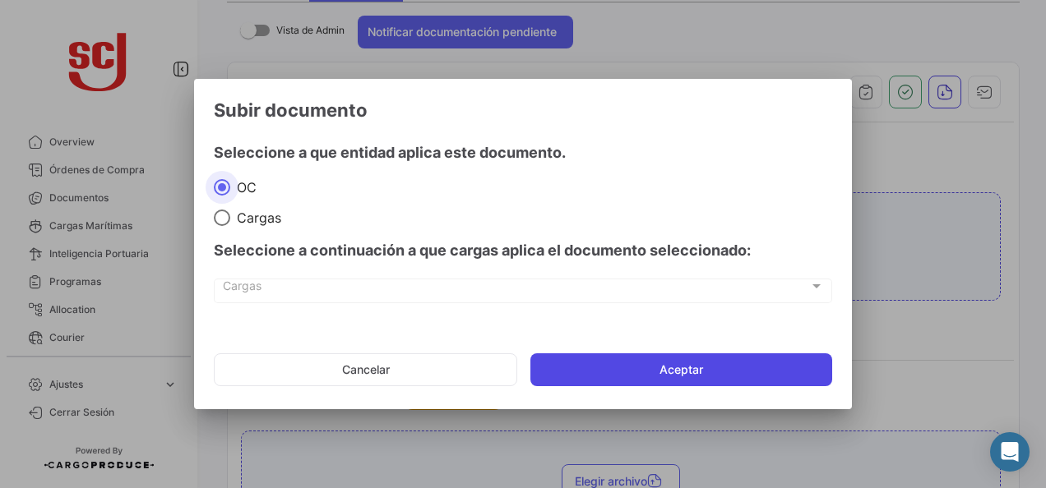
click at [594, 363] on button "Aceptar" at bounding box center [681, 370] width 302 height 33
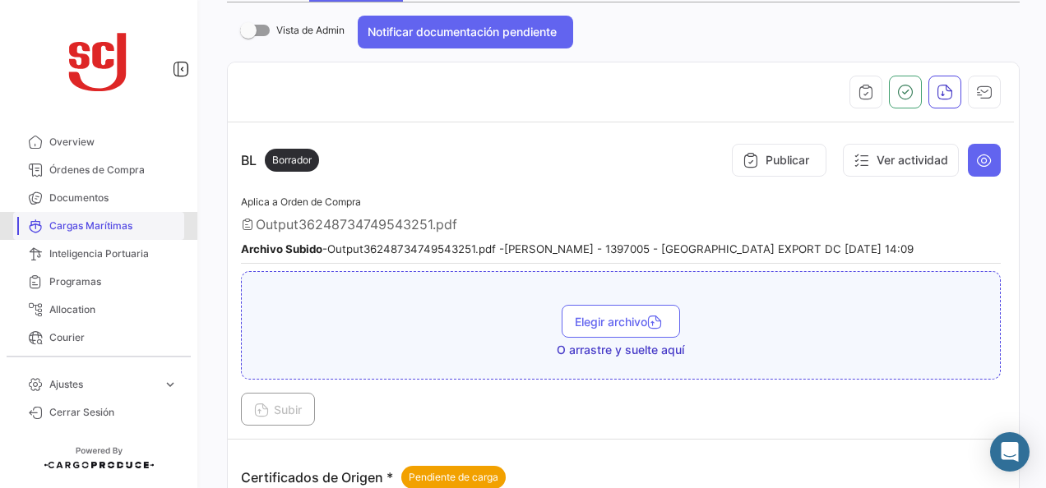
click at [105, 214] on link "Cargas Marítimas" at bounding box center [98, 226] width 171 height 28
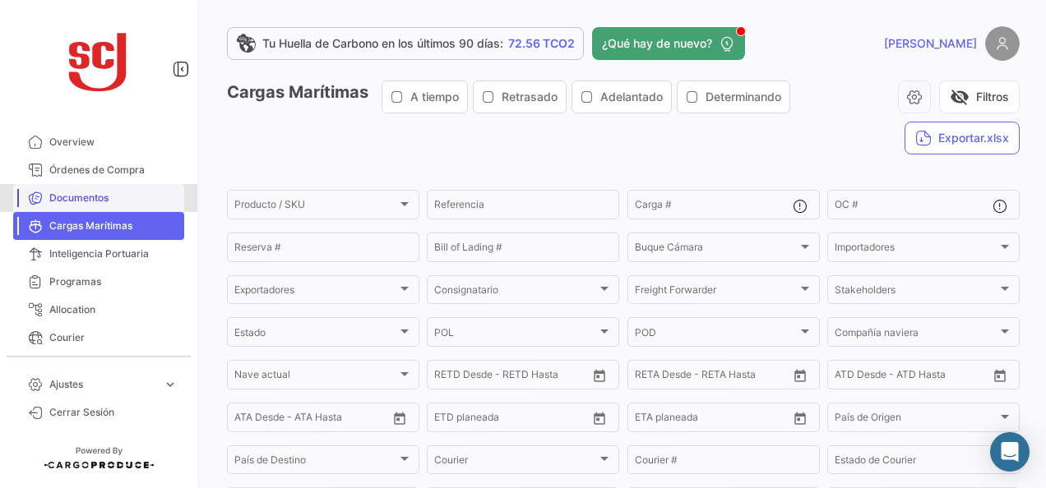
click at [101, 204] on span "Documentos" at bounding box center [113, 198] width 128 height 15
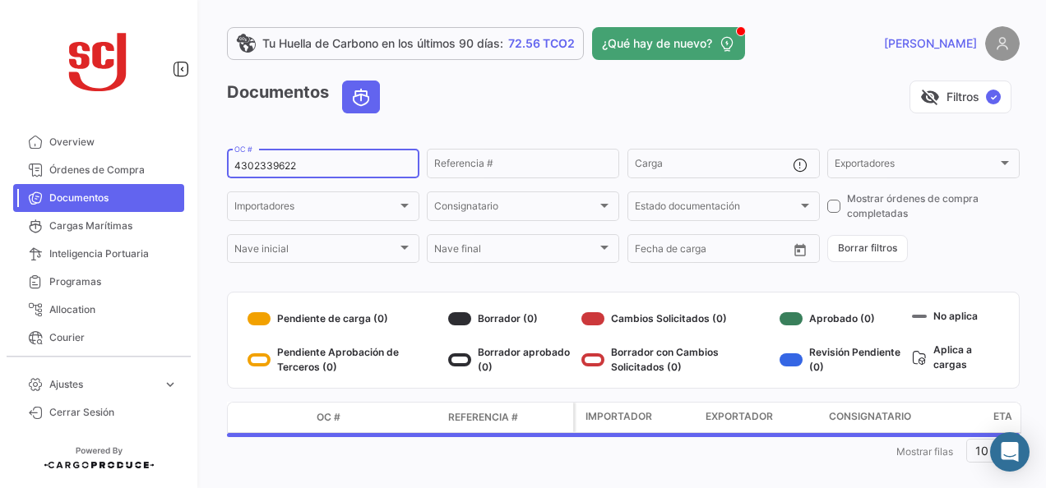
click at [268, 169] on input "4302339622" at bounding box center [323, 166] width 178 height 12
paste input "47269"
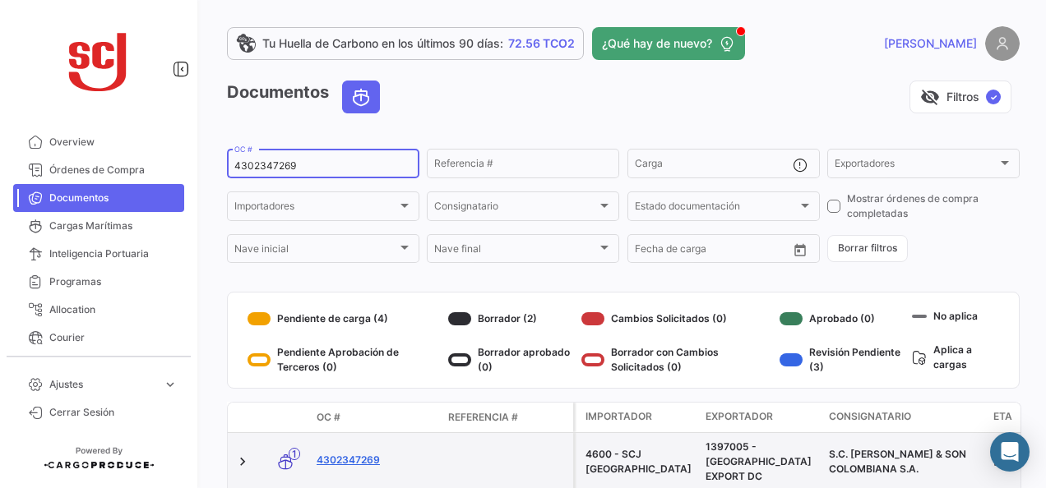
type input "4302347269"
click at [349, 453] on link "4302347269" at bounding box center [376, 460] width 118 height 15
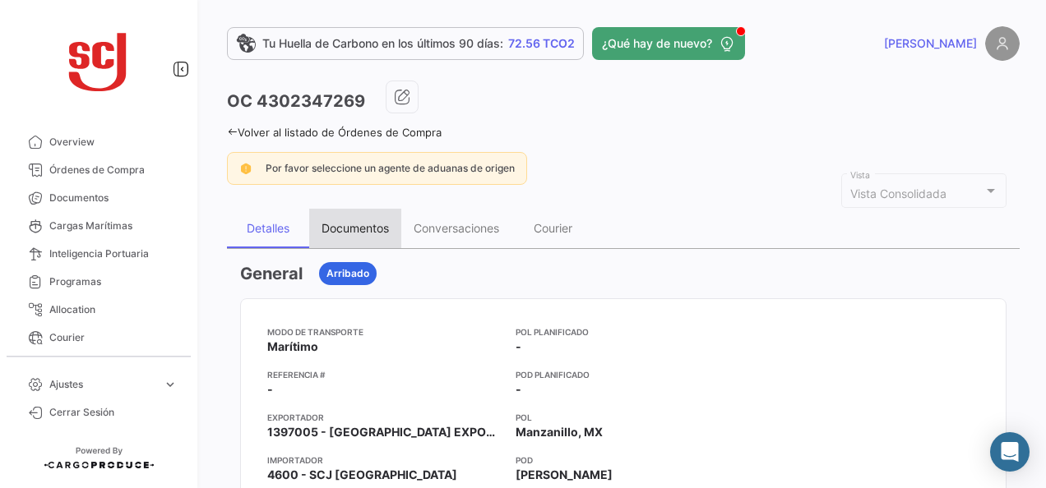
click at [368, 236] on div "Documentos" at bounding box center [355, 228] width 92 height 39
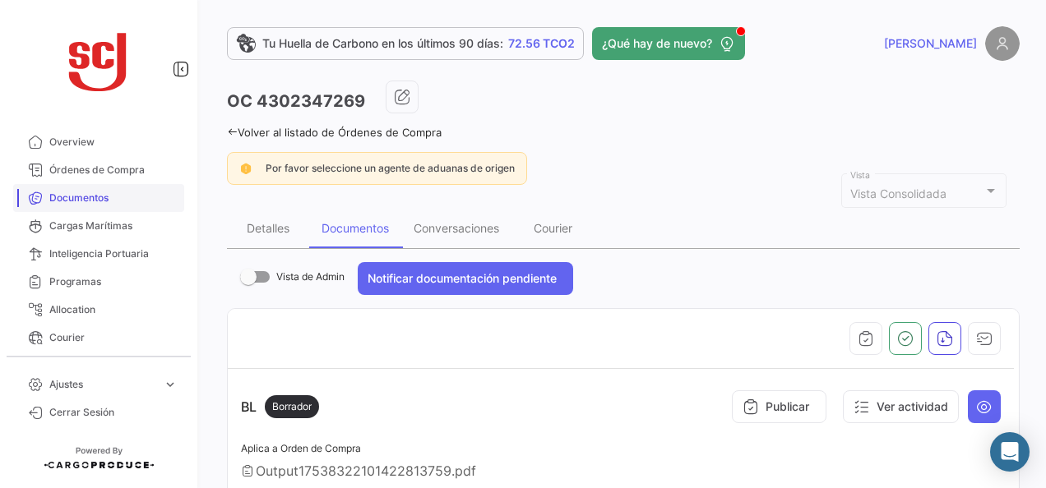
click at [127, 211] on link "Documentos" at bounding box center [98, 198] width 171 height 28
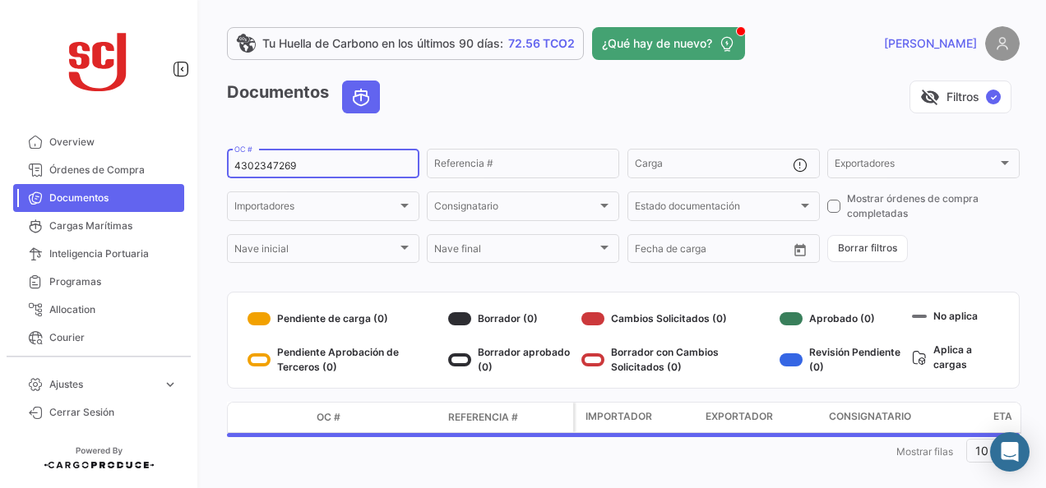
click at [286, 167] on input "4302347269" at bounding box center [323, 166] width 178 height 12
paste input "5648"
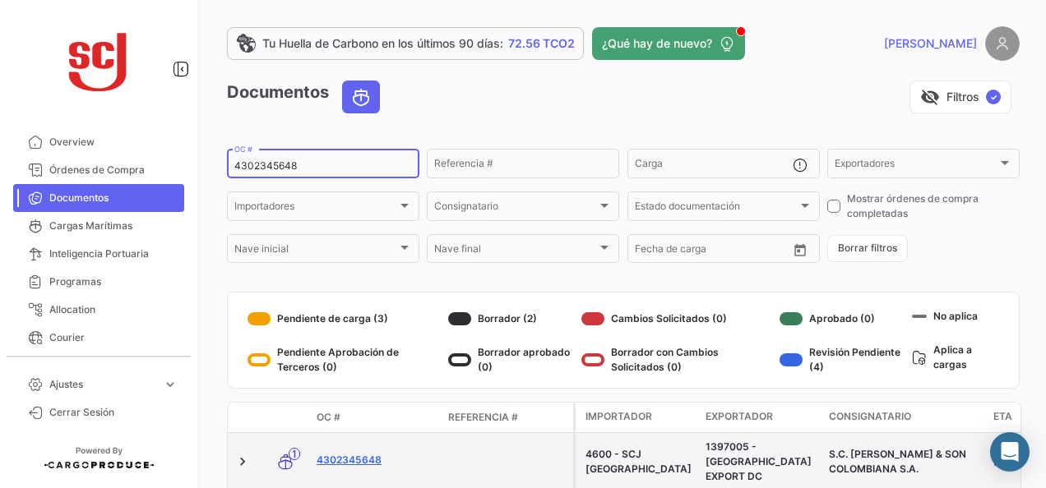
type input "4302345648"
click at [365, 453] on link "4302345648" at bounding box center [376, 460] width 118 height 15
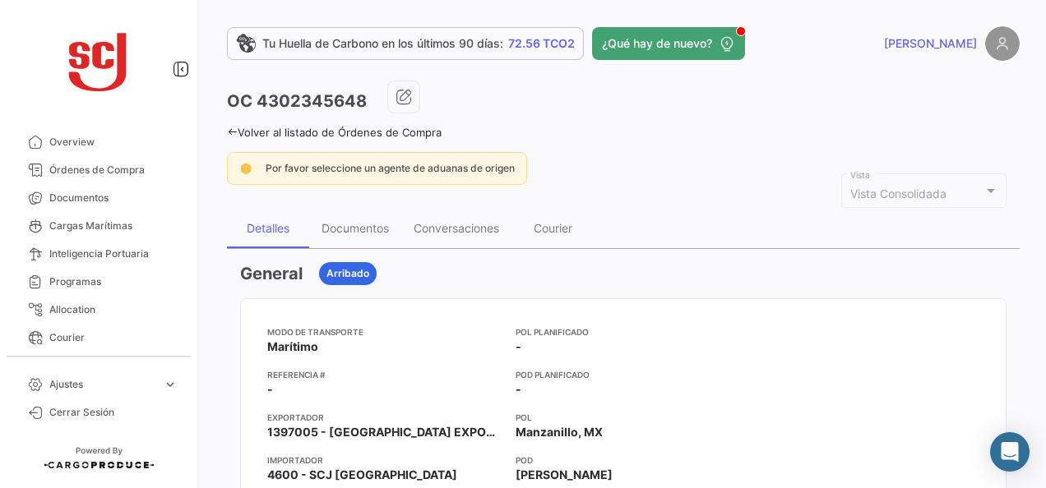
click at [372, 239] on div "Documentos" at bounding box center [355, 228] width 92 height 39
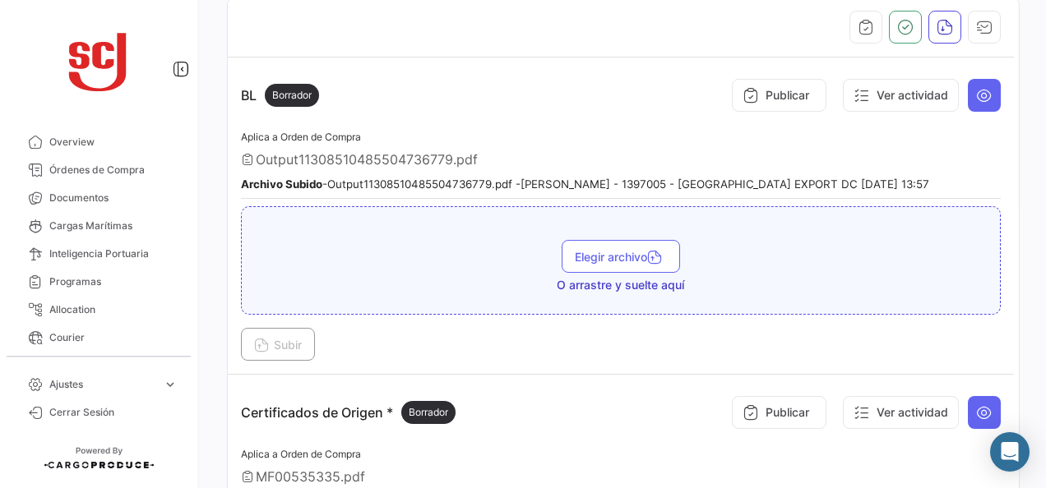
scroll to position [329, 0]
